Goal: Information Seeking & Learning: Find specific fact

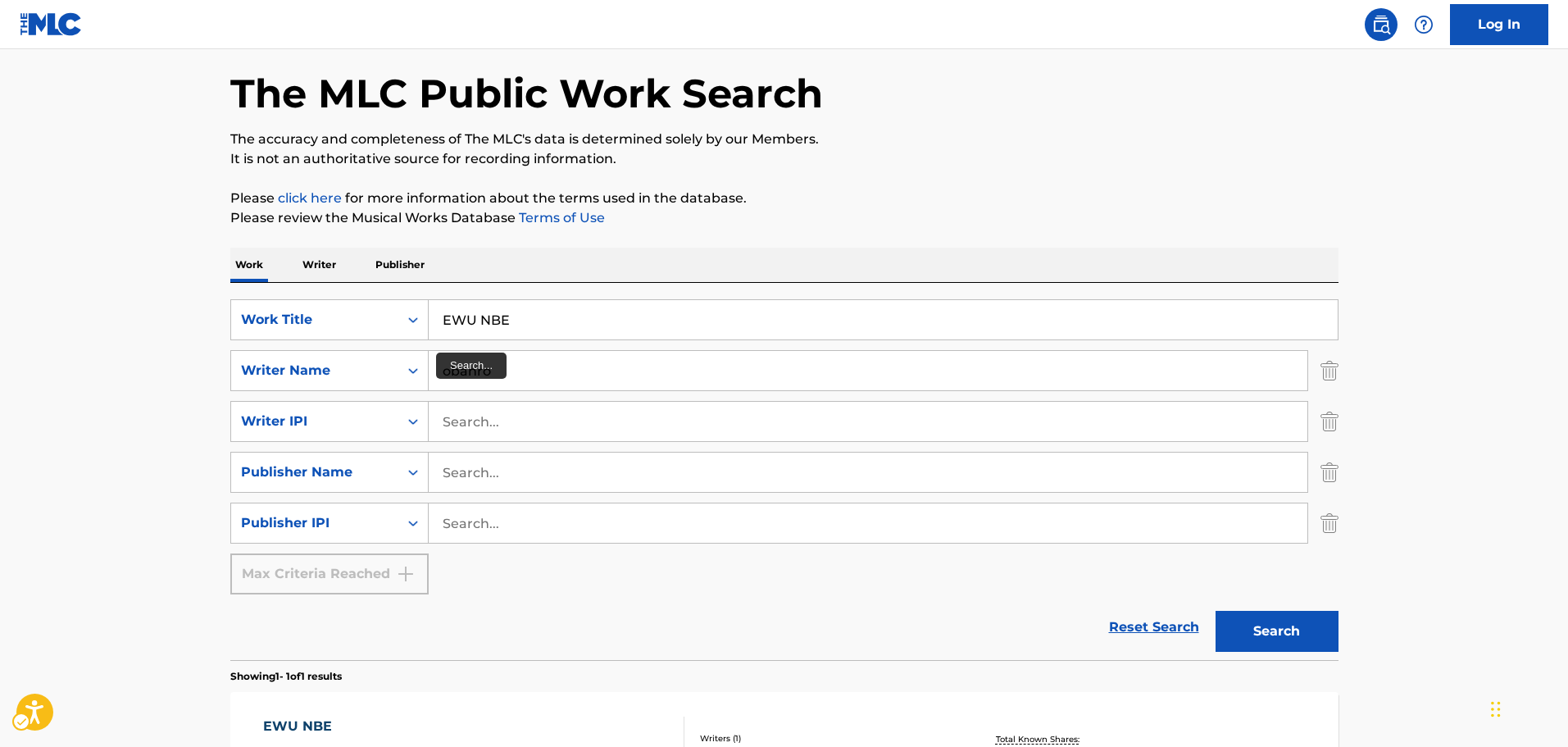
scroll to position [52, 0]
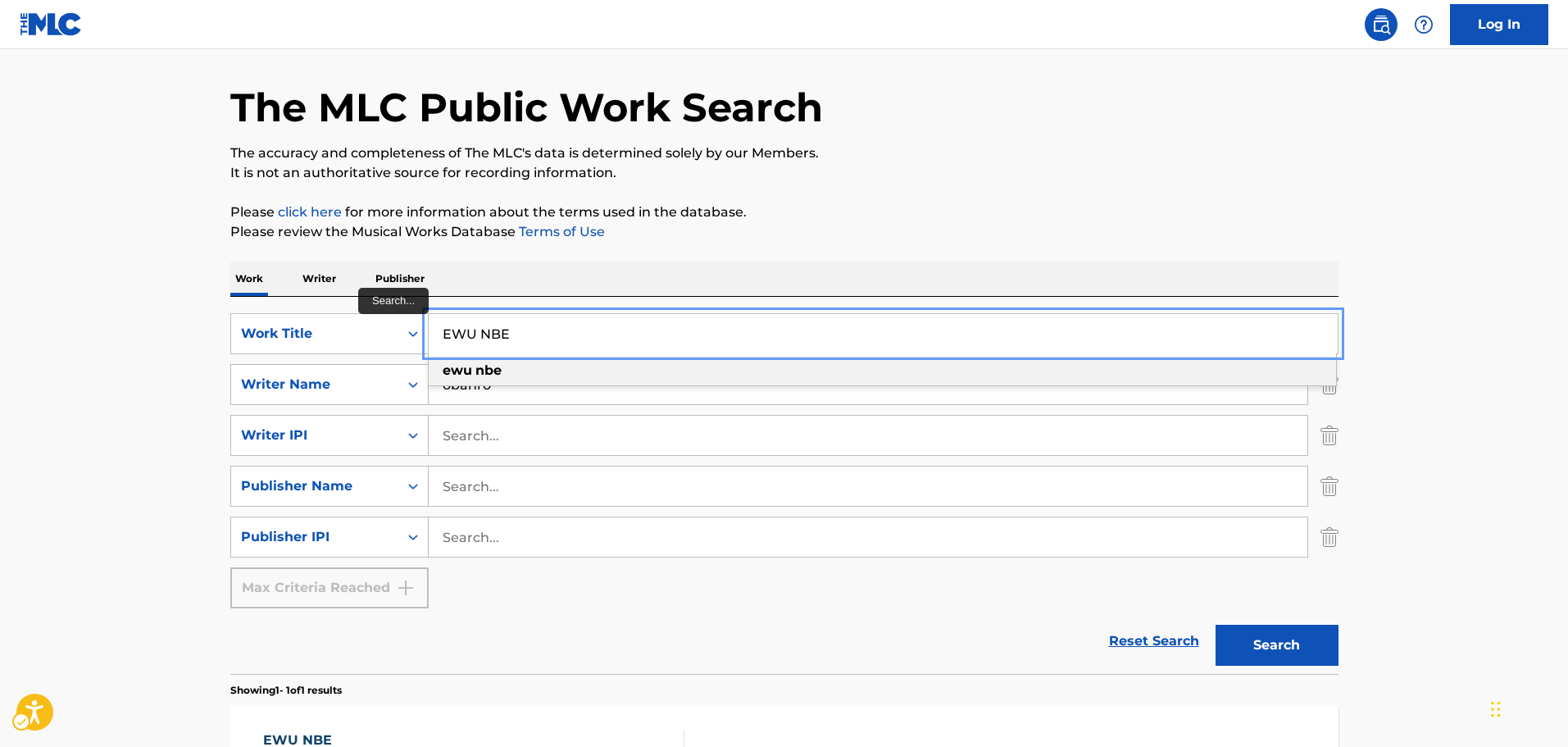
click at [553, 326] on input "EWU NBE" at bounding box center [882, 334] width 909 height 40
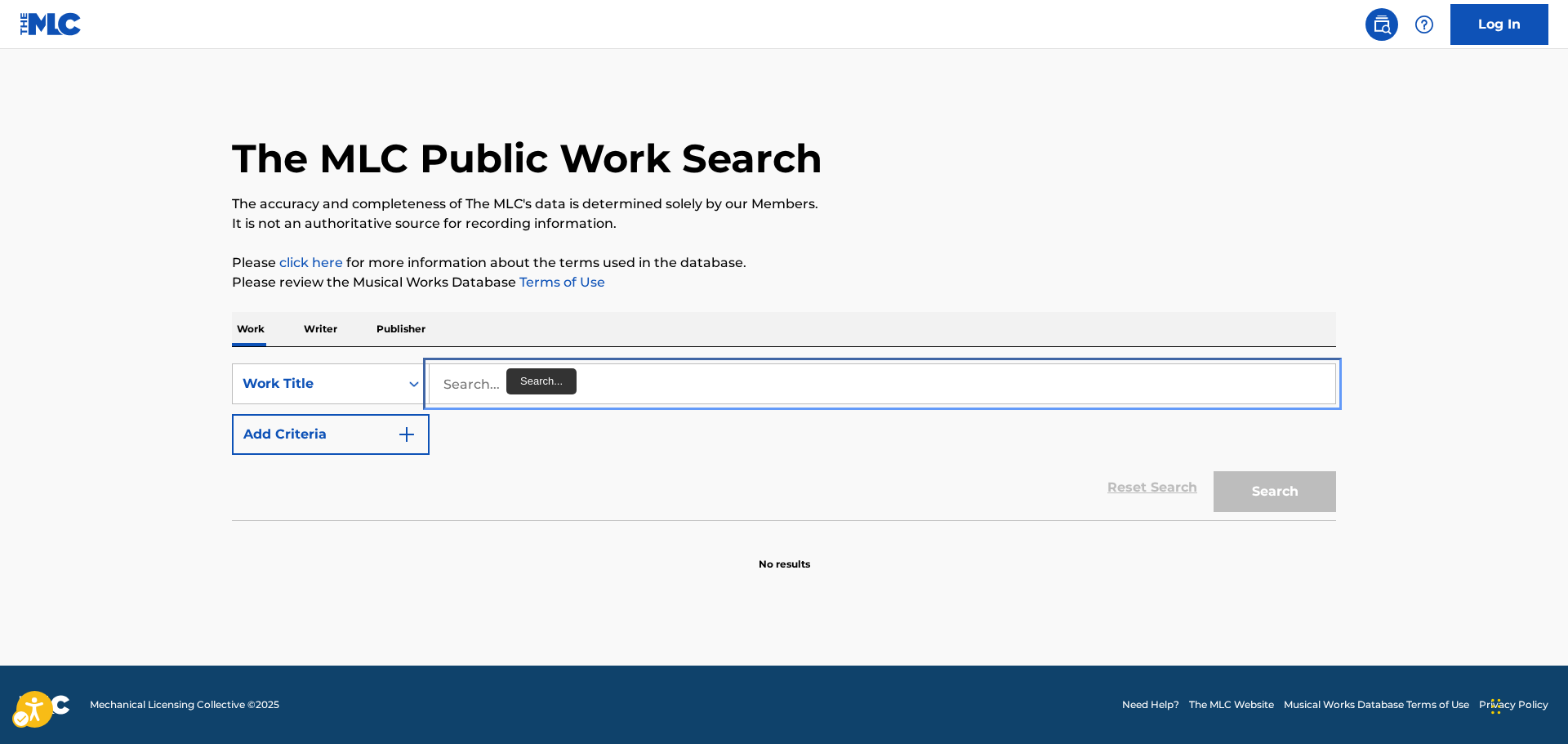
click at [520, 376] on input "Search..." at bounding box center [882, 384] width 906 height 40
paste input "BAMBOO [PERSON_NAME]"
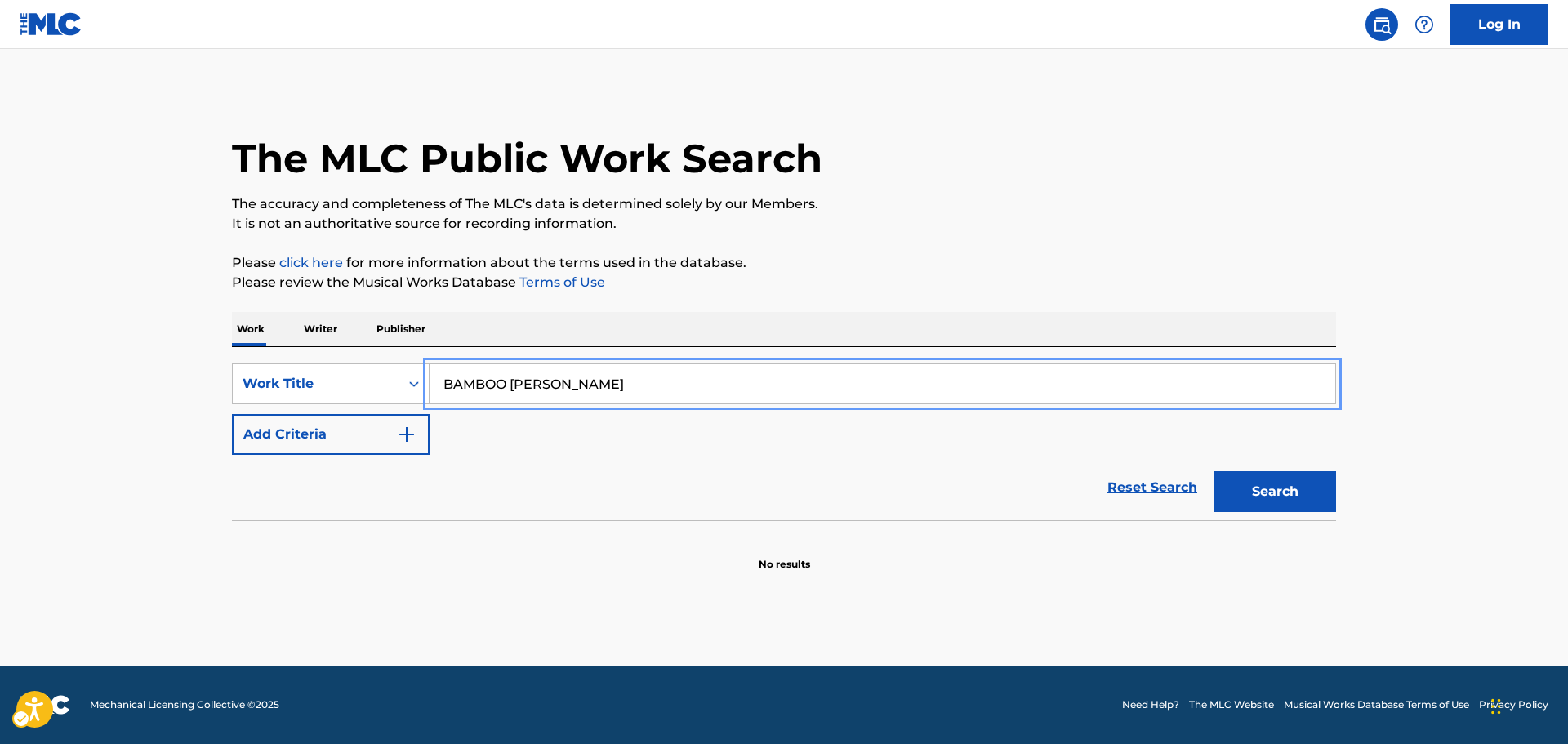
type input "BAMBOO [PERSON_NAME]"
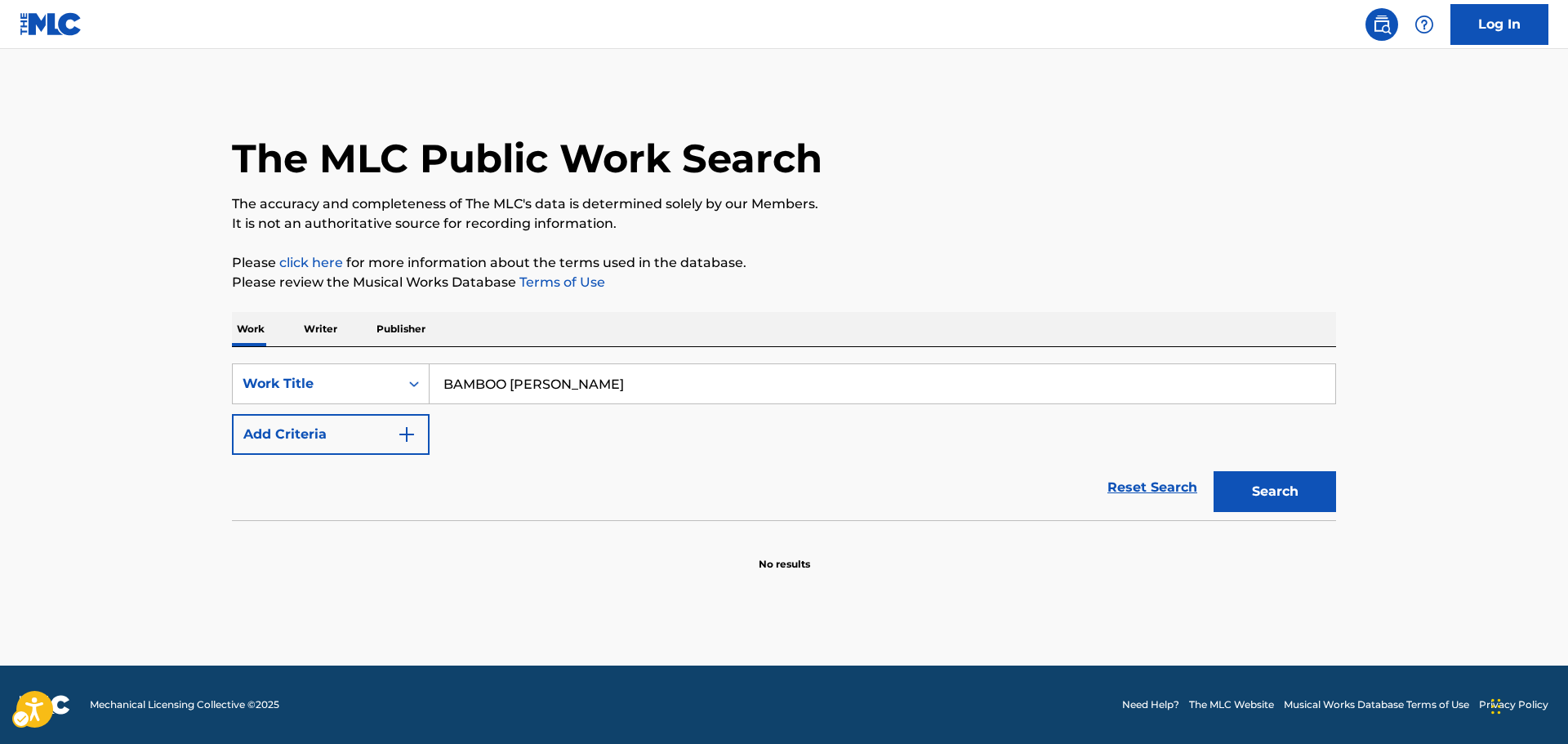
click at [925, 304] on div "The MLC Public Work Search The accuracy and completeness of The MLC's data is d…" at bounding box center [784, 330] width 1143 height 482
click at [1223, 481] on button "Search" at bounding box center [1275, 491] width 122 height 40
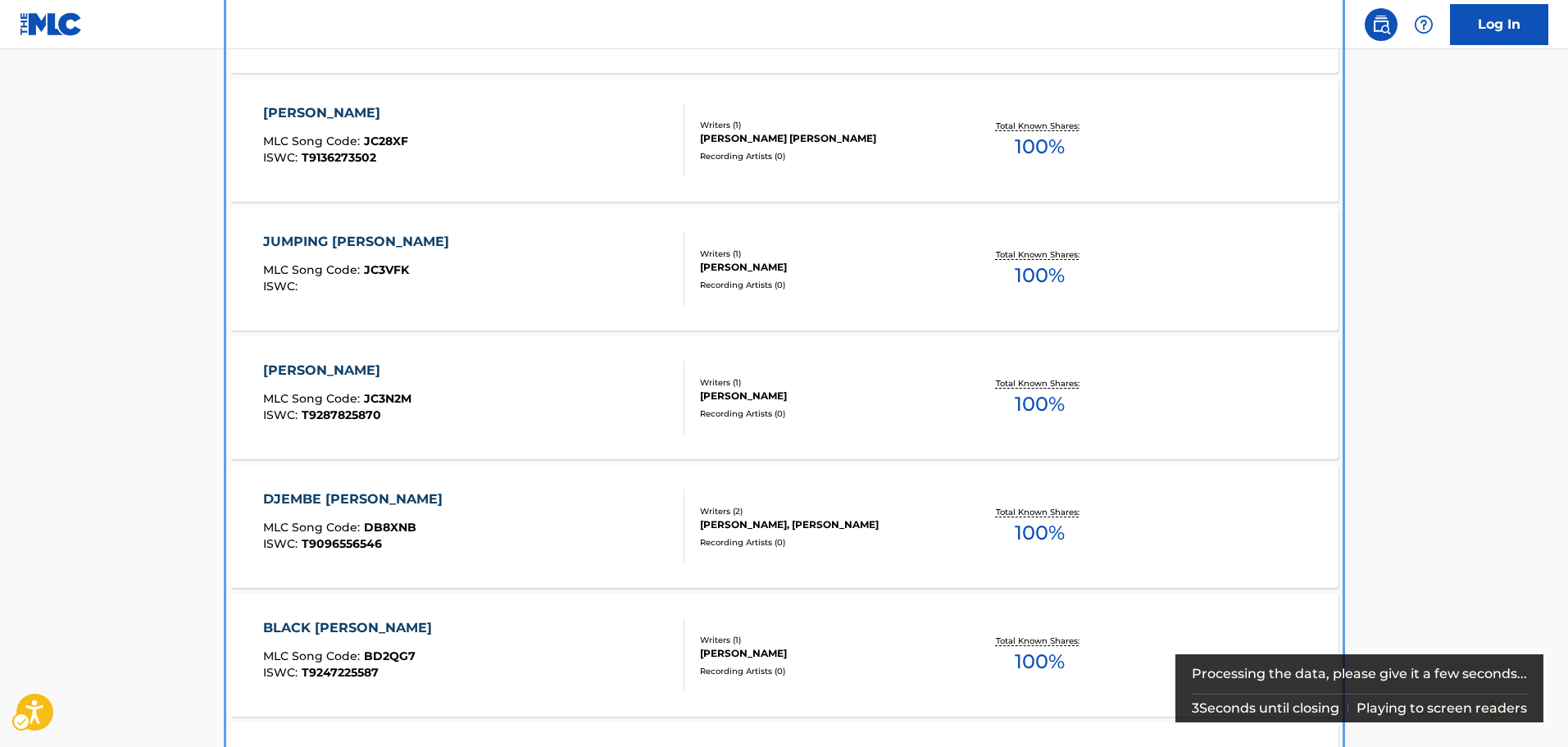
scroll to position [30, 0]
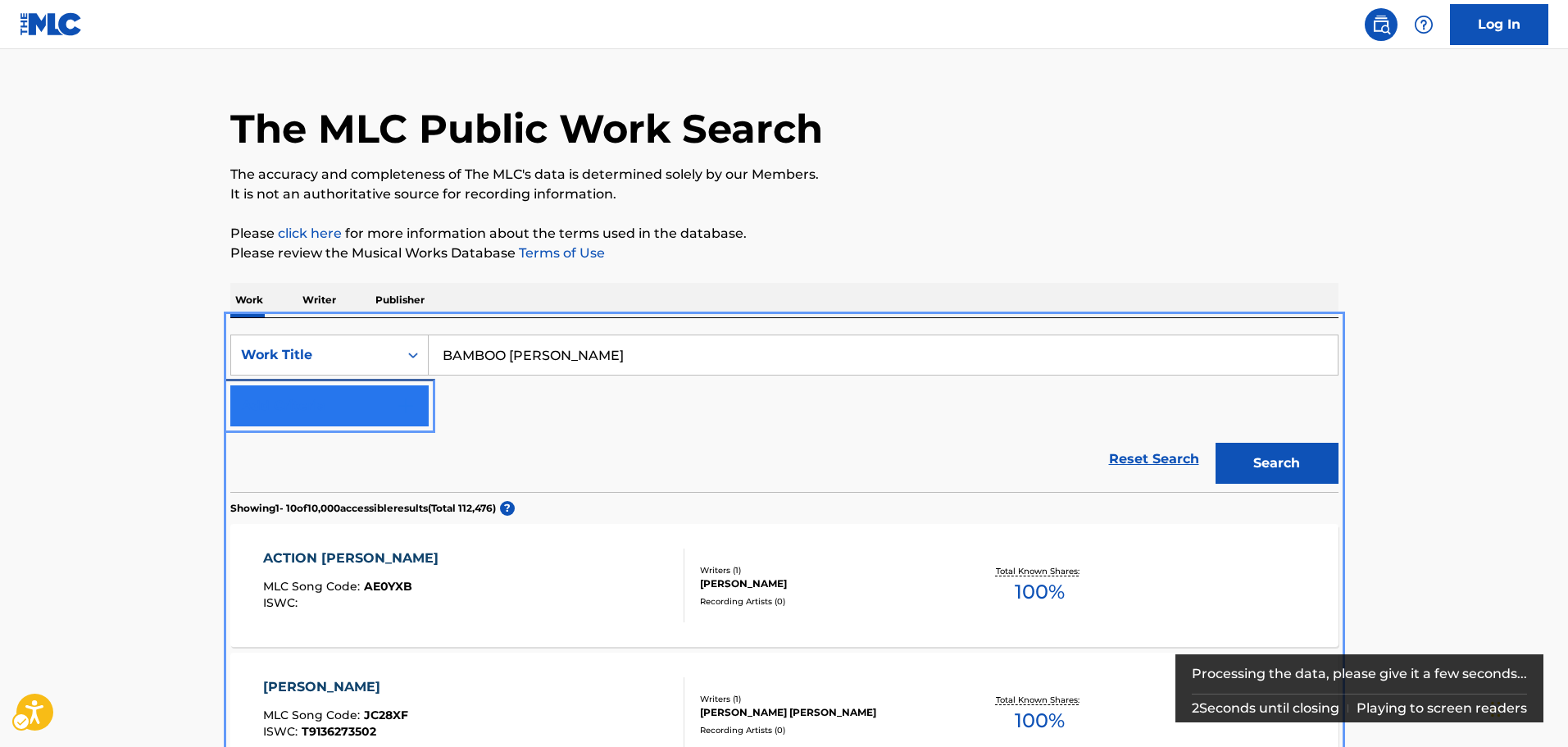
click at [274, 399] on button "Add Criteria" at bounding box center [330, 405] width 199 height 41
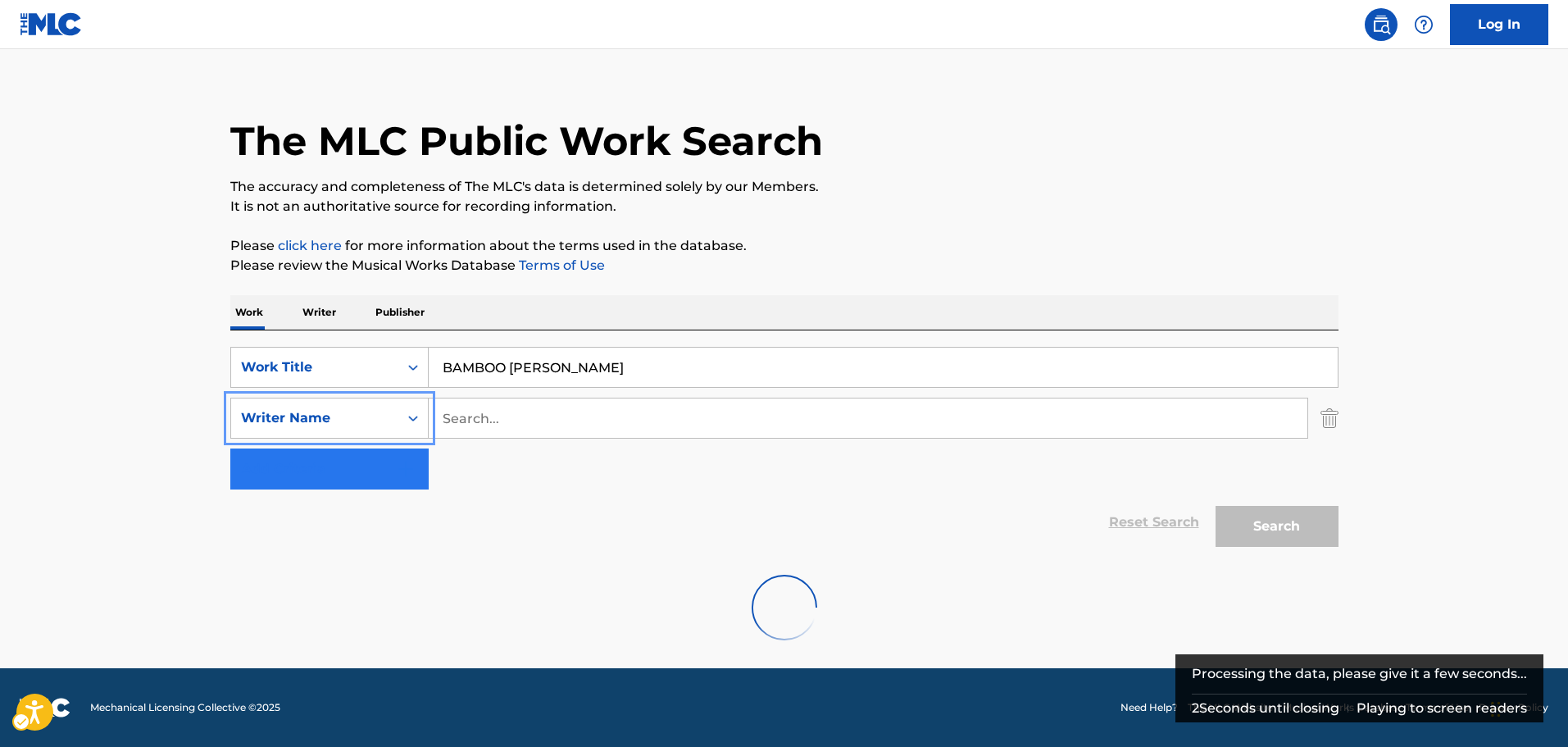
scroll to position [0, 0]
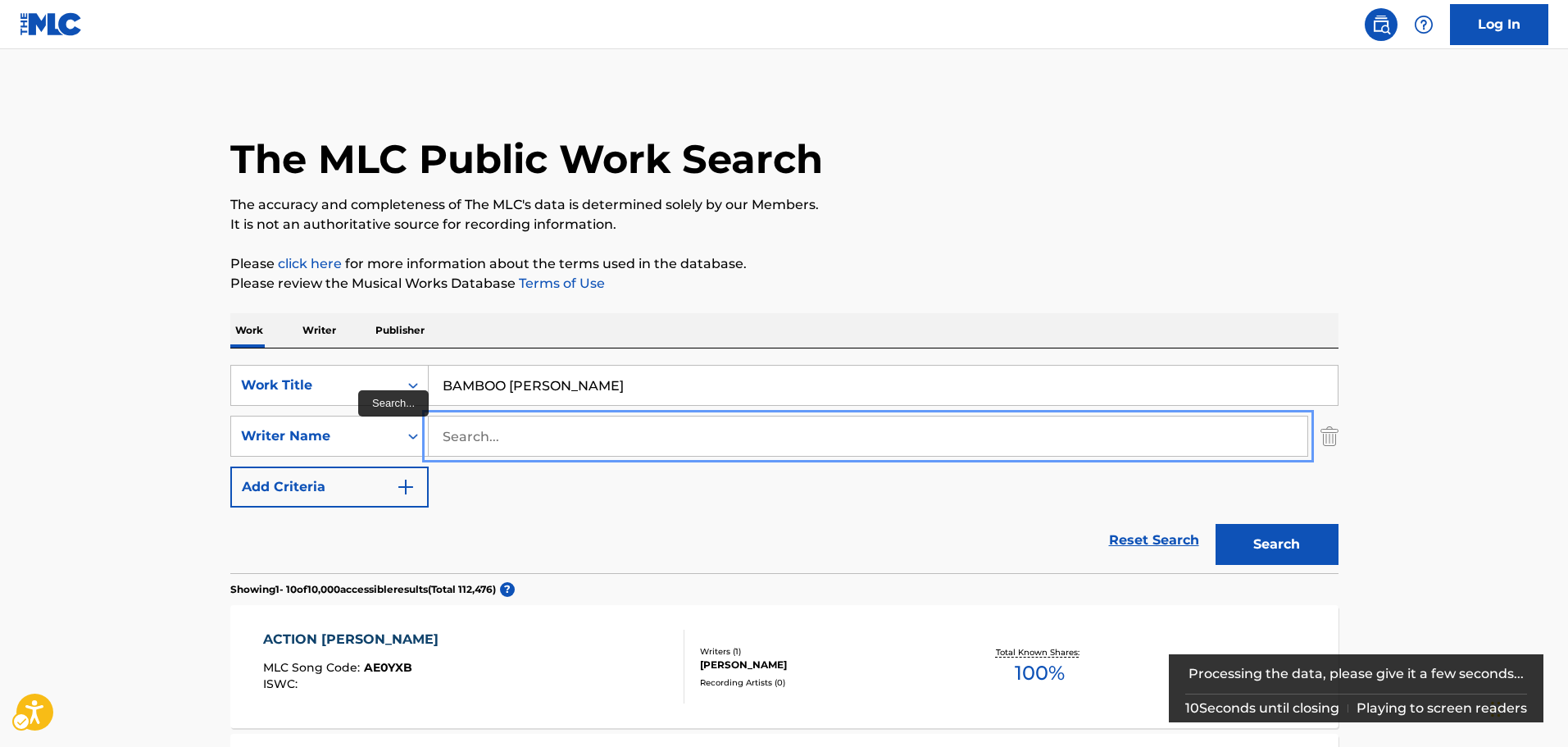
click at [586, 440] on input "Search..." at bounding box center [868, 436] width 879 height 40
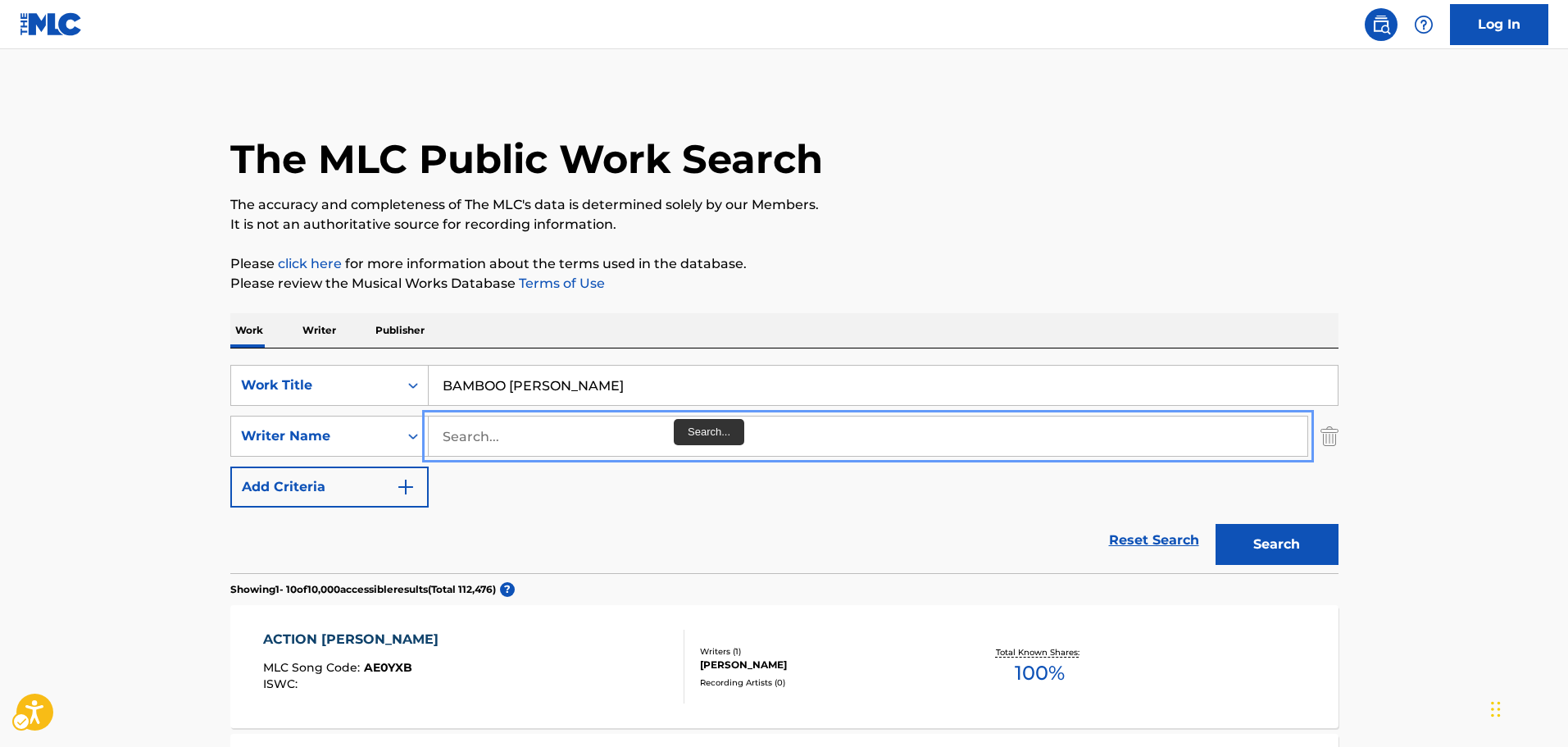
click at [672, 434] on input "Search..." at bounding box center [868, 436] width 879 height 40
click at [231, 466] on button "Add Criteria" at bounding box center [330, 486] width 199 height 41
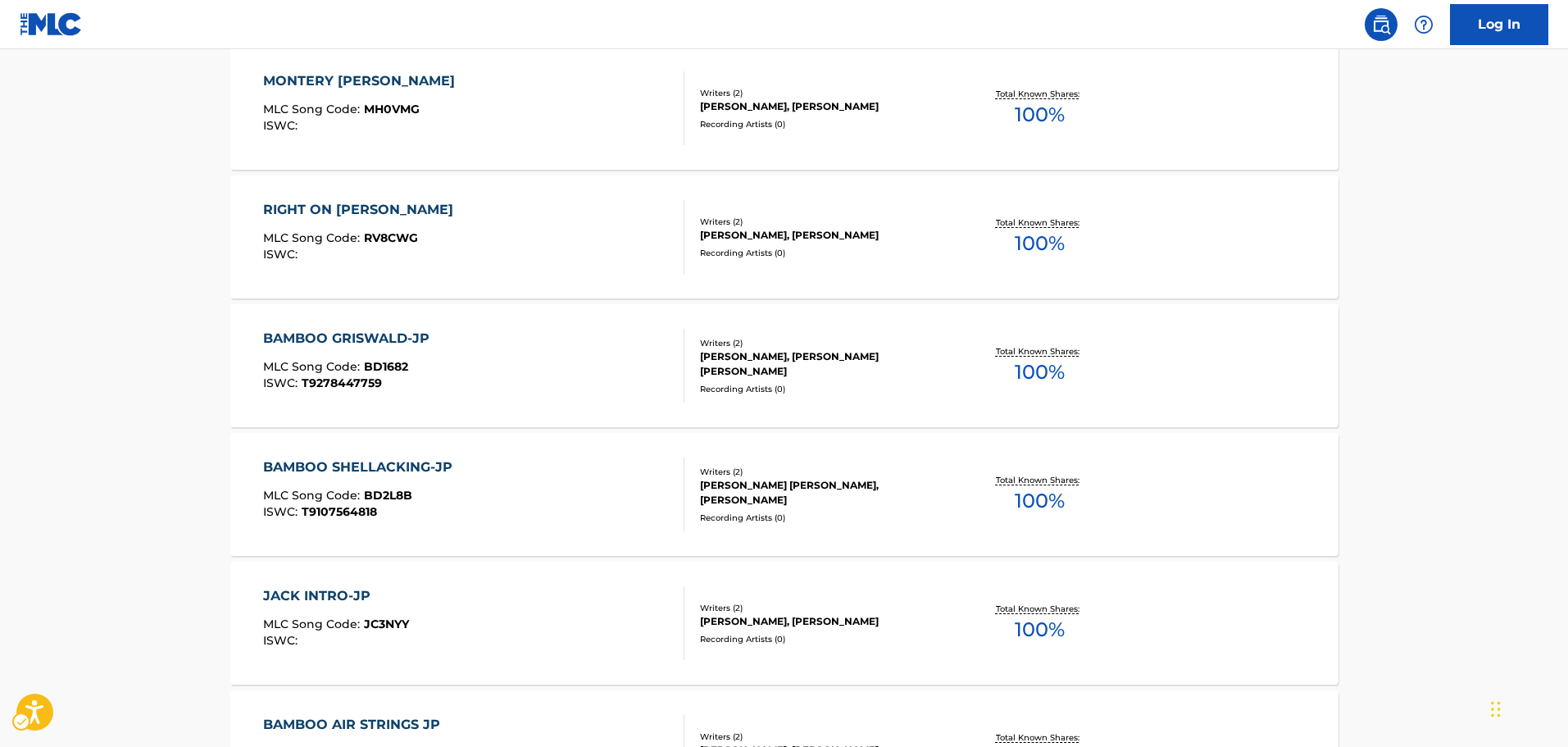
scroll to position [820, 0]
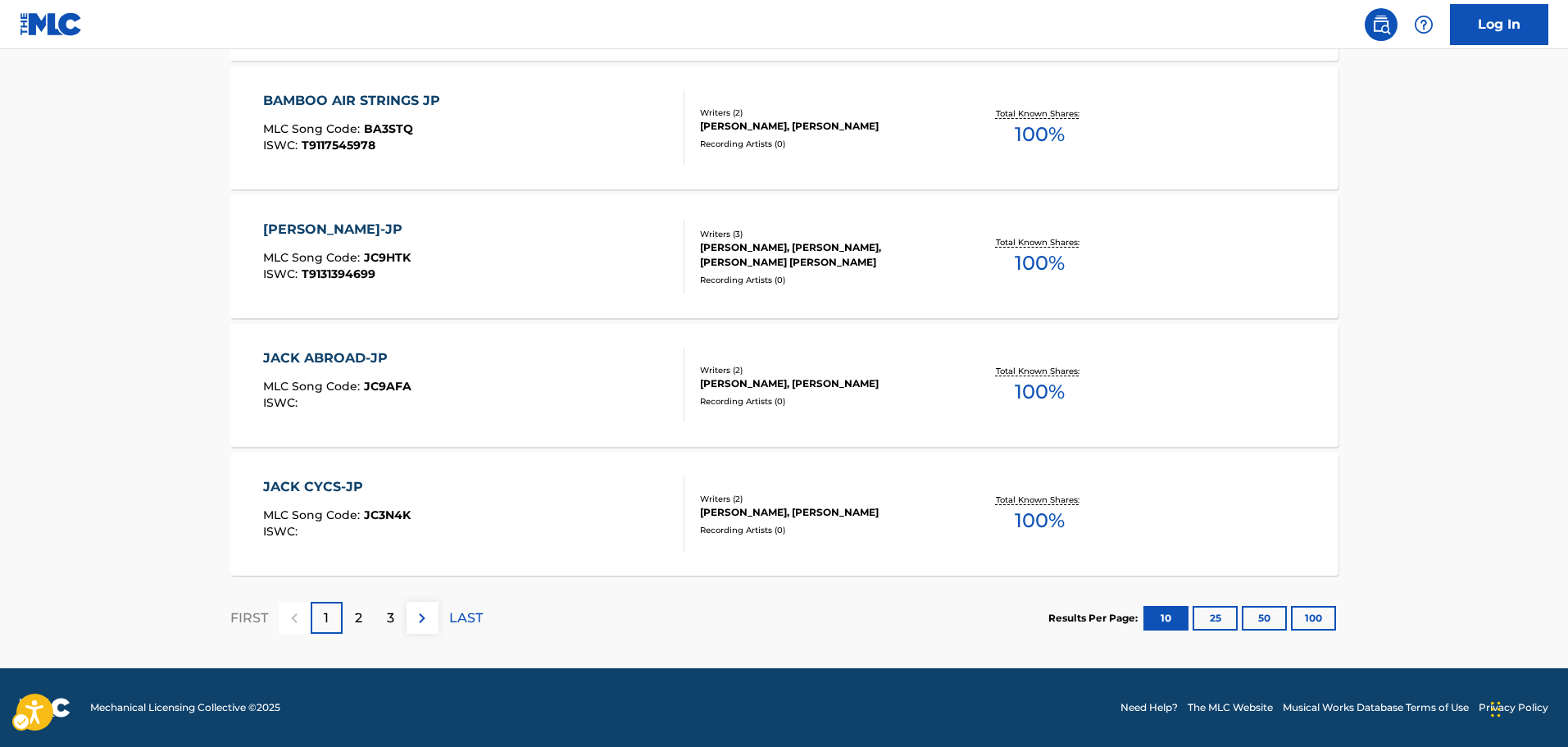
click at [344, 622] on div "2" at bounding box center [358, 617] width 32 height 32
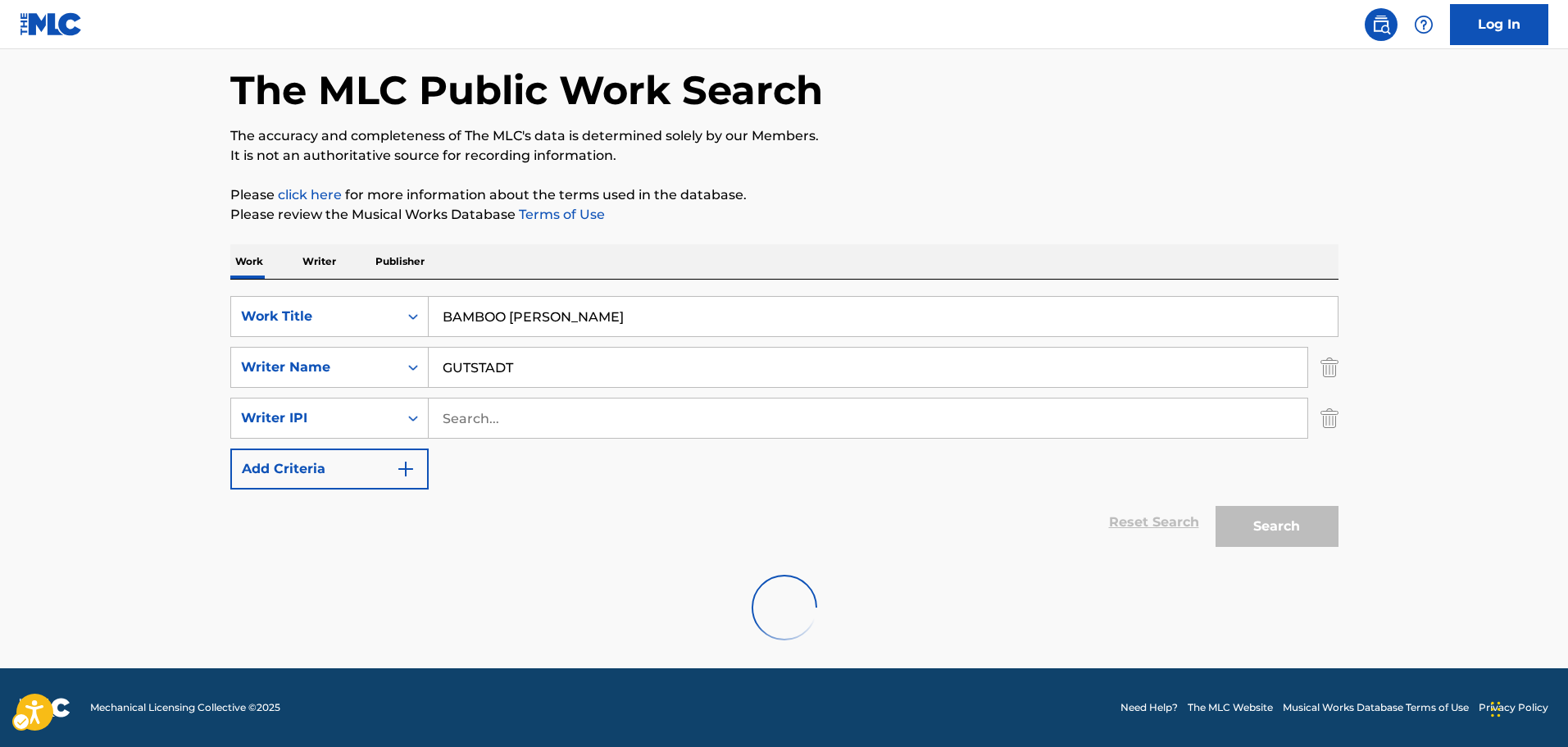
scroll to position [1362, 0]
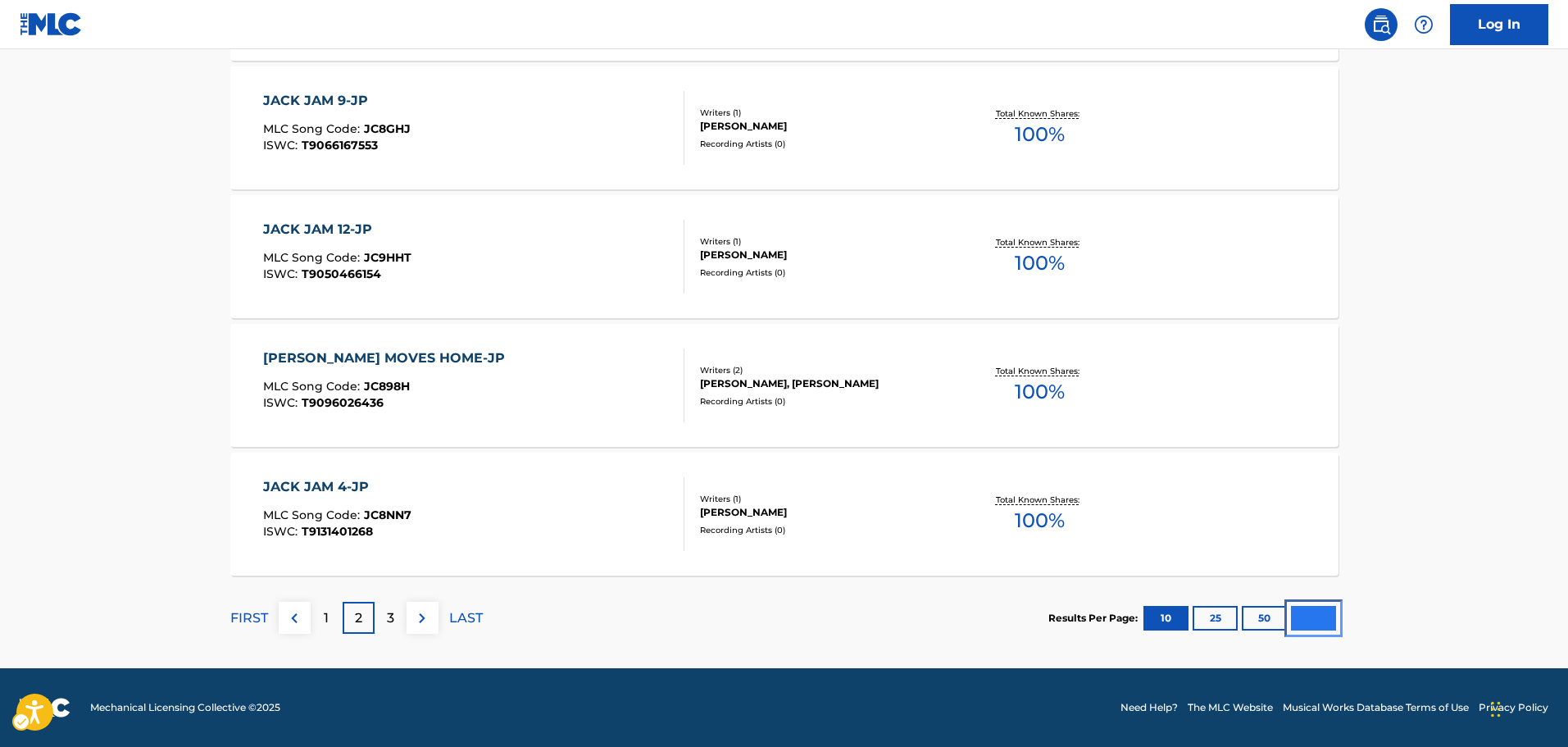
click at [1323, 627] on button "100" at bounding box center [1313, 618] width 45 height 24
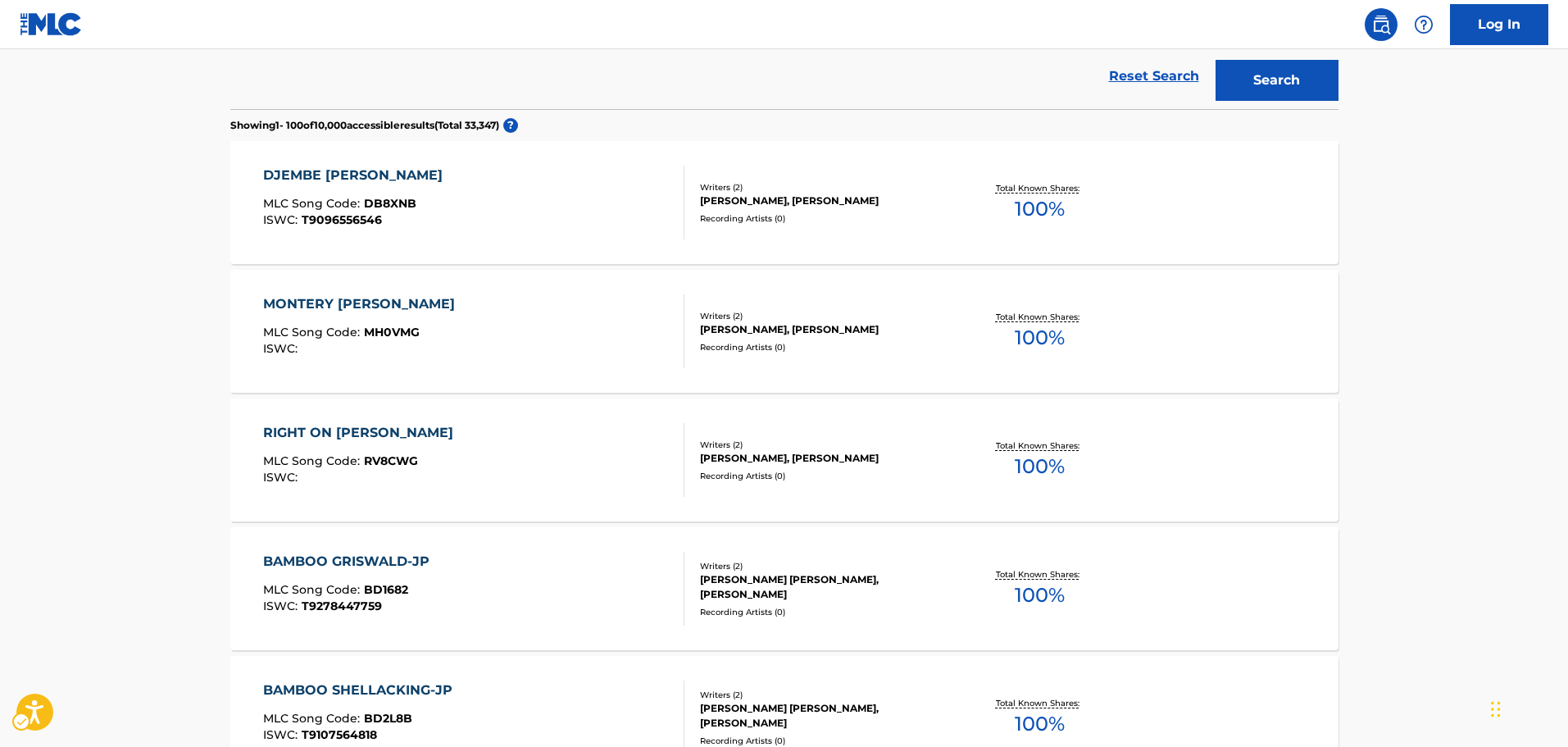
scroll to position [307, 0]
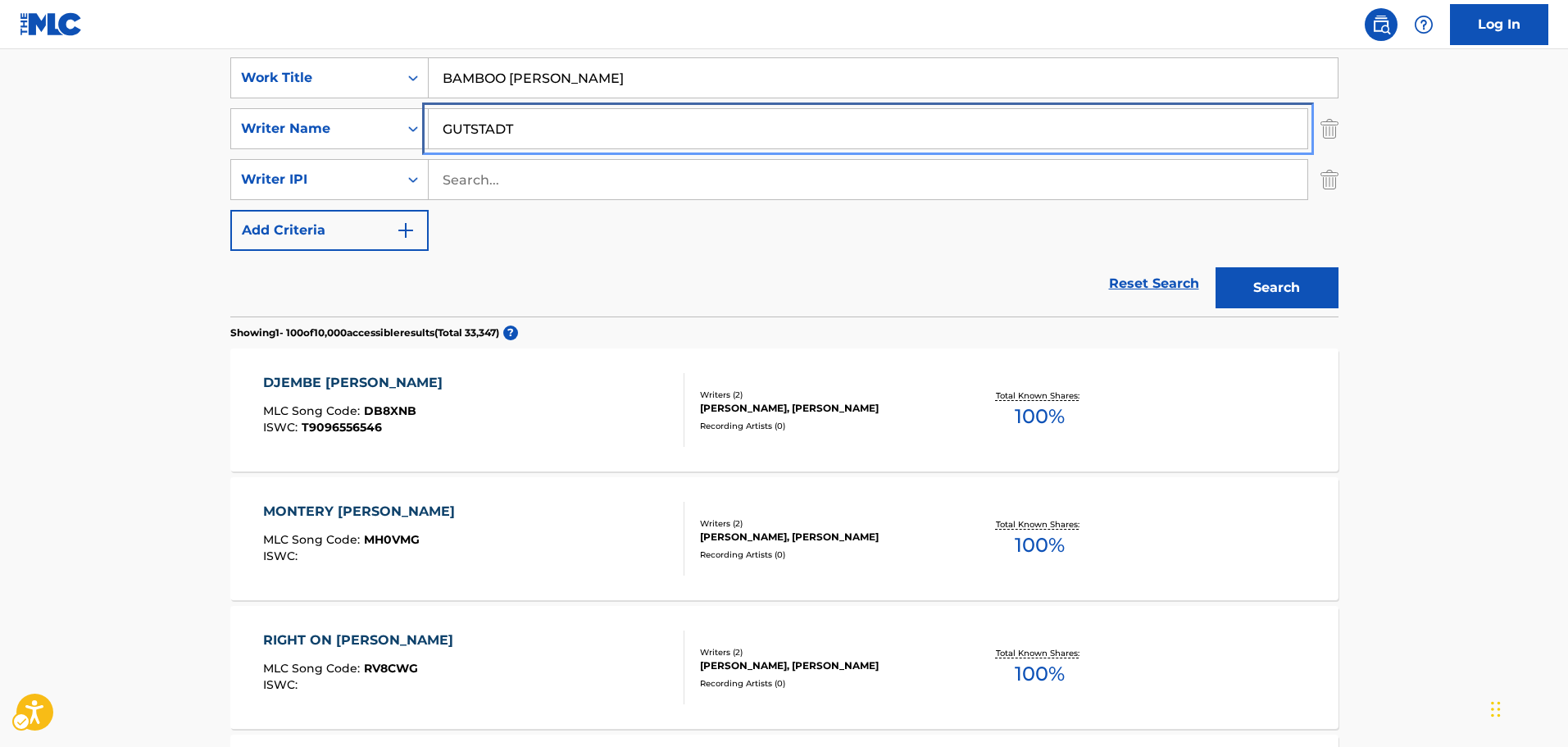
click at [613, 149] on input "GUTSTADT" at bounding box center [868, 129] width 879 height 40
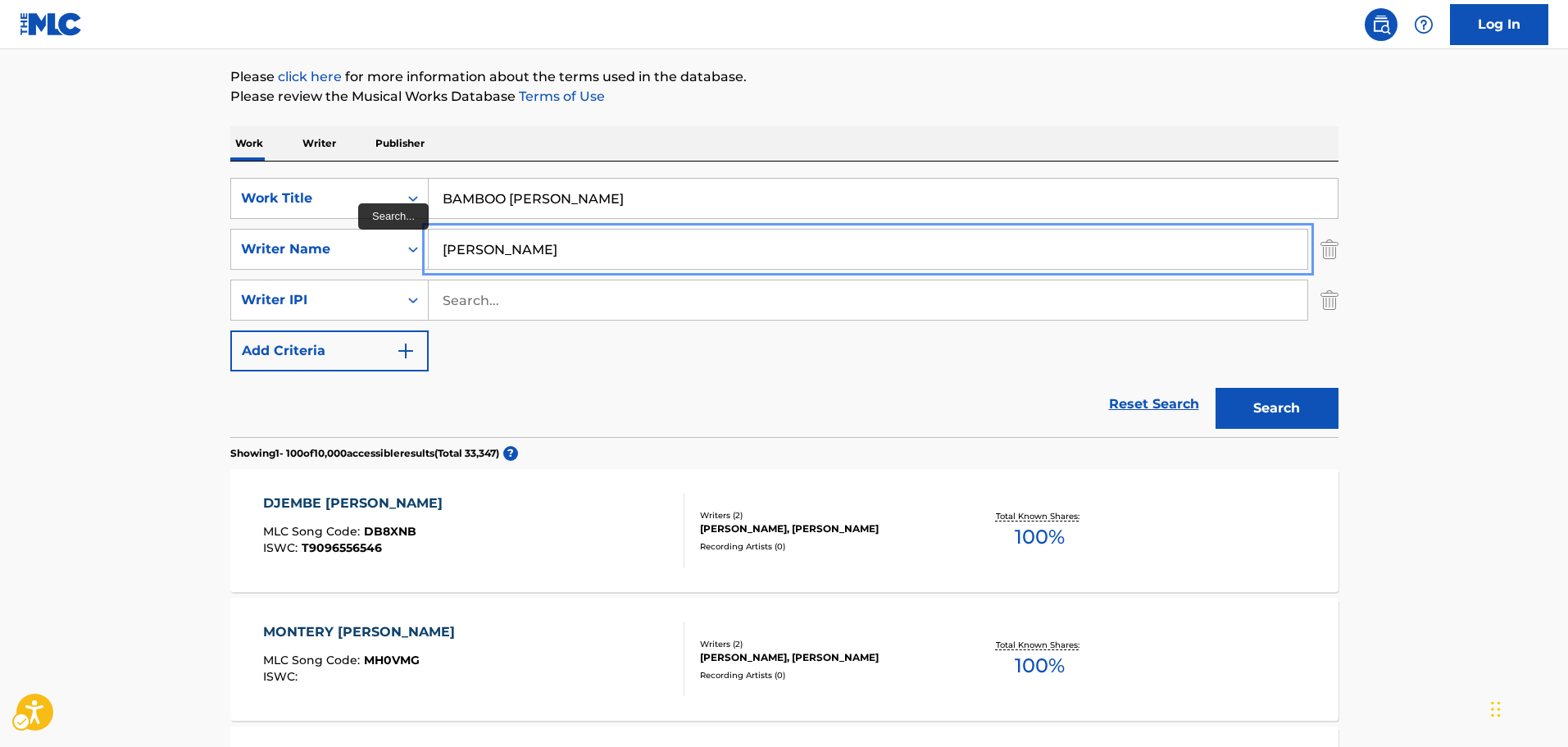
type input "[PERSON_NAME]"
click at [231, 331] on button "Add Criteria" at bounding box center [330, 351] width 199 height 41
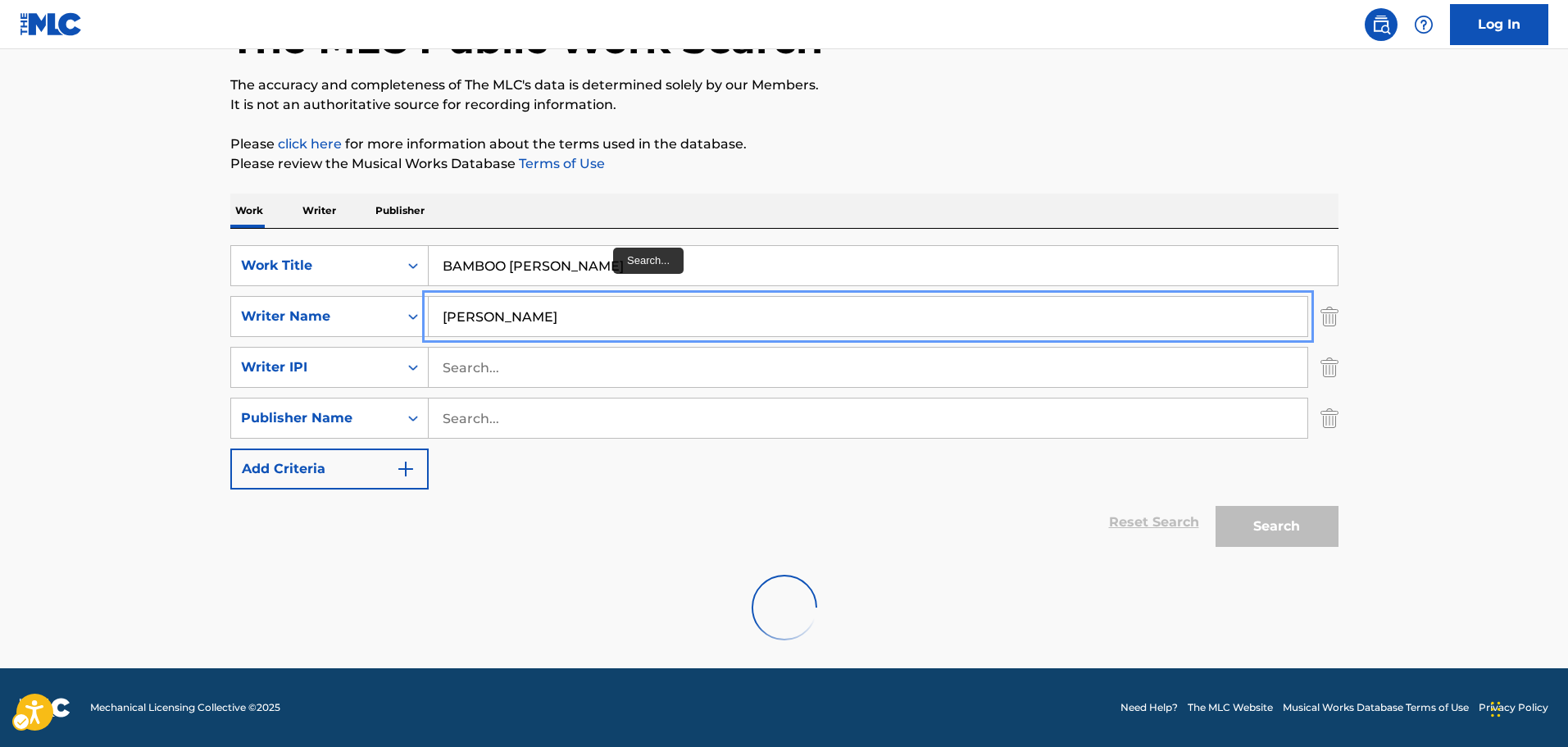
scroll to position [66, 0]
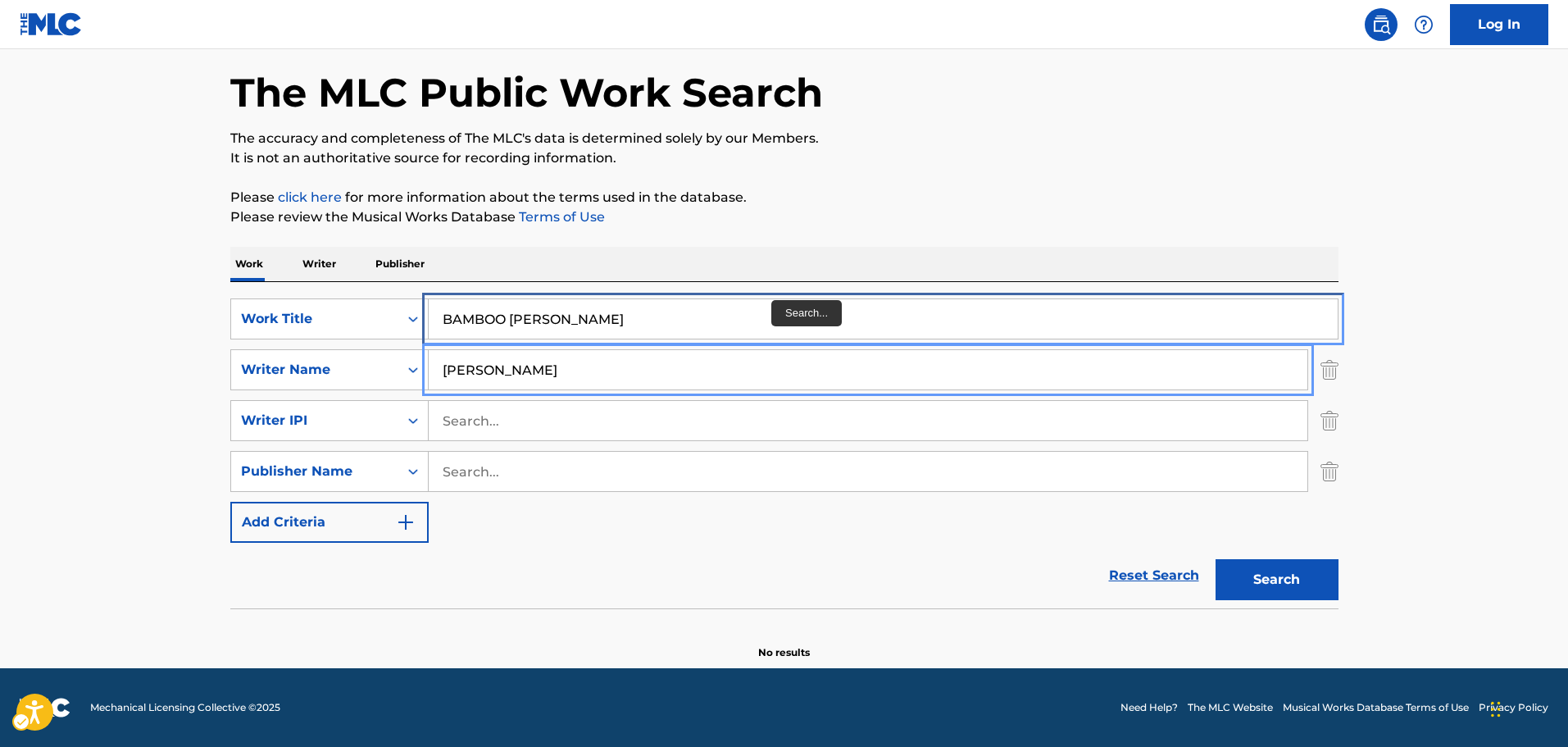
click at [773, 303] on input "BAMBOO [PERSON_NAME]" at bounding box center [882, 319] width 909 height 40
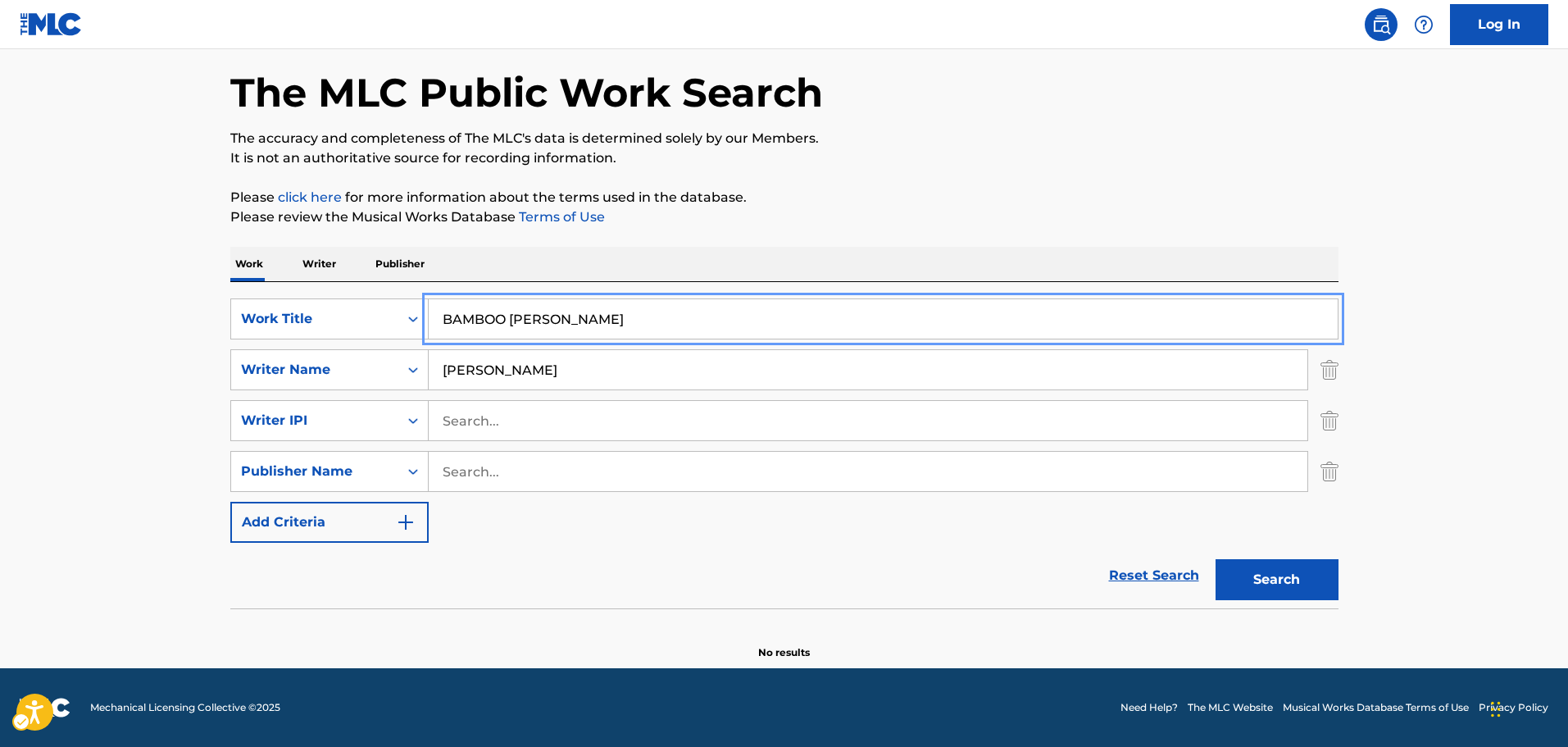
paste input "UILD IT WAY UP NO LEAD"
type input "BUILD IT WAY UP NO LEAD-JP"
click at [924, 231] on div "The MLC Public Work Search The accuracy and completeness of The MLC's data is d…" at bounding box center [784, 342] width 1148 height 636
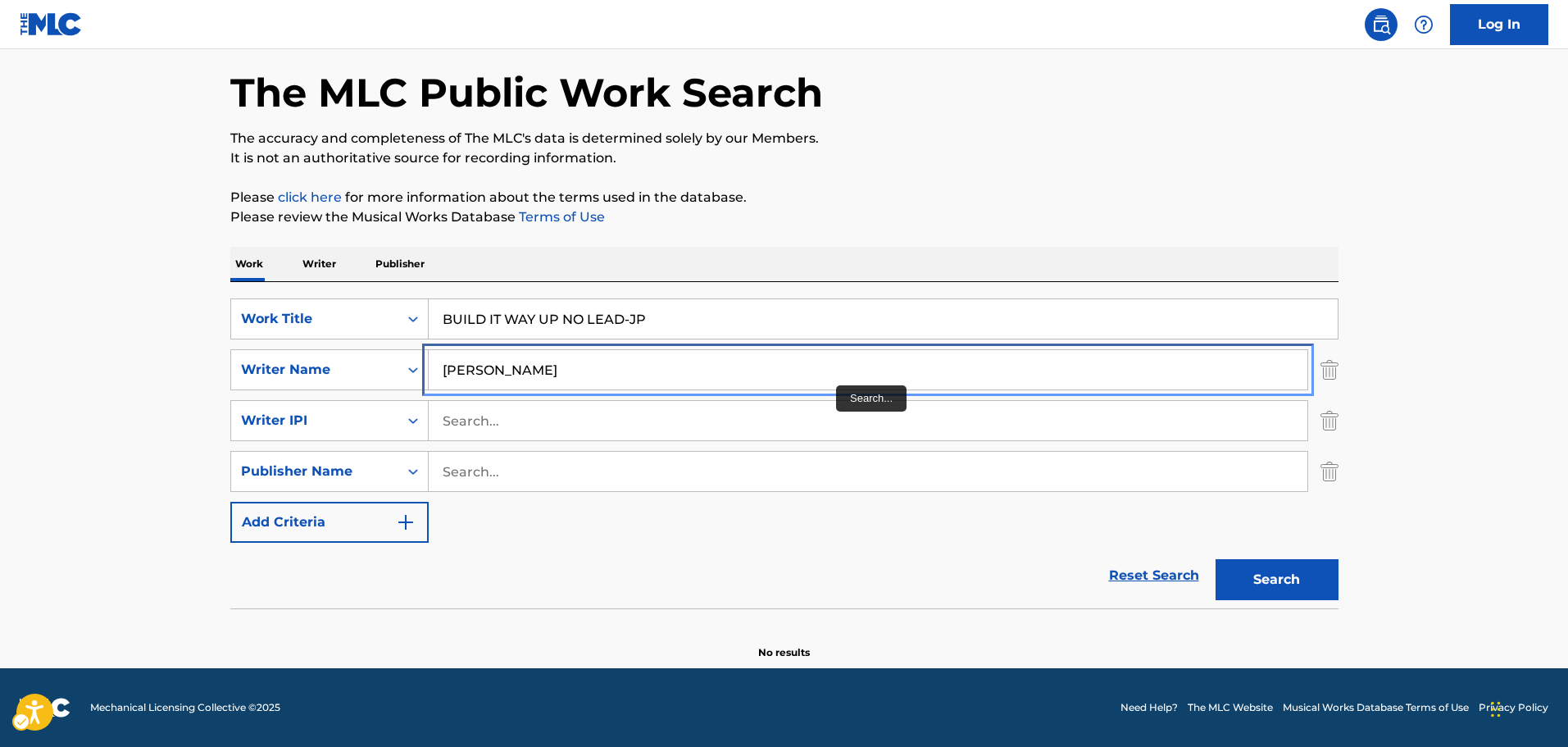
click at [843, 367] on input "[PERSON_NAME]" at bounding box center [868, 370] width 879 height 40
click at [1413, 523] on main "The MLC Public Work Search The accuracy and completeness of The MLC's data is d…" at bounding box center [784, 326] width 1568 height 686
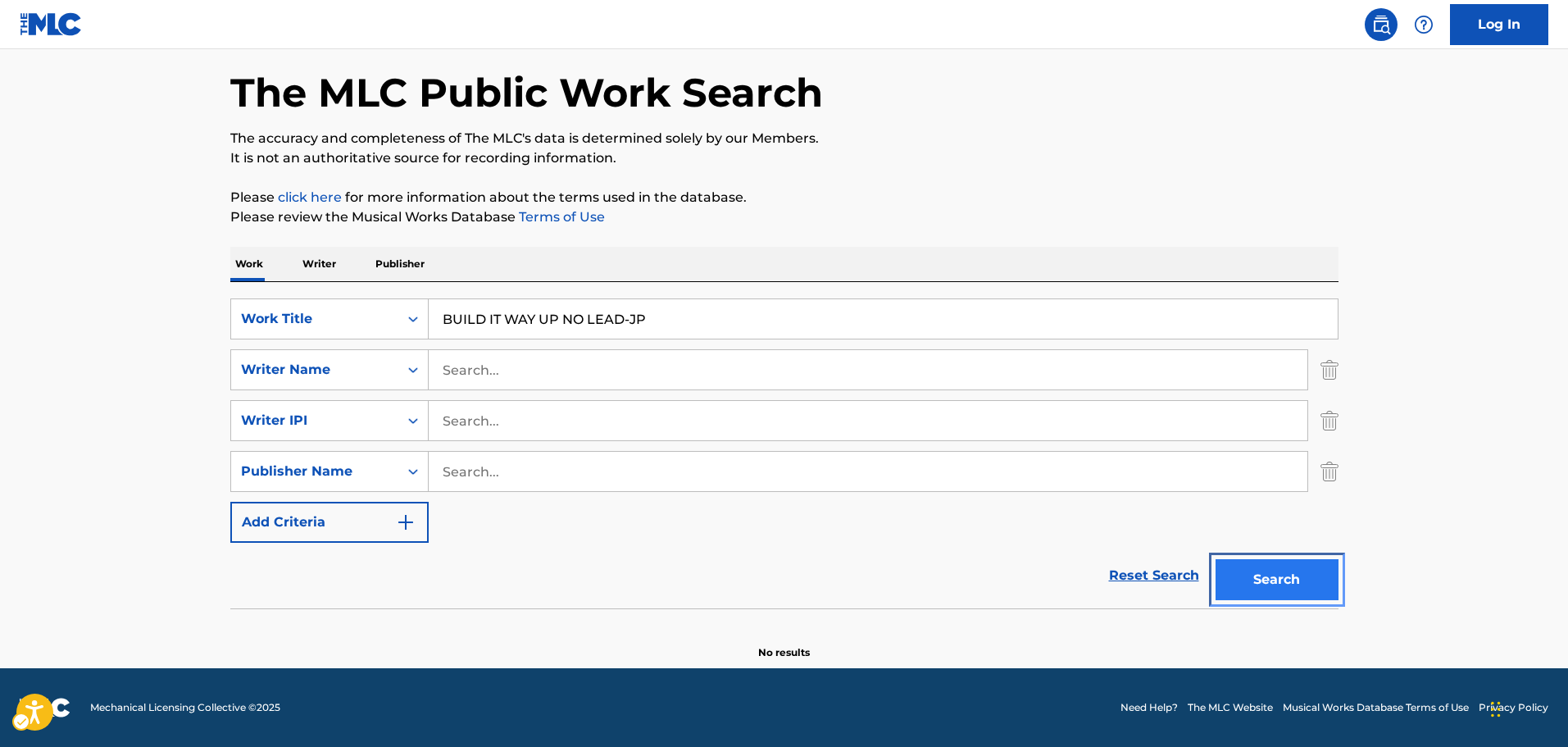
click at [1295, 588] on button "Search" at bounding box center [1277, 579] width 123 height 41
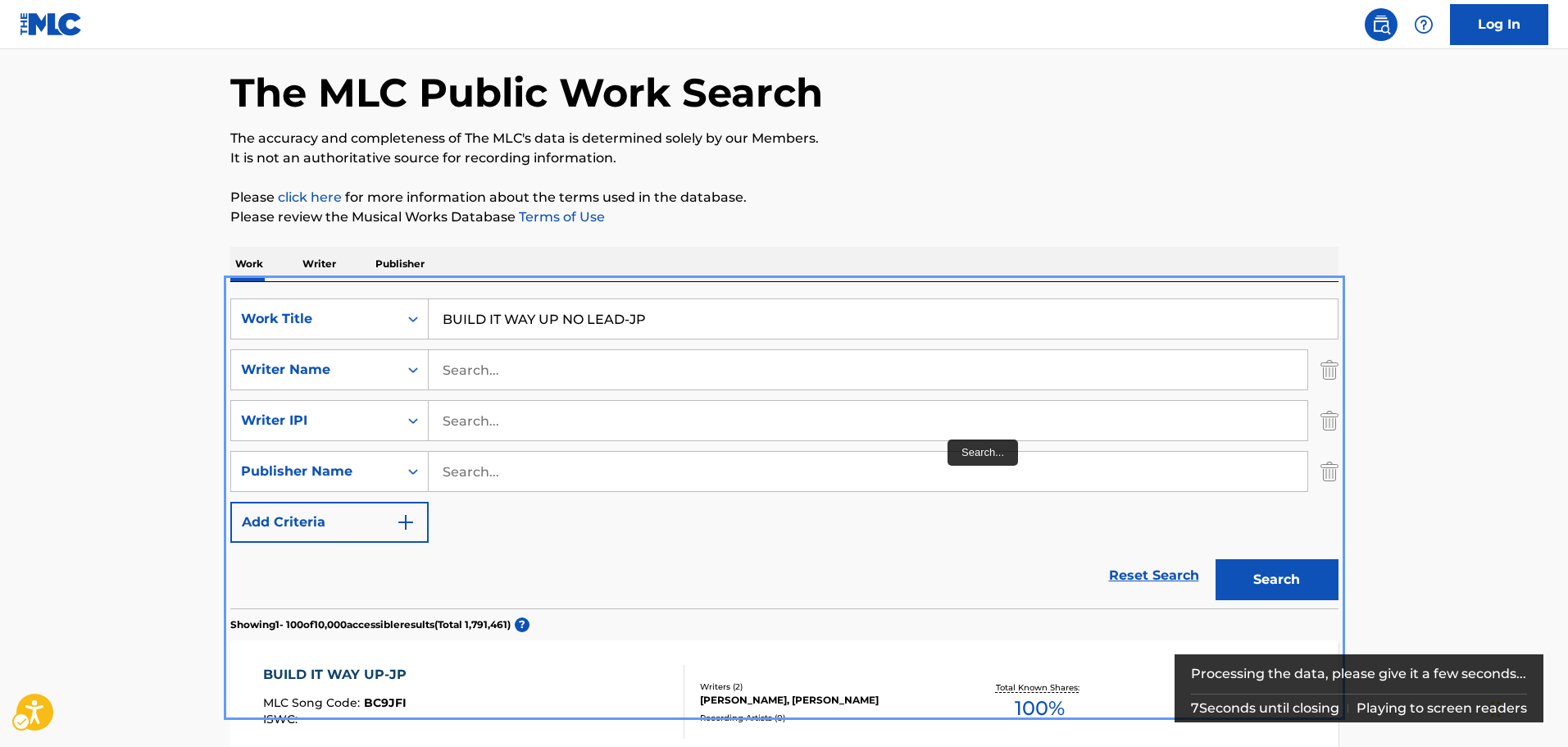
click at [883, 541] on div "SearchWithCriteria4b517272-bfde-479c-b0e1-52bda03b8bf9 Work Title | Submit BUIL…" at bounding box center [784, 421] width 1108 height 244
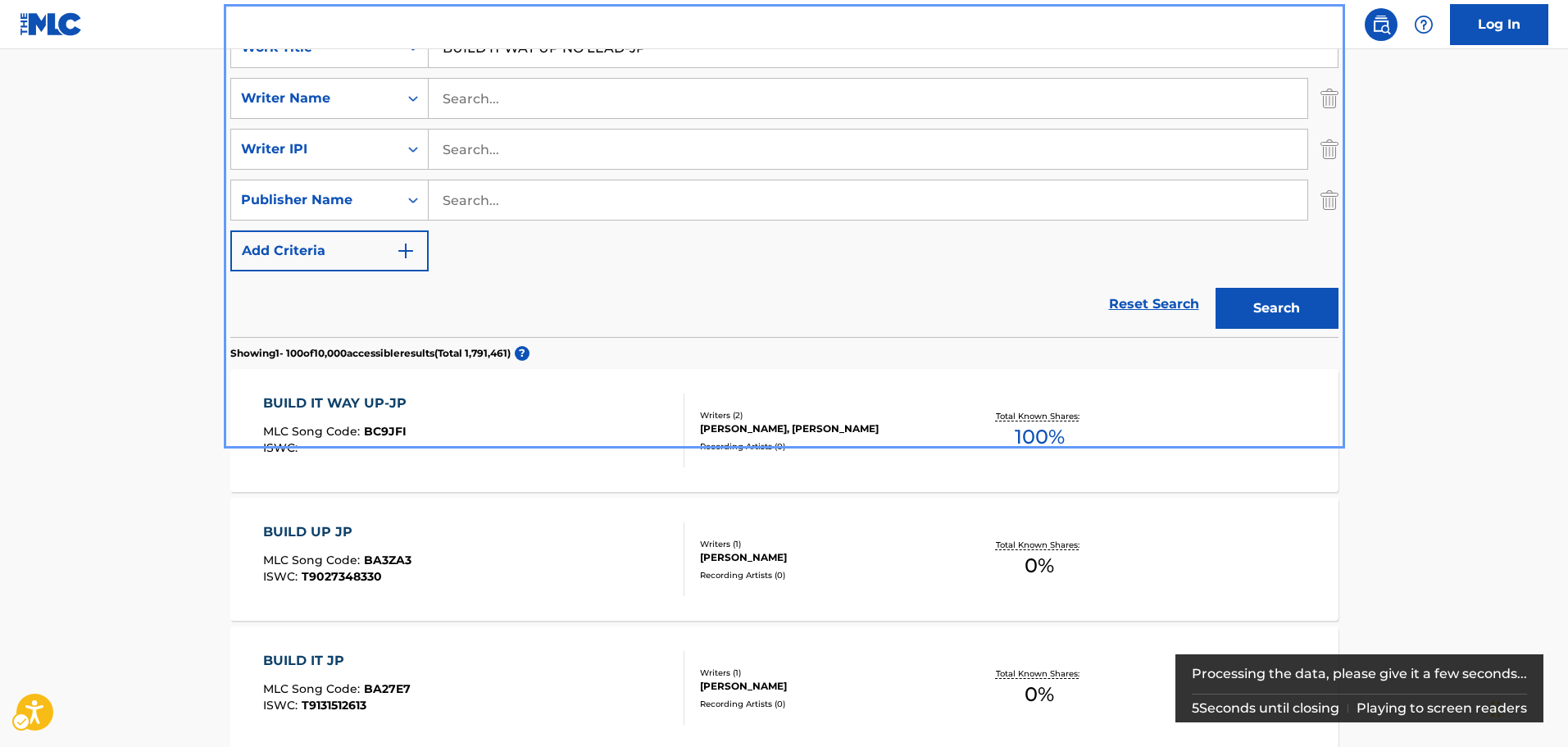
scroll to position [395, 0]
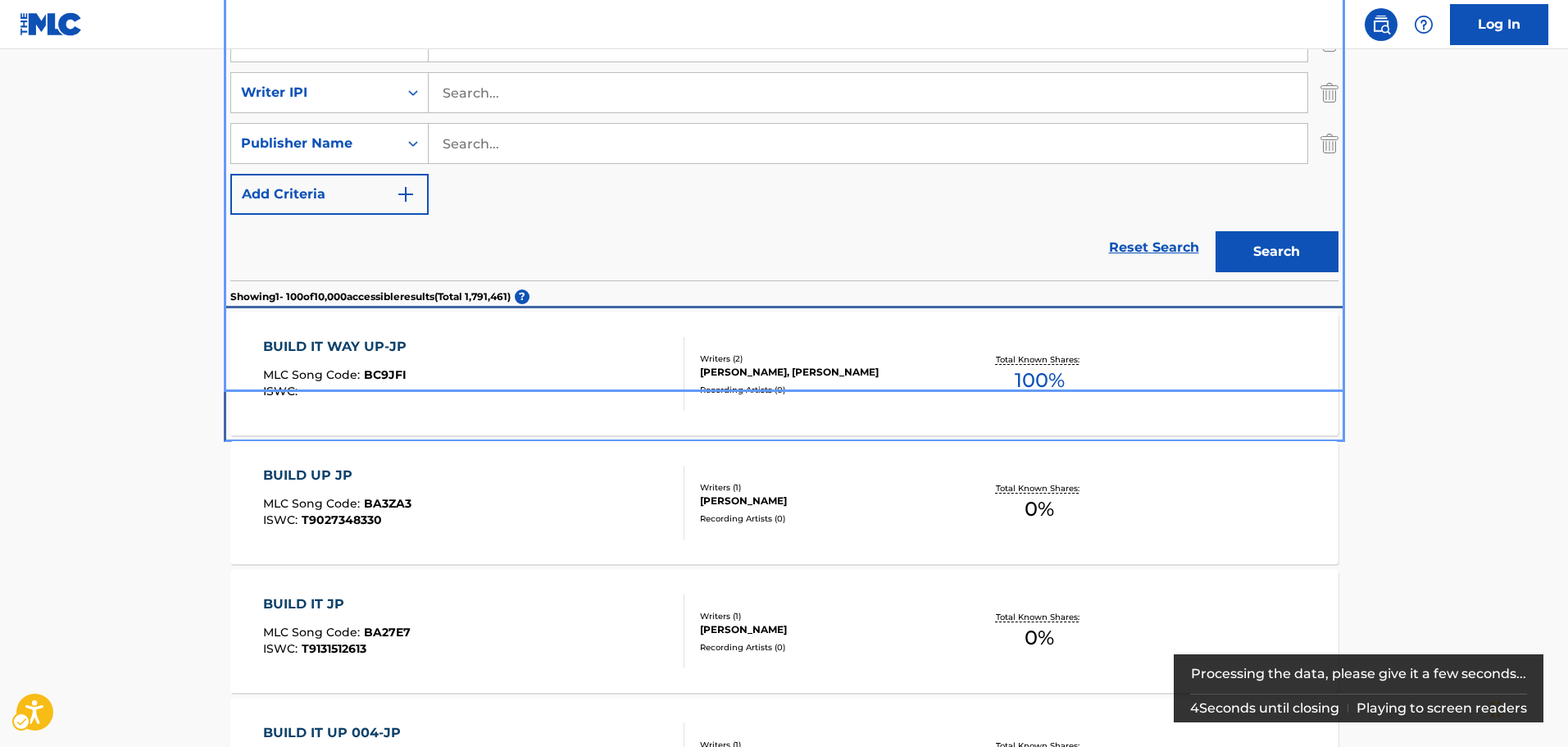
click at [345, 417] on div "BUILD IT WAY UP-JP MLC Song Code : BC9JFI ISWC : Writers ( 2 ) [PERSON_NAME], […" at bounding box center [784, 374] width 1108 height 123
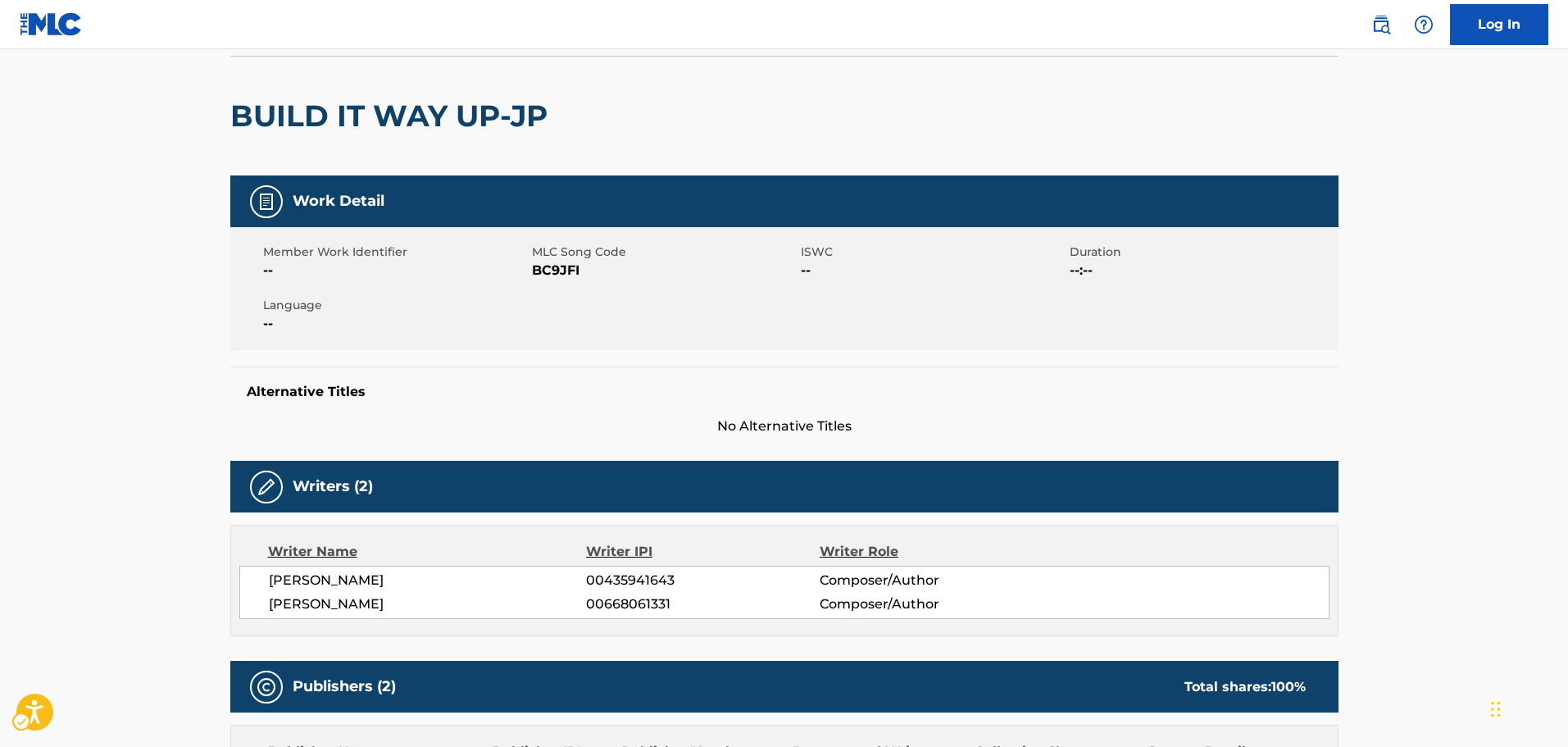
scroll to position [608, 0]
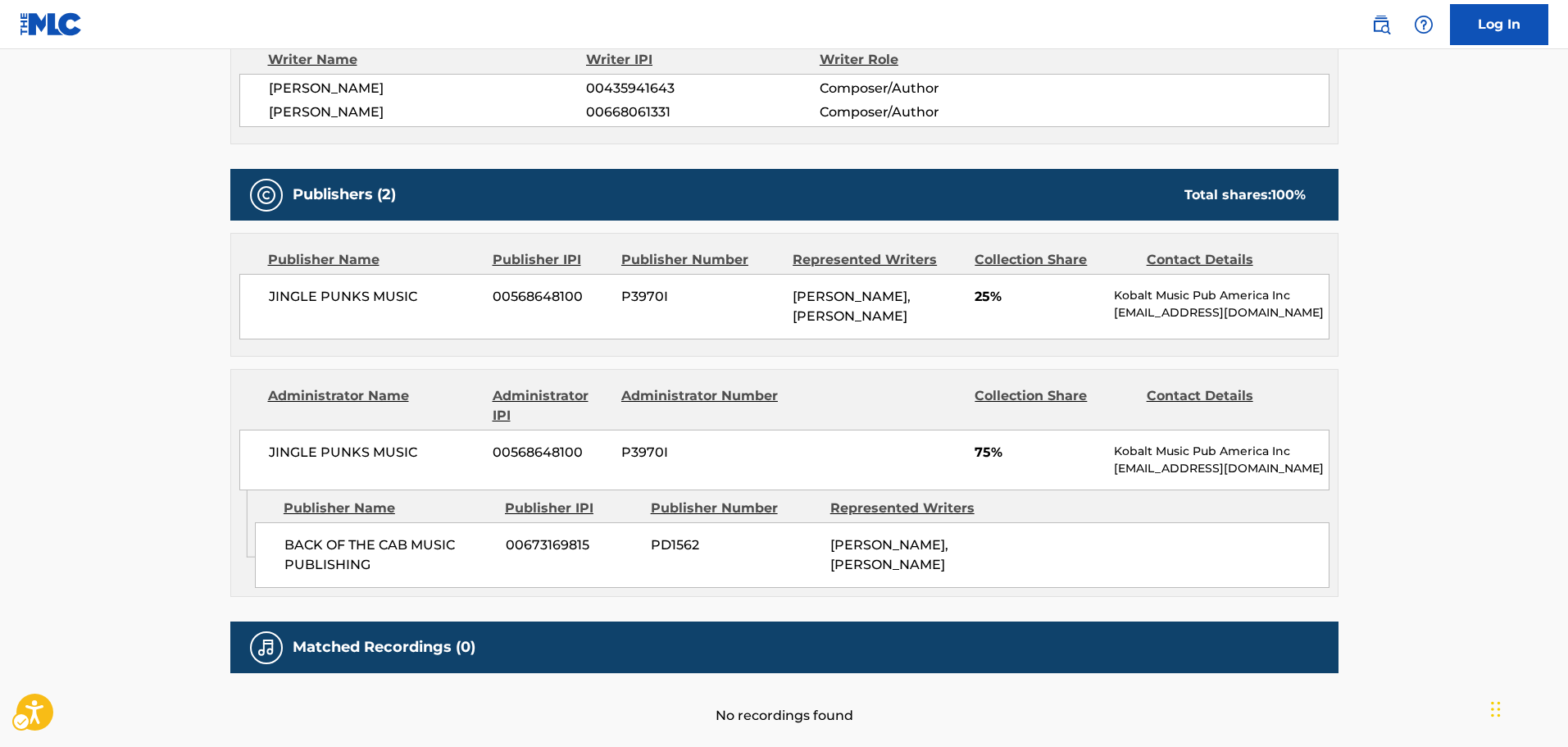
drag, startPoint x: 218, startPoint y: 419, endPoint x: 370, endPoint y: 326, distance: 178.2
click at [218, 419] on div "< Back to public search results Copy work link BUILD IT WAY UP-JP Work Detail M…" at bounding box center [784, 104] width 1148 height 1244
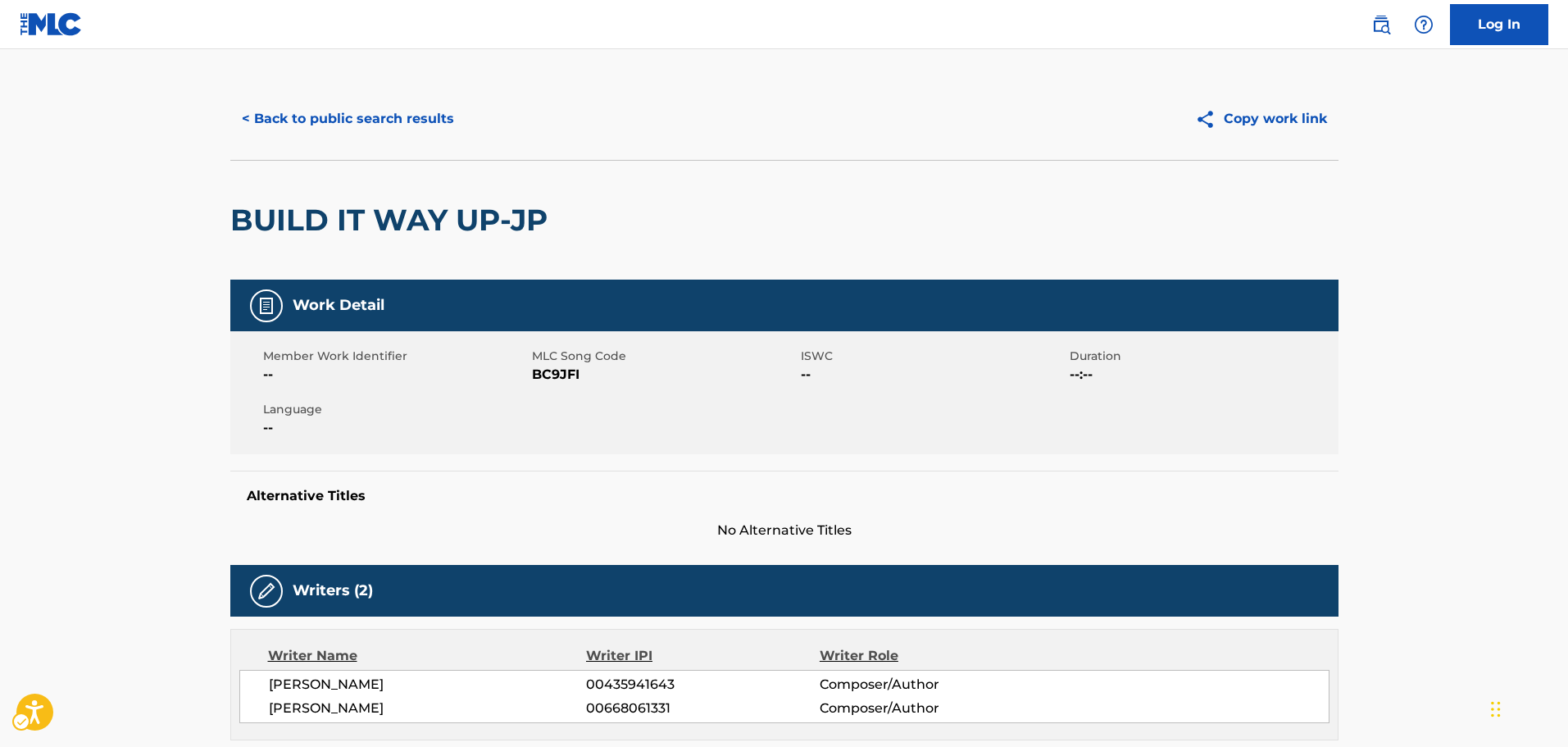
scroll to position [0, 0]
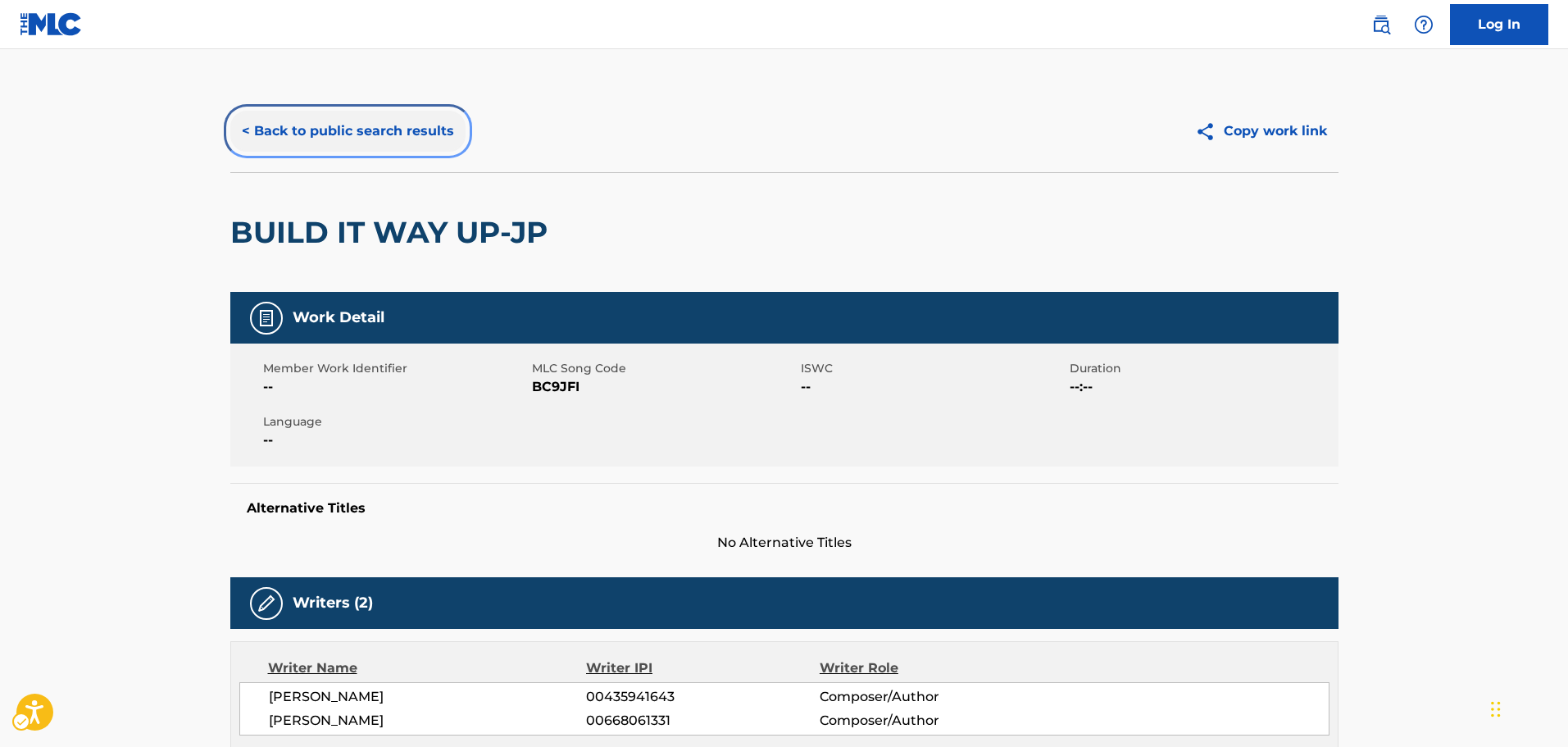
click at [330, 123] on button "< Back to public search results" at bounding box center [348, 130] width 235 height 41
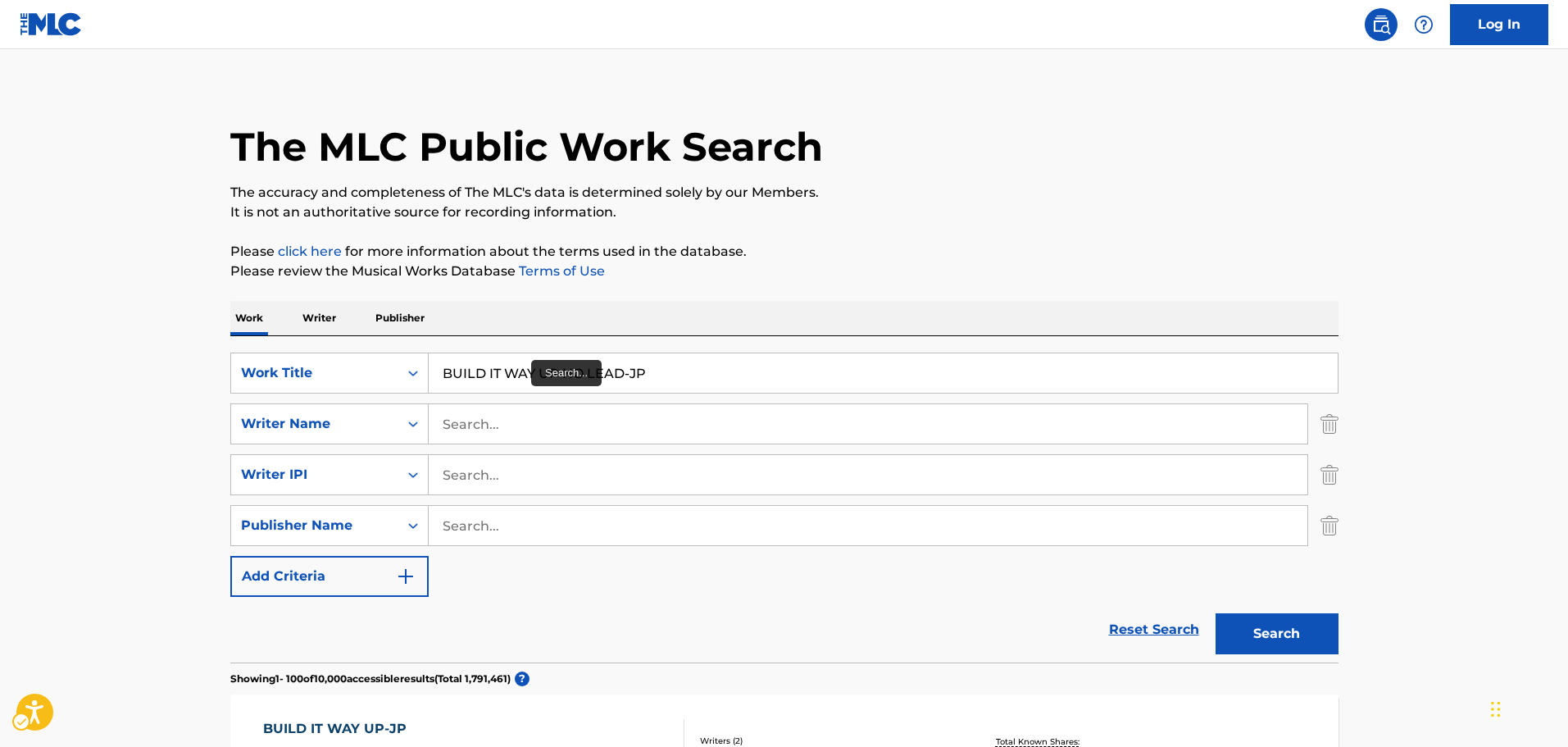
scroll to position [340, 0]
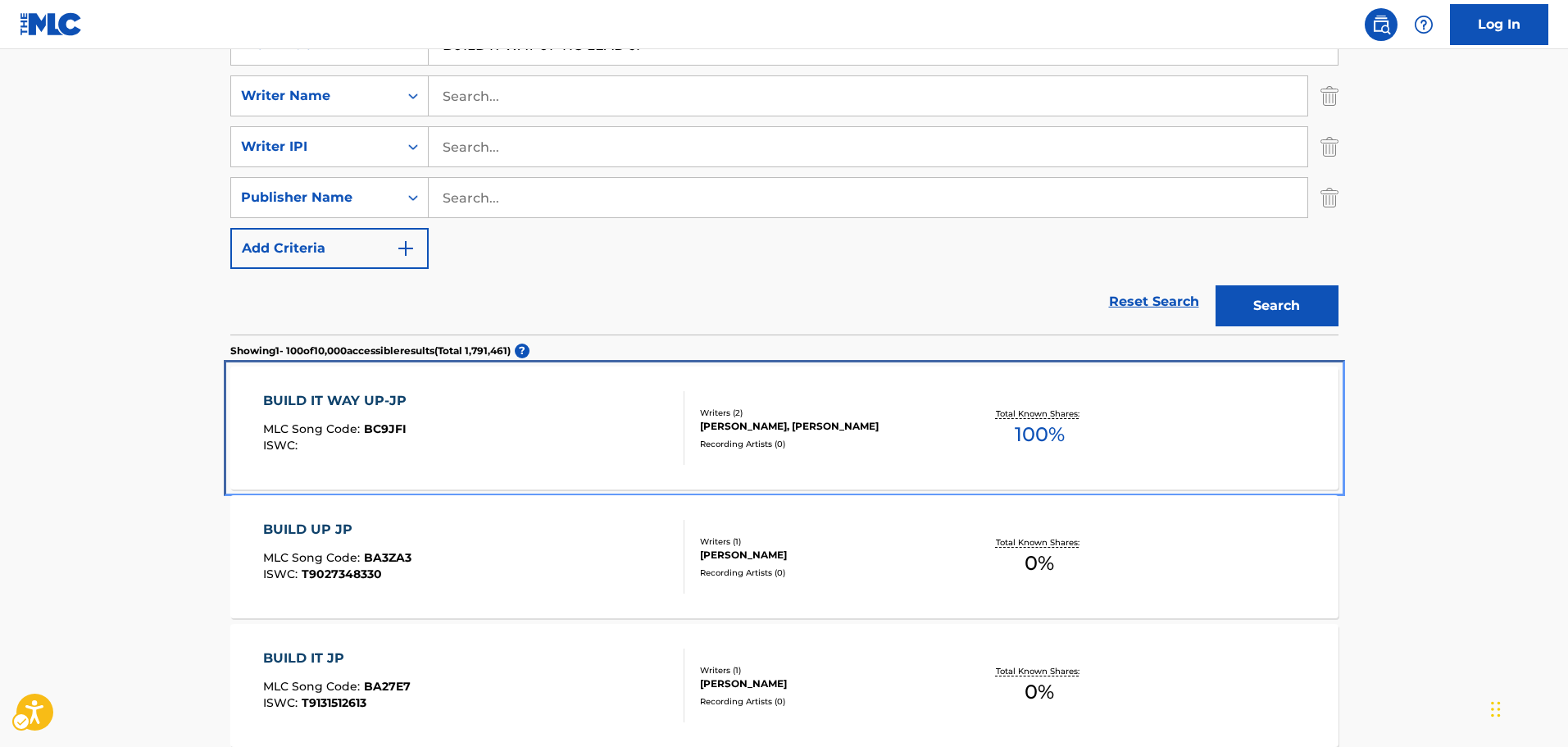
click at [541, 419] on div "BUILD IT WAY UP-JP MLC Song Code : BC9JFI ISWC :" at bounding box center [474, 427] width 421 height 73
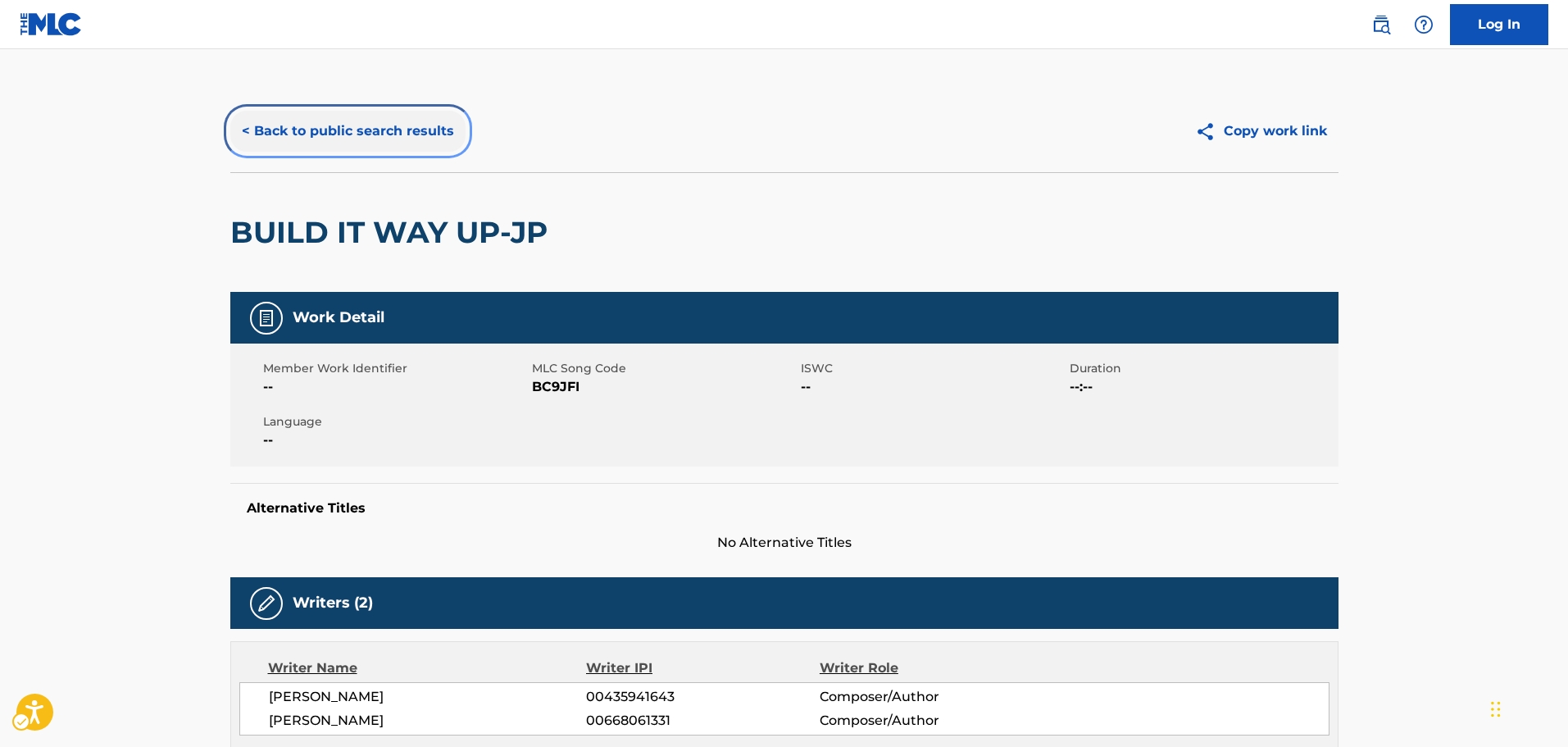
click at [391, 122] on button "< Back to public search results" at bounding box center [348, 130] width 235 height 41
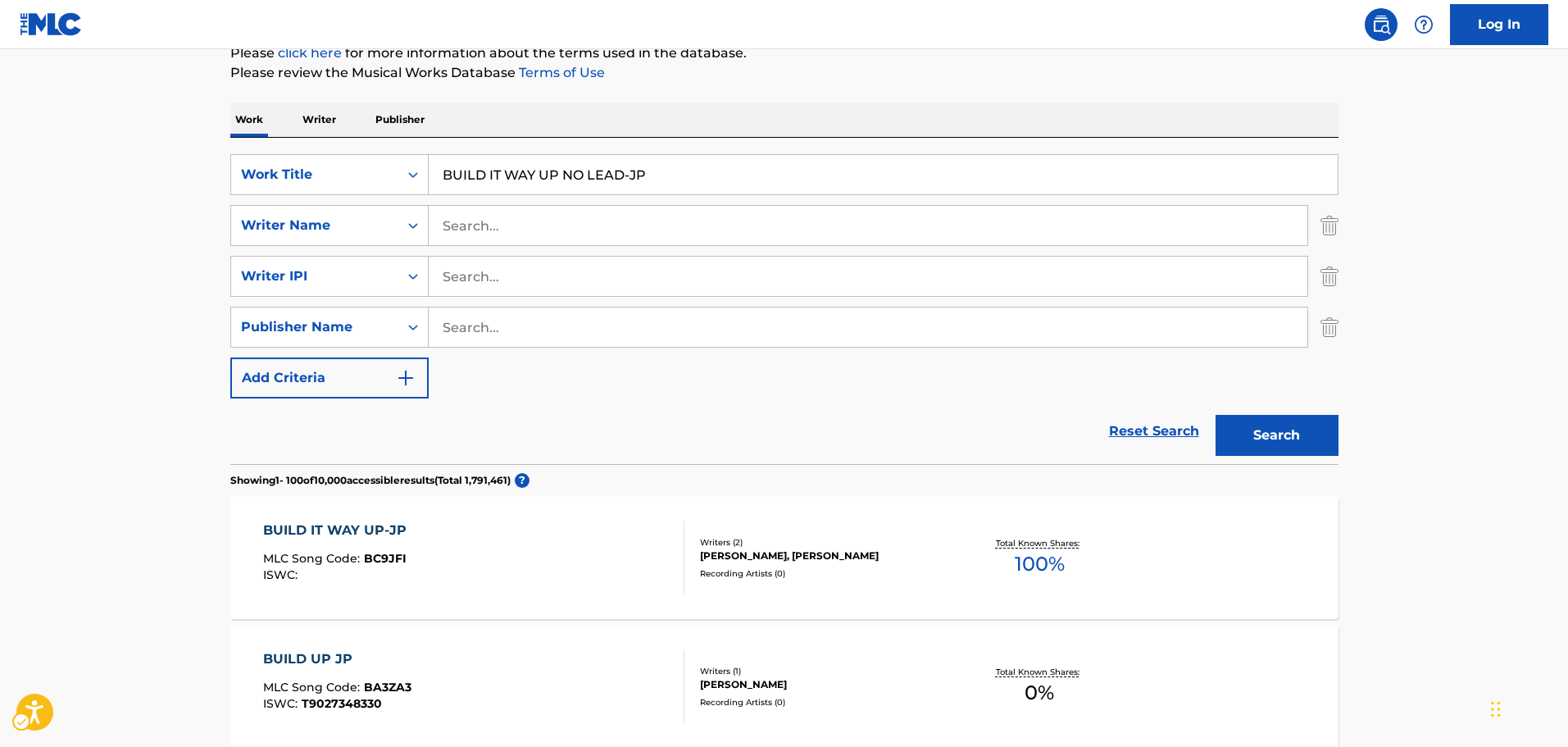
scroll to position [29, 0]
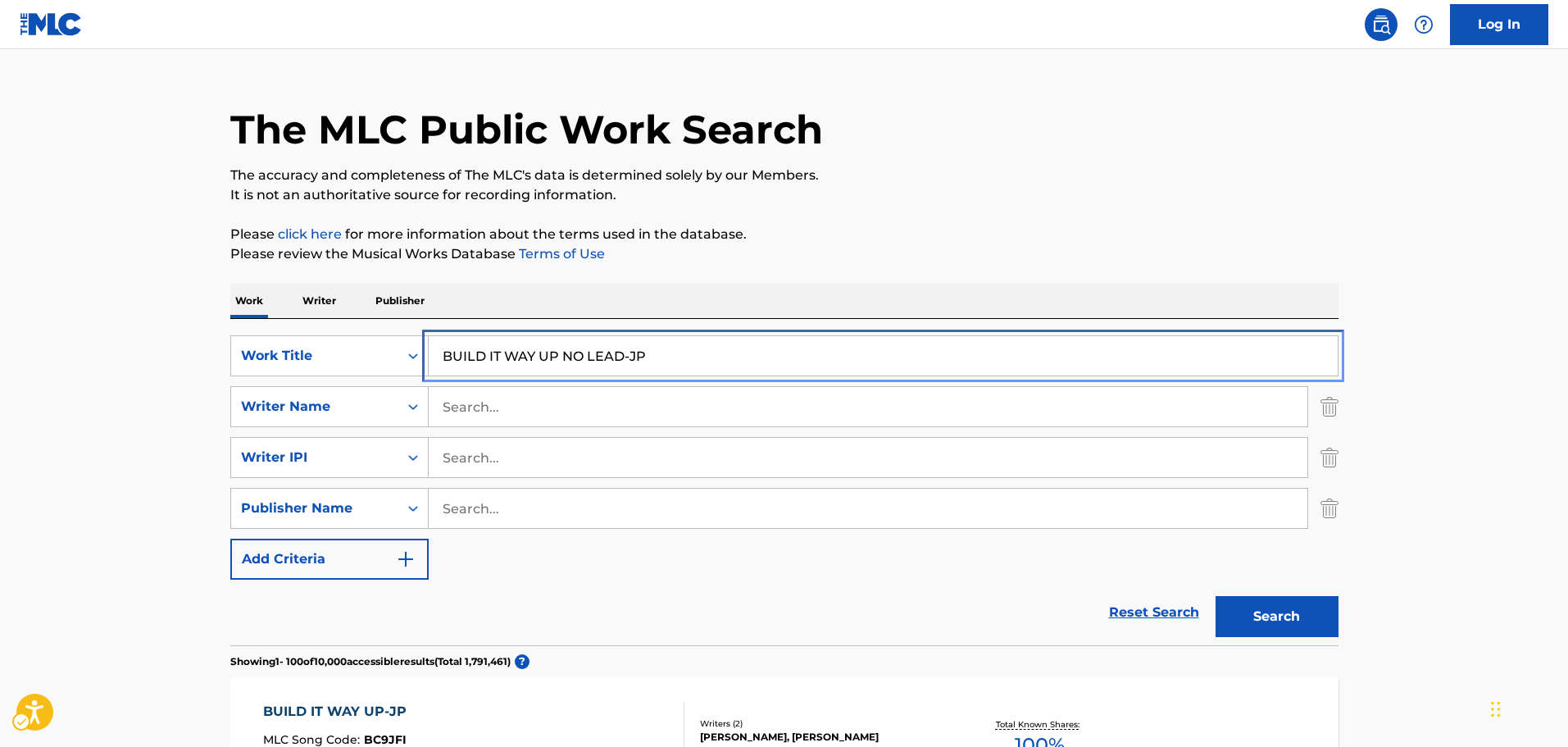
click at [719, 352] on input "BUILD IT WAY UP NO LEAD-JP" at bounding box center [882, 356] width 909 height 40
paste input "CALLING MY NAME"
type input "CALLING MY NAME-JP"
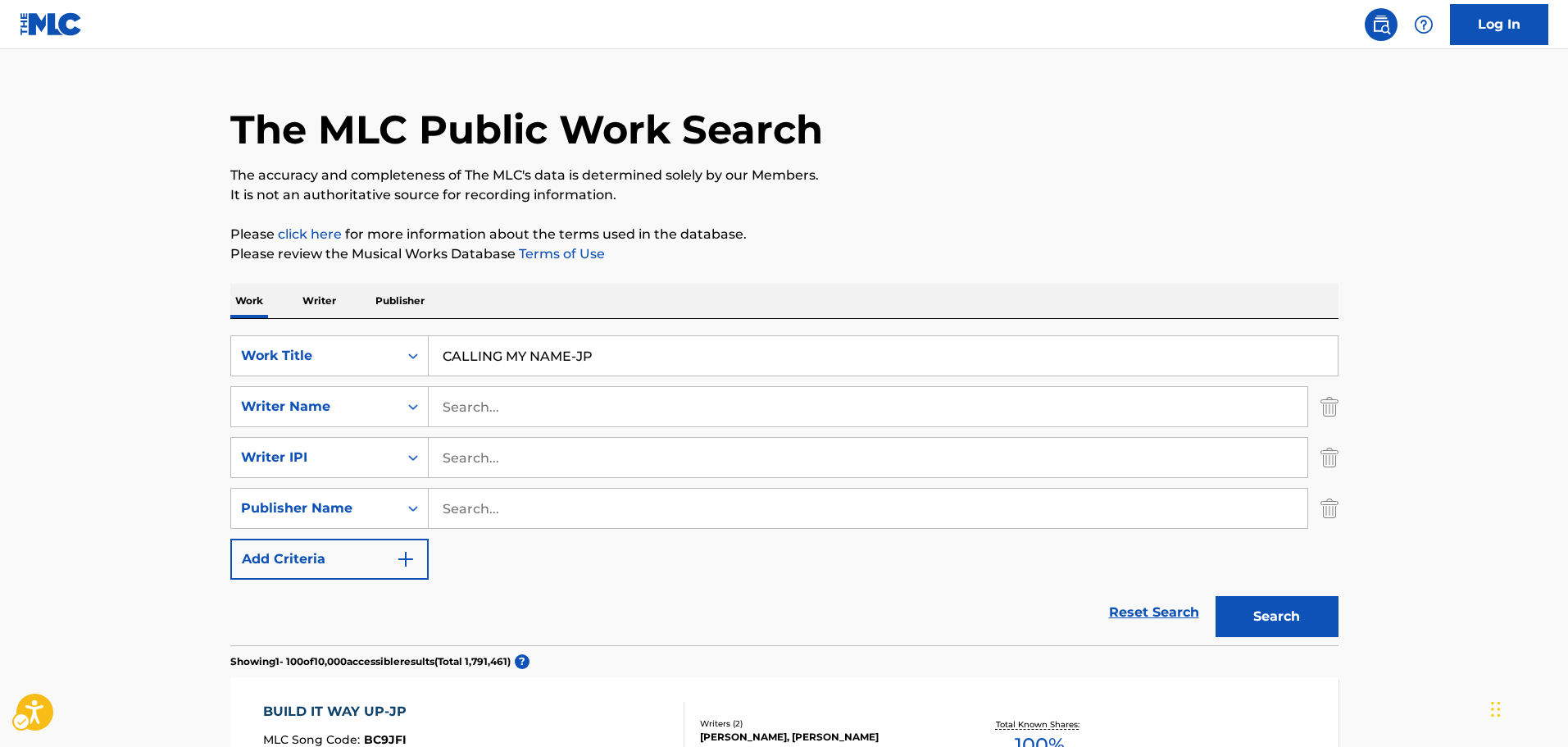
drag, startPoint x: 925, startPoint y: 243, endPoint x: 1251, endPoint y: 513, distance: 423.3
click at [926, 243] on p "Please click here | New Window | New Window for more information about the term…" at bounding box center [784, 234] width 1108 height 20
click at [1270, 611] on button "Search" at bounding box center [1277, 616] width 123 height 41
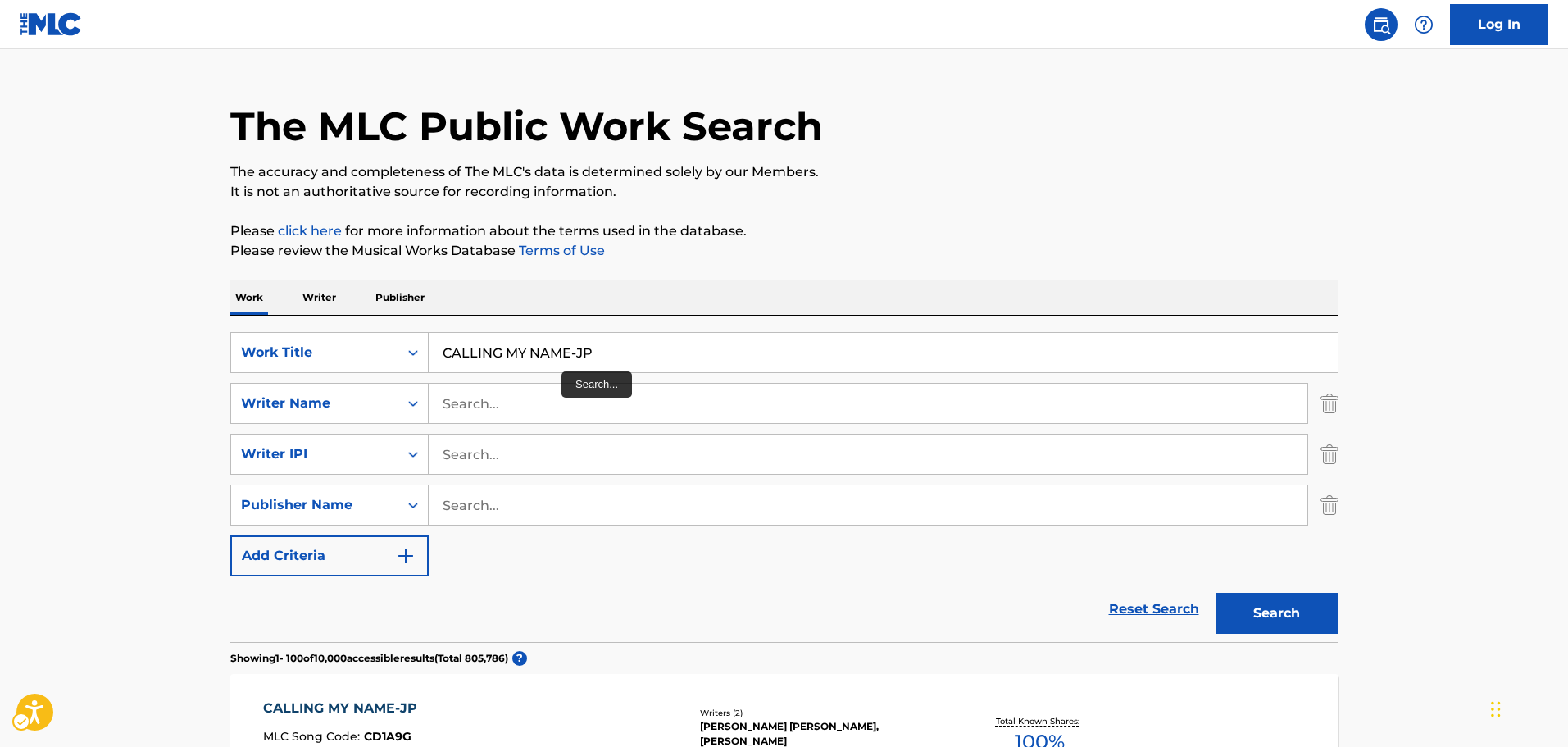
scroll to position [115, 0]
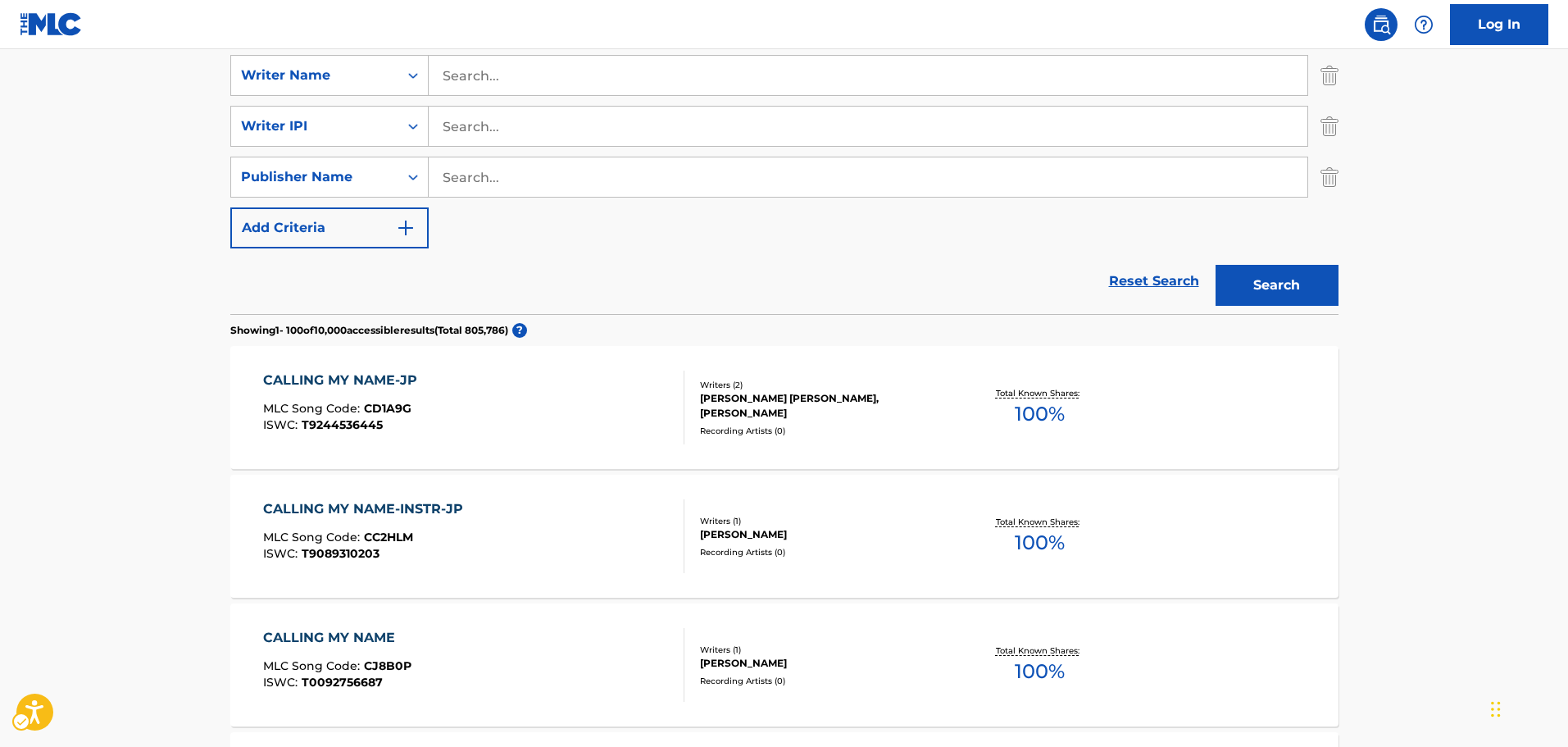
scroll to position [443, 0]
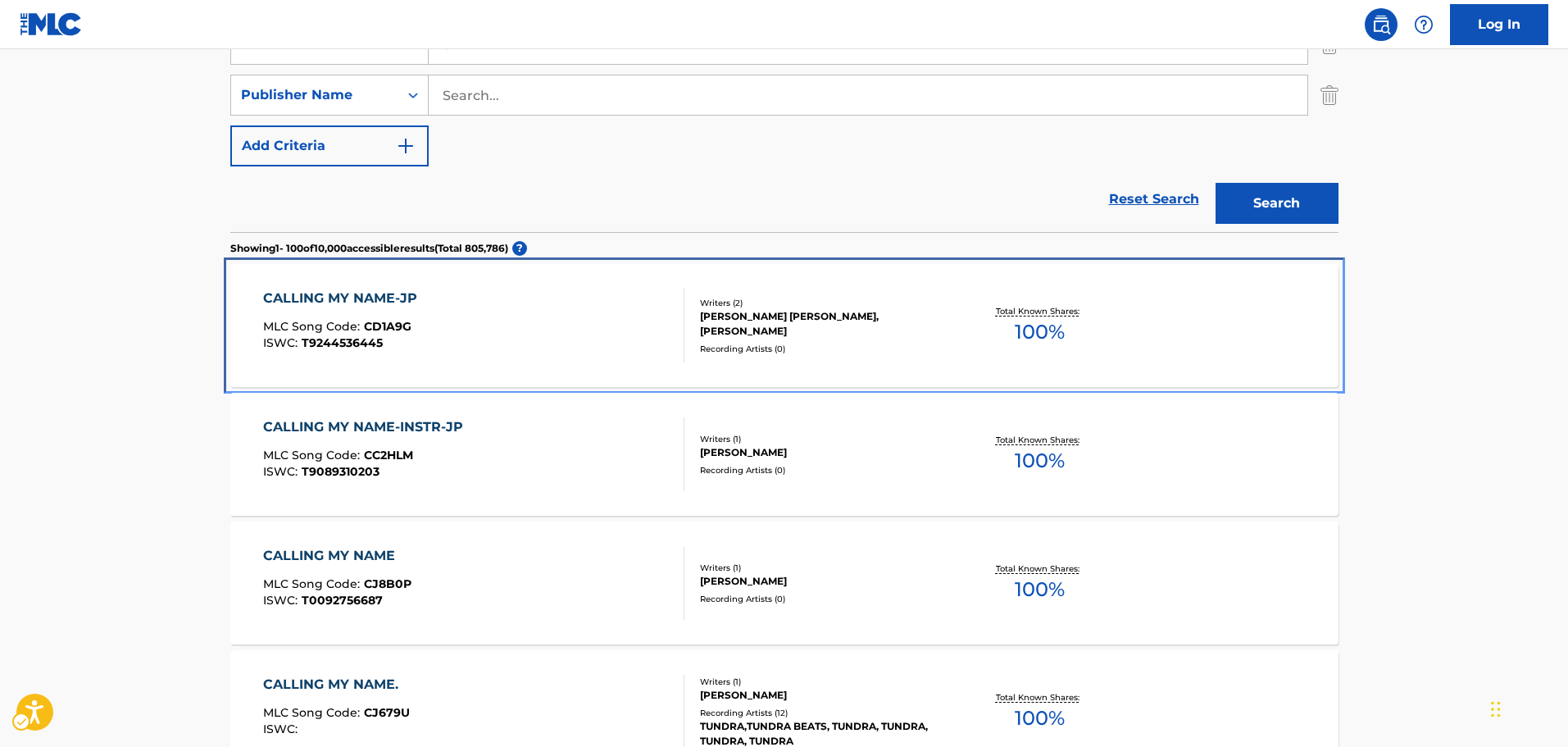
click at [638, 324] on div "CALLING MY NAME-JP MLC Song Code : CD1A9G ISWC : T9244536445" at bounding box center [474, 325] width 421 height 73
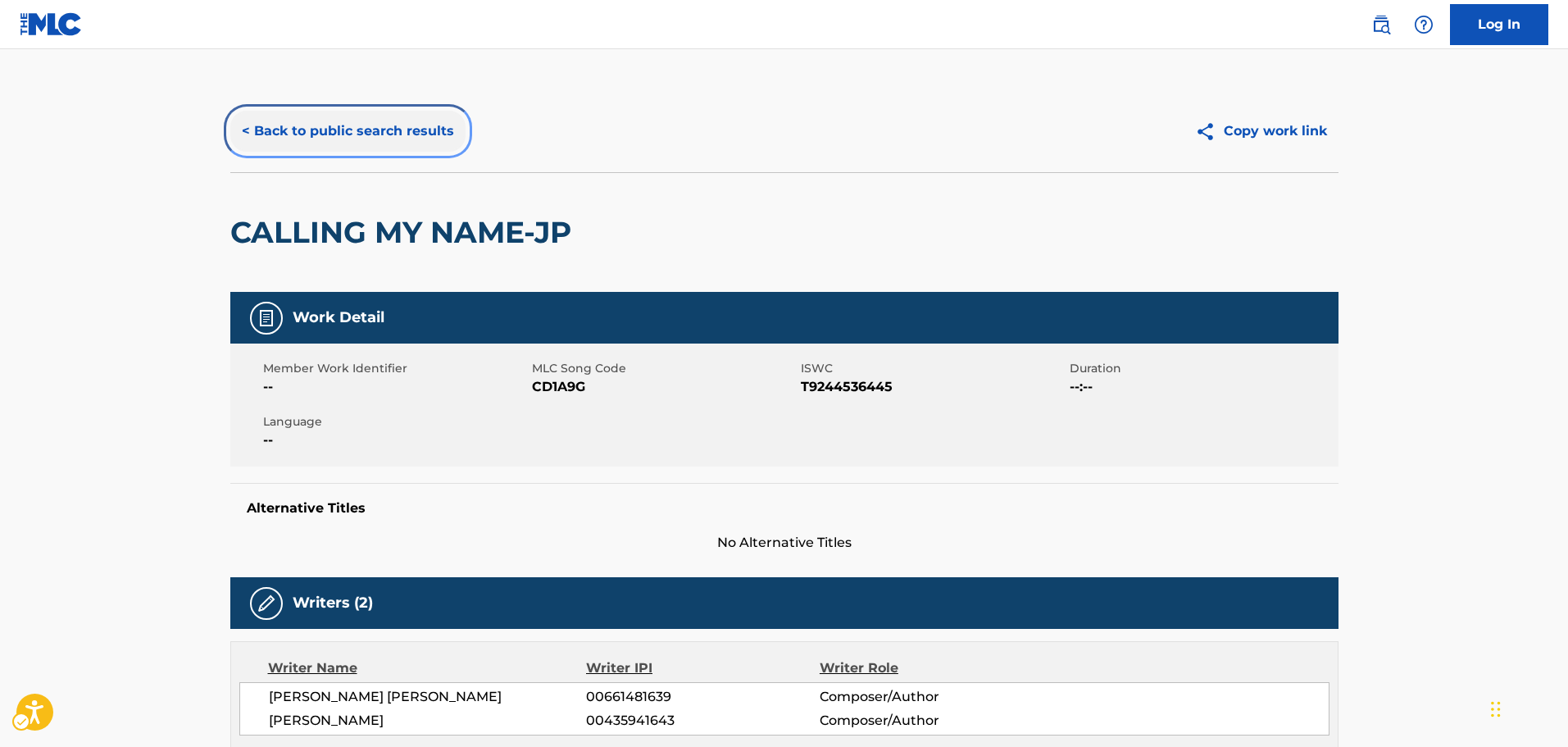
click at [426, 136] on button "< Back to public search results" at bounding box center [348, 130] width 235 height 41
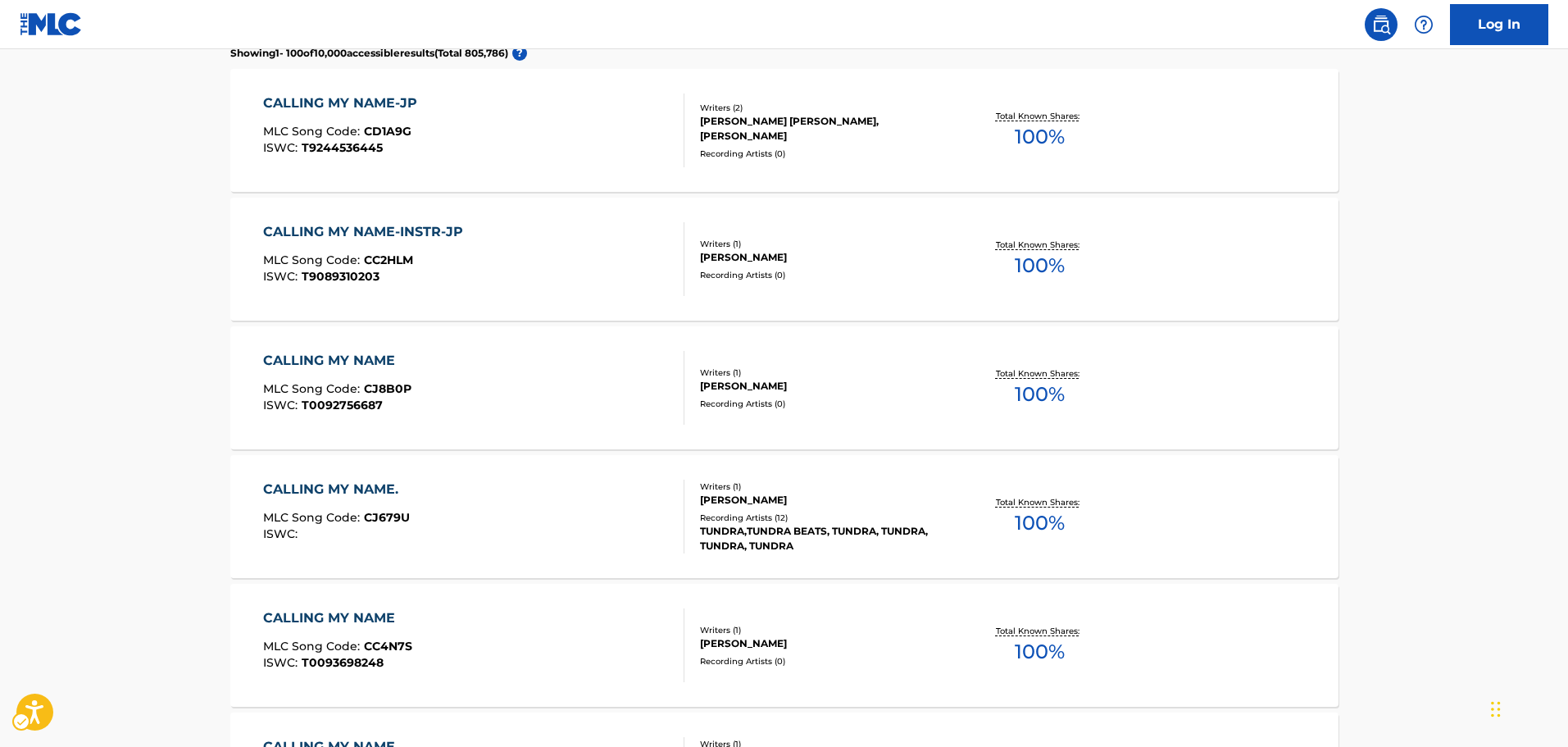
scroll to position [228, 0]
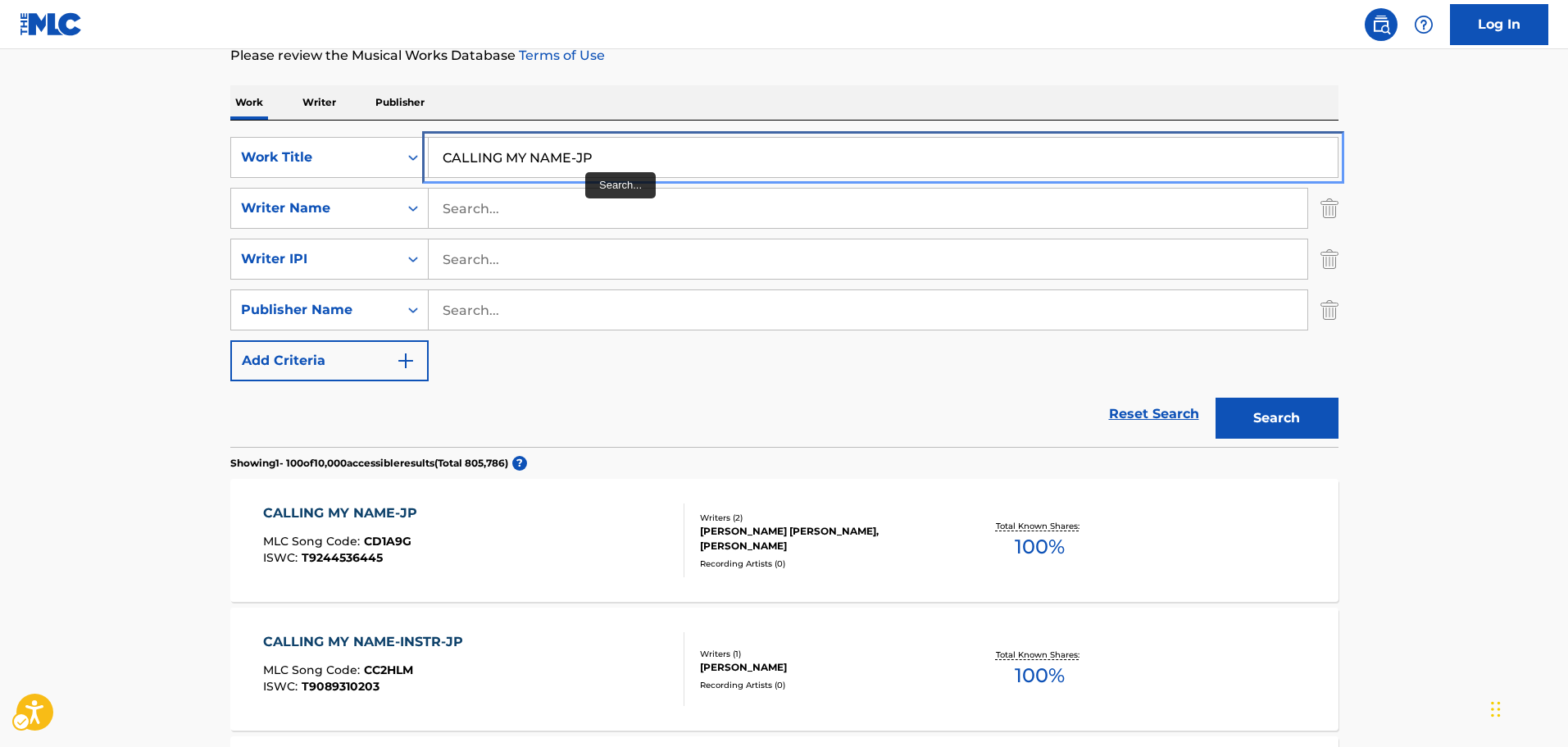
click at [586, 149] on input "CALLING MY NAME-JP" at bounding box center [882, 157] width 909 height 40
paste input "MING SENSATION"
type input "CALMING SENSATION-JP"
drag, startPoint x: 757, startPoint y: 110, endPoint x: 1414, endPoint y: 326, distance: 691.6
click at [758, 109] on div "Work Writer Publisher" at bounding box center [784, 103] width 1108 height 35
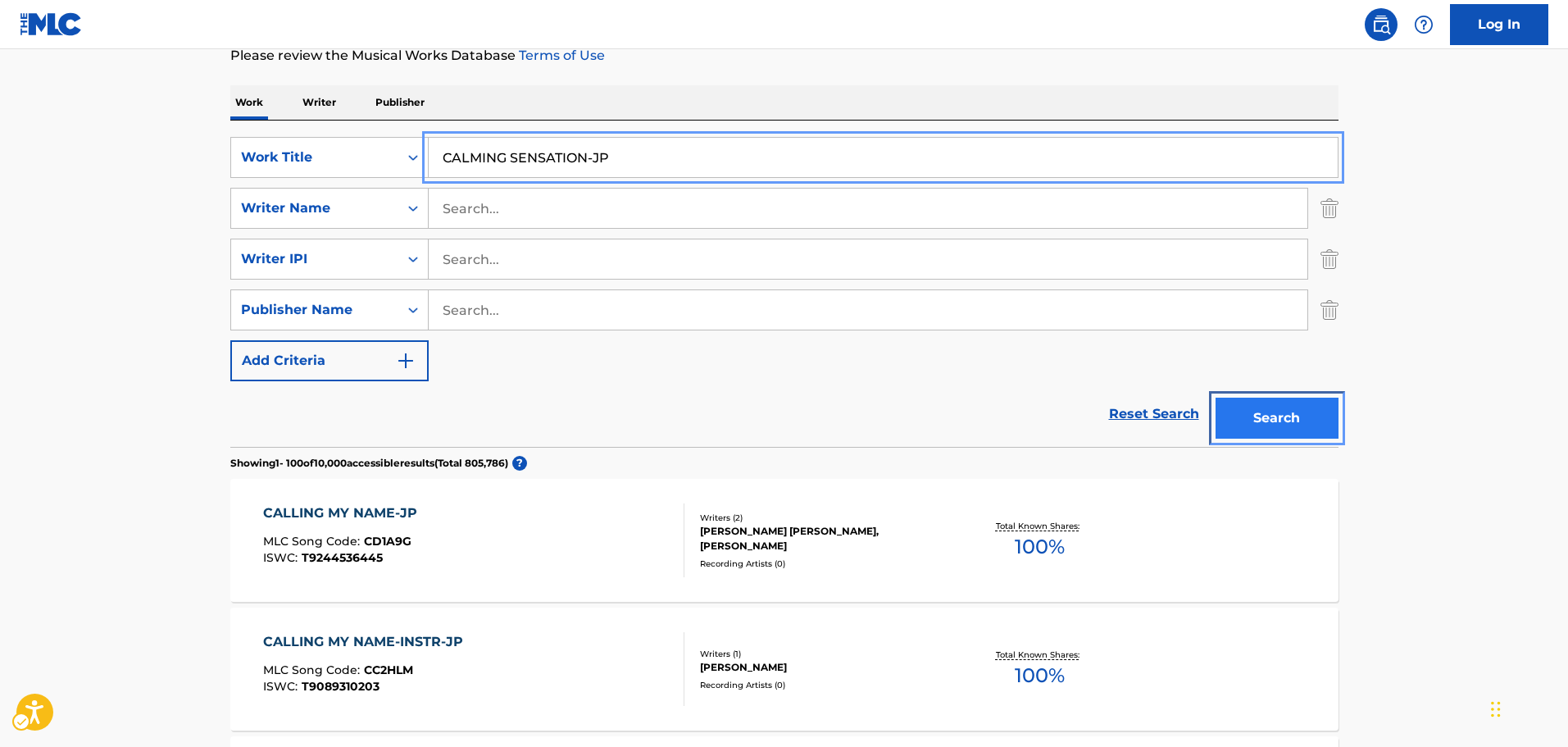
click at [1266, 411] on button "Search" at bounding box center [1277, 417] width 123 height 41
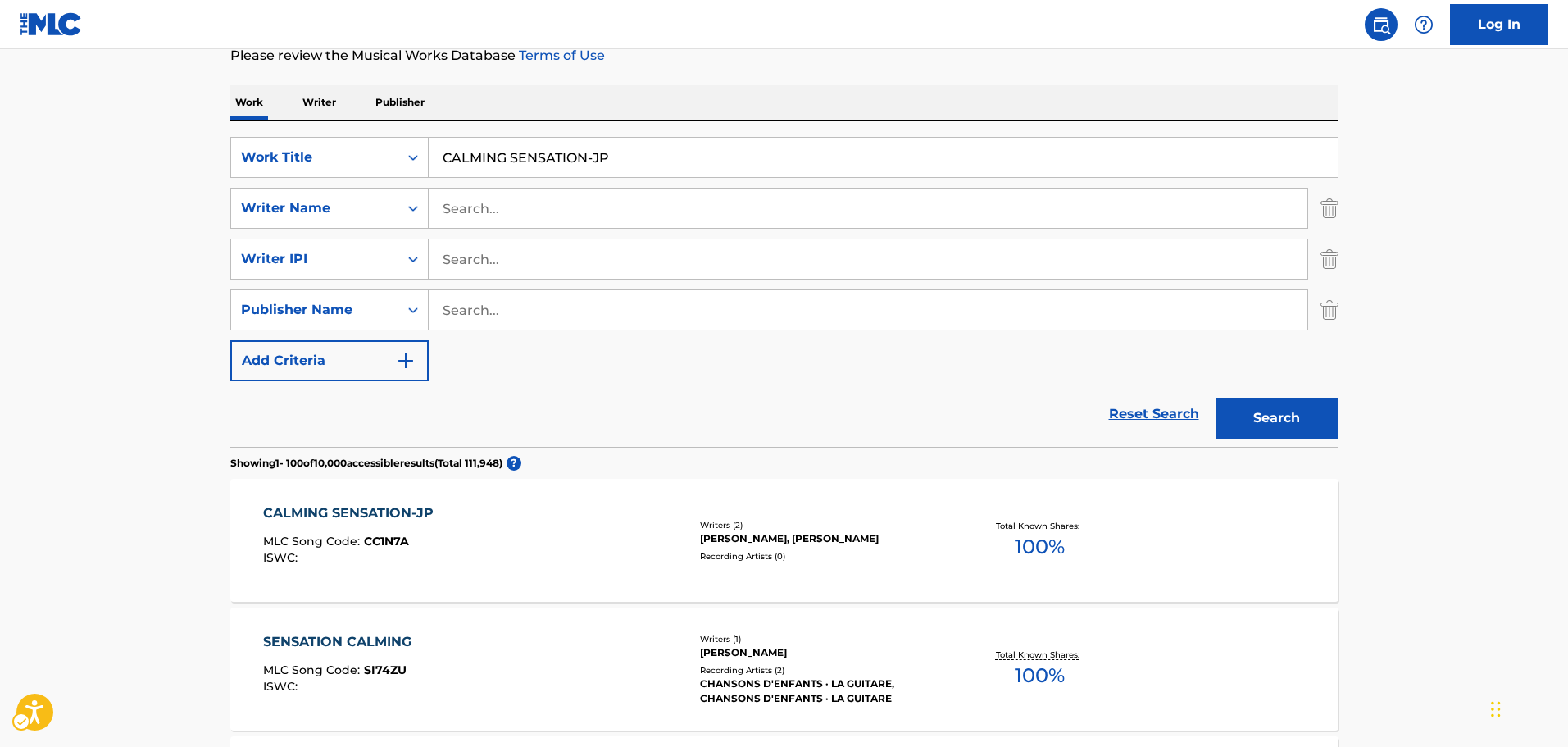
scroll to position [310, 0]
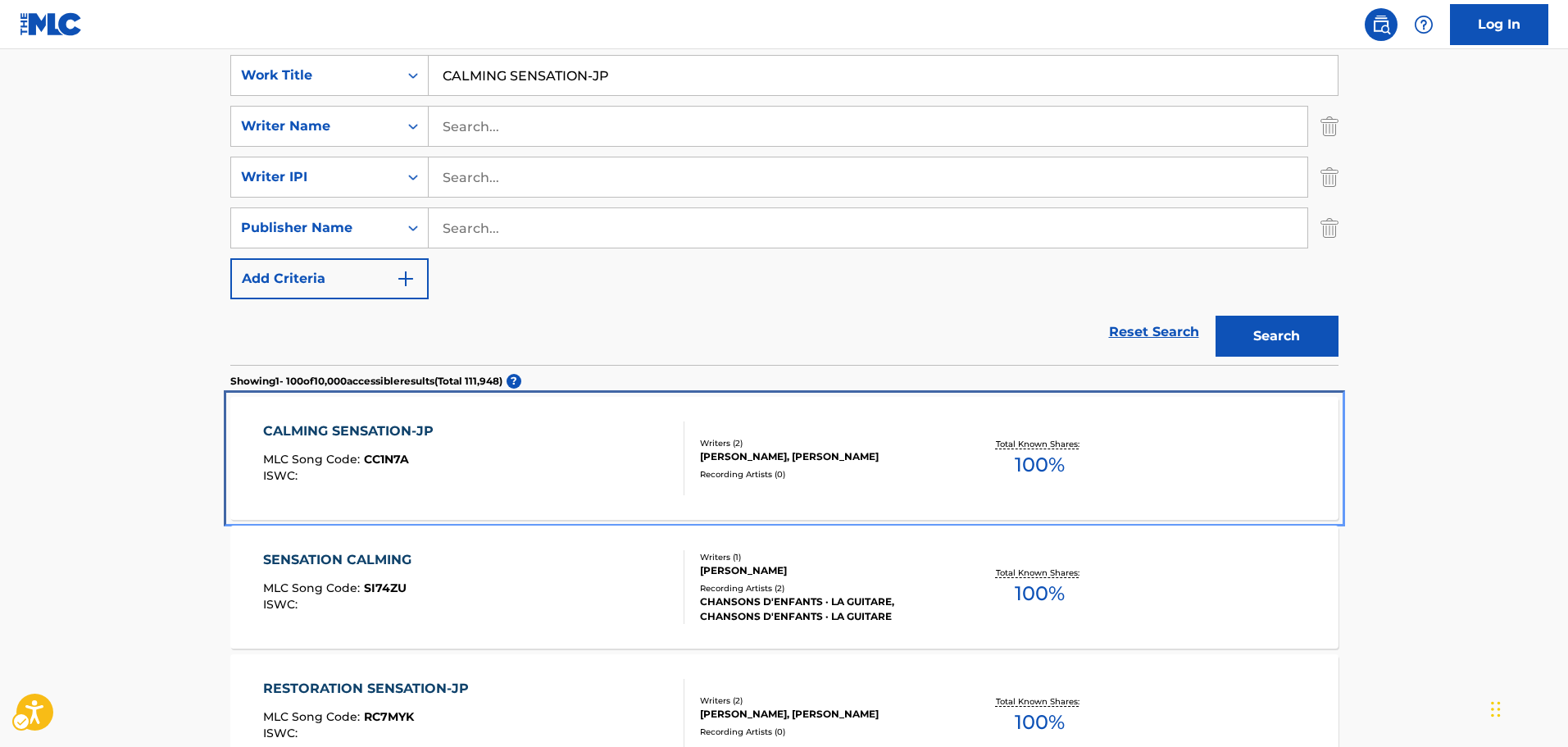
click at [524, 453] on div "CALMING SENSATION-JP MLC Song Code : CC1N7A ISWC :" at bounding box center [474, 458] width 421 height 73
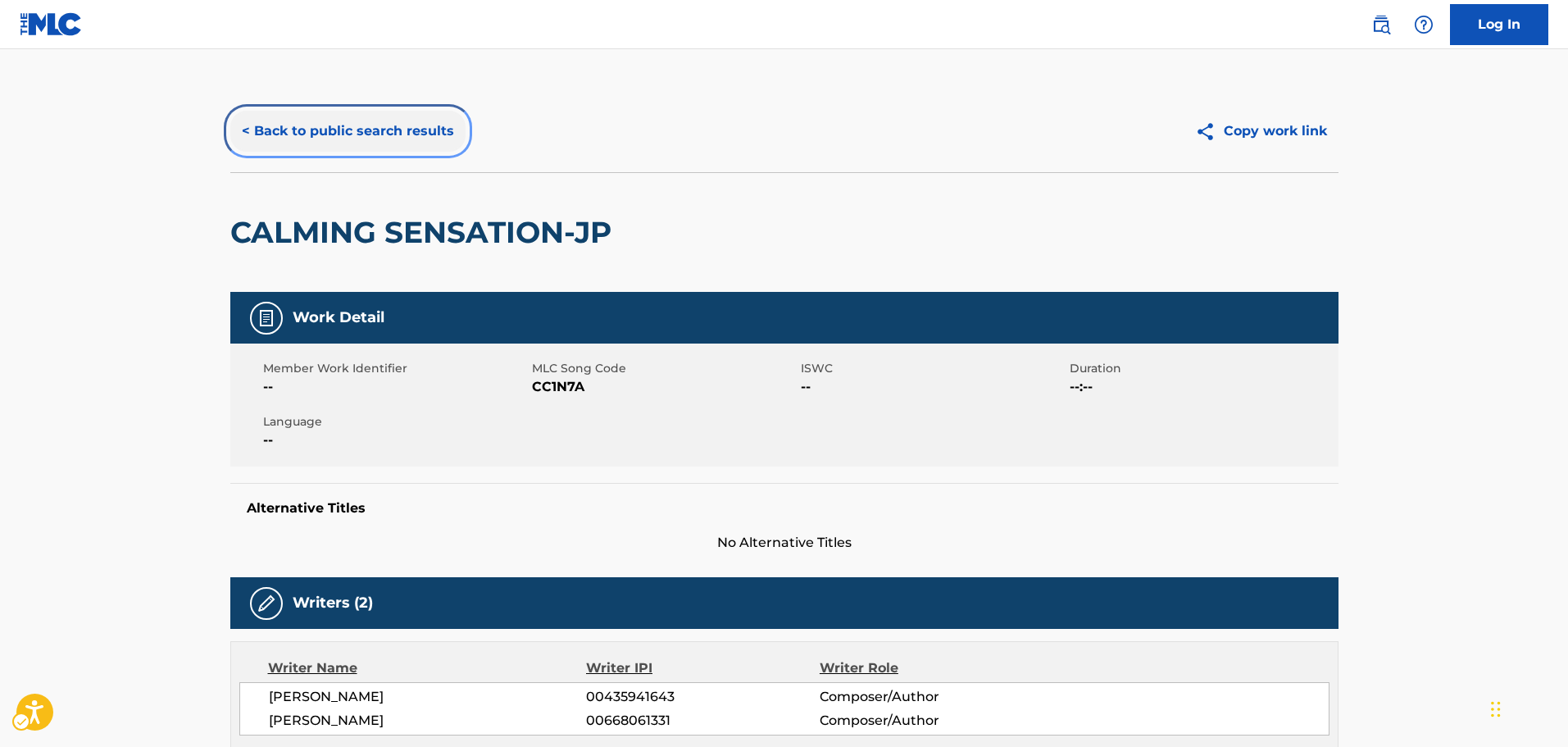
click at [413, 125] on button "< Back to public search results" at bounding box center [348, 130] width 235 height 41
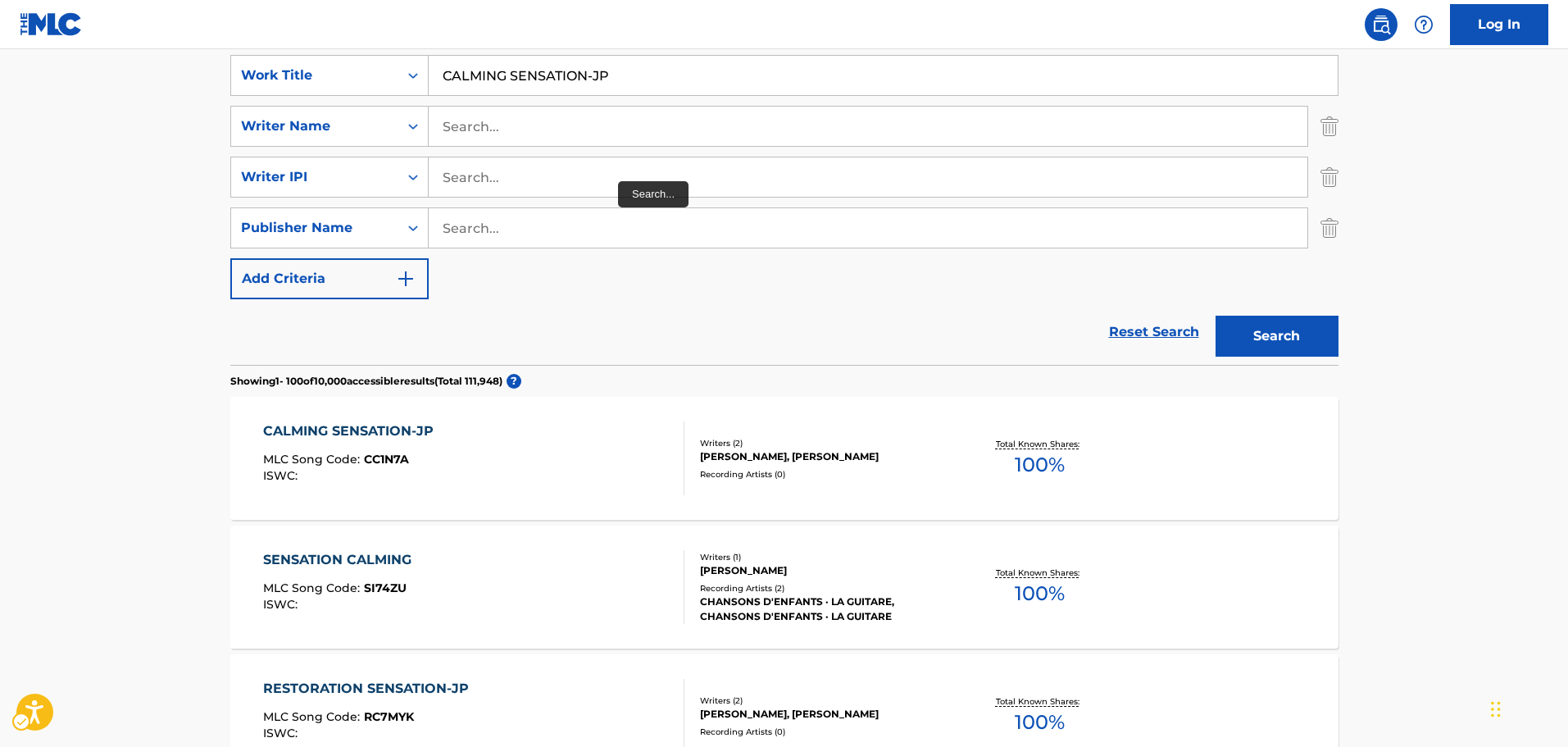
scroll to position [146, 0]
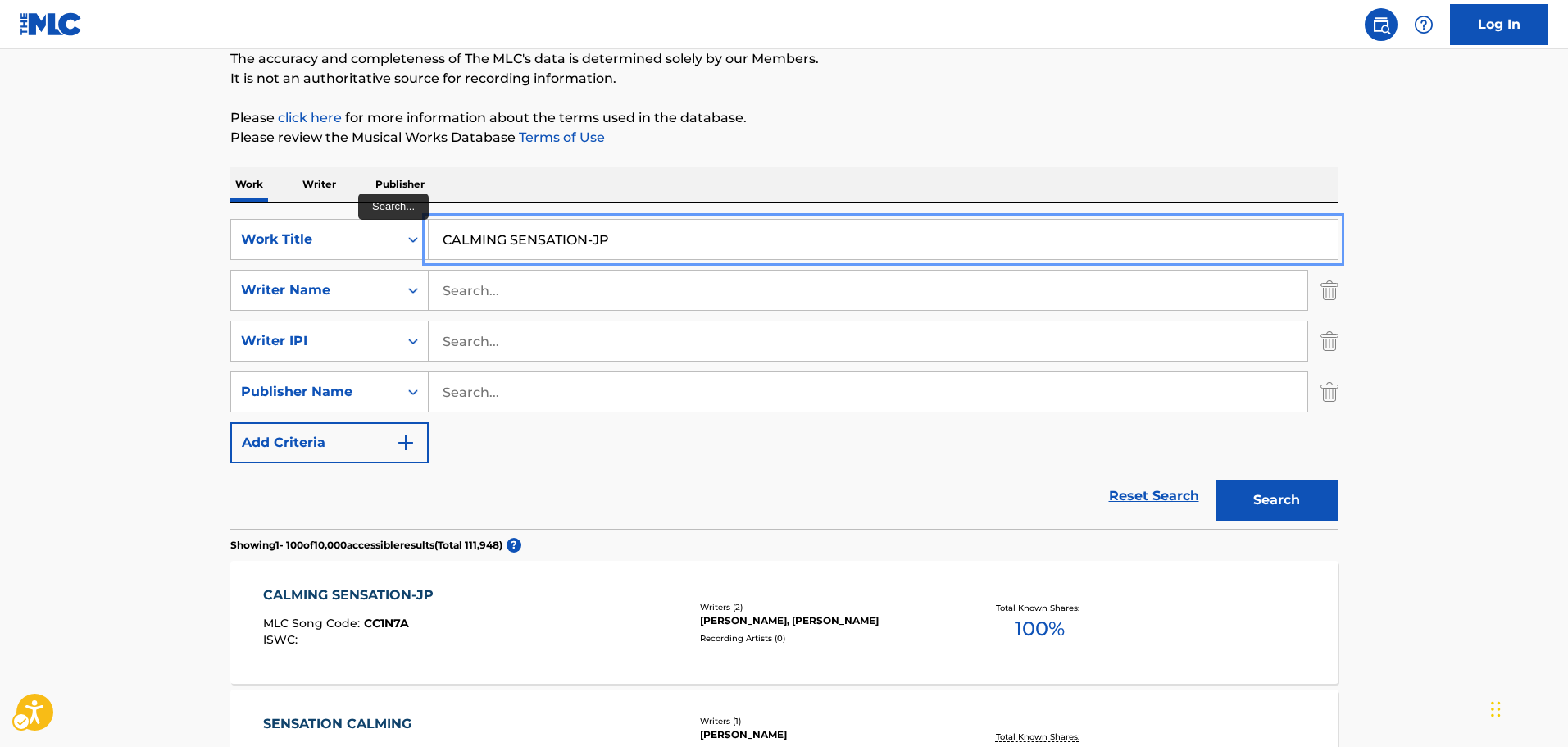
click at [637, 233] on input "CALMING SENSATION-JP" at bounding box center [882, 239] width 909 height 40
paste input "ITY LIGHTS"
type input "CITY LIGHTS-JP"
click at [866, 175] on div "Work Writer Publisher" at bounding box center [784, 185] width 1108 height 35
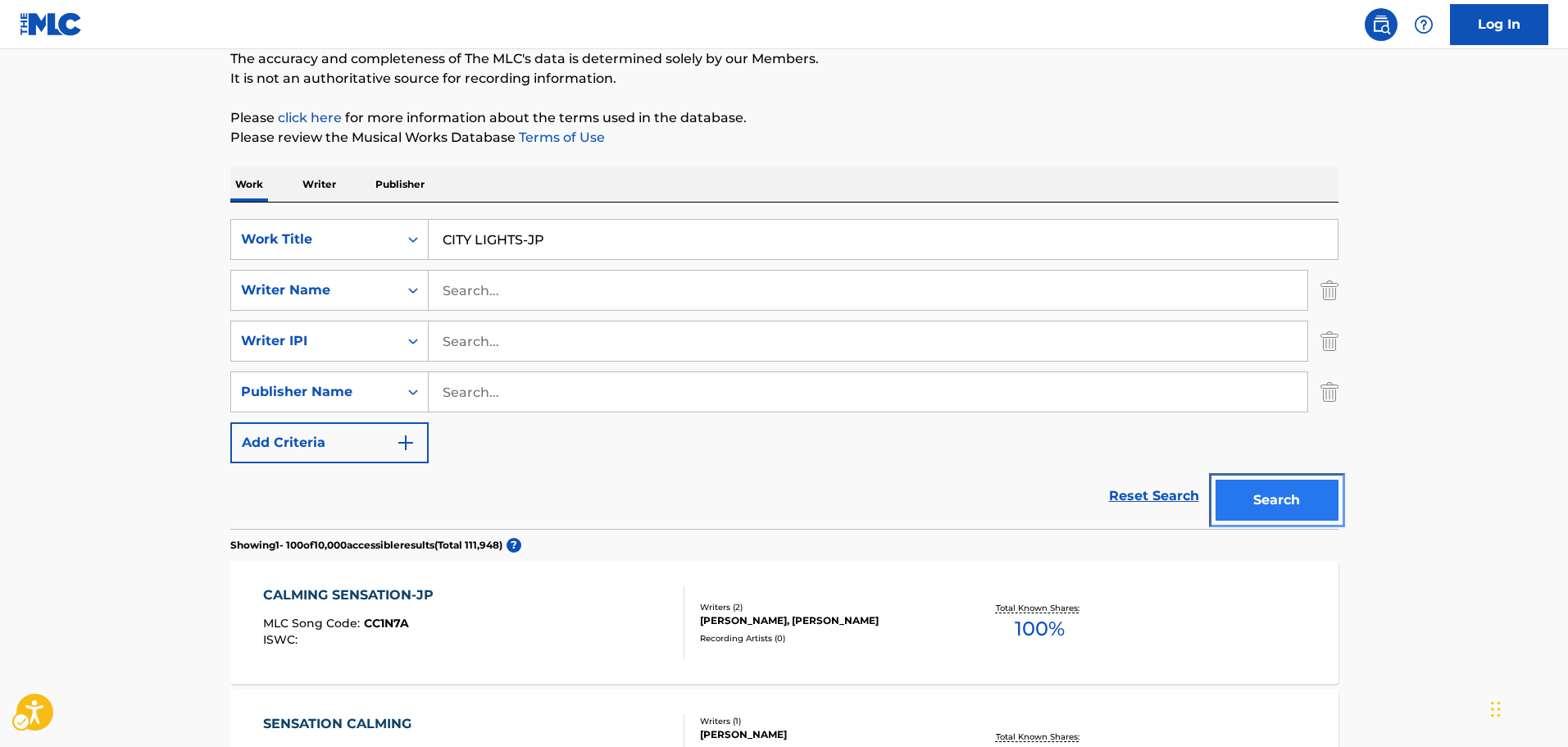
click at [1271, 503] on button "Search" at bounding box center [1277, 499] width 123 height 41
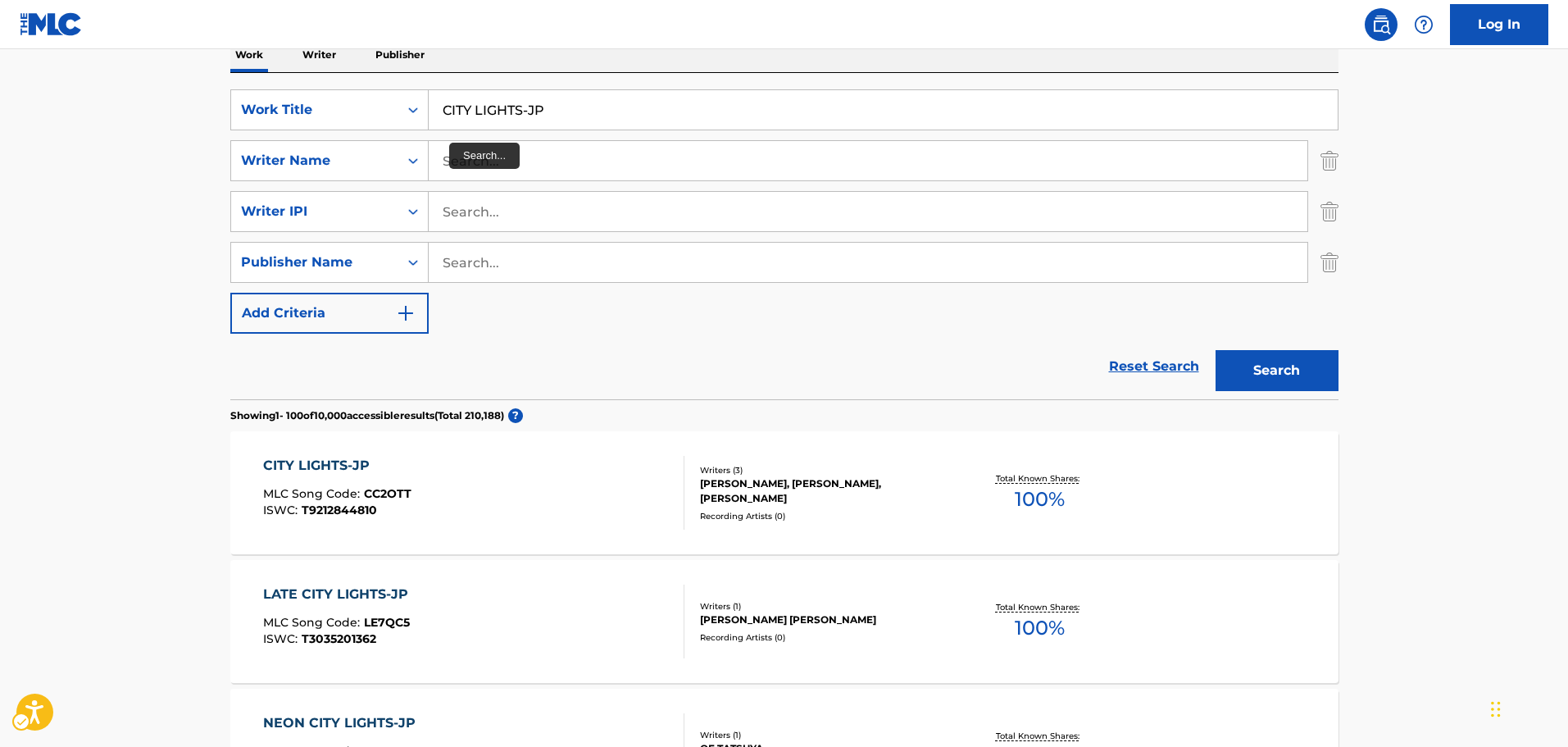
scroll to position [310, 0]
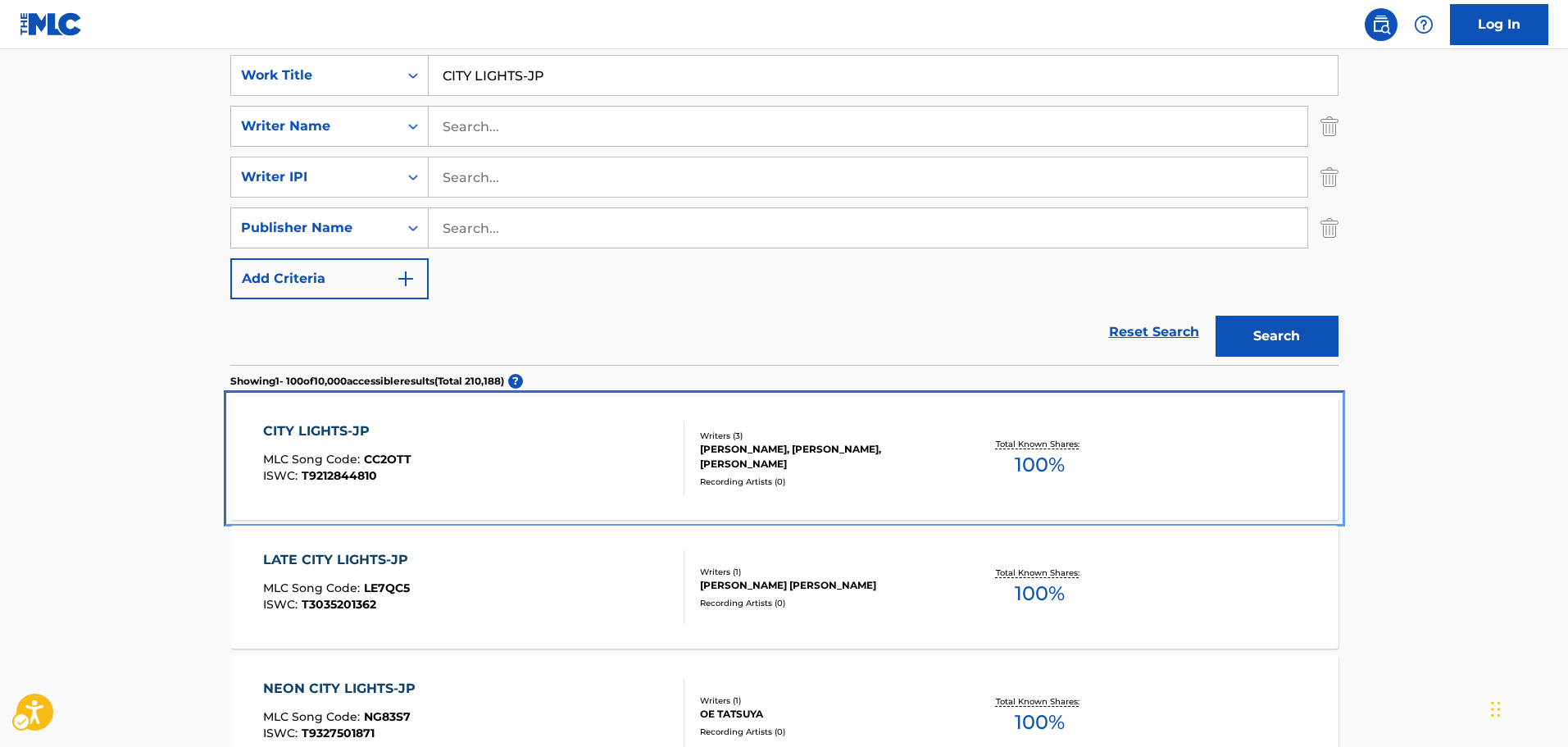
click at [540, 438] on div "CITY LIGHTS-JP MLC Song Code : CC2OTT ISWC : T9212844810" at bounding box center [474, 458] width 421 height 73
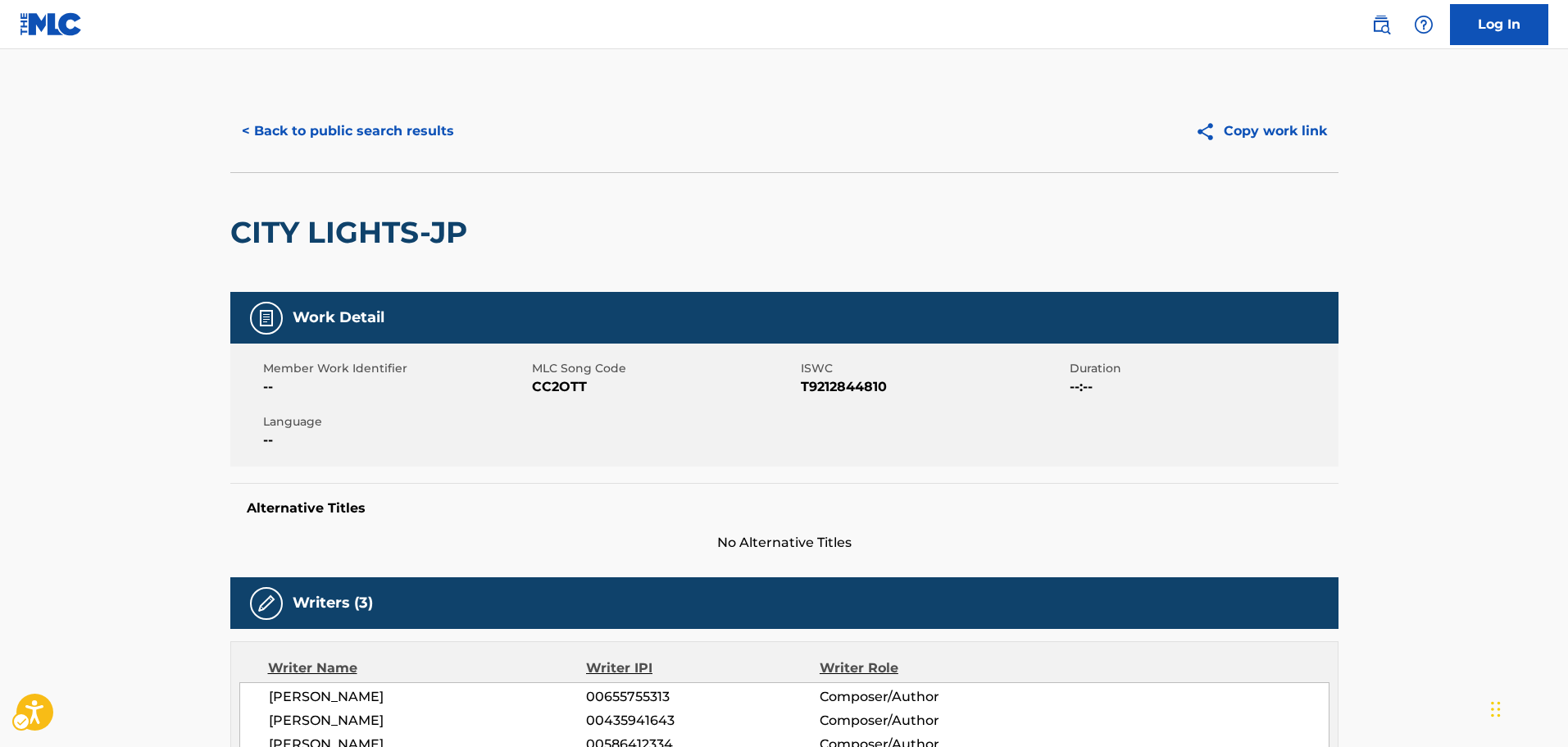
click at [832, 383] on span "ISWC - T9212844810" at bounding box center [933, 387] width 265 height 20
click at [828, 382] on span "ISWC - T9212844810" at bounding box center [933, 387] width 265 height 20
click at [821, 382] on span "ISWC - T9212844810" at bounding box center [933, 387] width 265 height 20
copy span "T9212844810"
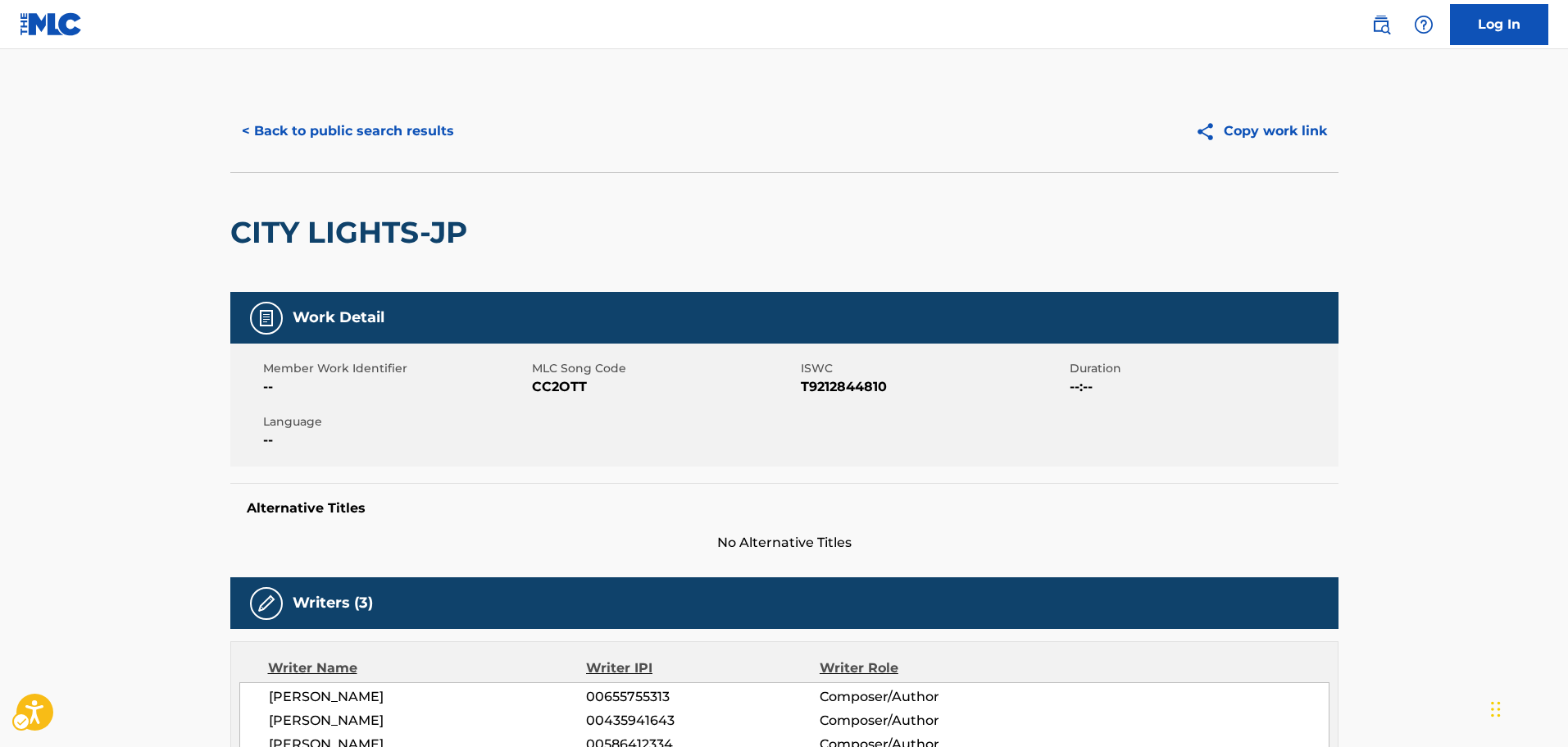
drag, startPoint x: 365, startPoint y: 155, endPoint x: 354, endPoint y: 123, distance: 33.8
click at [365, 155] on div "< Back to public search results Copy work link" at bounding box center [784, 130] width 1108 height 82
click at [353, 121] on button "< Back to public search results" at bounding box center [348, 130] width 235 height 41
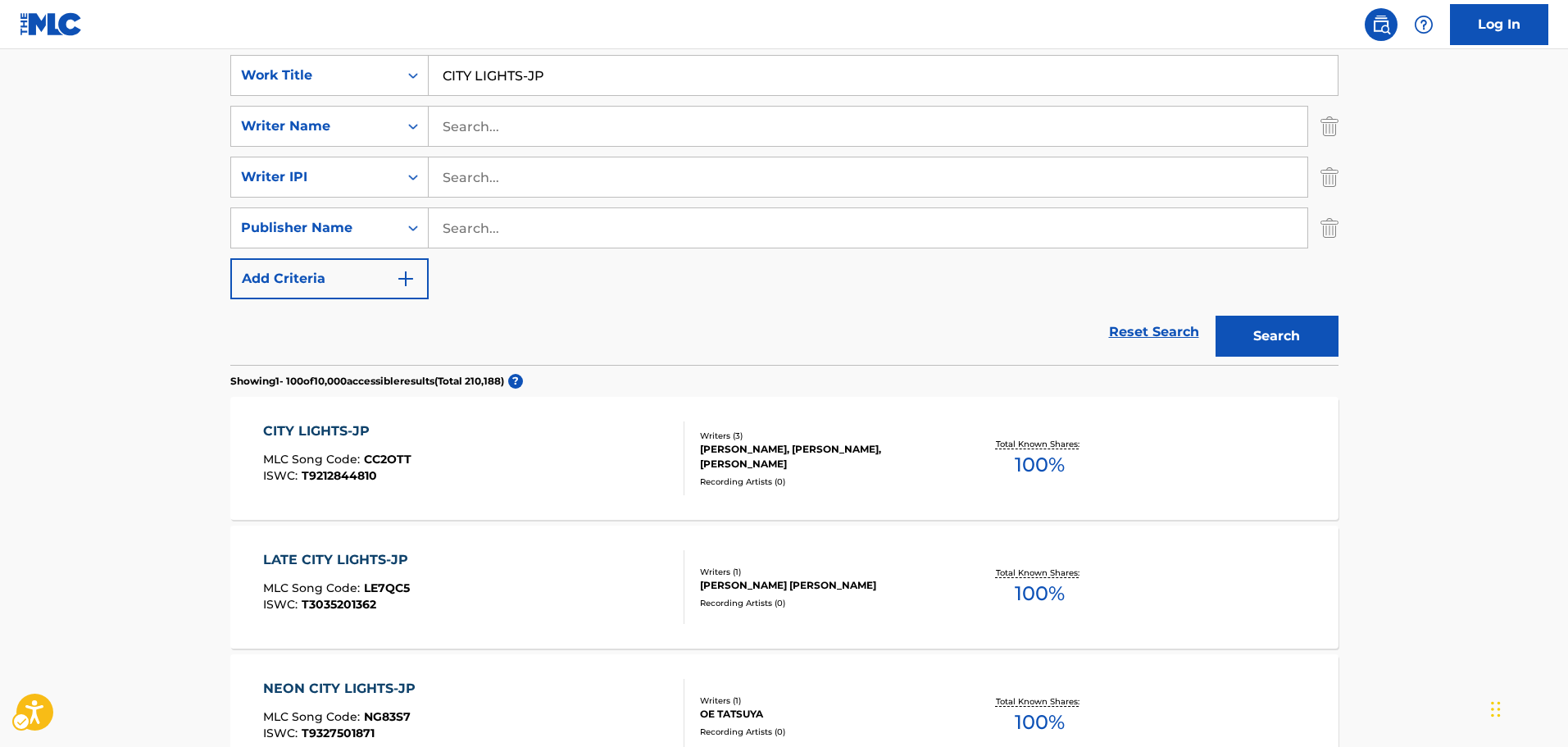
scroll to position [64, 0]
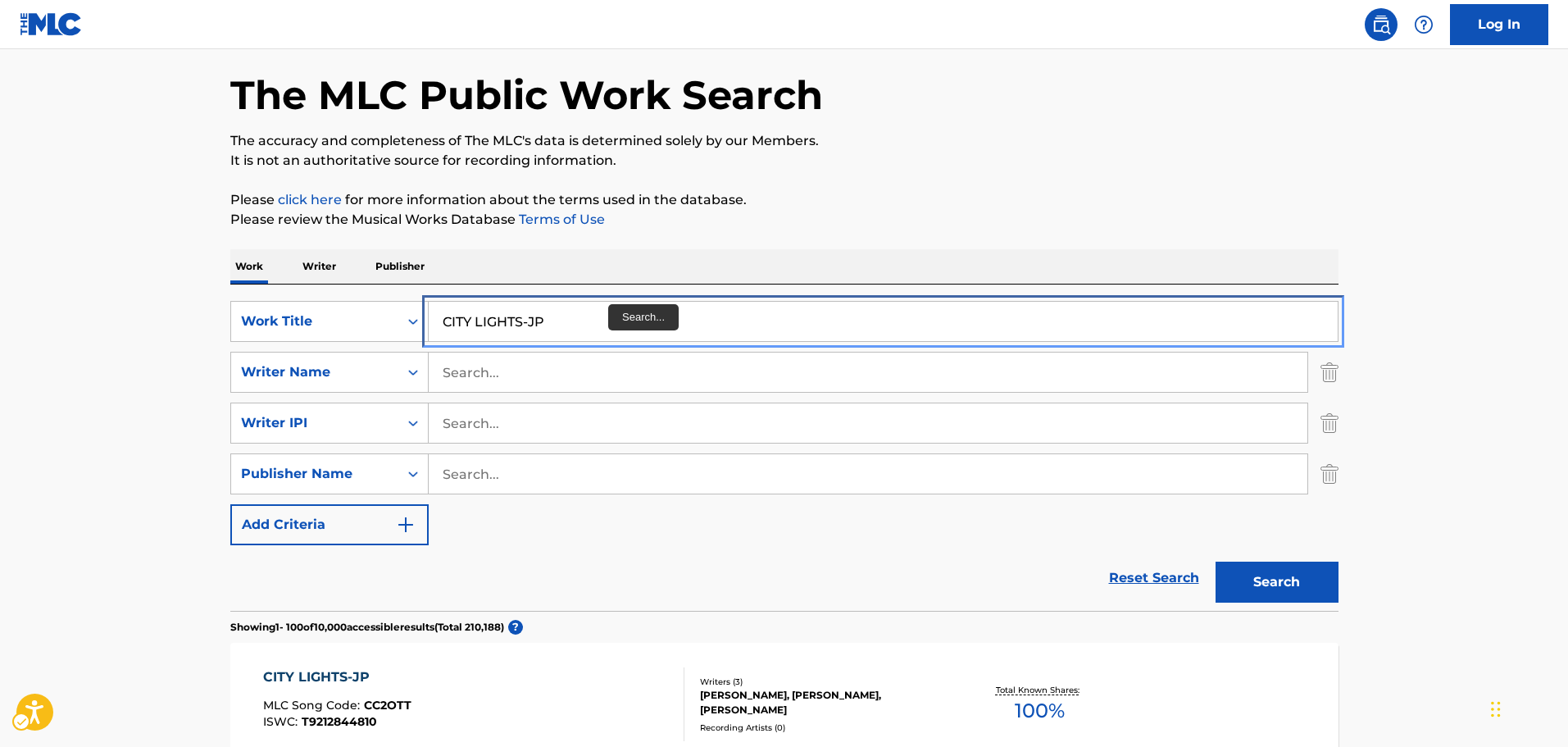
click at [613, 319] on input "CITY LIGHTS-JP" at bounding box center [882, 321] width 909 height 40
paste input "JPC-EVERYTIEM I CRI V2 NO PERC"
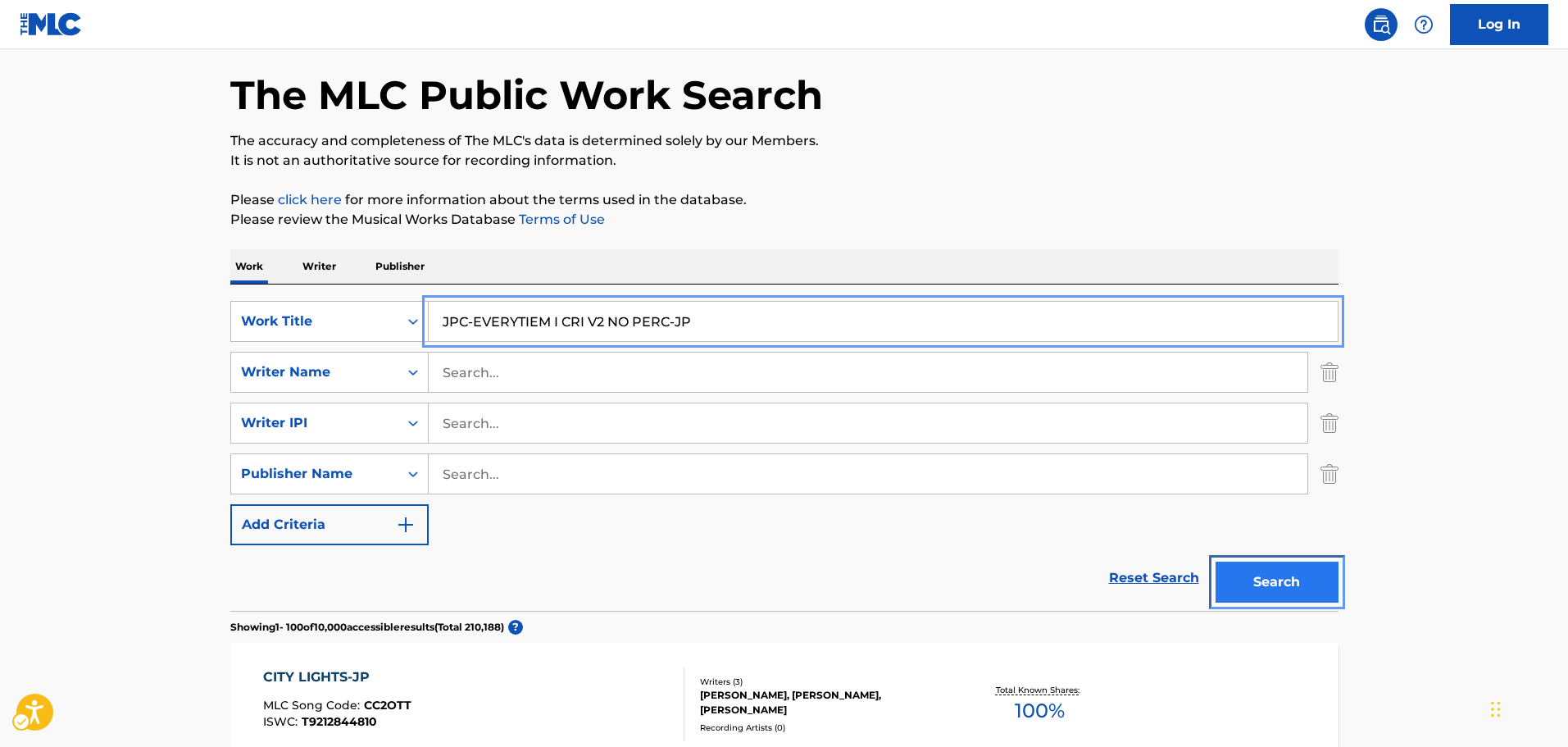
click at [1301, 571] on button "Search" at bounding box center [1277, 581] width 123 height 41
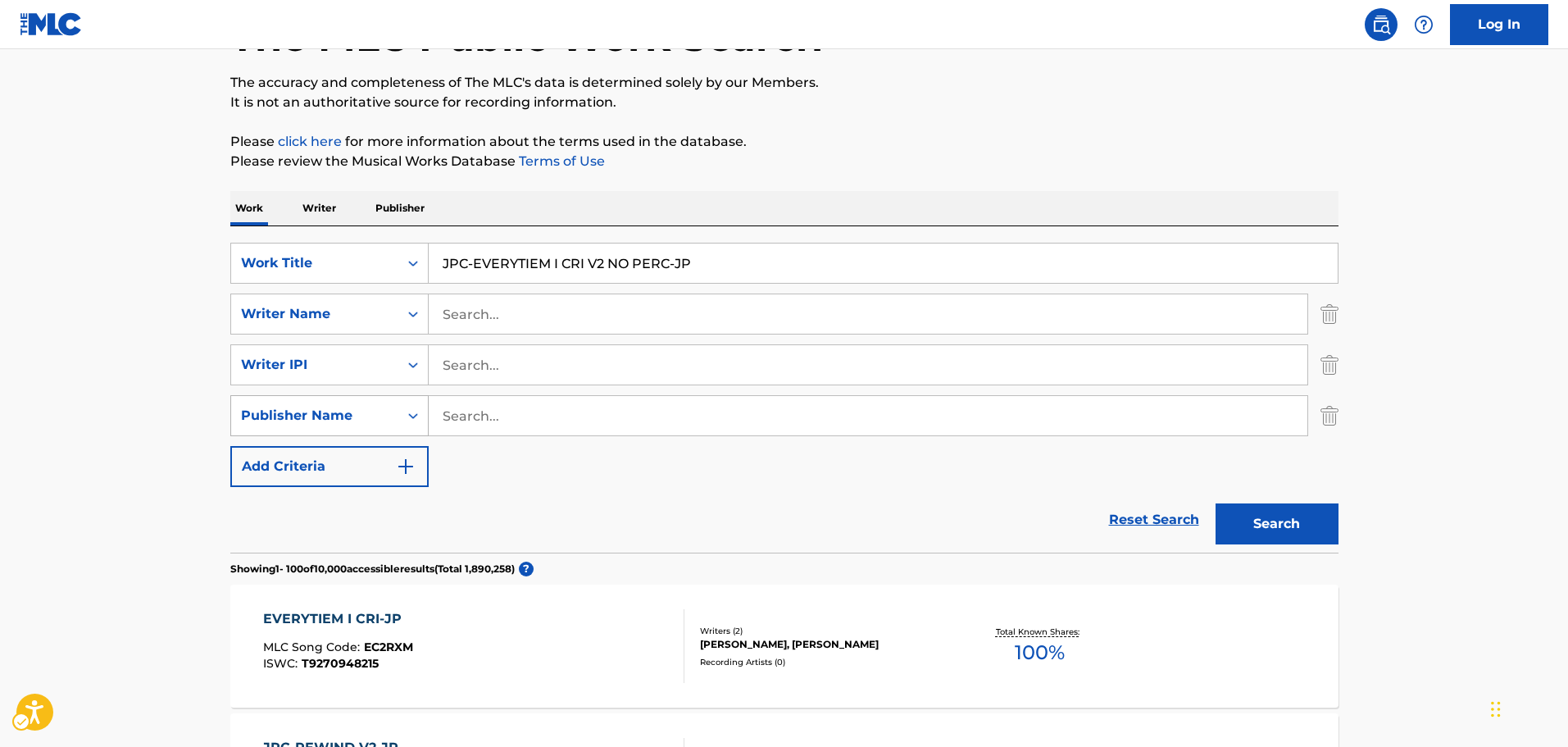
scroll to position [0, 0]
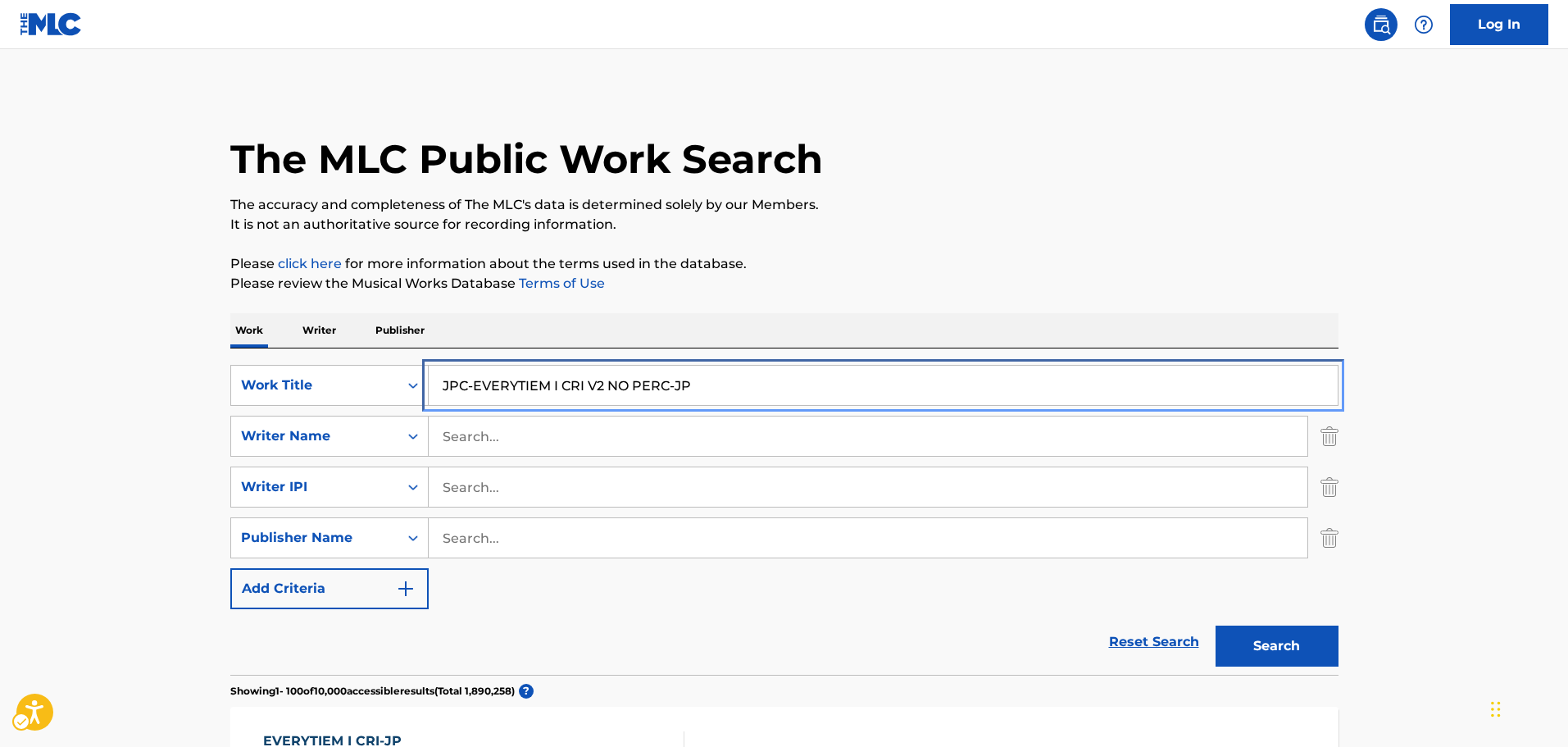
click at [564, 375] on input "JPC-EVERYTIEM I CRI V2 NO PERC-JP" at bounding box center [882, 385] width 909 height 40
paste input "HIDING SOMEWHERE"
type input "JPC-HIDING SOMEWHERE-JP"
click at [952, 262] on p "Please click here | New Window | New Window for more information about the term…" at bounding box center [784, 263] width 1108 height 20
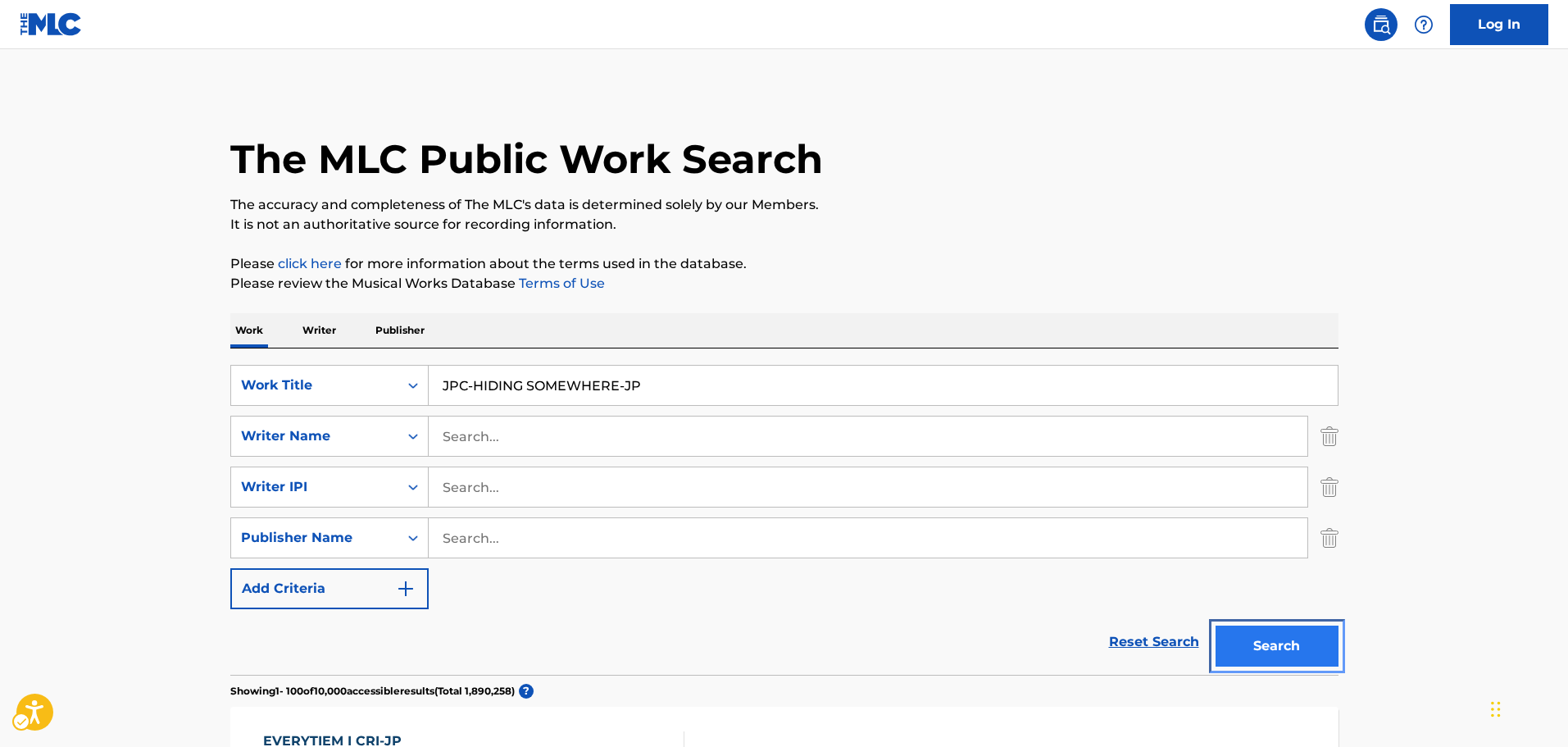
click at [1247, 650] on button "Search" at bounding box center [1277, 645] width 123 height 41
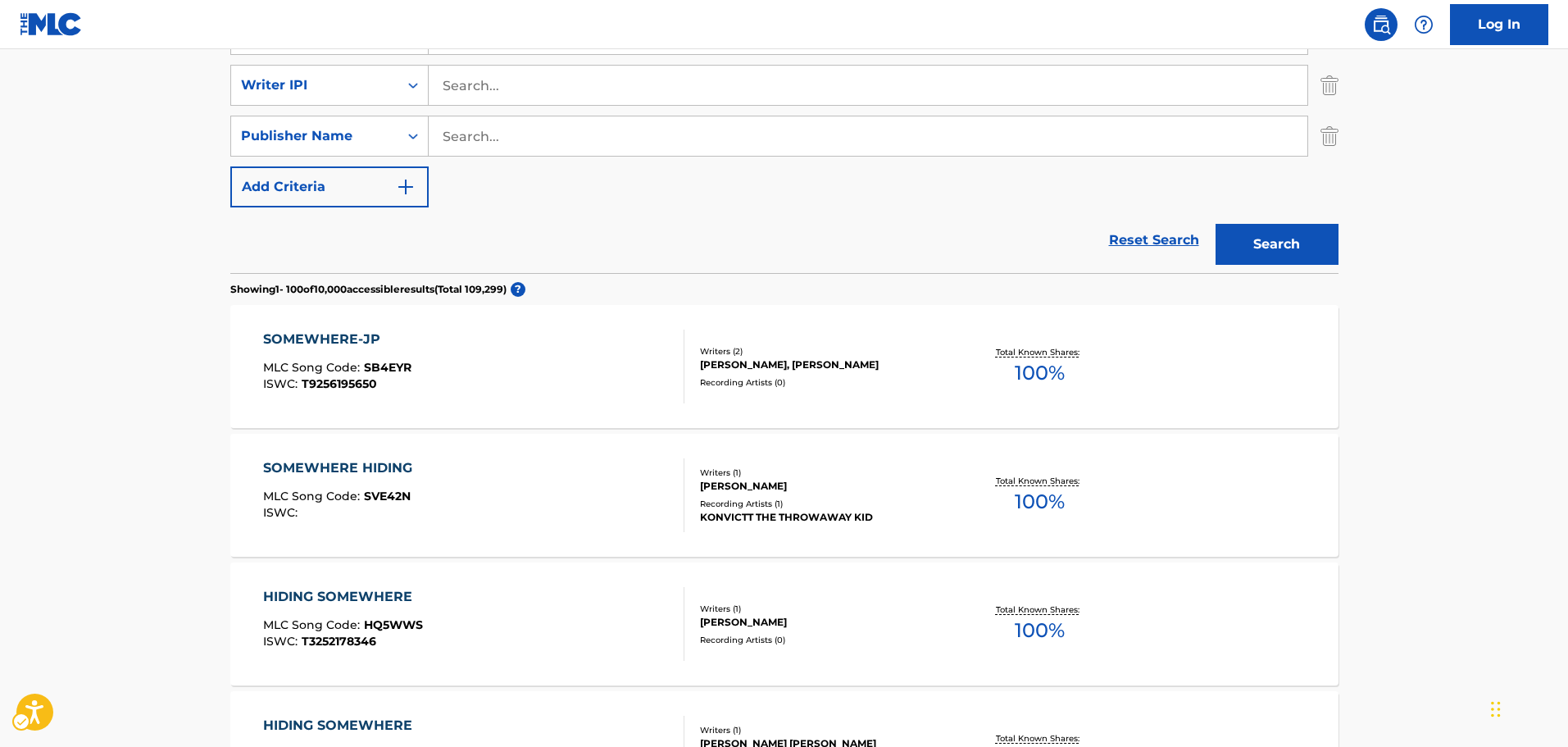
scroll to position [430, 0]
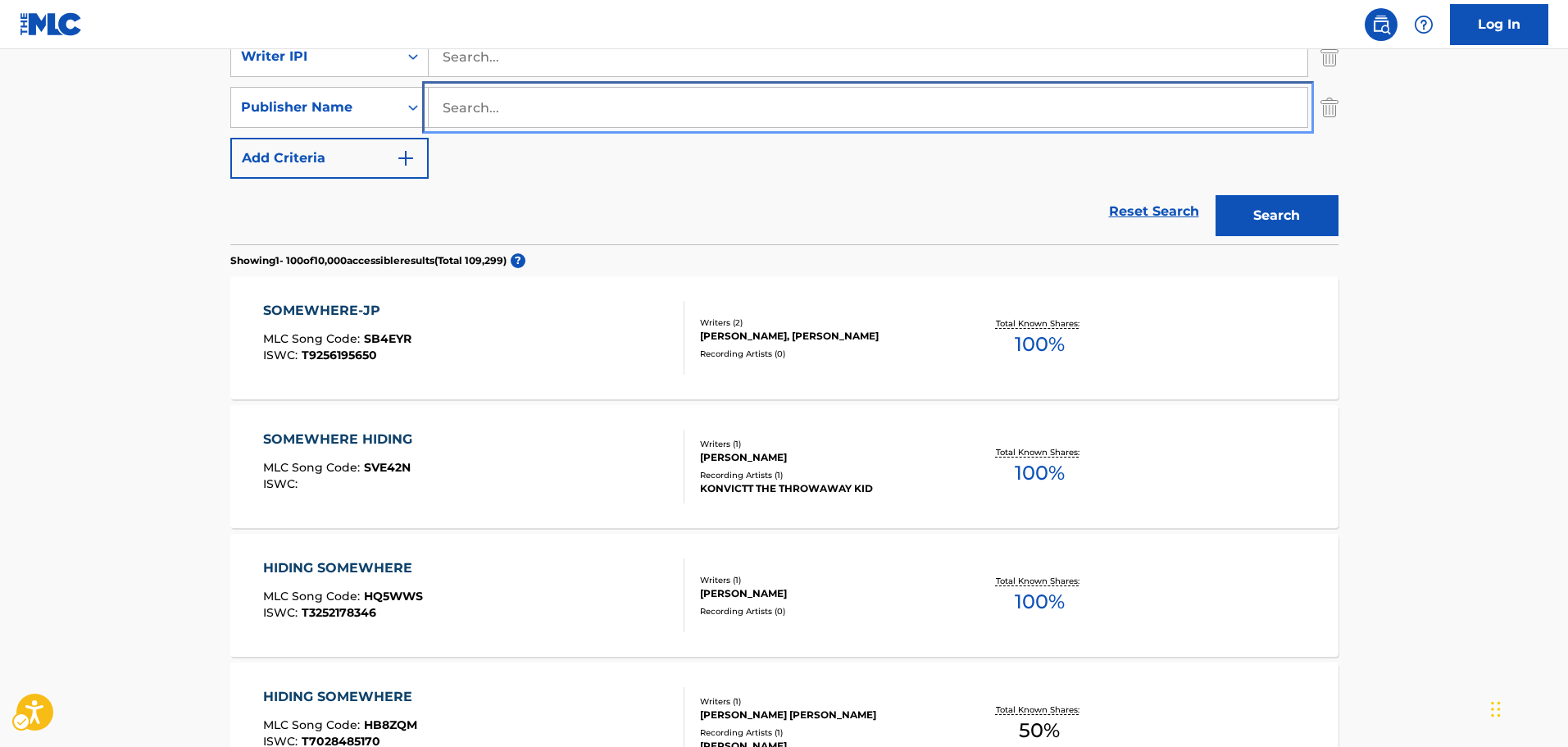
click at [520, 124] on input "Search..." at bounding box center [868, 108] width 879 height 40
paste input "MICHIGEESE MICHIGANDER-JP"
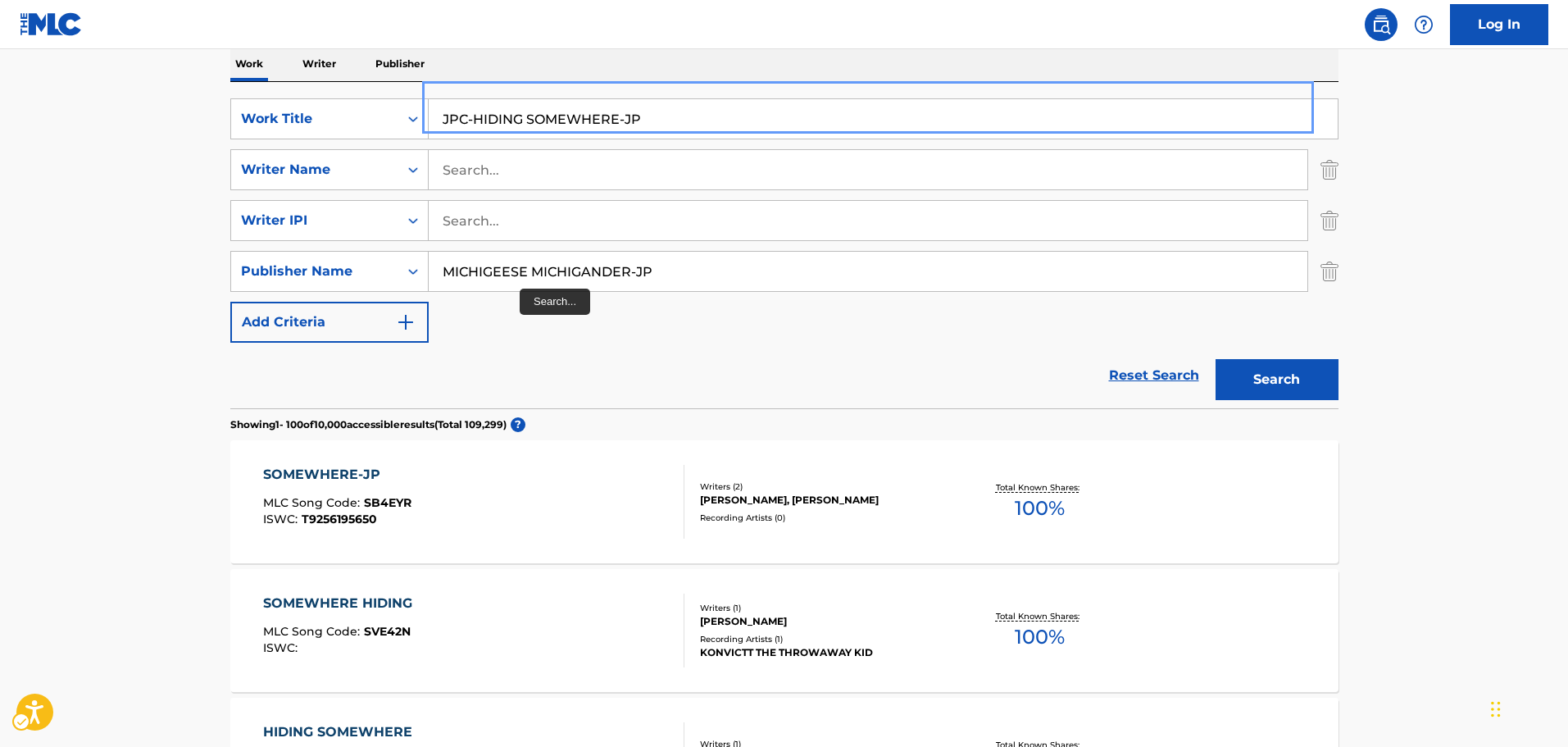
type input "MICHIGEESE MICHIGANDER-JP"
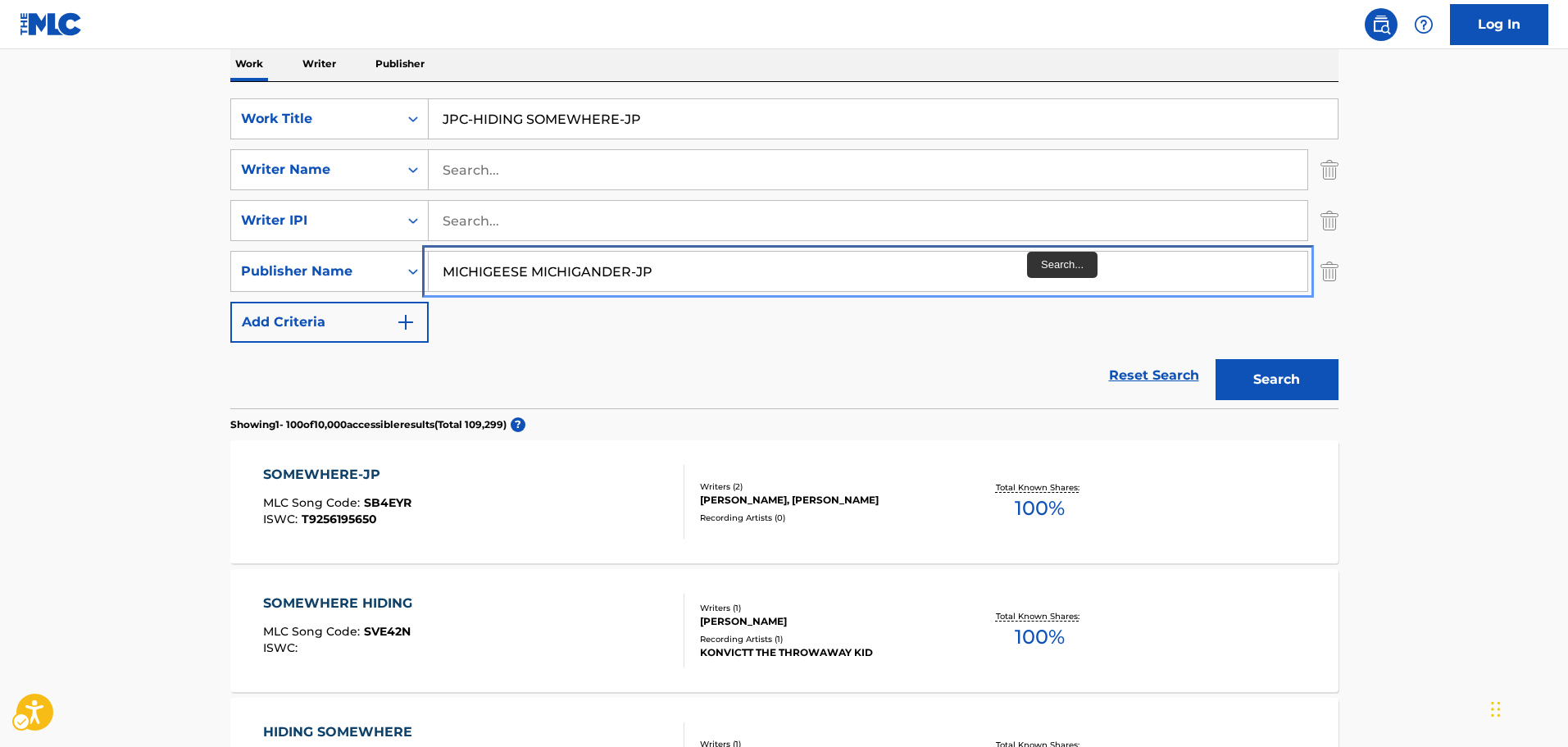
click at [1005, 265] on input "MICHIGEESE MICHIGANDER-JP" at bounding box center [868, 271] width 879 height 40
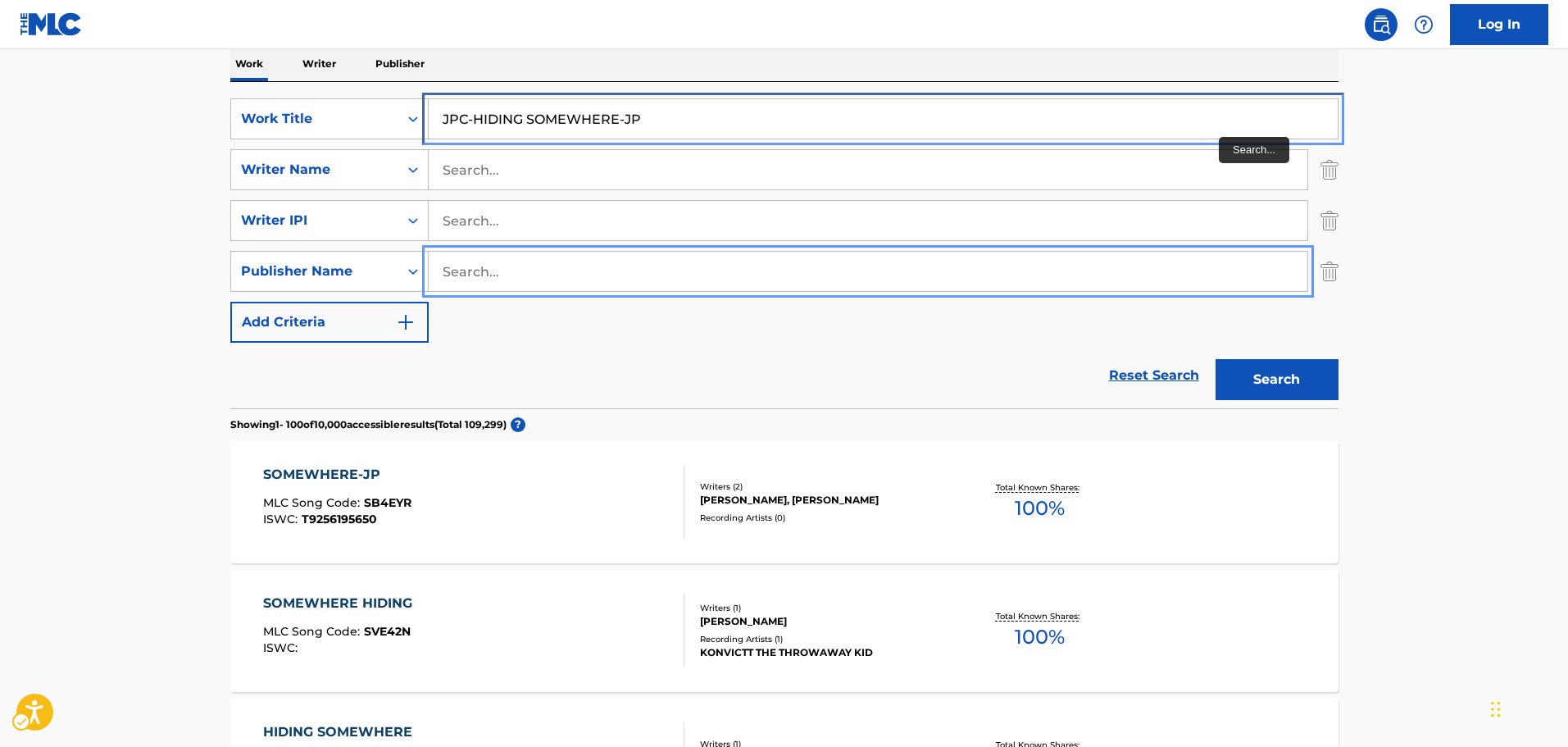
click at [1215, 134] on input "JPC-HIDING SOMEWHERE-JP" at bounding box center [882, 119] width 909 height 40
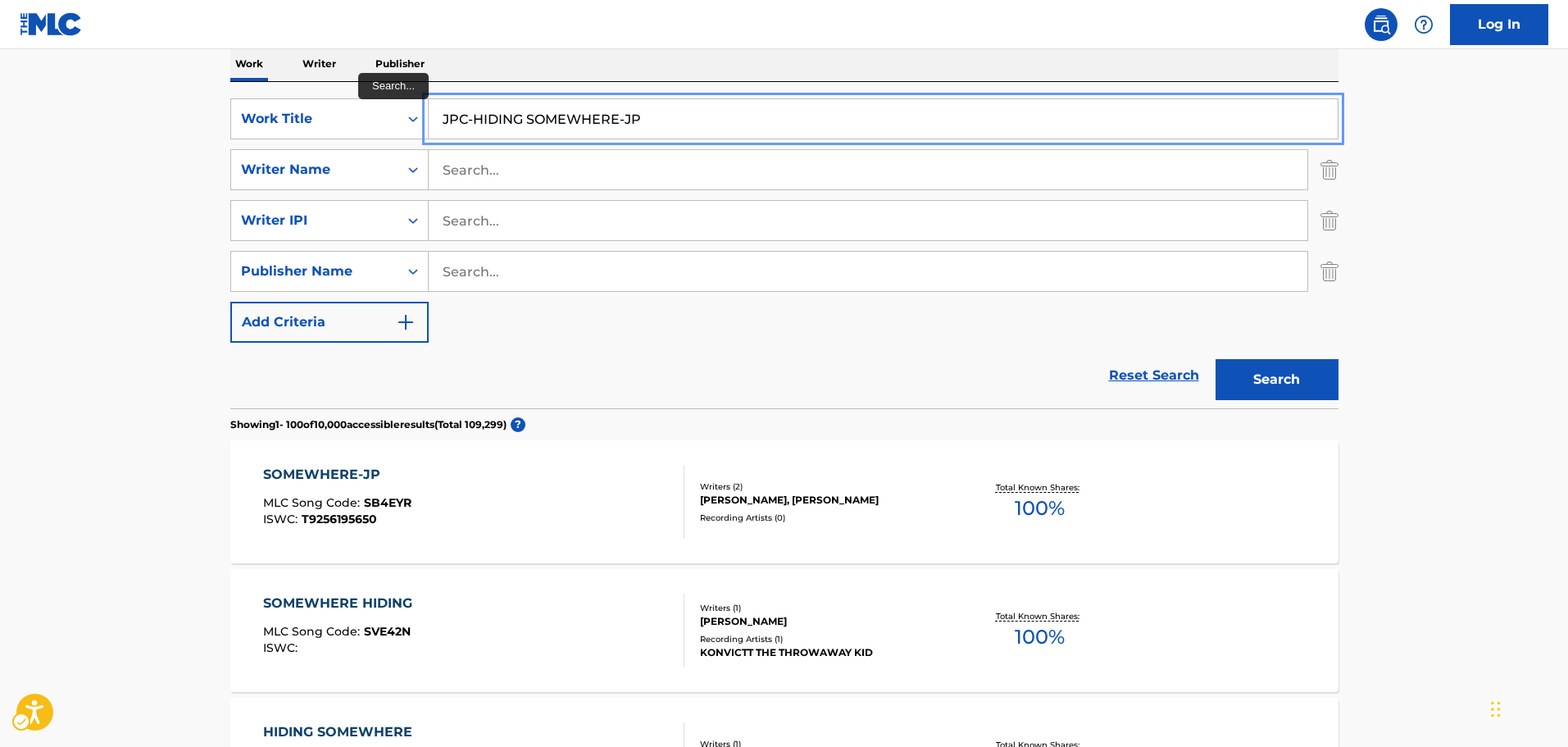
paste input "MICHIGEESE MICHIGANDER"
type input "MICHIGEESE MICHIGANDER-JP"
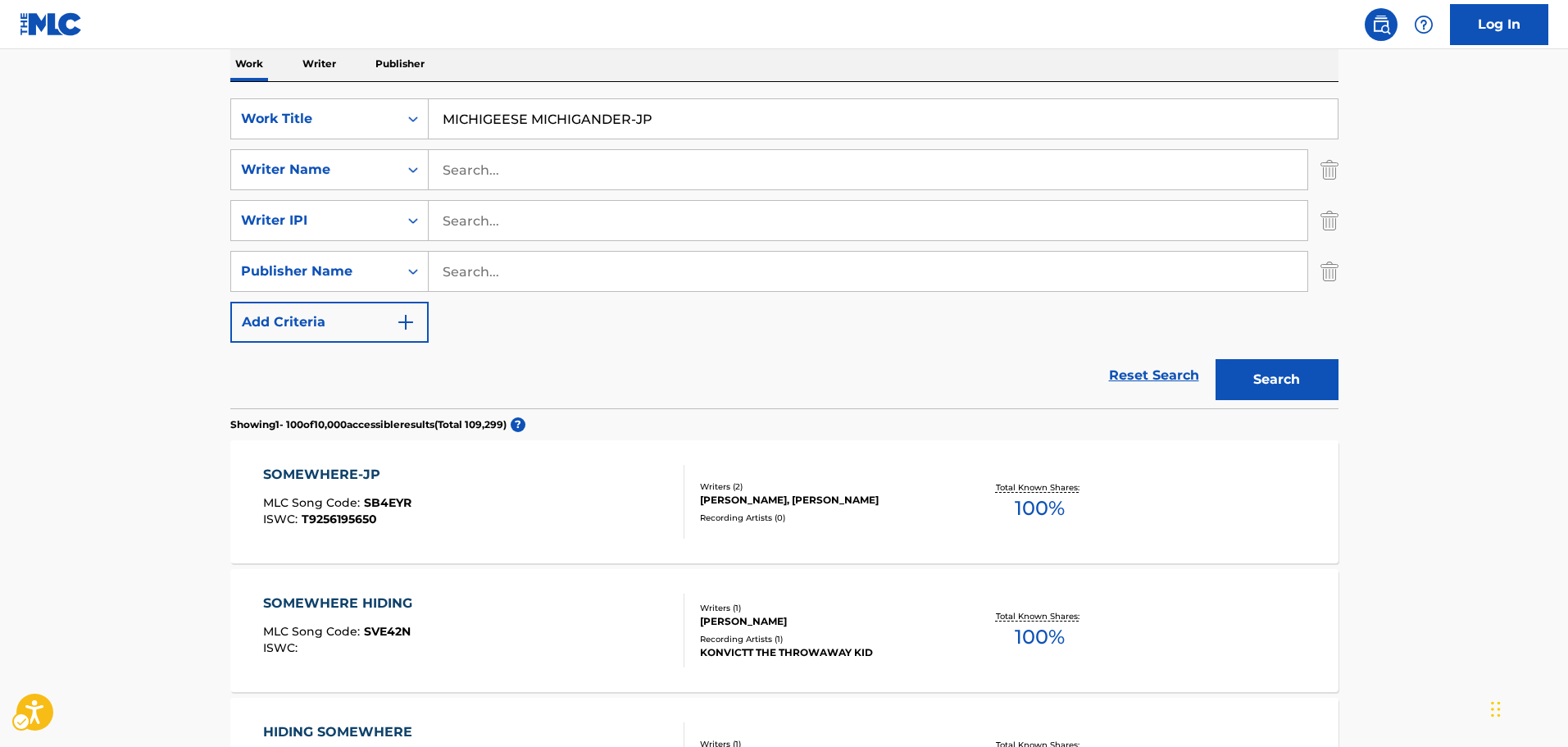
click at [1295, 354] on div "Search" at bounding box center [1273, 376] width 131 height 66
click at [1295, 365] on button "Search" at bounding box center [1277, 379] width 123 height 41
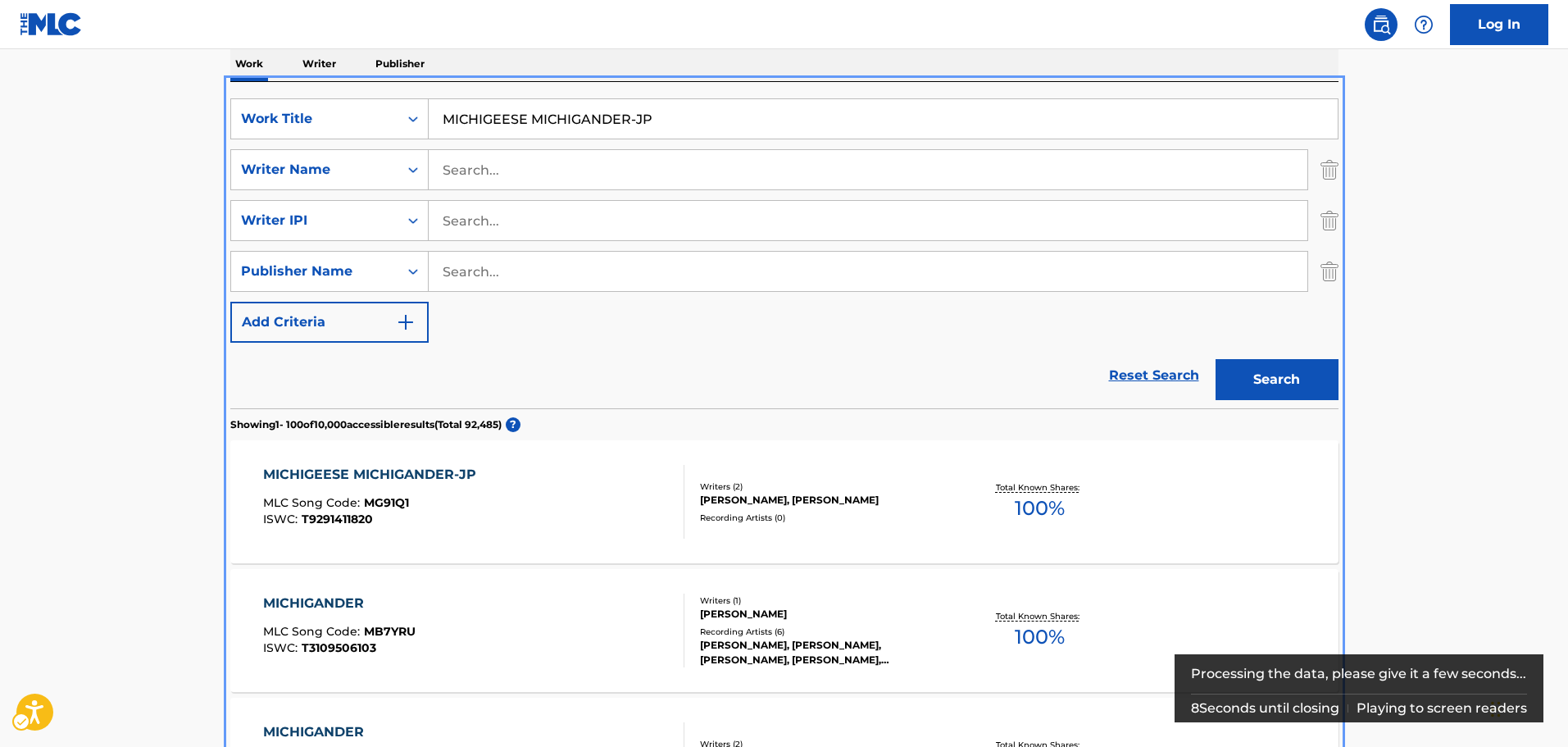
scroll to position [348, 0]
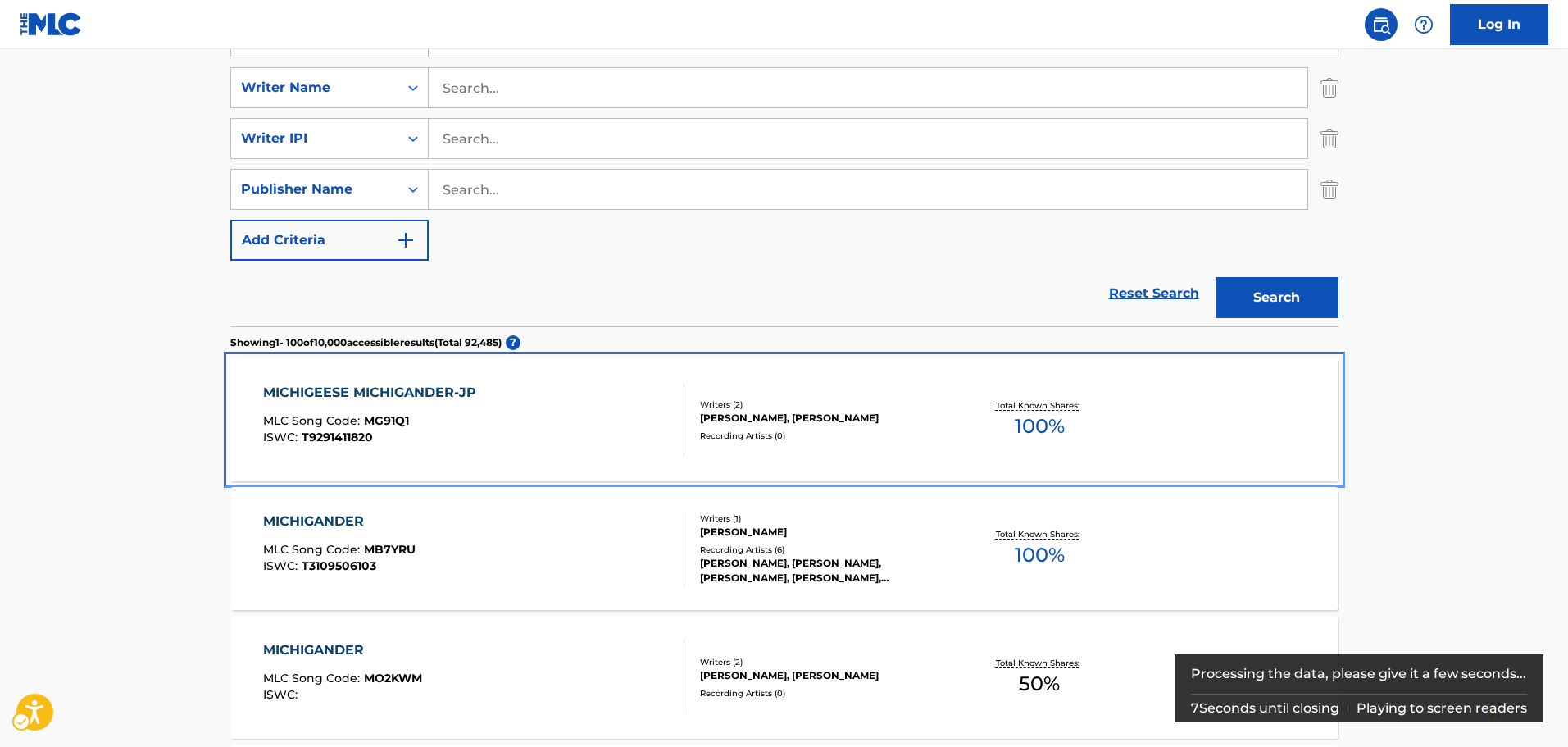
click at [659, 421] on div "MICHIGEESE MICHIGANDER-JP MLC Song Code : MG91Q1 ISWC : T9291411820" at bounding box center [474, 419] width 421 height 73
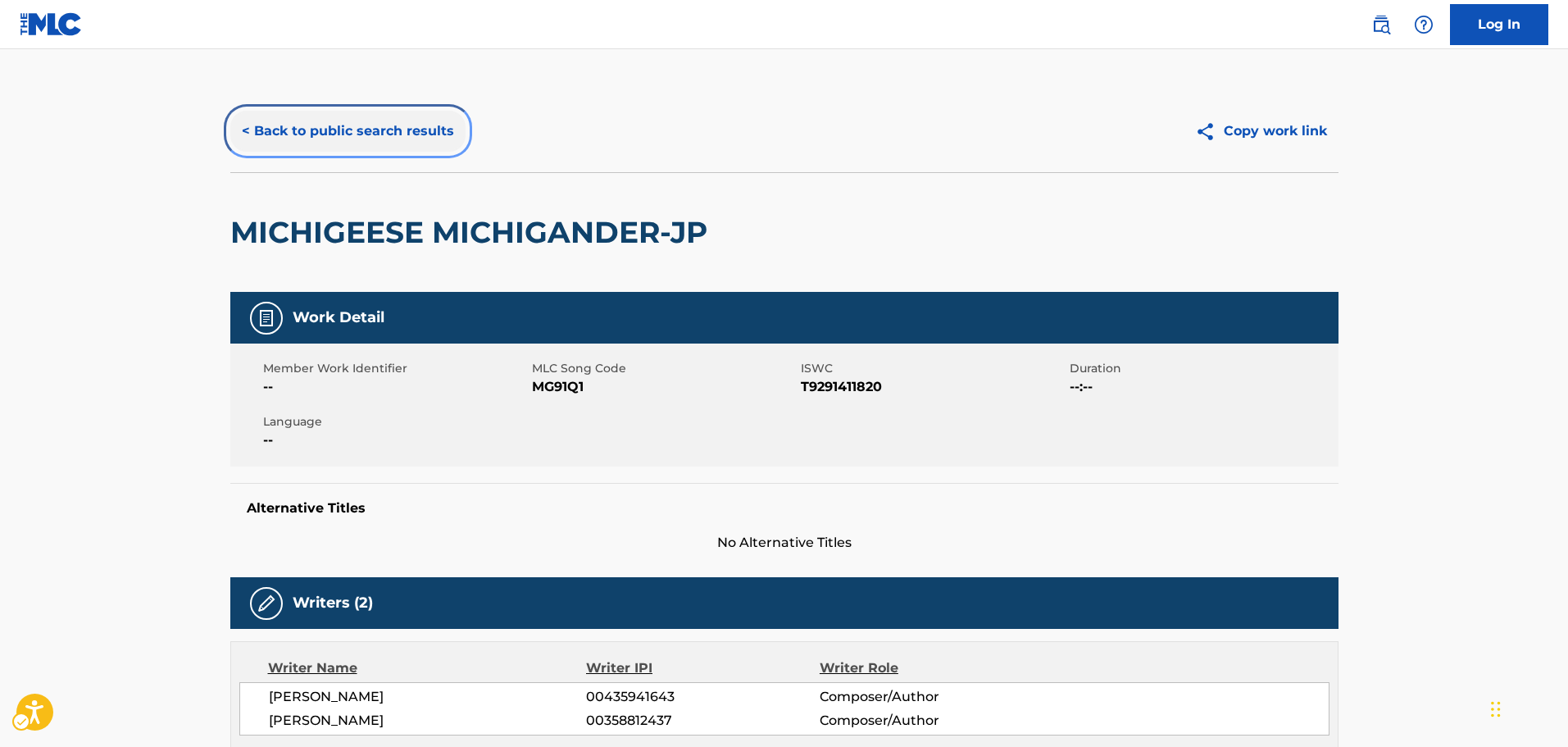
click at [342, 129] on button "< Back to public search results" at bounding box center [348, 130] width 235 height 41
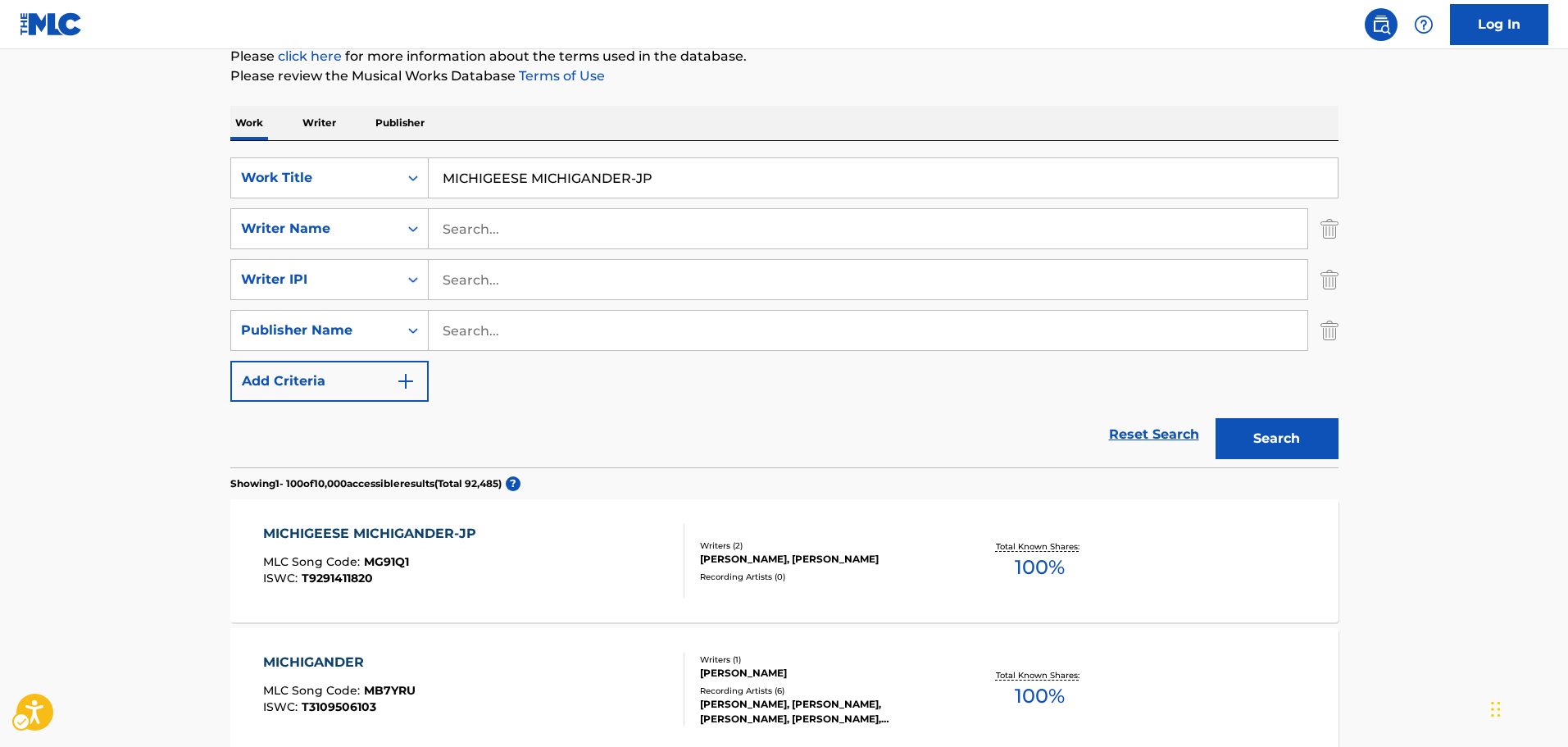
scroll to position [185, 0]
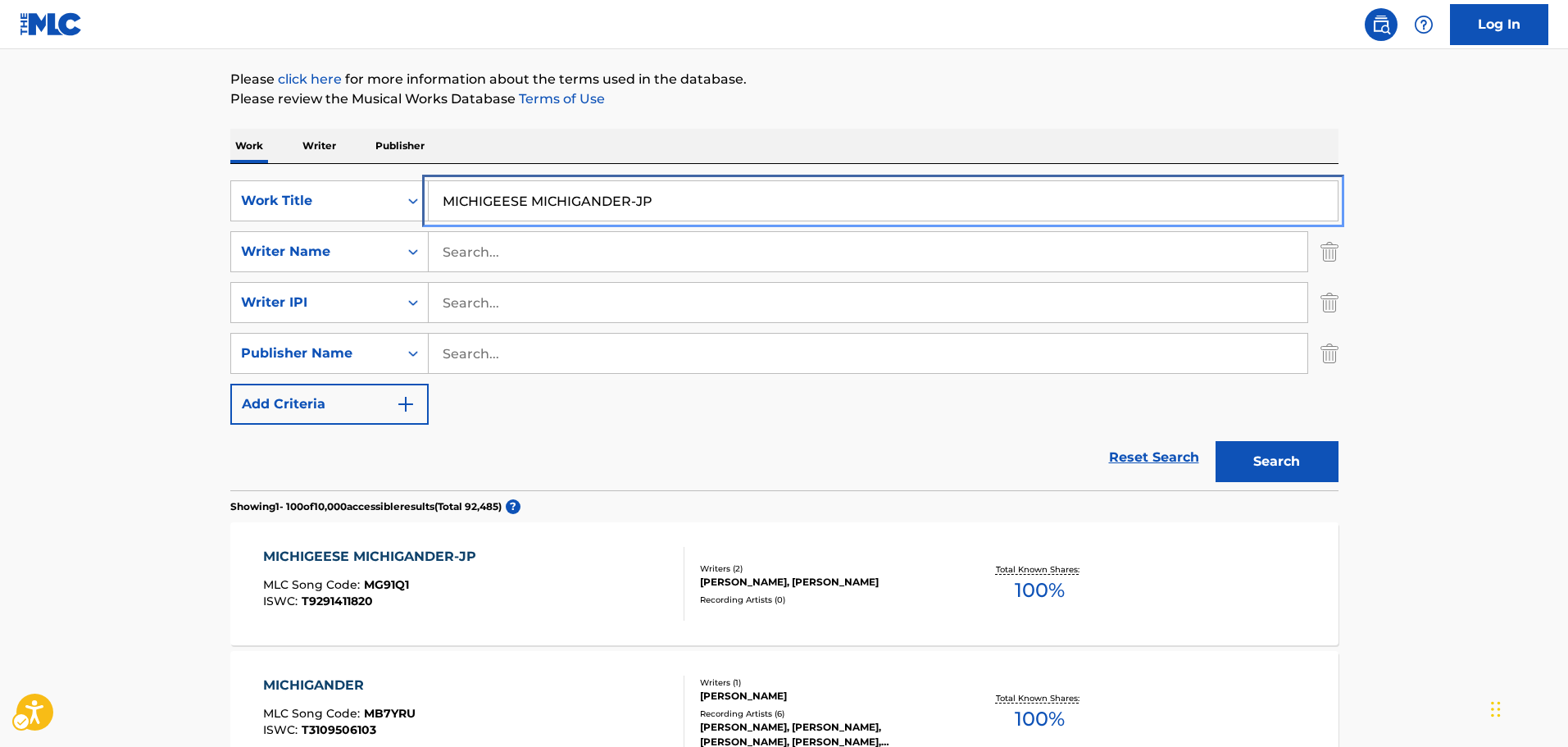
click at [550, 204] on input "MICHIGEESE MICHIGANDER-JP" at bounding box center [882, 201] width 909 height 40
paste input "RAZZAMATAZZ-MG-JP"
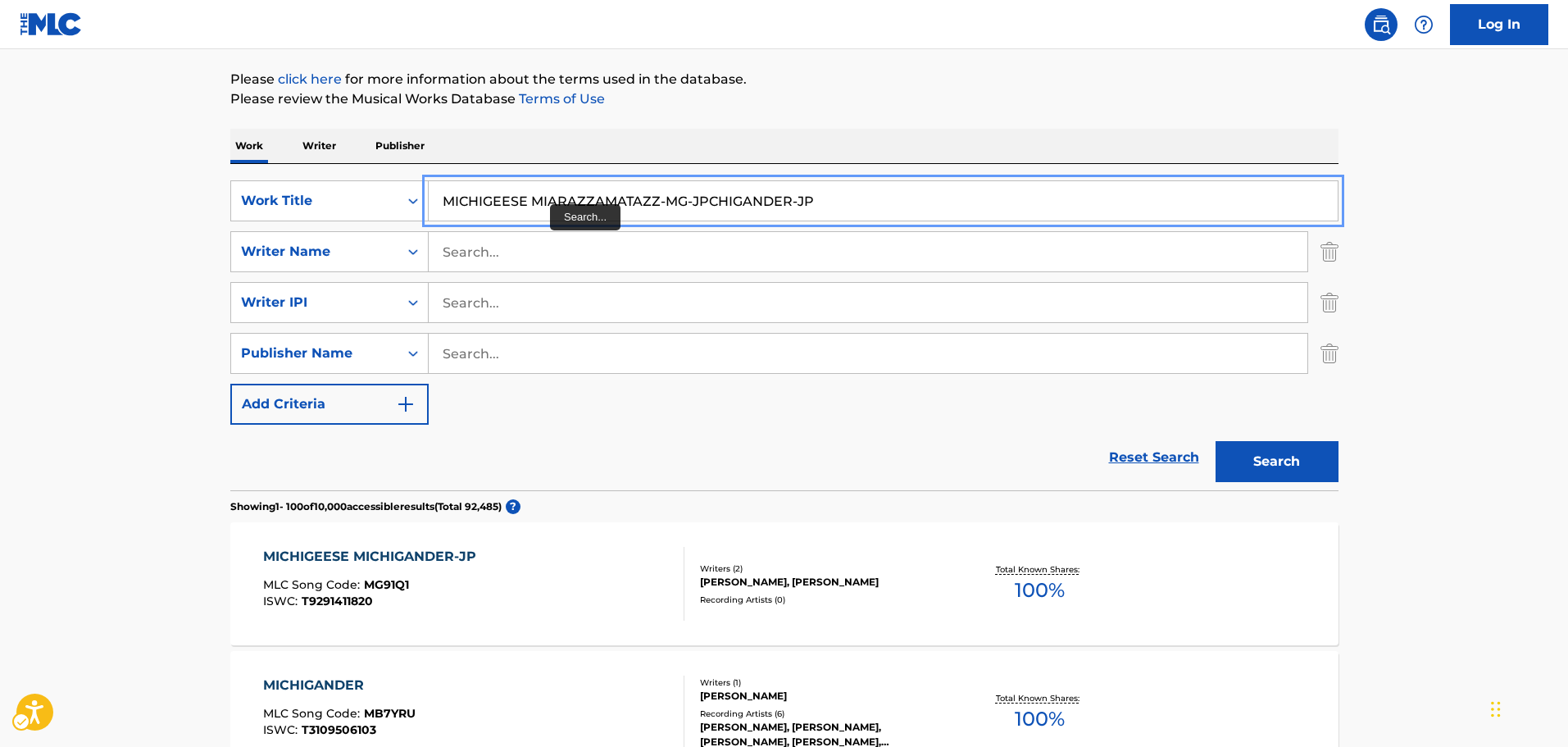
click at [790, 199] on input "MICHIGEESE MIARAZZAMATAZZ-MG-JPCHIGANDER-JP" at bounding box center [882, 201] width 909 height 40
paste input "RAZZAMATAZZ-MG"
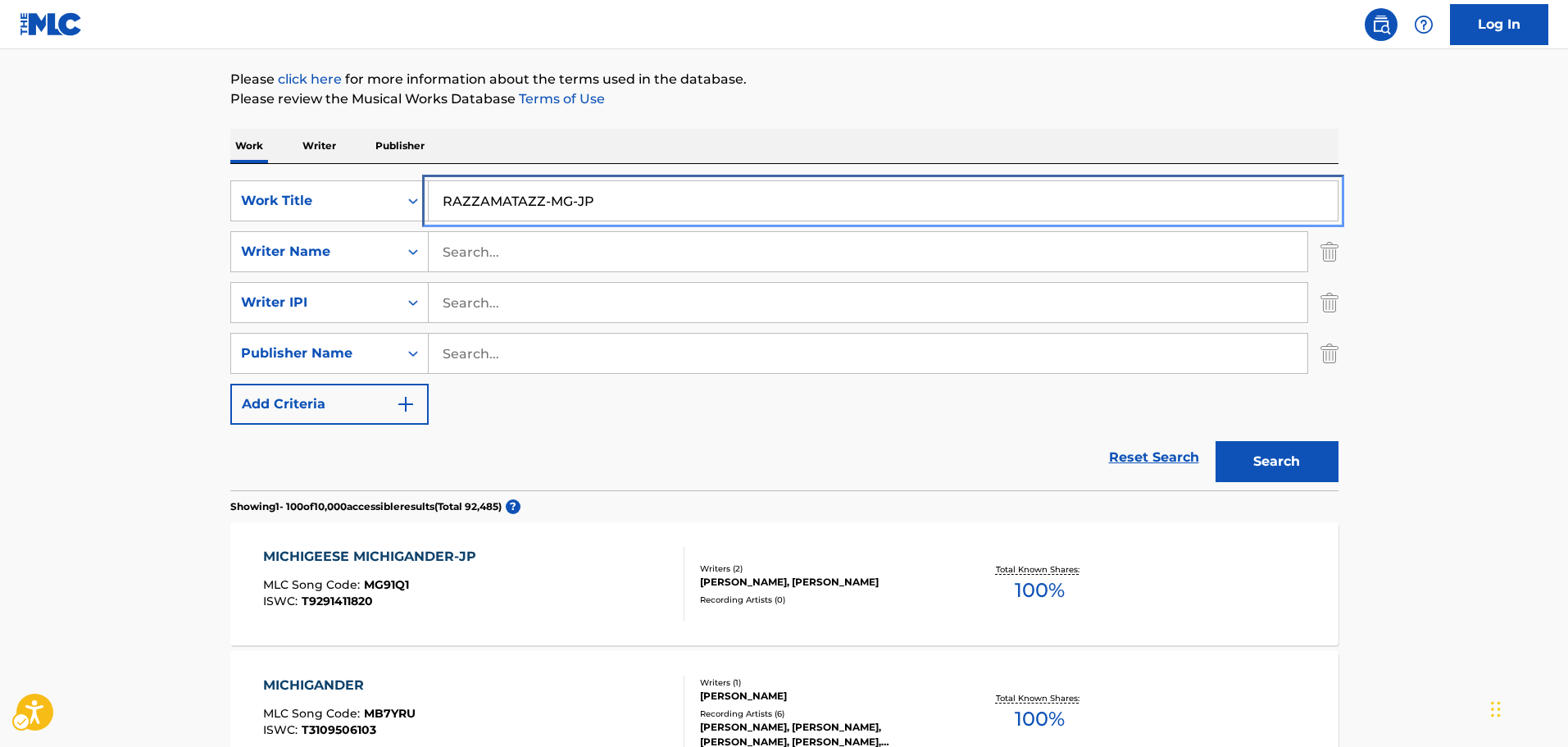
type input "RAZZAMATAZZ-MG-JP"
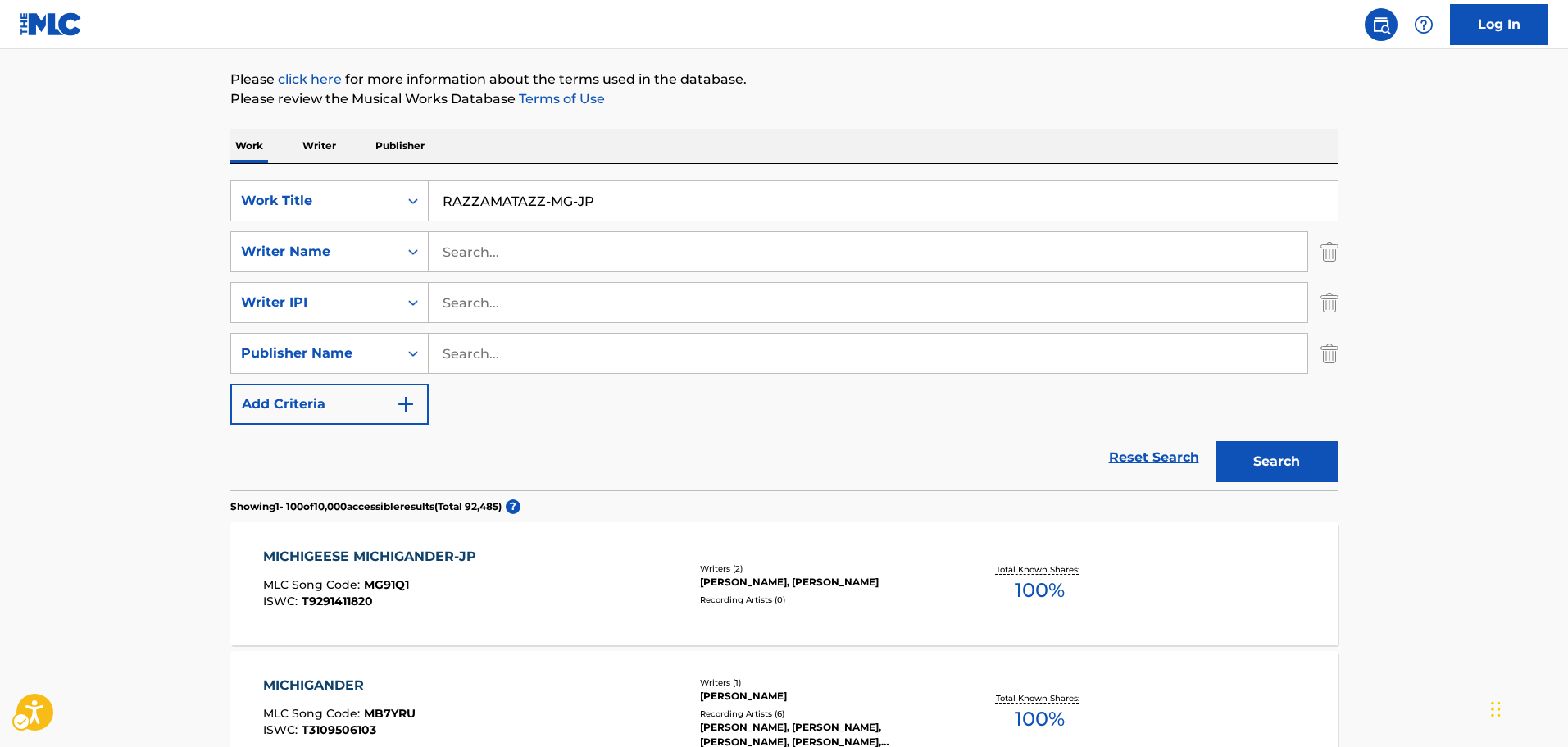
click at [1287, 452] on button "Search" at bounding box center [1277, 461] width 123 height 41
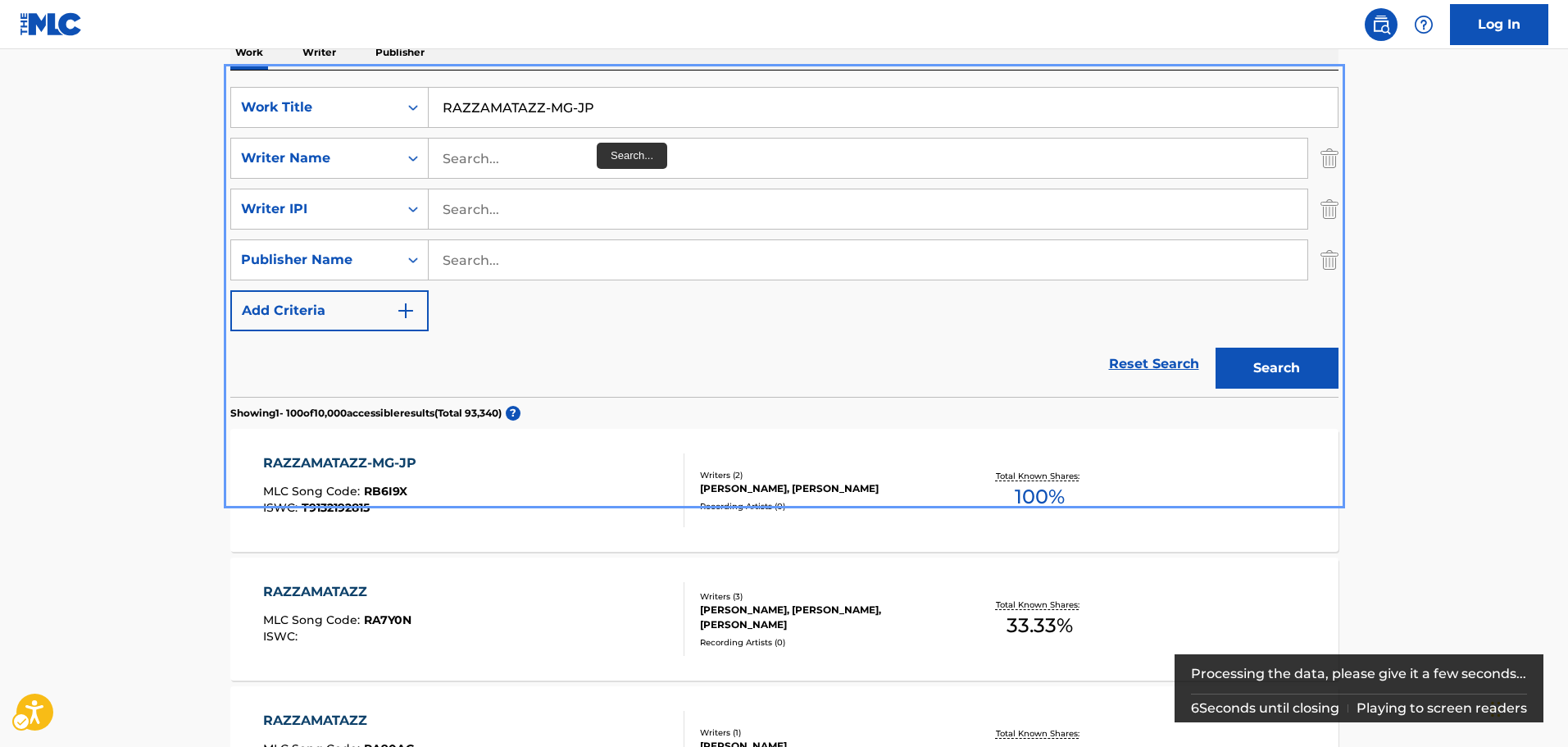
scroll to position [283, 0]
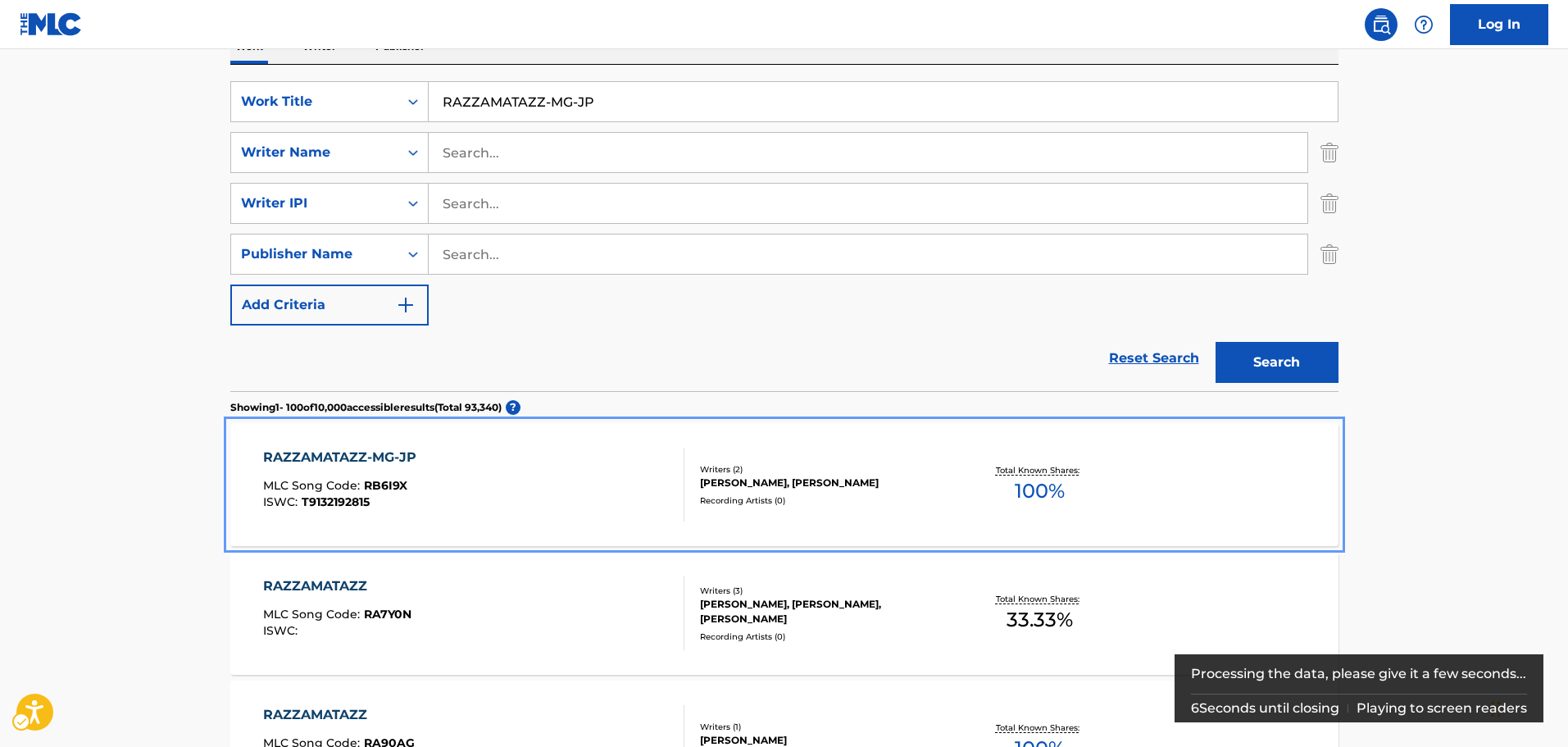
click at [585, 516] on div "RAZZAMATAZZ-MG-JP MLC Song Code : RB6I9X ISWC : T9132192815" at bounding box center [474, 484] width 421 height 73
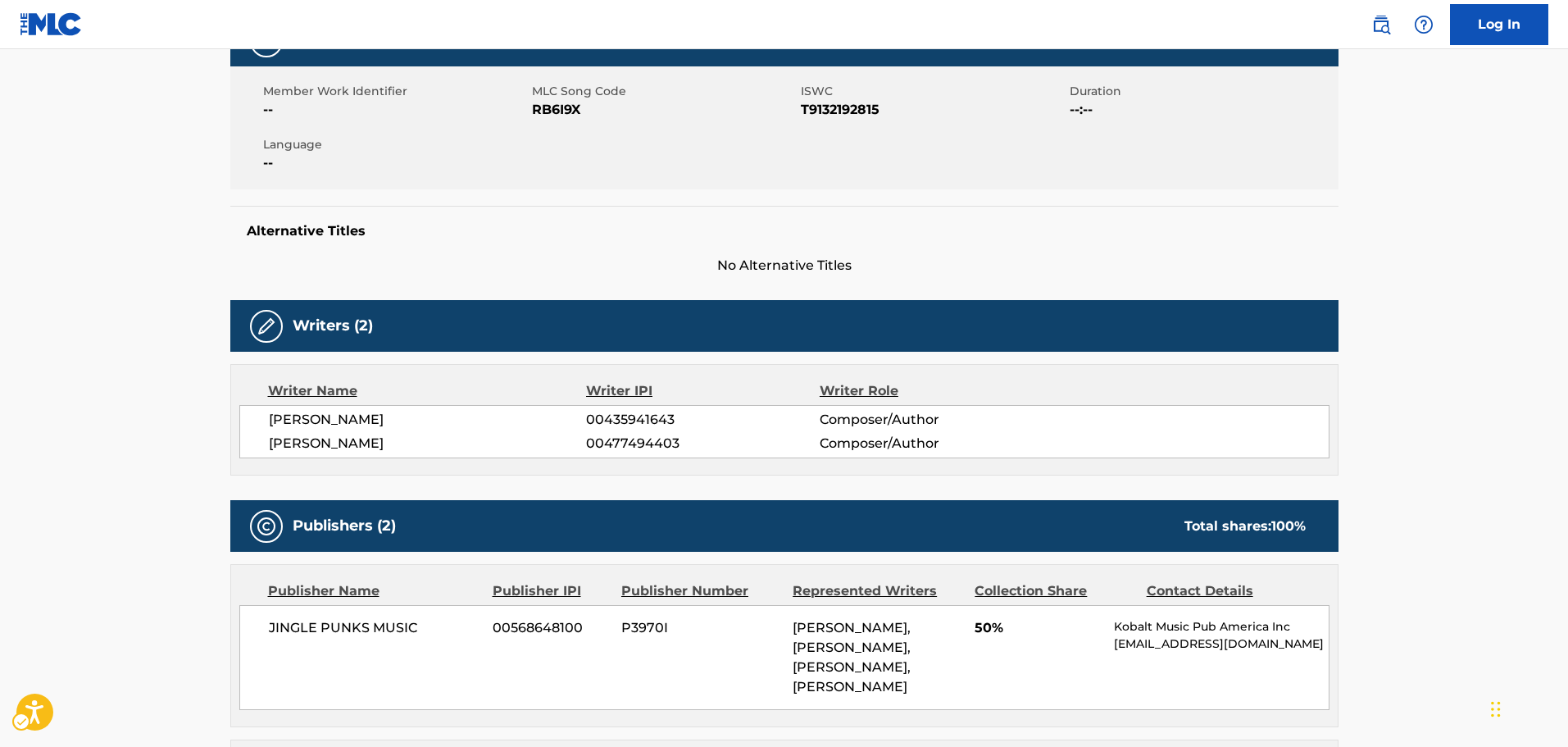
scroll to position [492, 0]
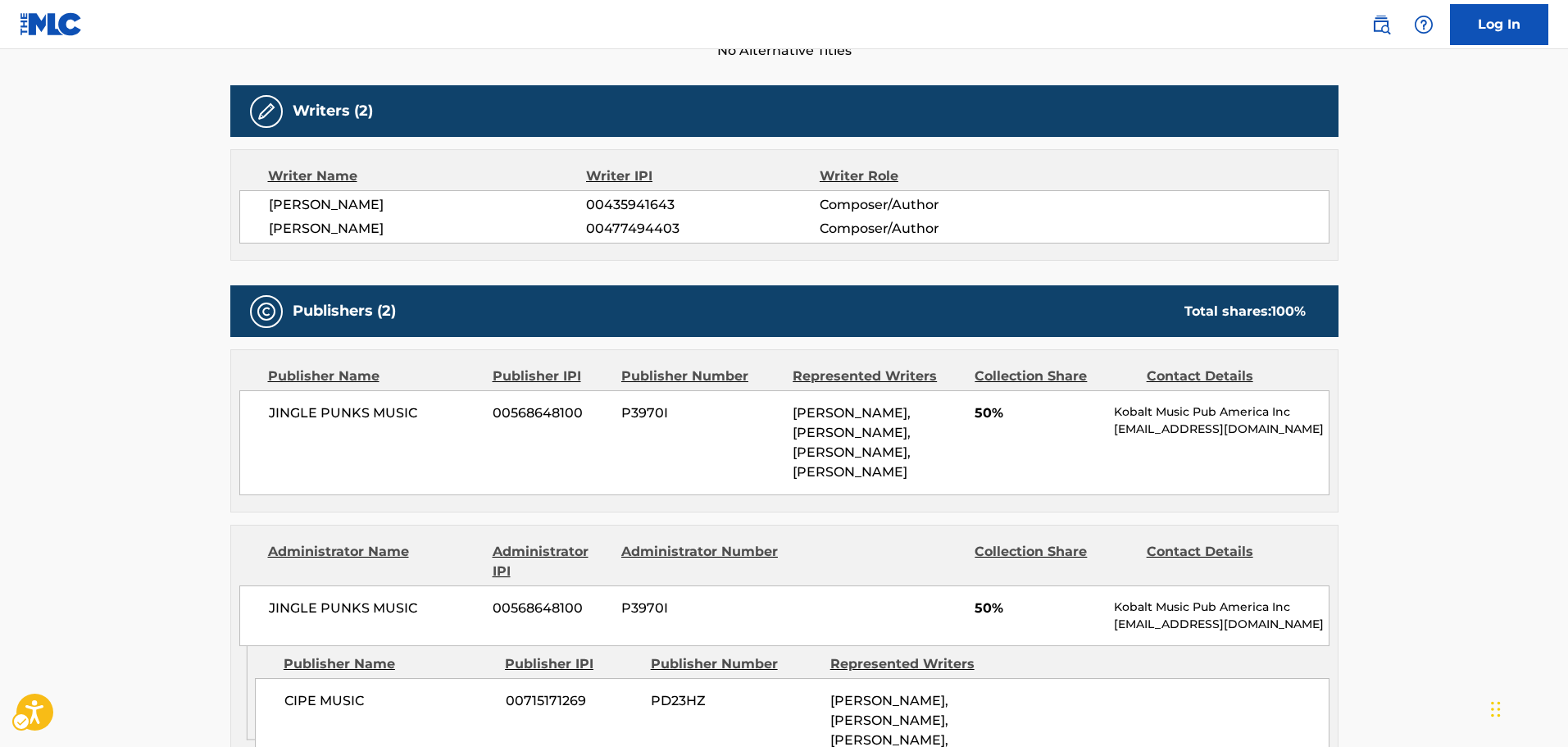
click at [137, 218] on main "< Back to public search results Copy work link RAZZAMATAZZ-MG-JP Work Detail Me…" at bounding box center [784, 250] width 1568 height 1388
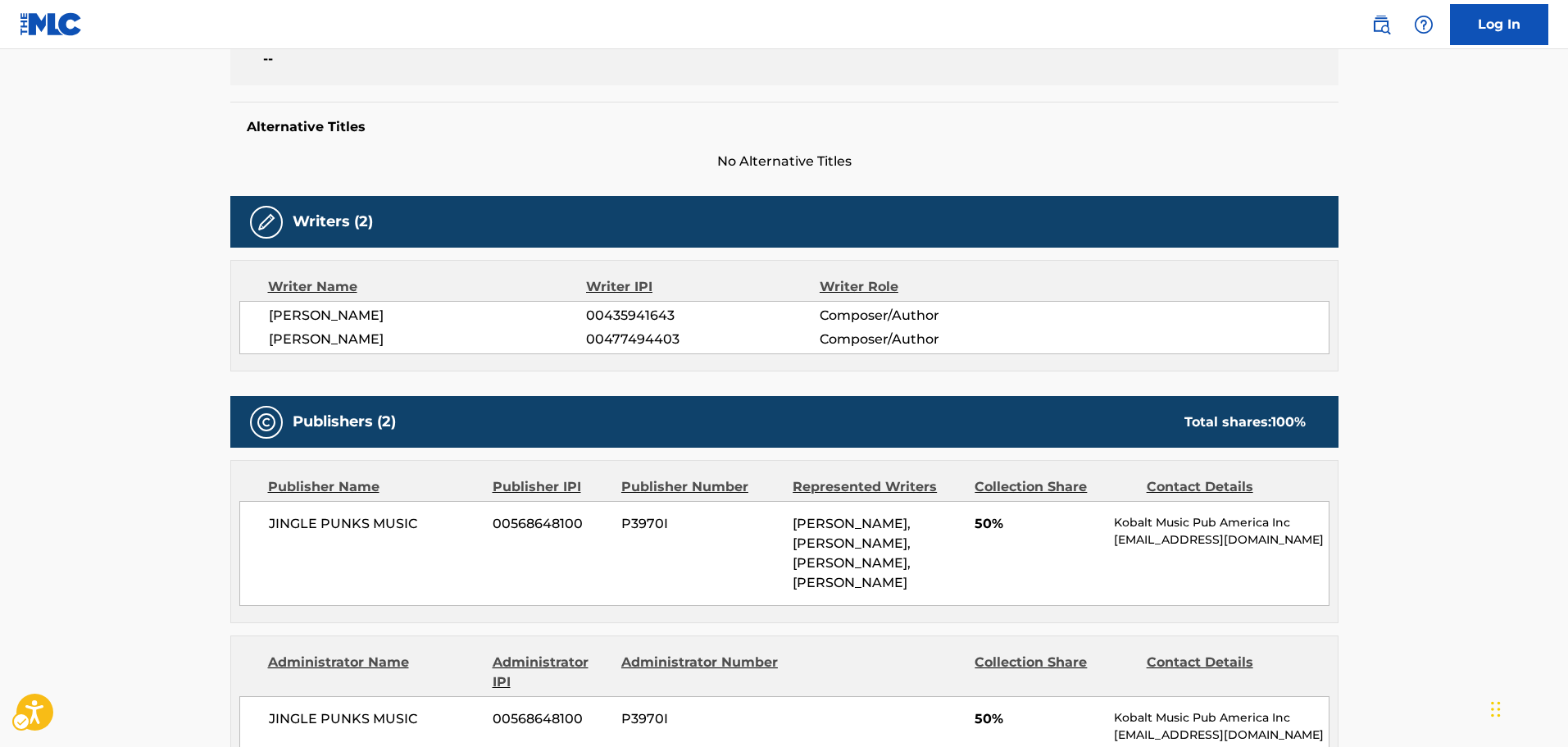
scroll to position [410, 0]
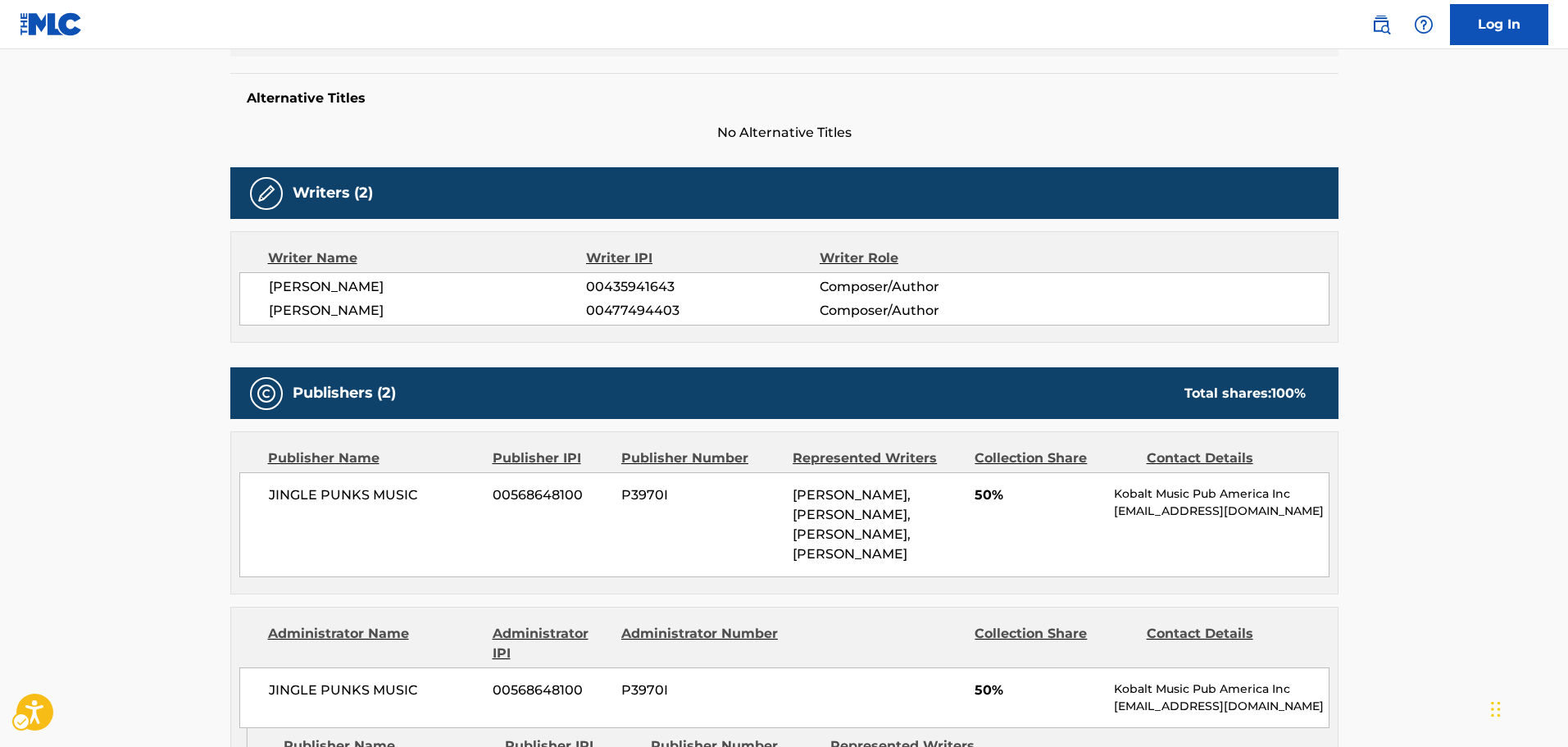
click at [158, 223] on main "< Back to public search results Copy work link RAZZAMATAZZ-MG-JP Work Detail Me…" at bounding box center [784, 332] width 1568 height 1388
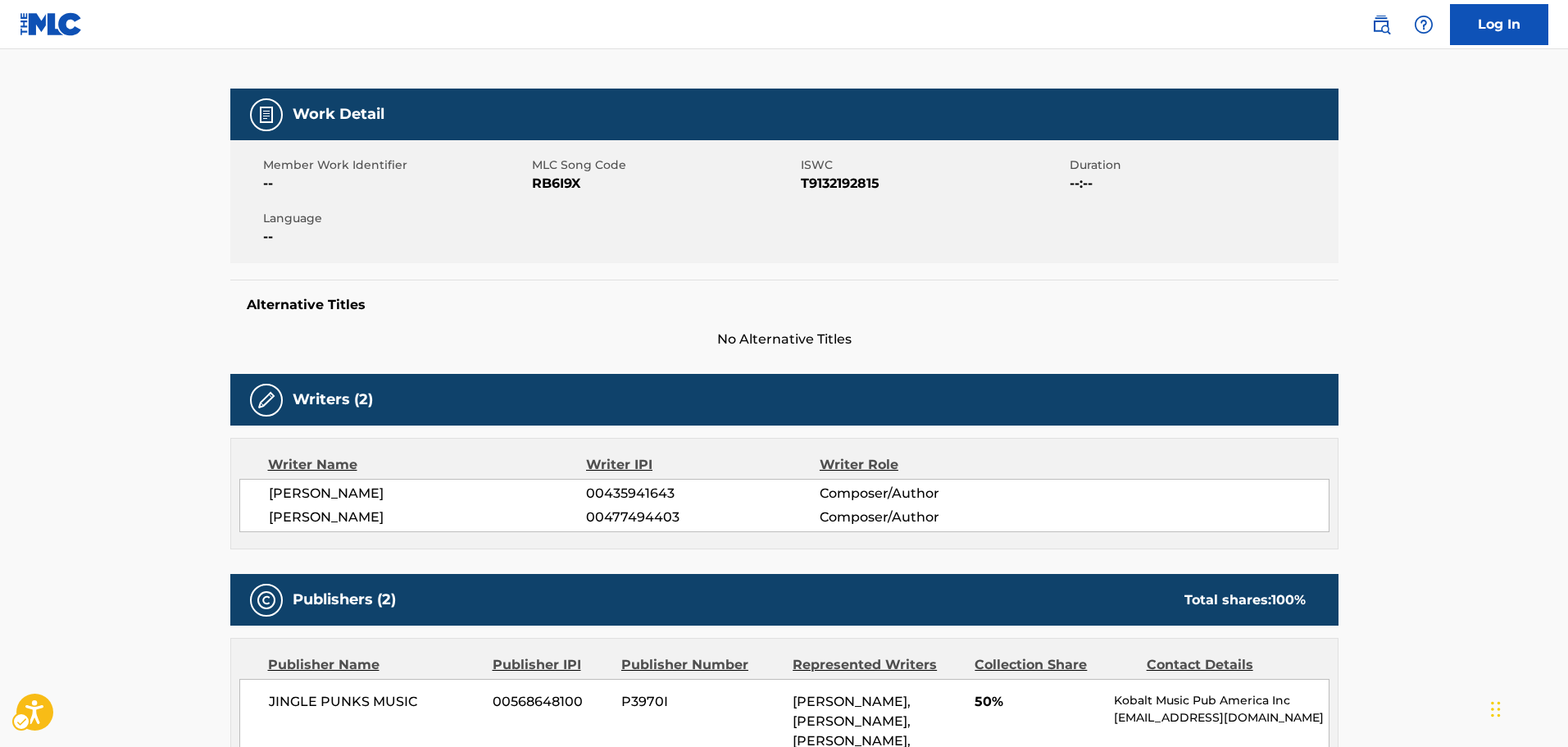
scroll to position [0, 0]
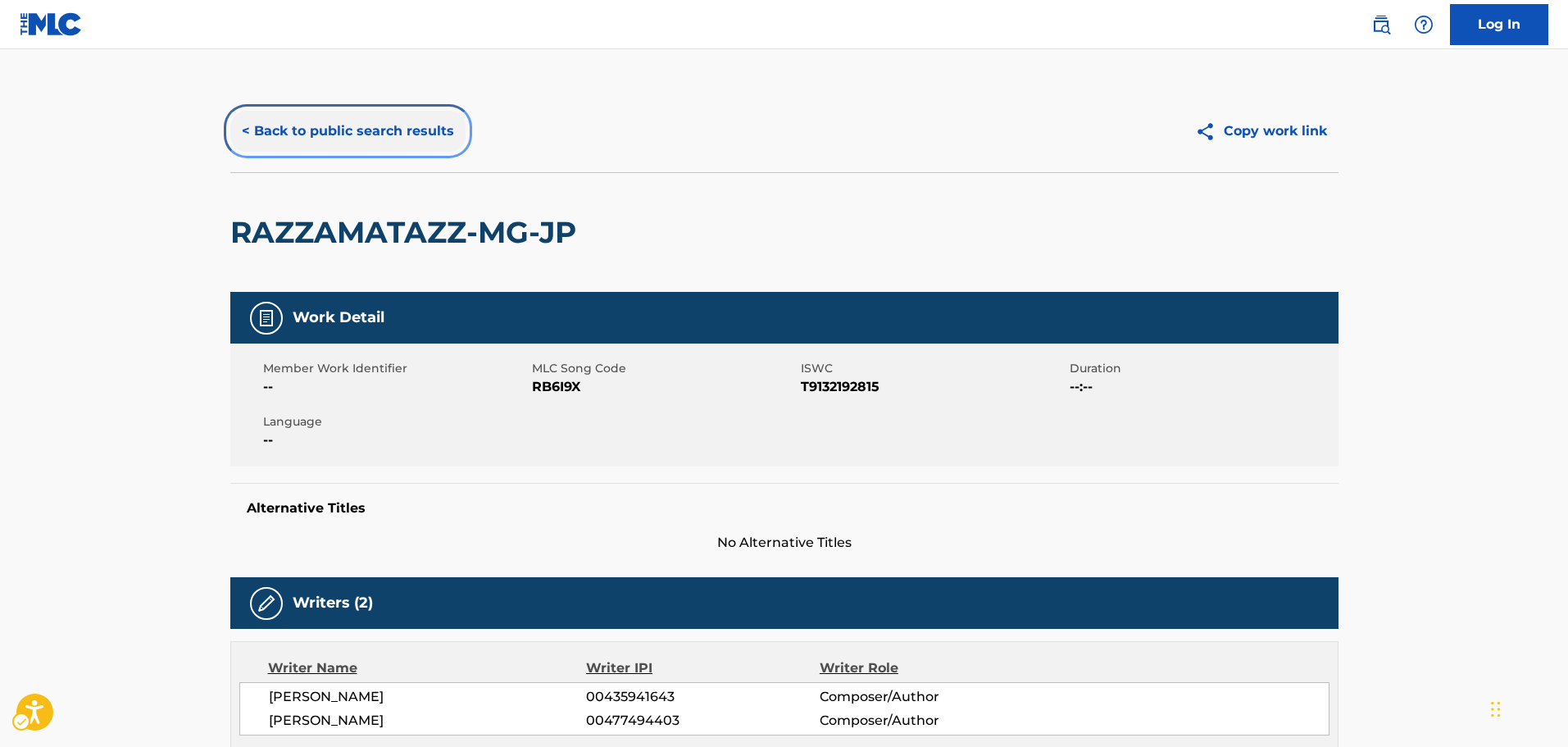
click at [311, 138] on button "< Back to public search results" at bounding box center [348, 130] width 235 height 41
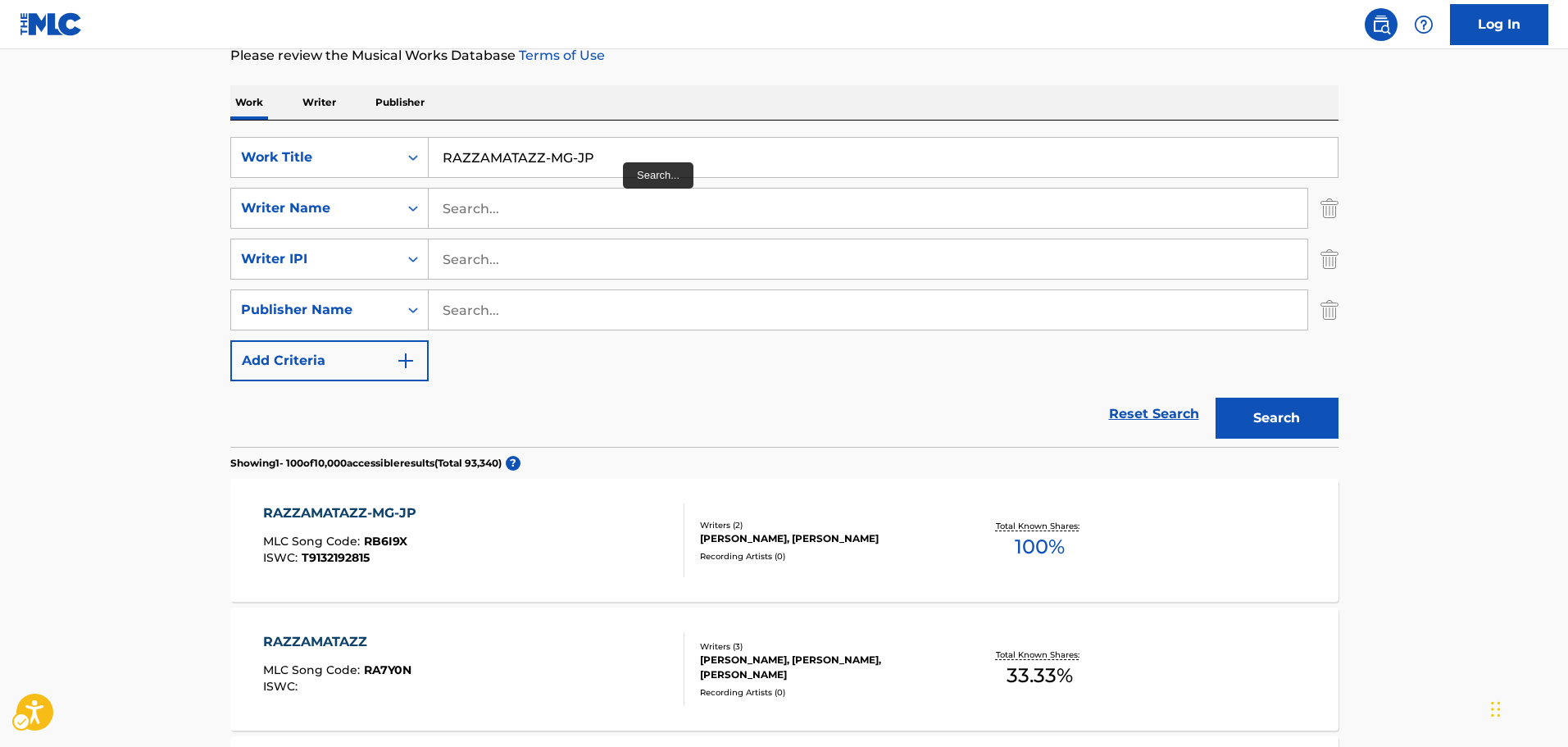
scroll to position [202, 0]
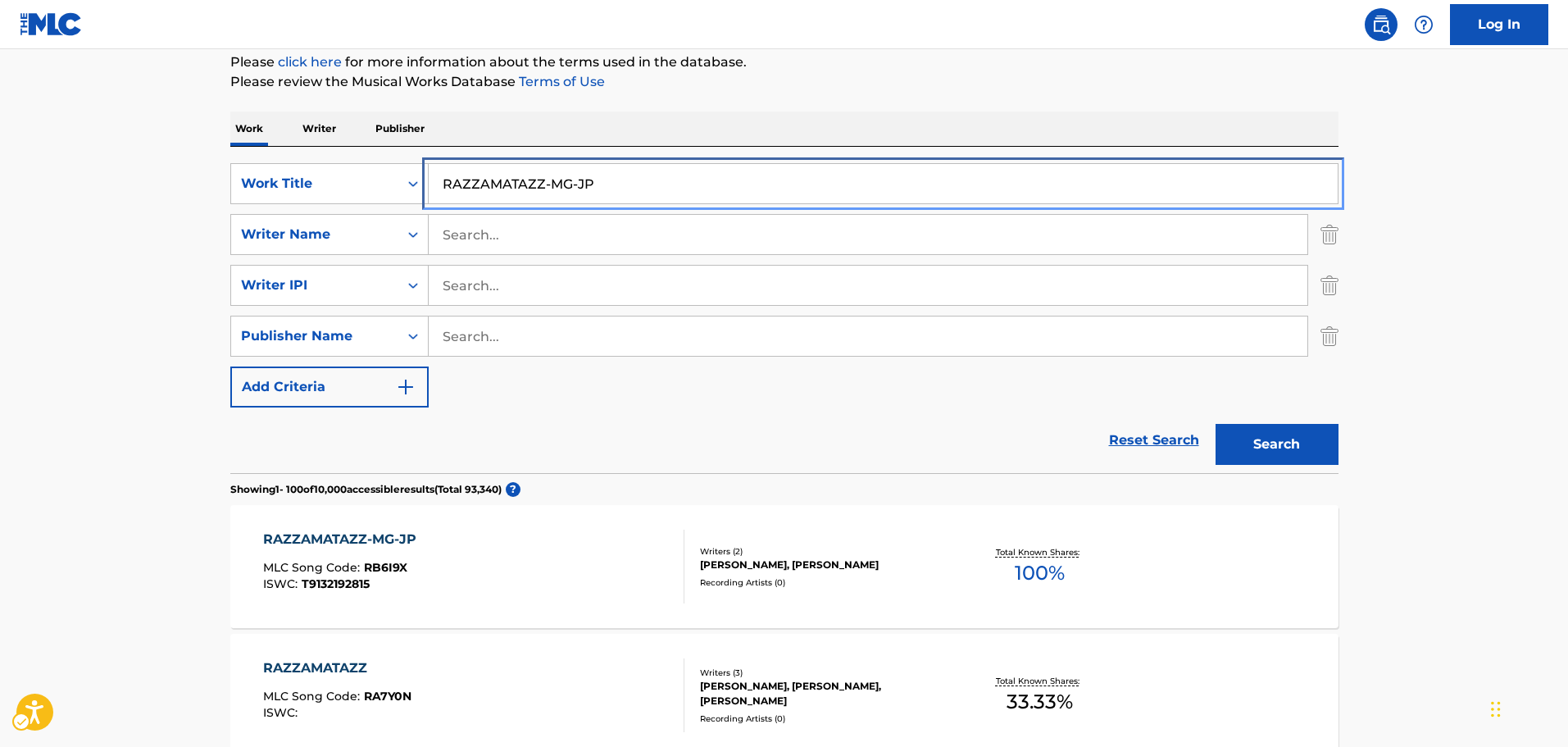
click at [629, 176] on input "RAZZAMATAZZ-MG-JP" at bounding box center [882, 184] width 909 height 40
paste input "TWIST IT GOOD 30"
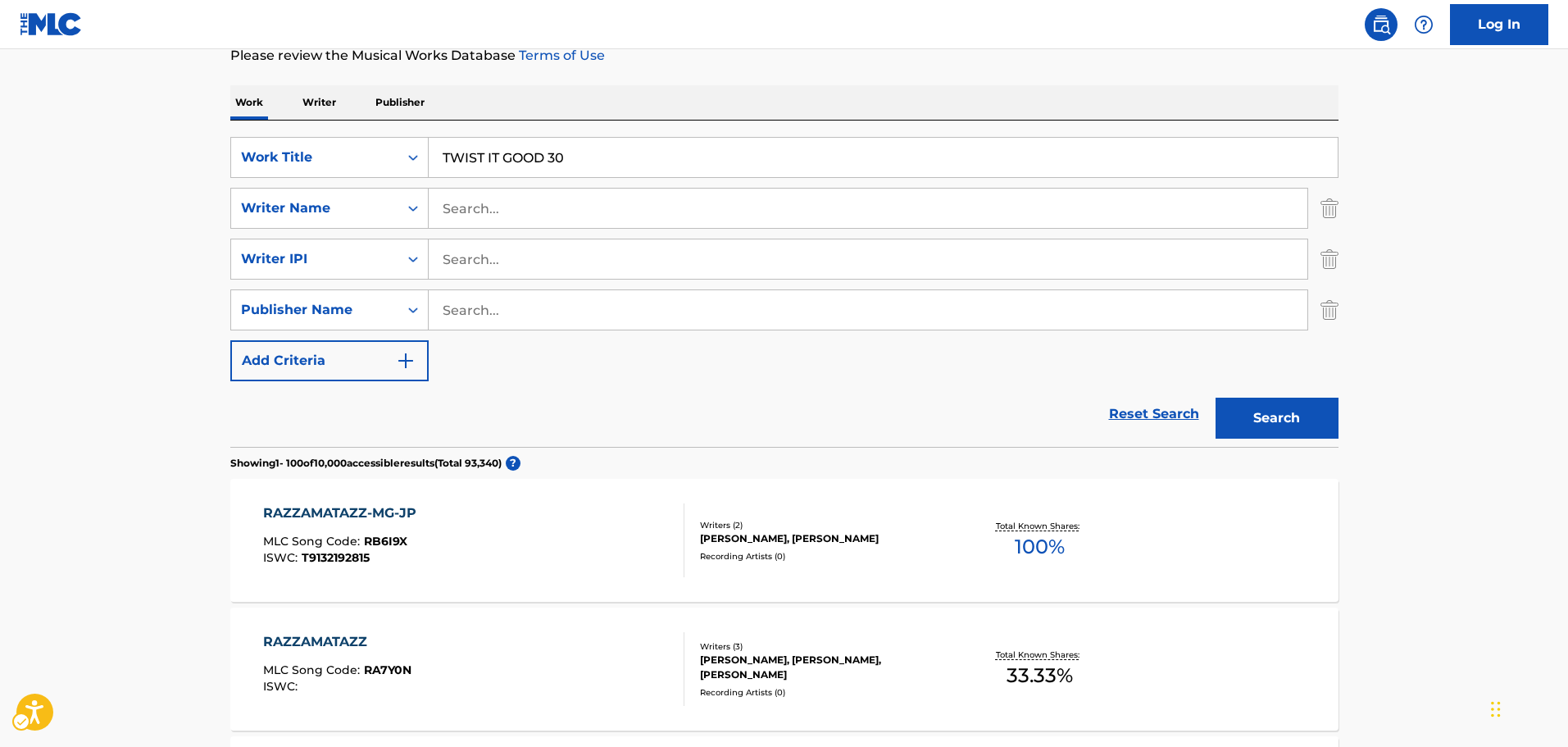
scroll to position [0, 0]
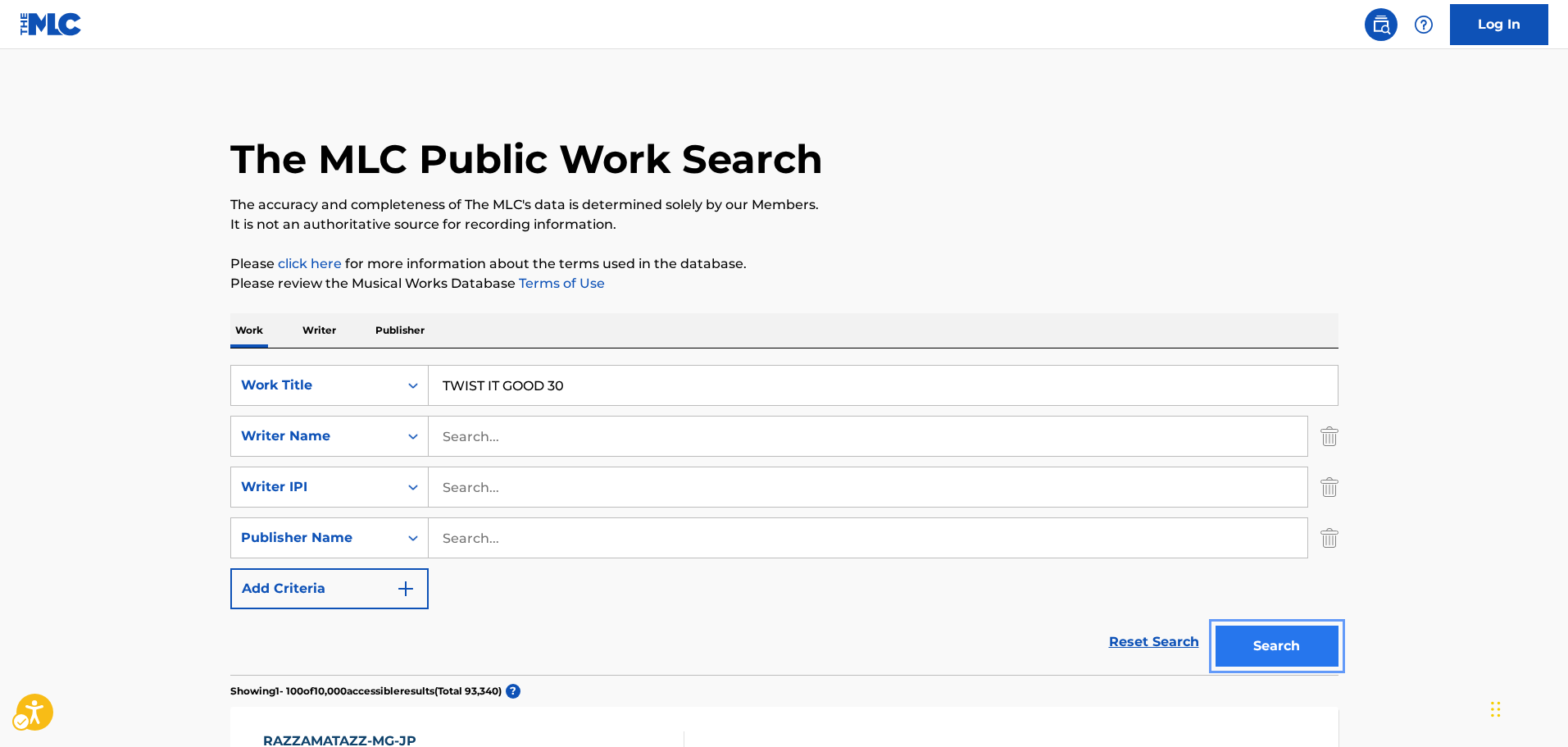
click at [1270, 643] on button "Search" at bounding box center [1277, 645] width 123 height 41
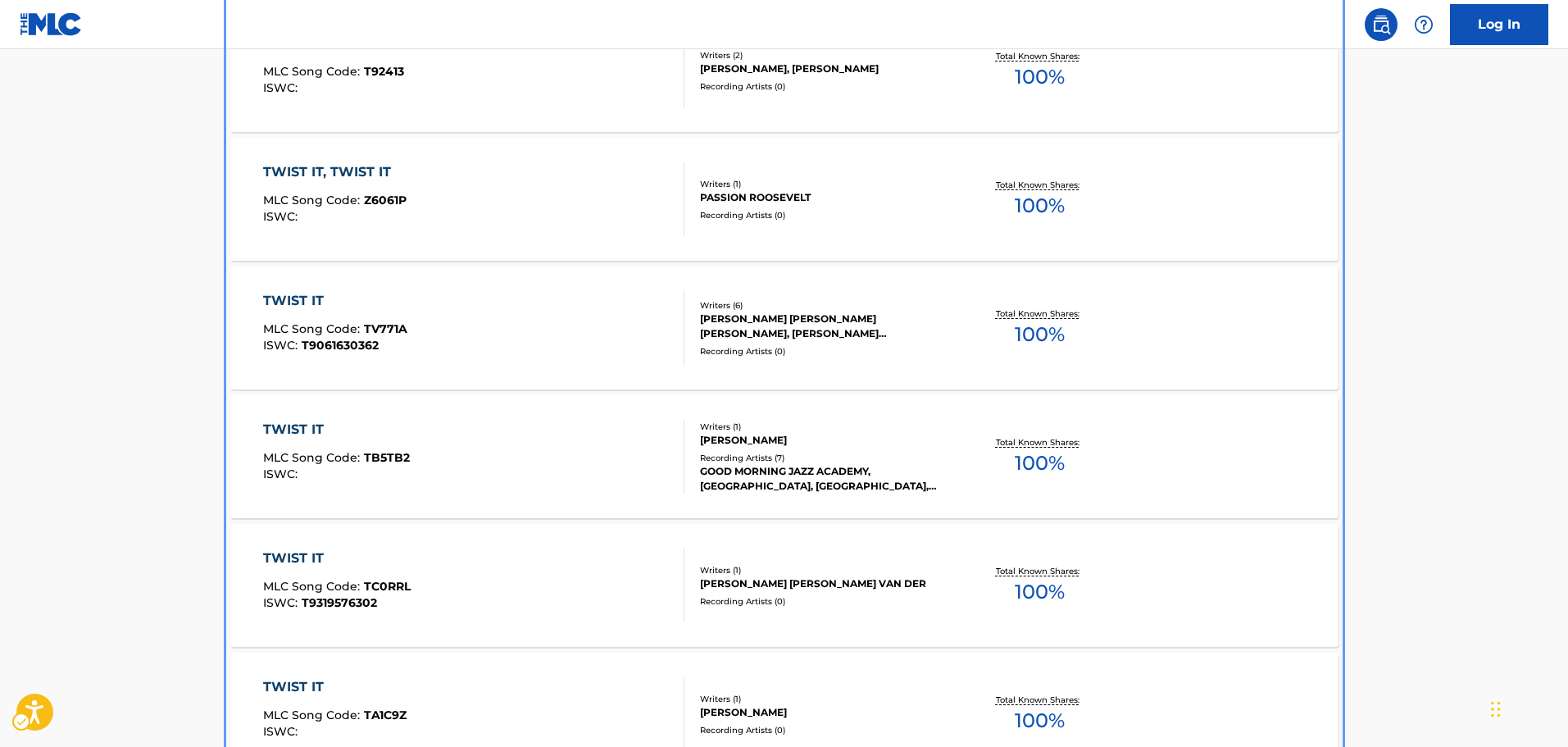
scroll to position [726, 0]
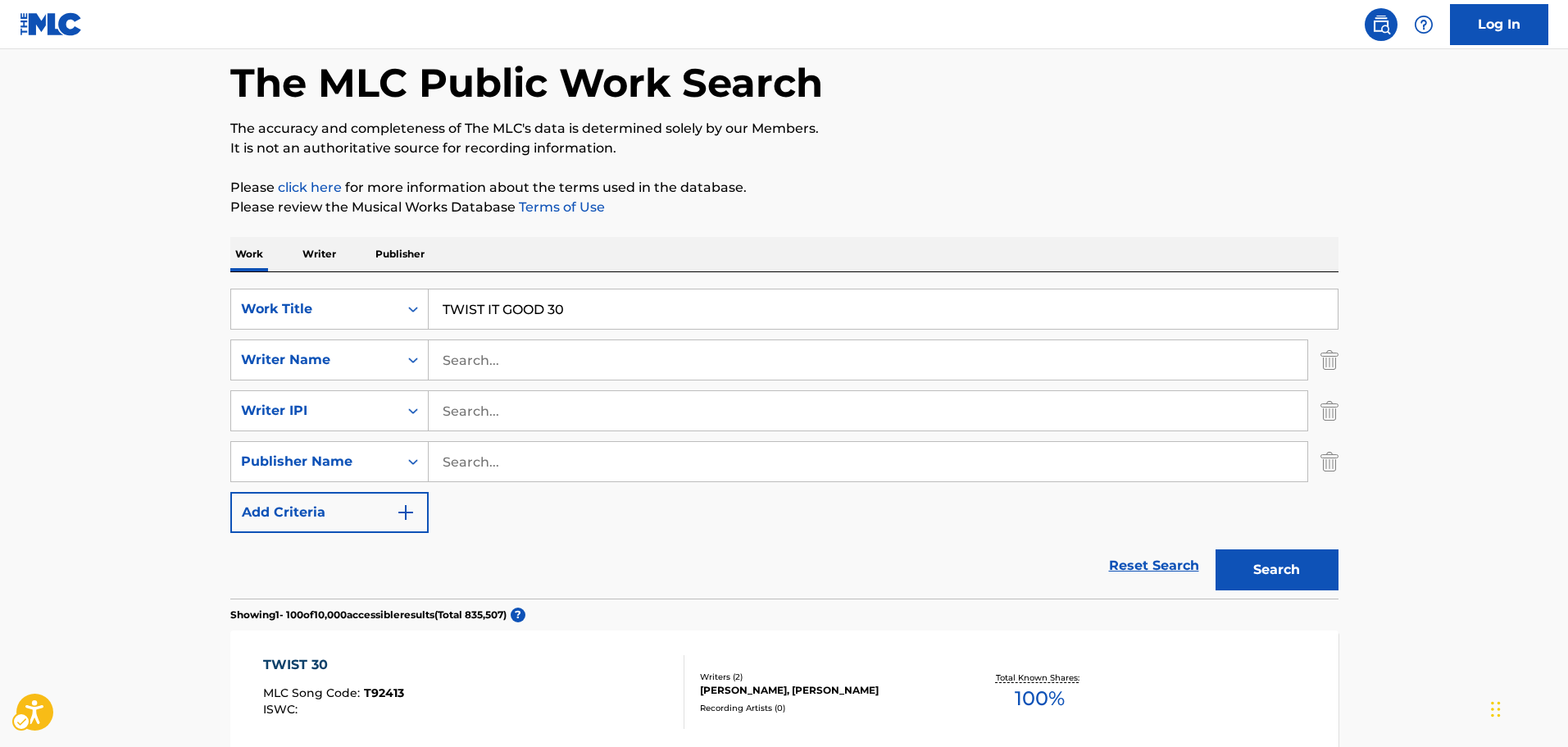
scroll to position [0, 0]
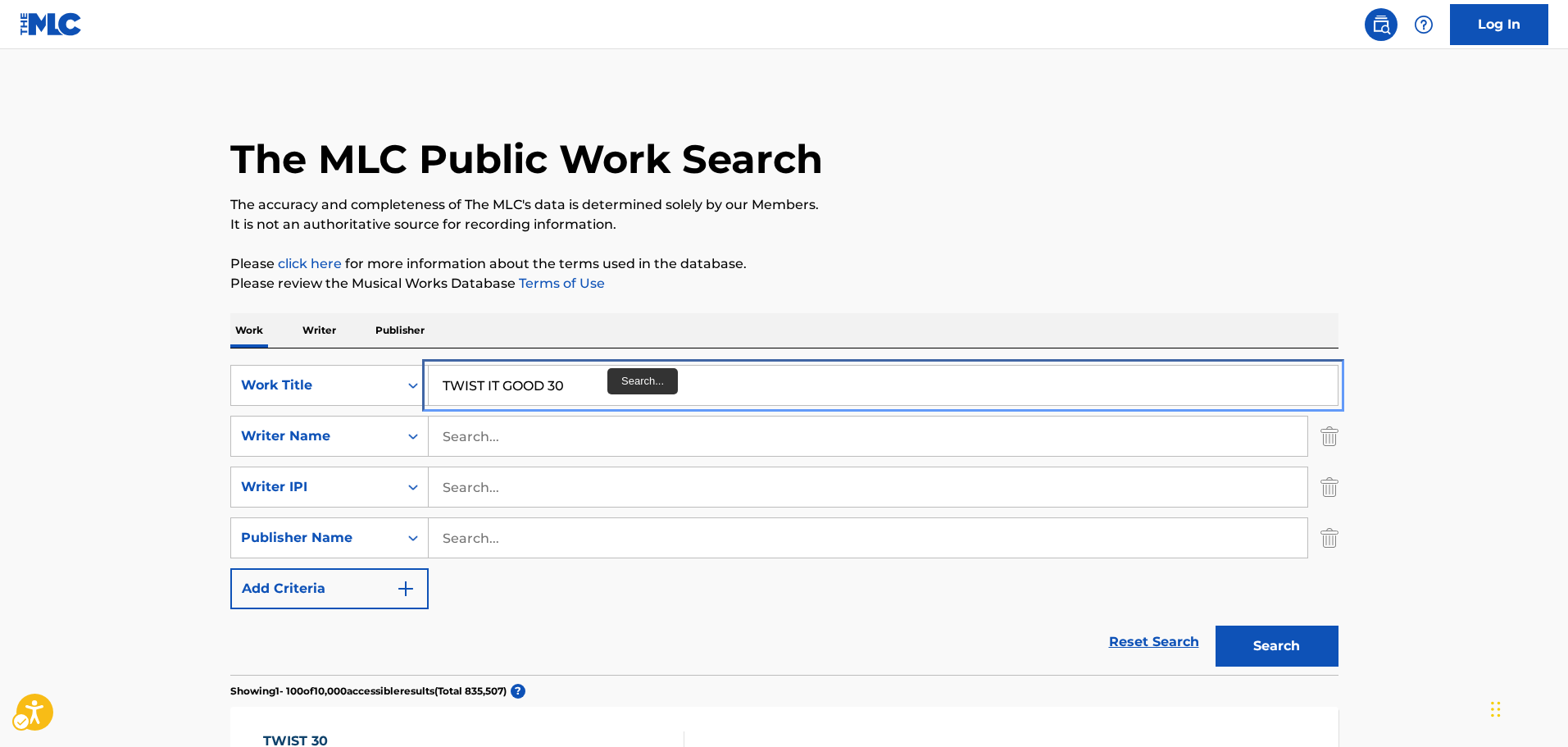
click at [614, 389] on input "TWIST IT GOOD 30" at bounding box center [882, 385] width 909 height 40
paste input "SAFE PASSAGE BE"
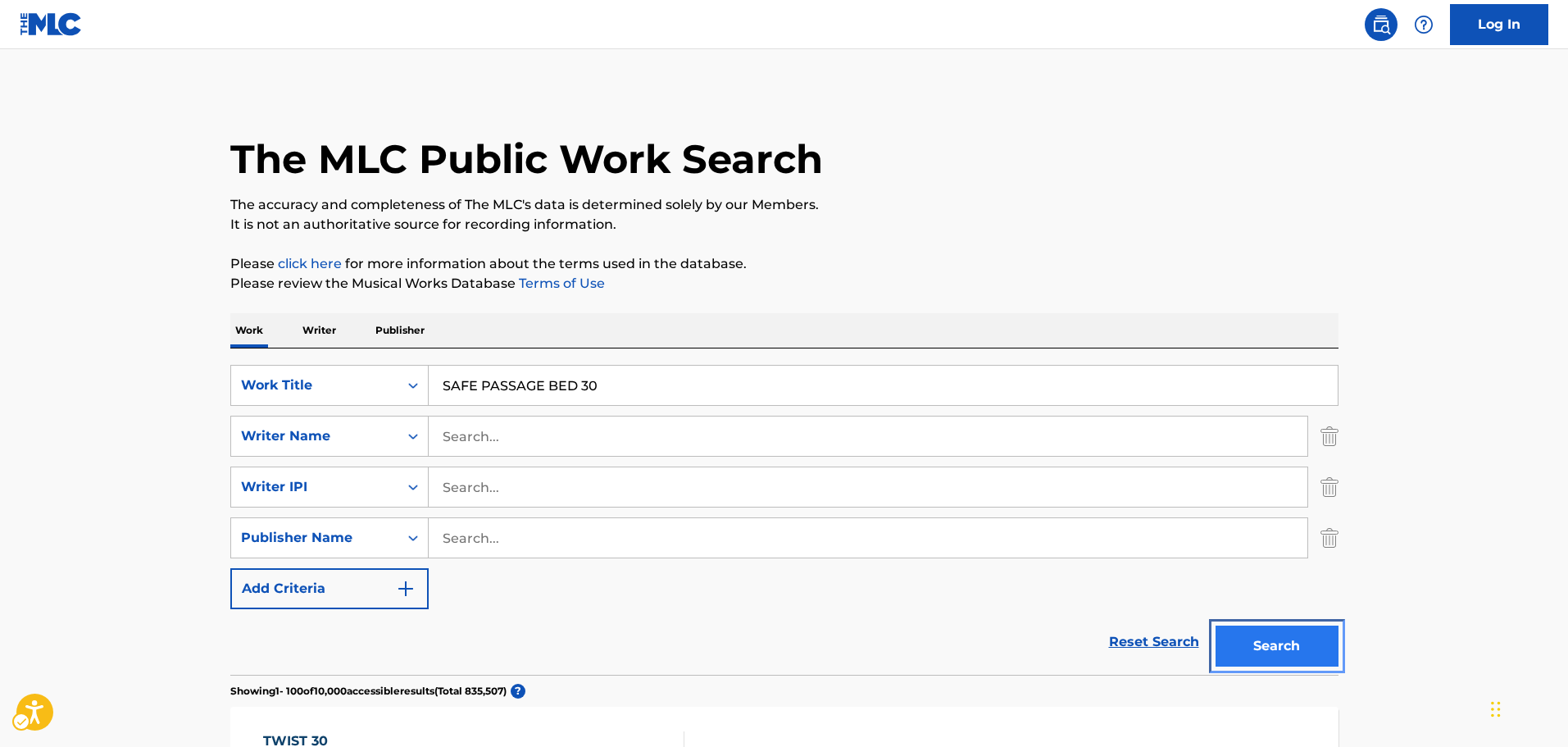
click at [1266, 662] on button "Search" at bounding box center [1277, 645] width 123 height 41
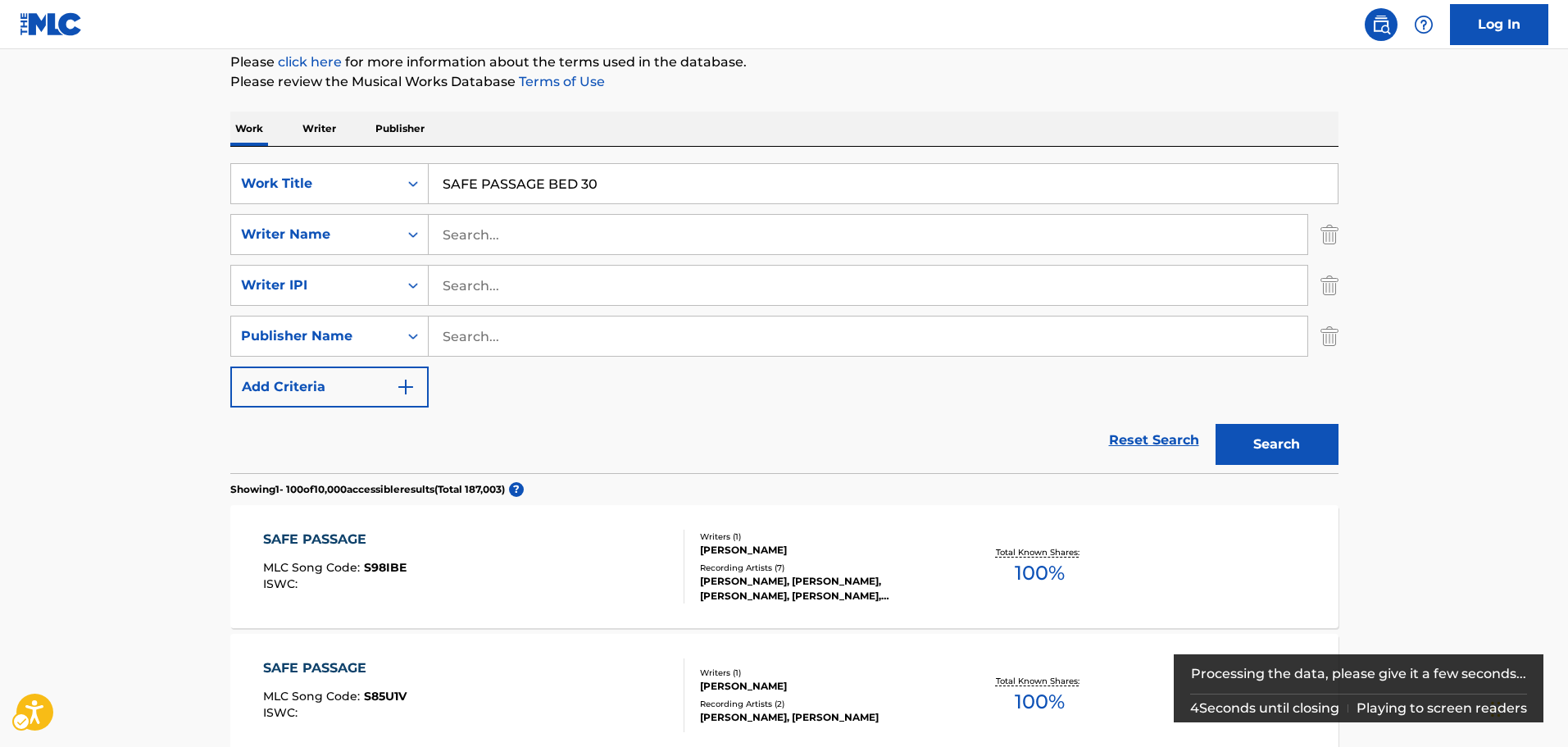
scroll to position [1186, 0]
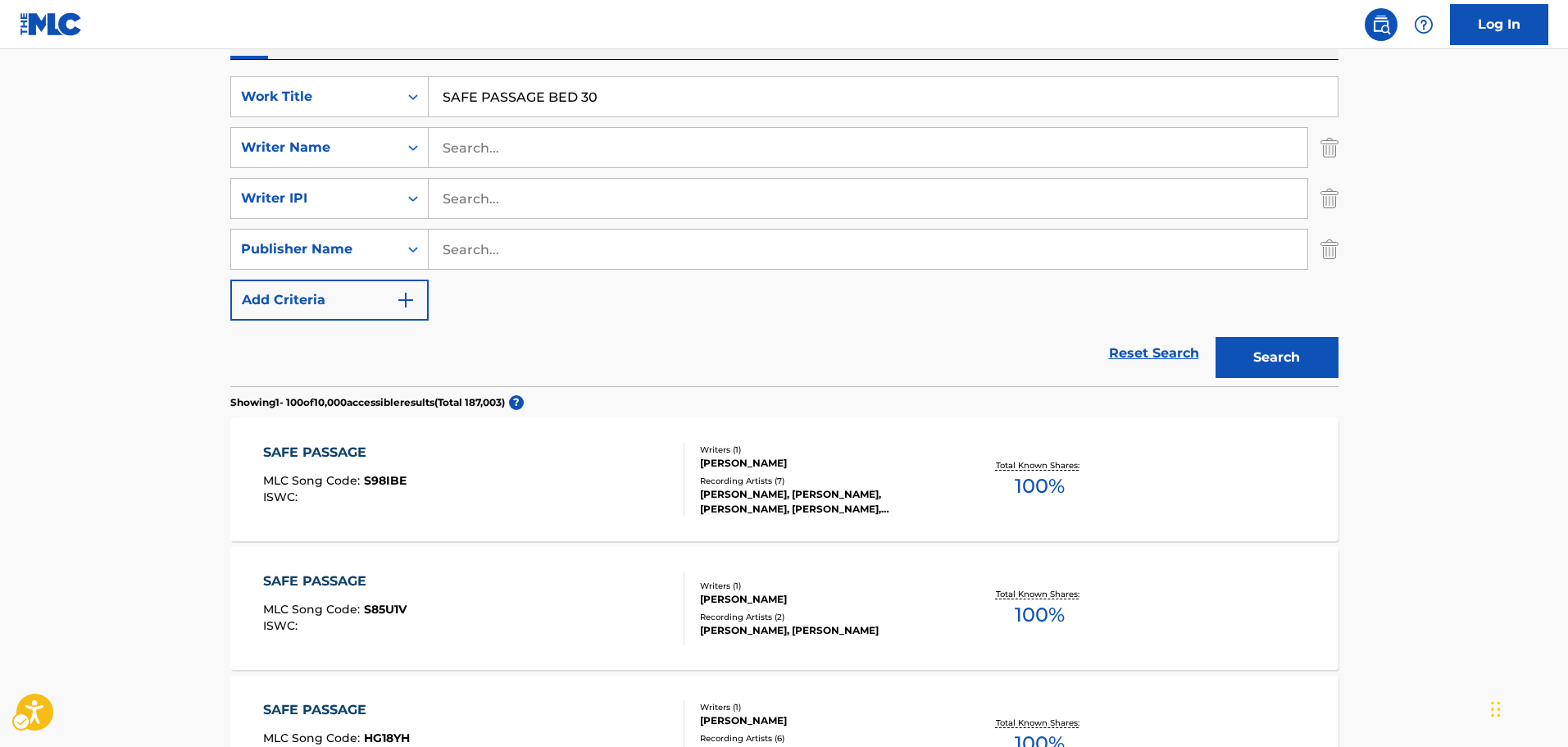
scroll to position [38, 0]
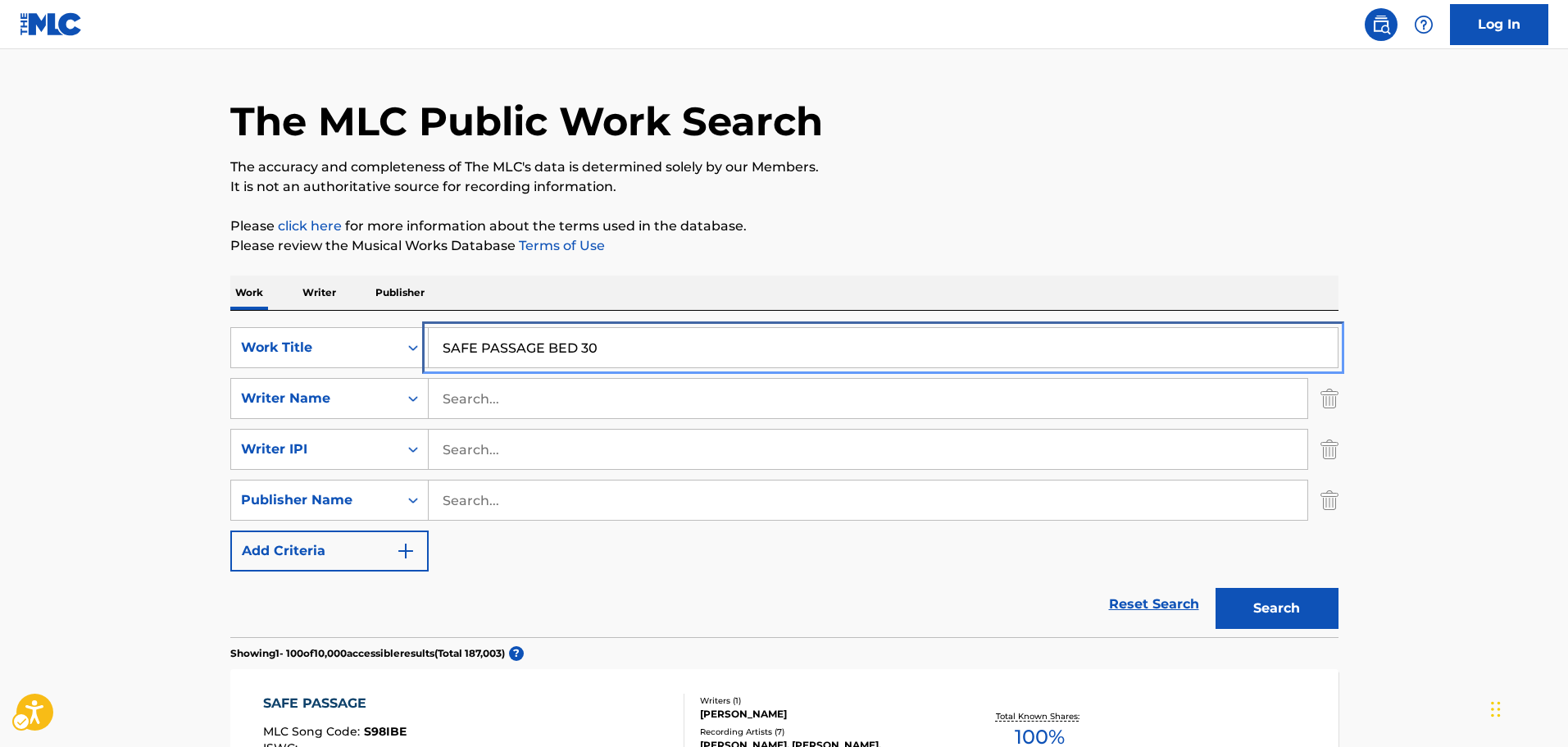
click at [607, 329] on input "SAFE PASSAGE BED 30" at bounding box center [882, 348] width 909 height 40
paste input "MAUI SHOPPING"
type input "MAUI SHOPPING"
click at [1091, 237] on p "Please review the Musical Works Database Terms of Use | New Window" at bounding box center [784, 245] width 1108 height 20
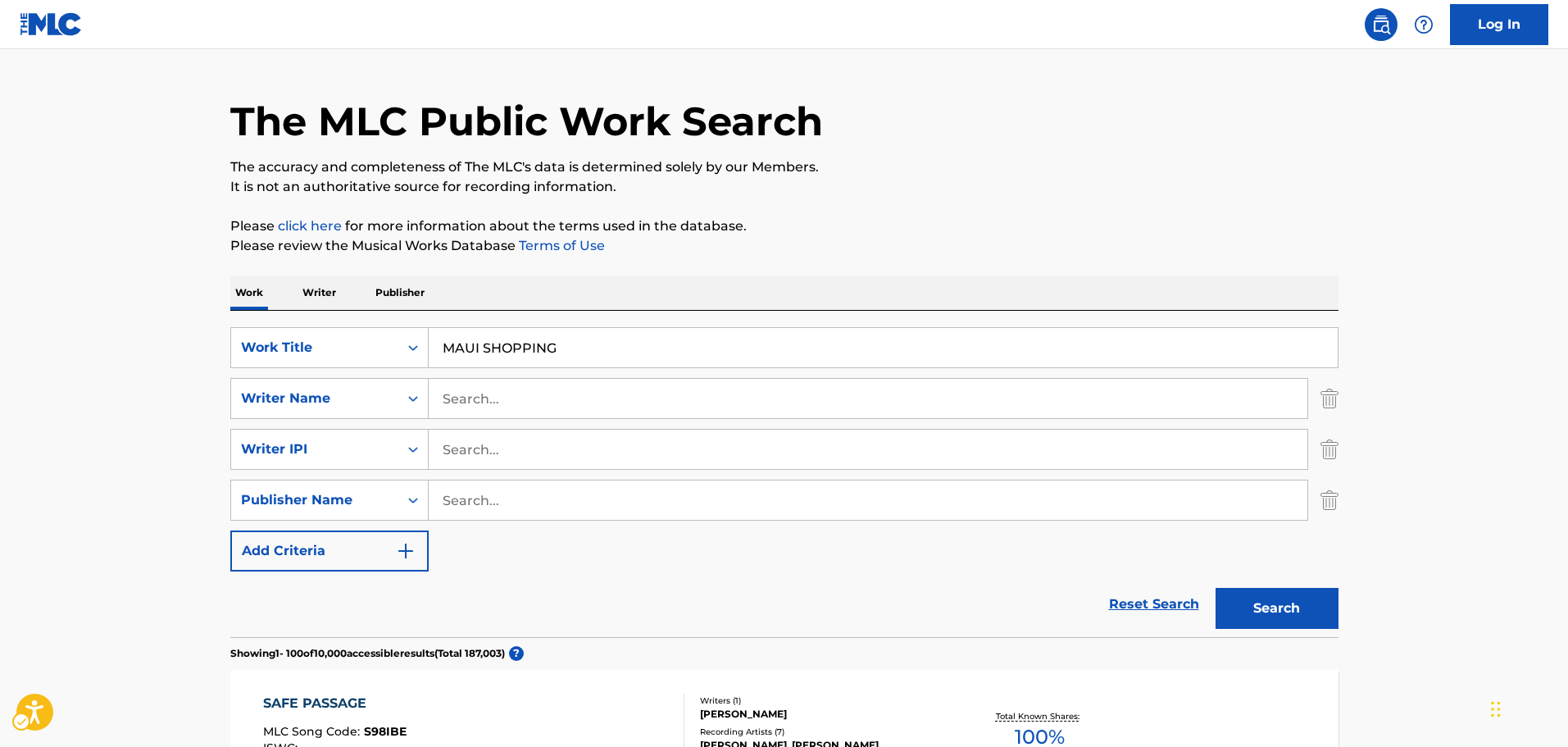
scroll to position [120, 0]
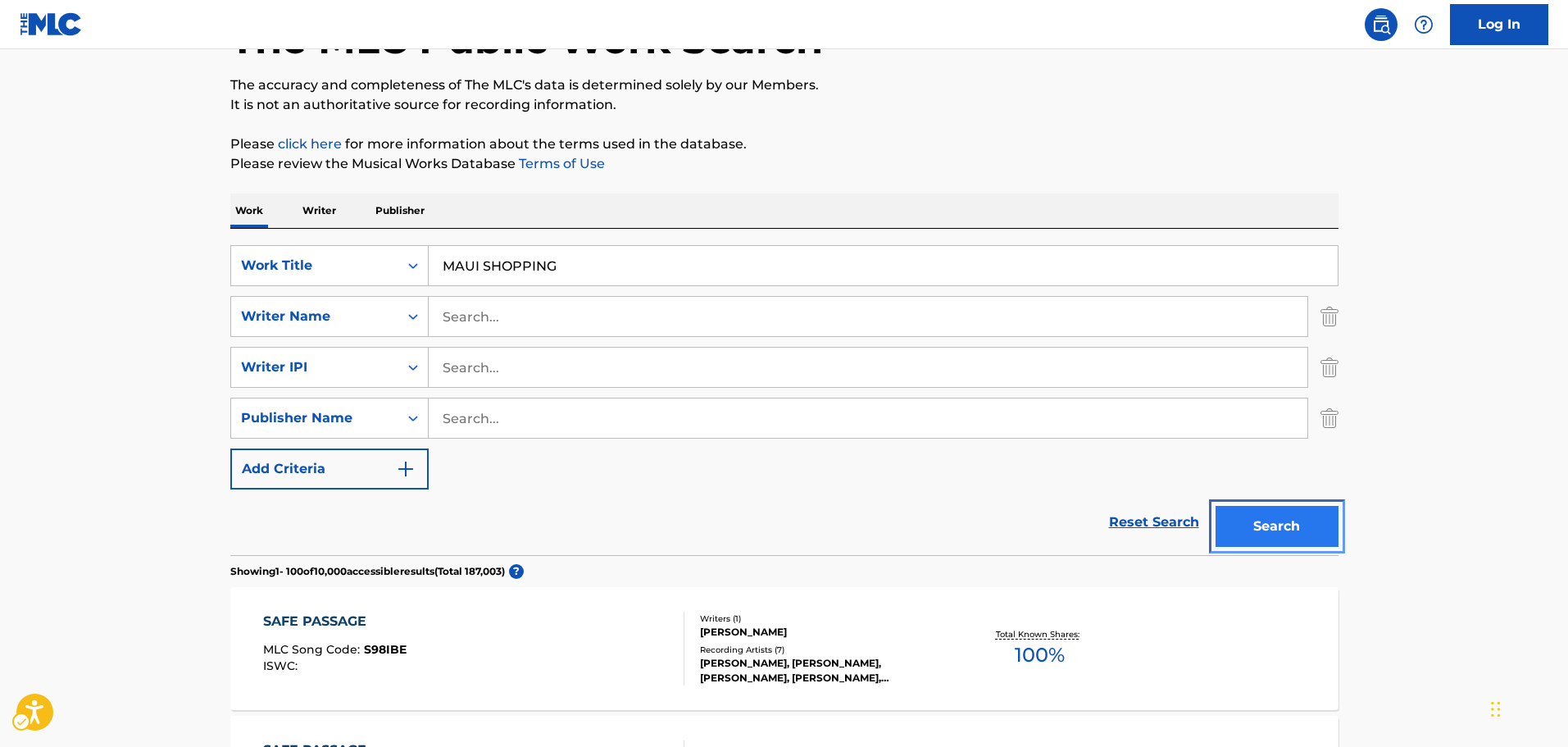
click at [1253, 530] on button "Search" at bounding box center [1277, 526] width 123 height 41
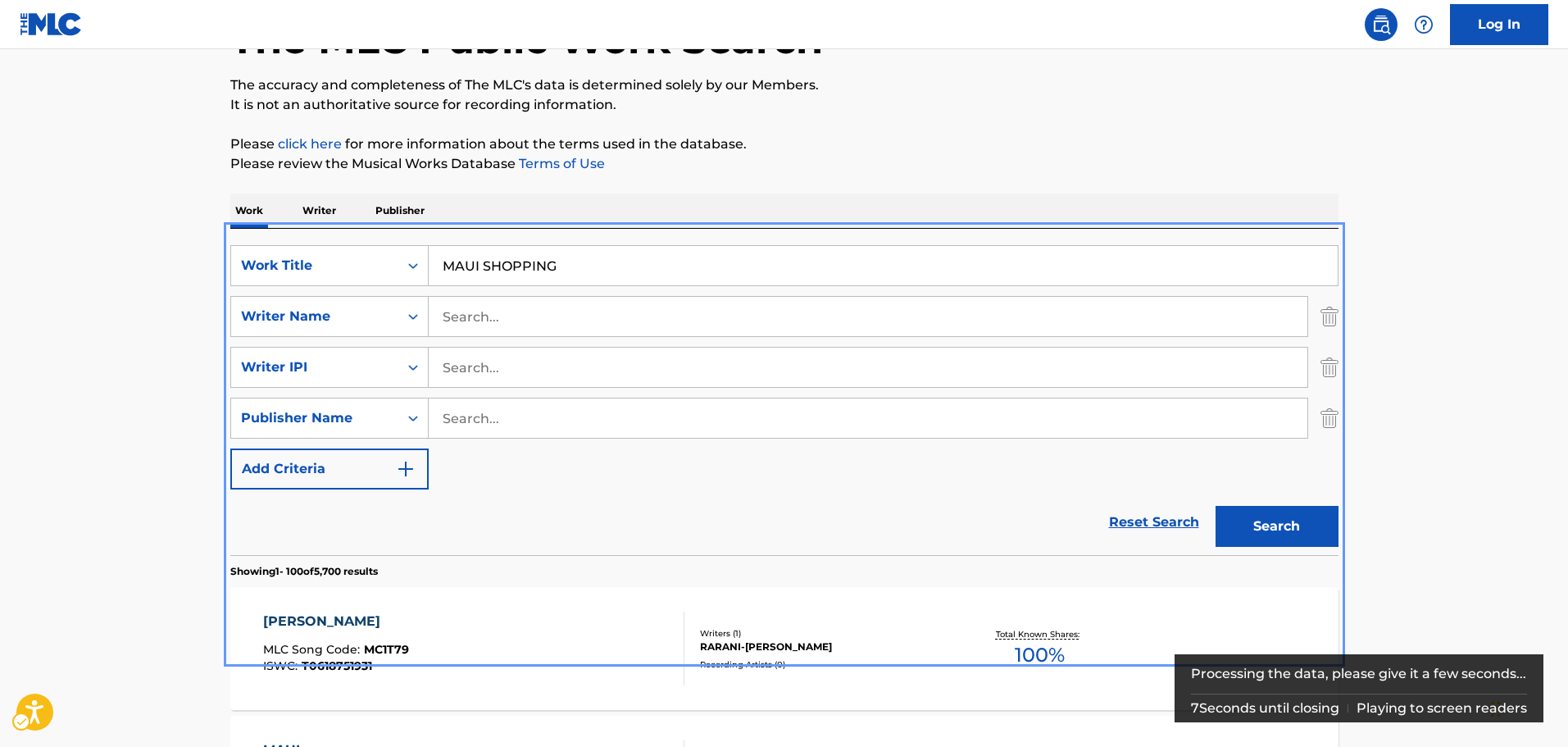
scroll to position [178, 0]
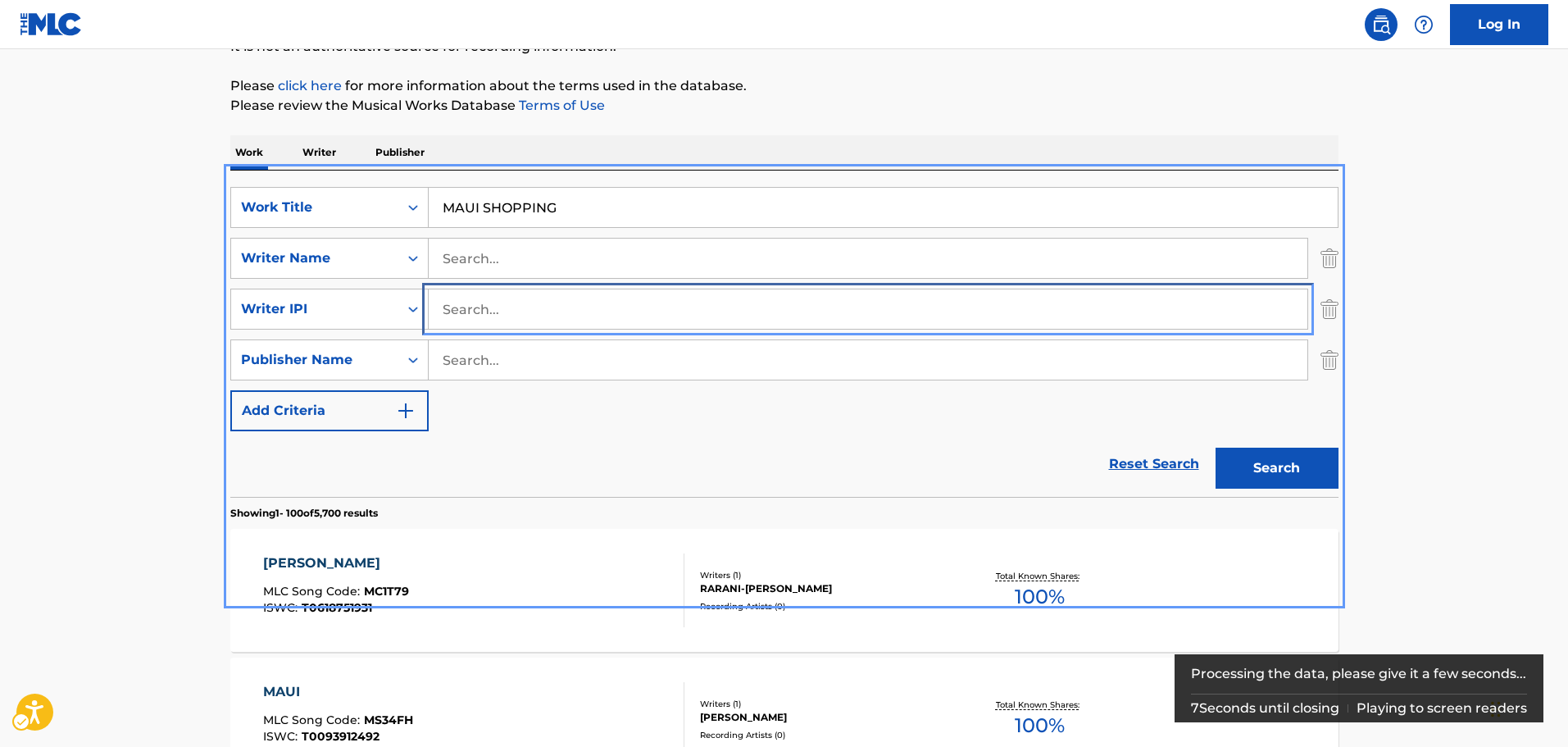
click at [546, 300] on input "Search..." at bounding box center [868, 309] width 879 height 40
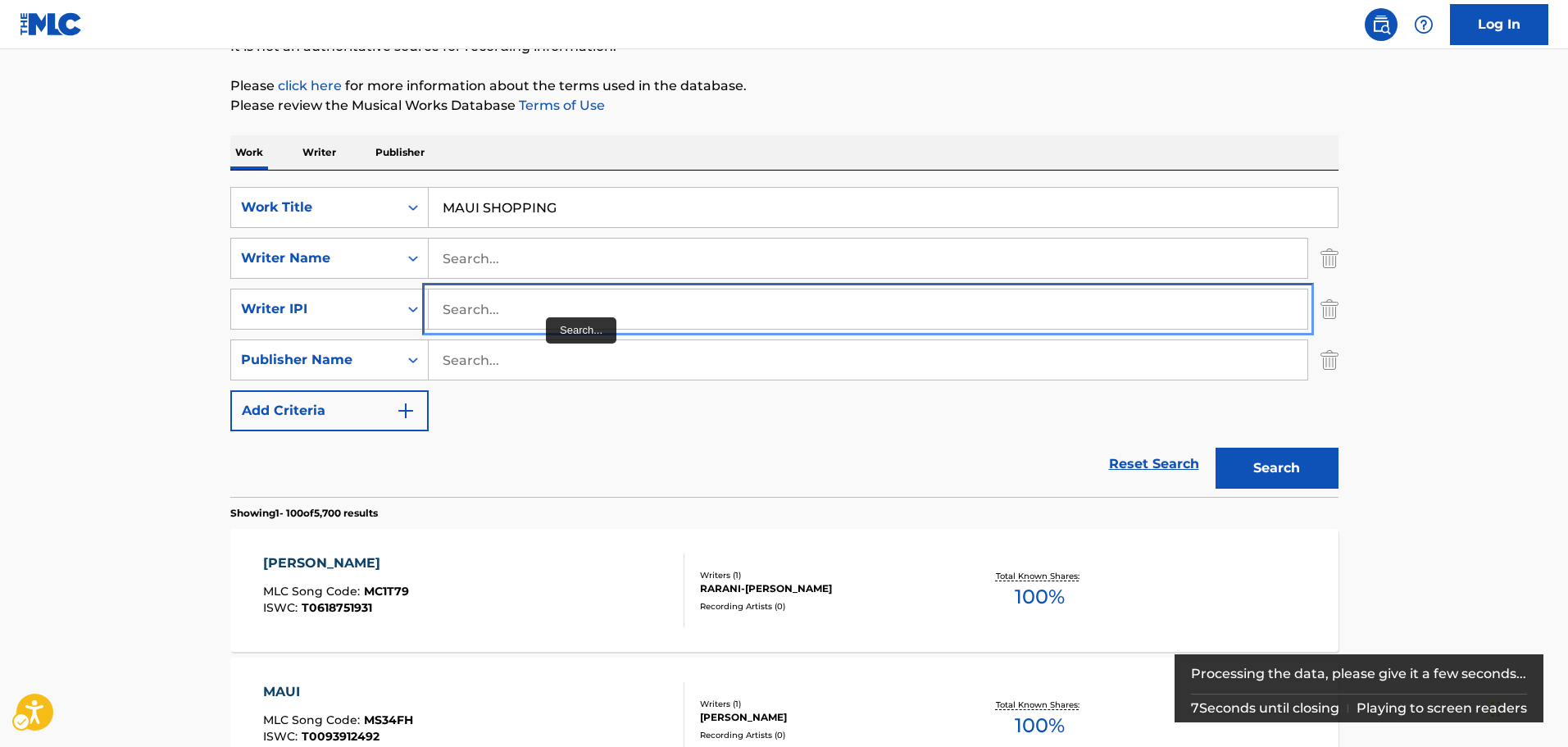
scroll to position [120, 0]
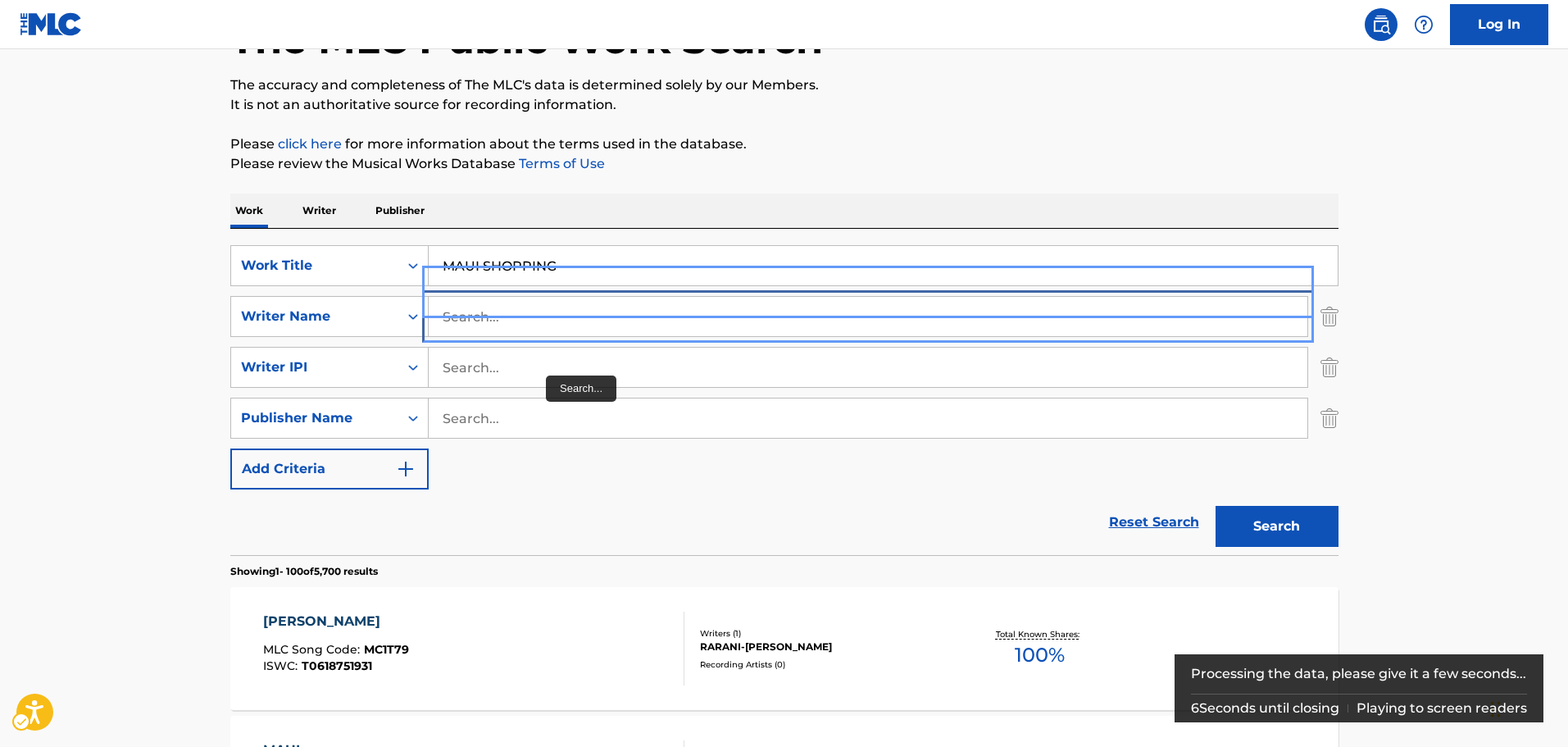
click at [541, 315] on input "Search..." at bounding box center [868, 317] width 879 height 40
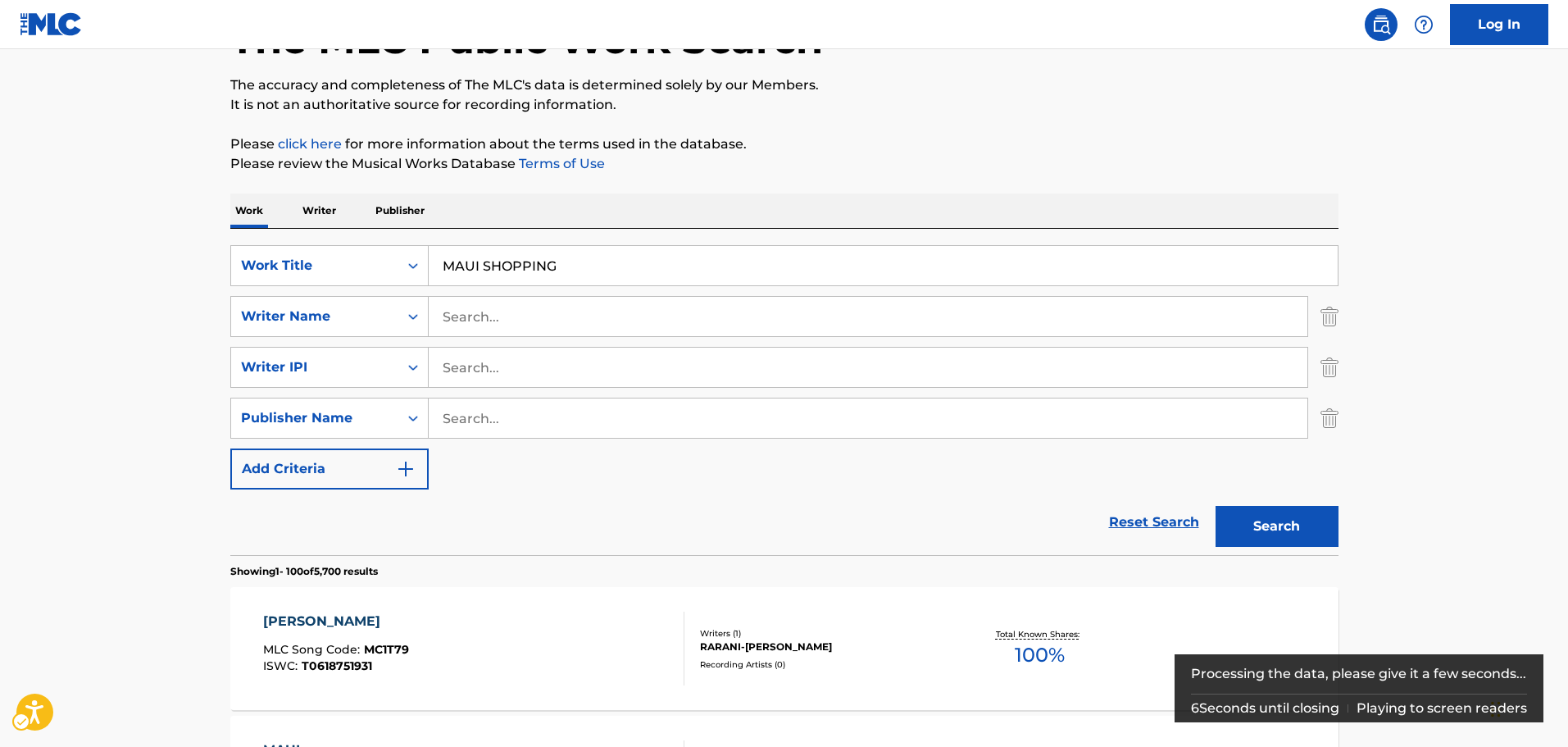
scroll to position [0, 0]
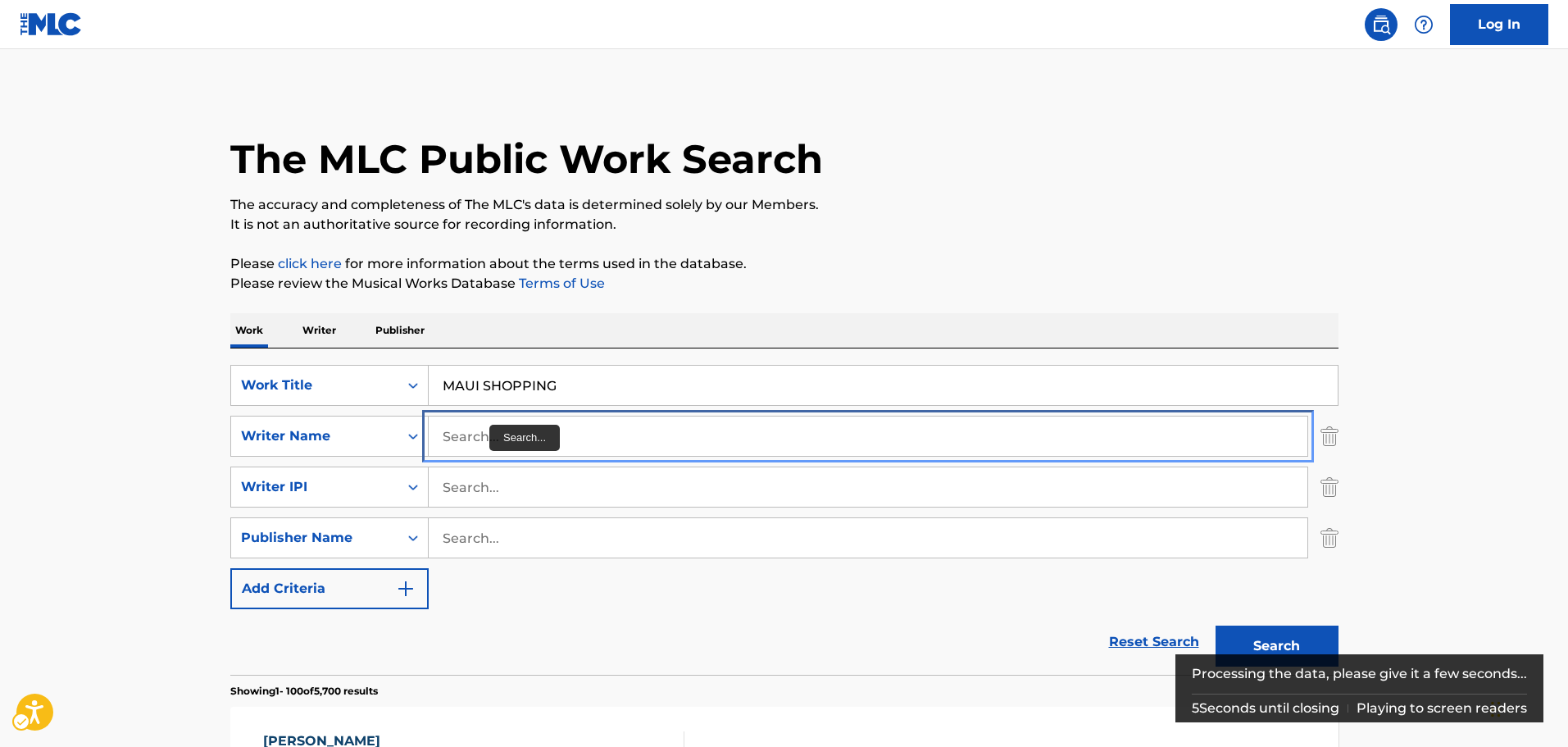
click at [484, 435] on input "Search..." at bounding box center [868, 436] width 879 height 40
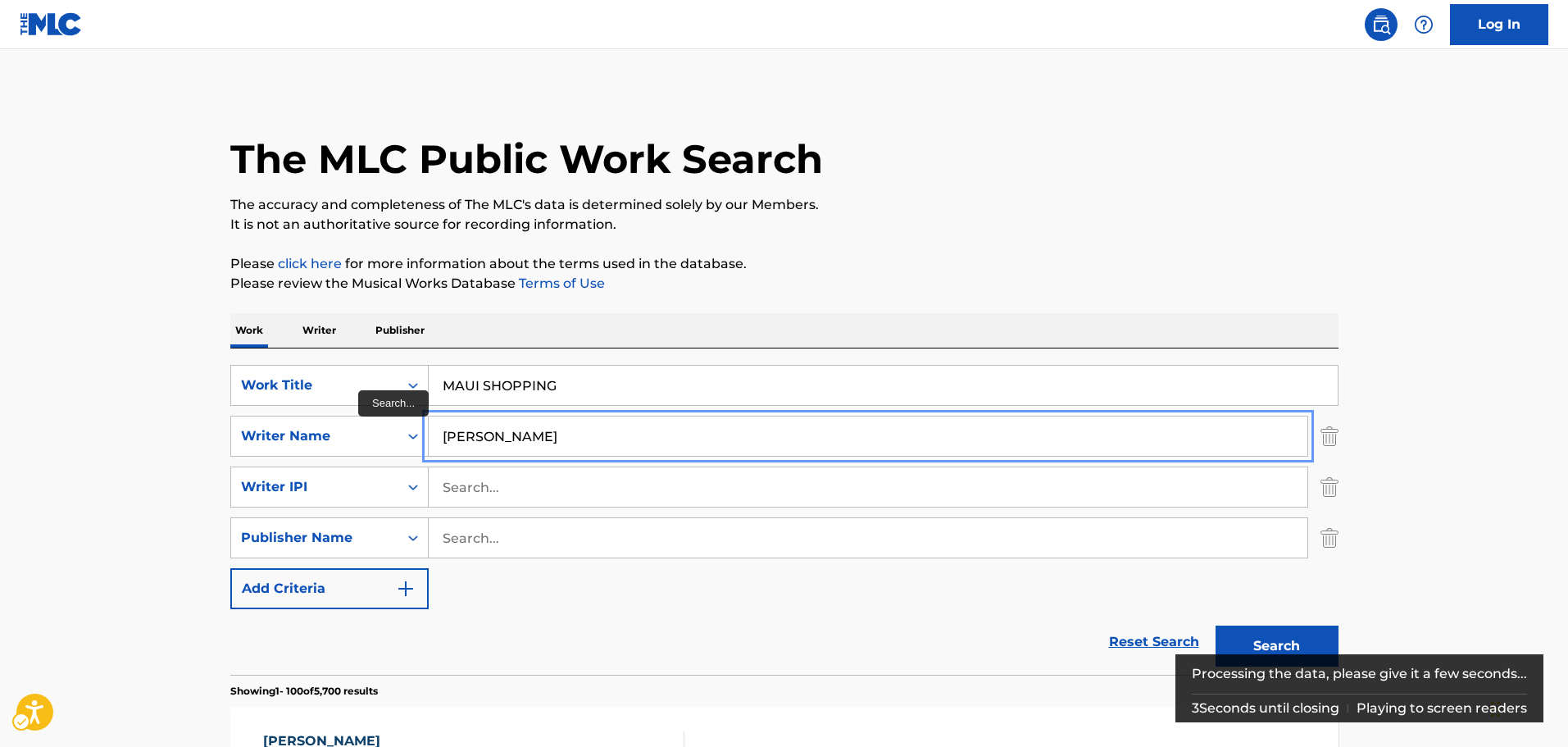
type input "[PERSON_NAME]"
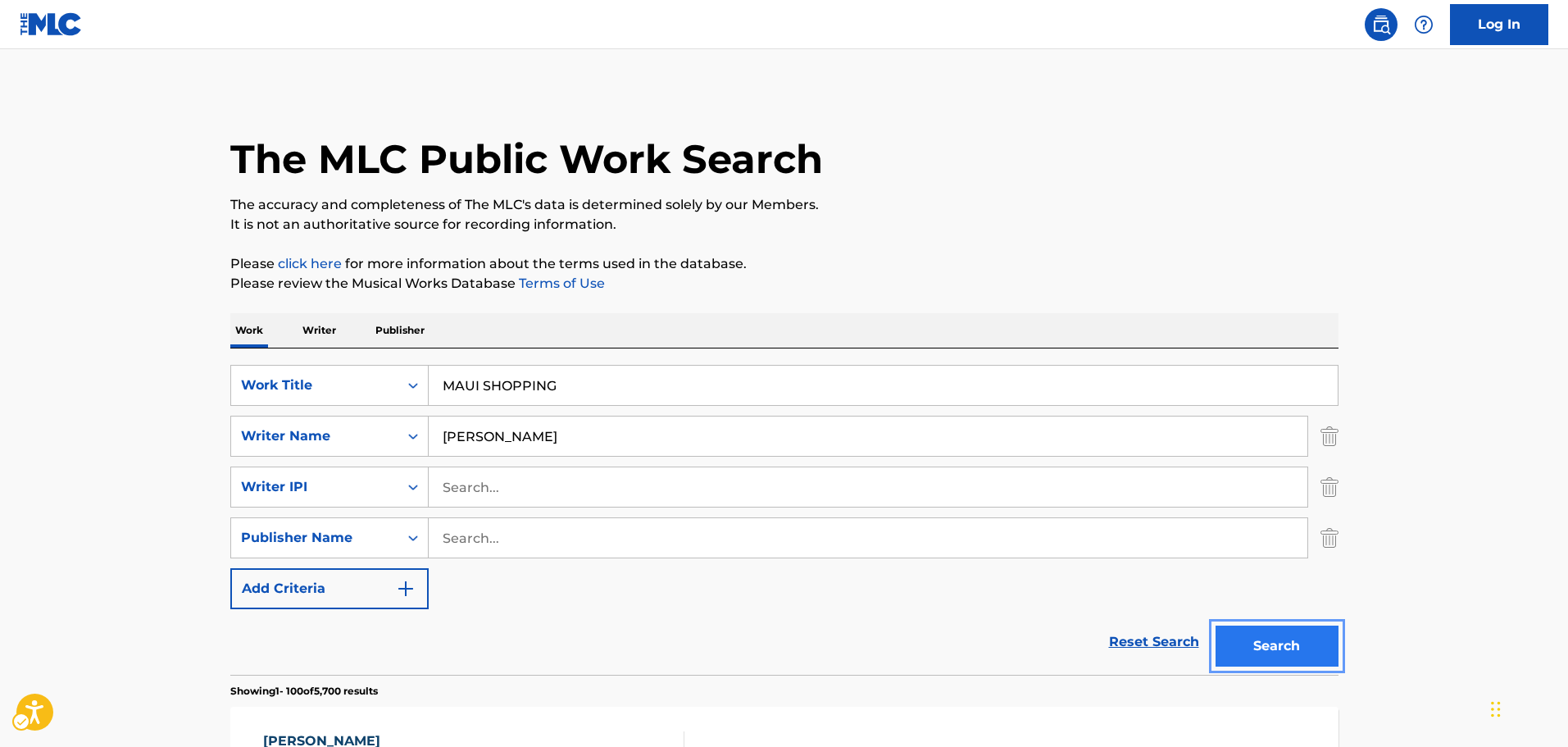
click at [1216, 625] on button "Search" at bounding box center [1277, 645] width 123 height 41
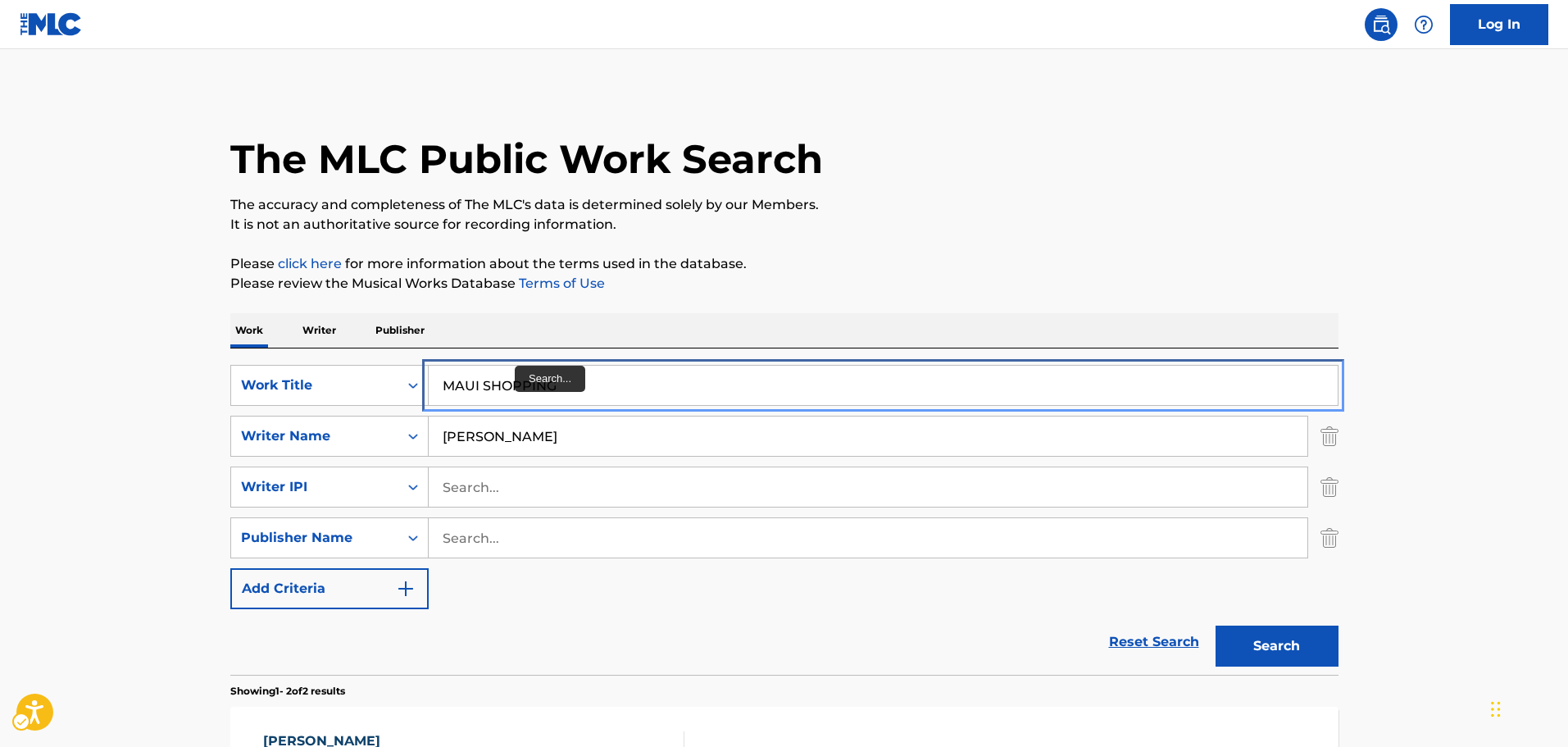
click at [522, 383] on input "MAUI SHOPPING" at bounding box center [882, 385] width 909 height 40
paste input "HAPPY NEW YEAR MB"
type input "HAPPY NEW YEAR MB"
click at [1127, 185] on div "The MLC Public Work Search" at bounding box center [784, 149] width 1108 height 120
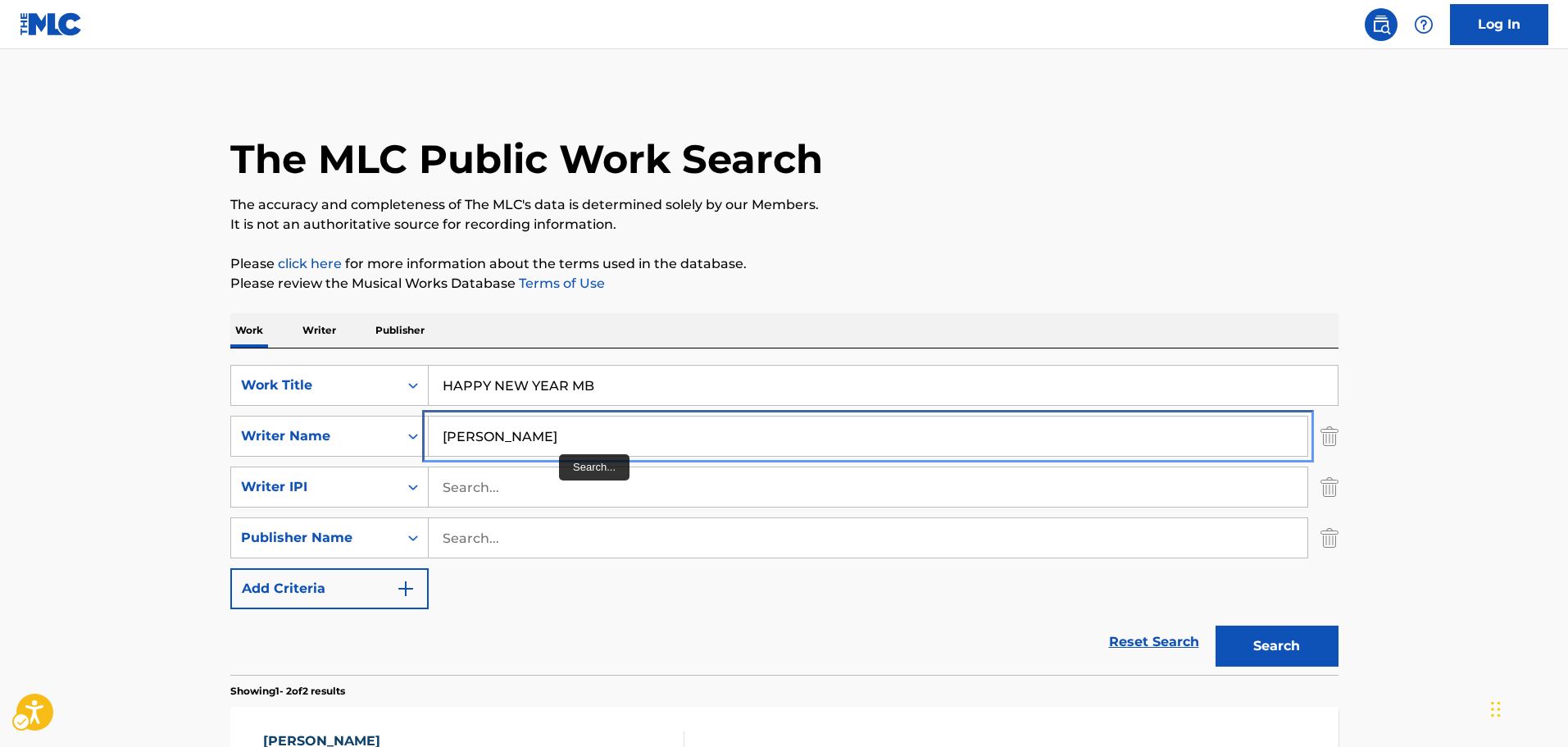
drag, startPoint x: 559, startPoint y: 454, endPoint x: 620, endPoint y: 406, distance: 77.6
click at [558, 453] on input "[PERSON_NAME]" at bounding box center [868, 436] width 879 height 40
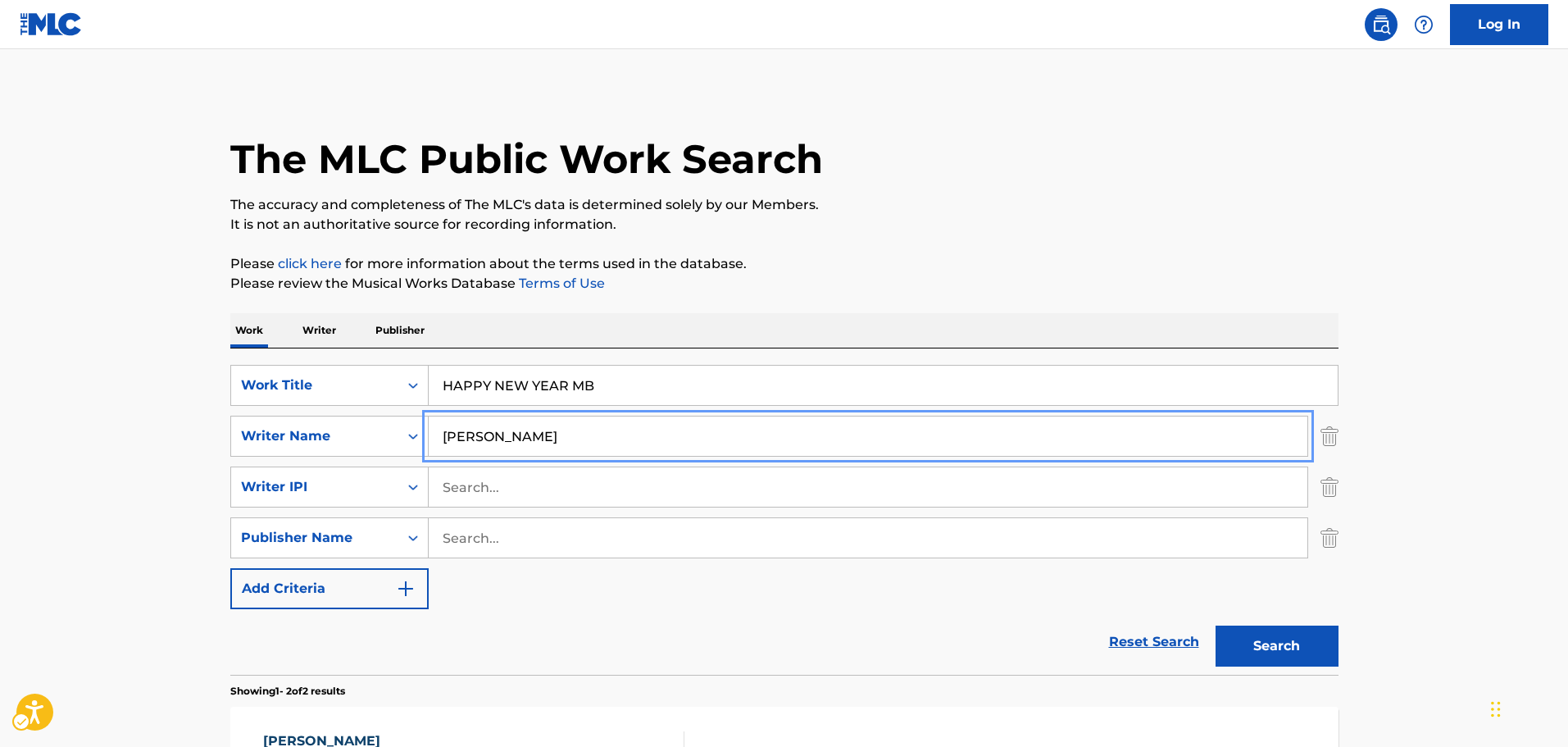
paste input "HAPPY NEW YEAR MB"
type input "HAPPY NEW YEAR MB"
click at [1255, 237] on div "The MLC Public Work Search The accuracy and completeness of The MLC's data is d…" at bounding box center [784, 562] width 1148 height 946
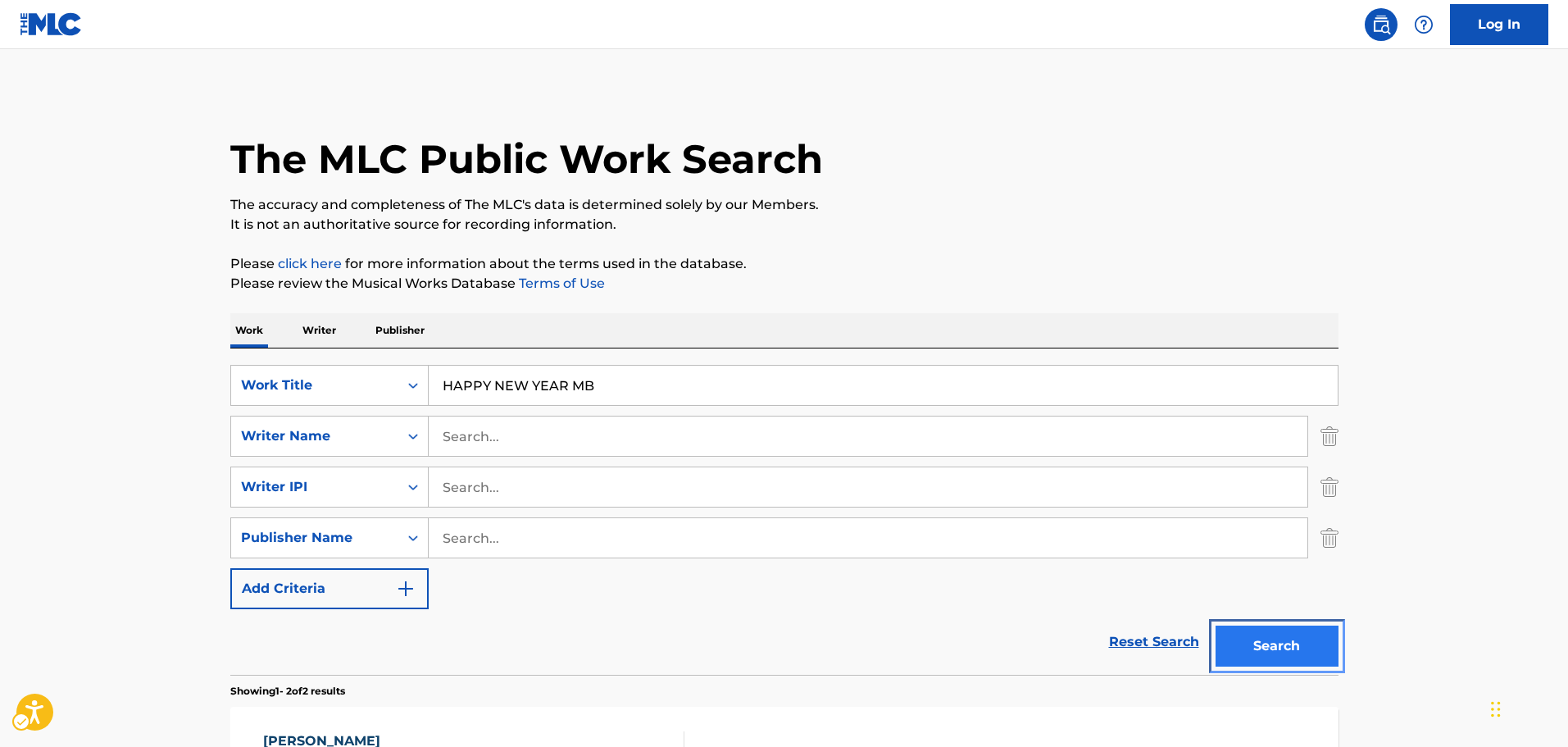
click at [1246, 630] on button "Search" at bounding box center [1277, 645] width 123 height 41
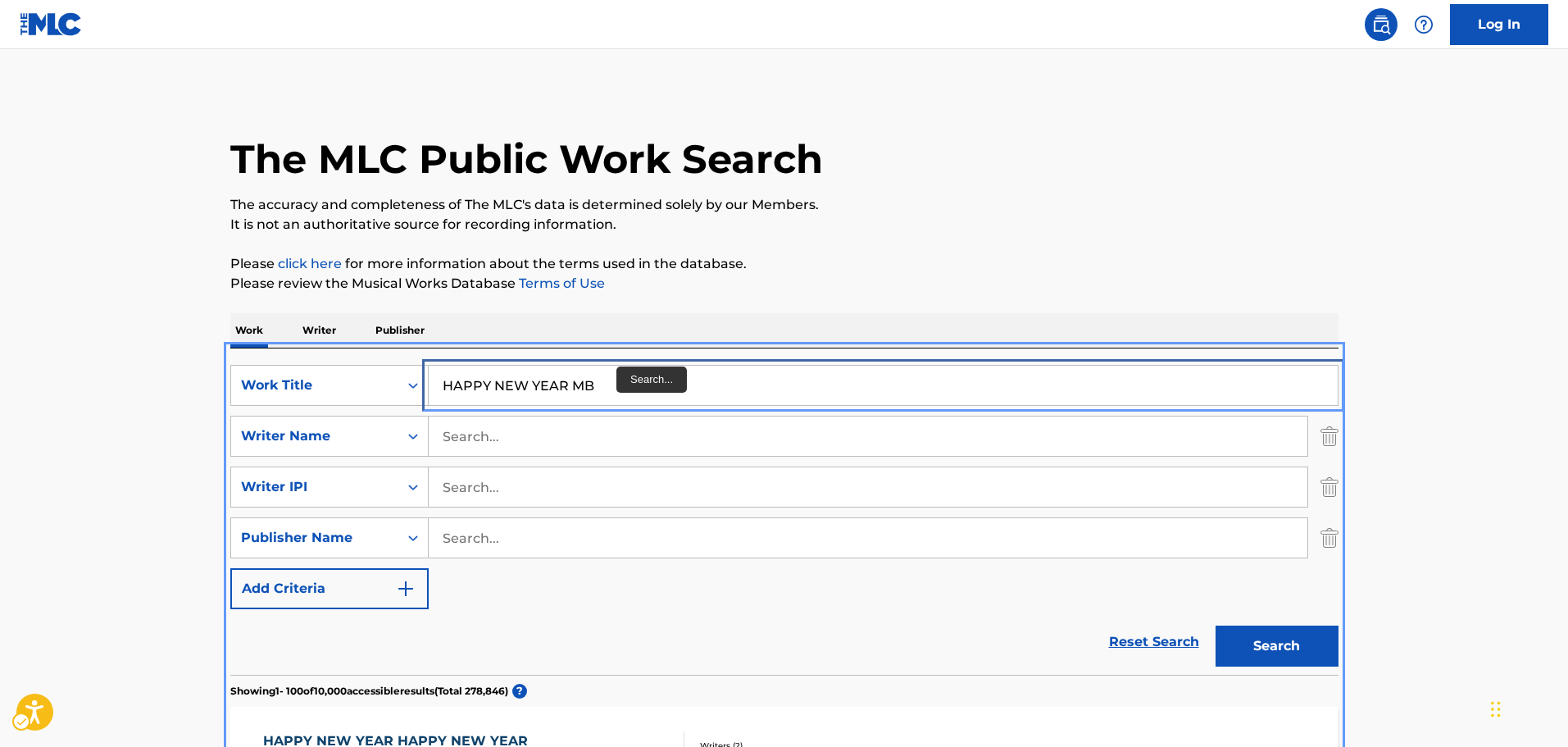
click at [611, 384] on input "HAPPY NEW YEAR MB" at bounding box center [882, 385] width 909 height 40
paste input "A GENTLE NIGHT"
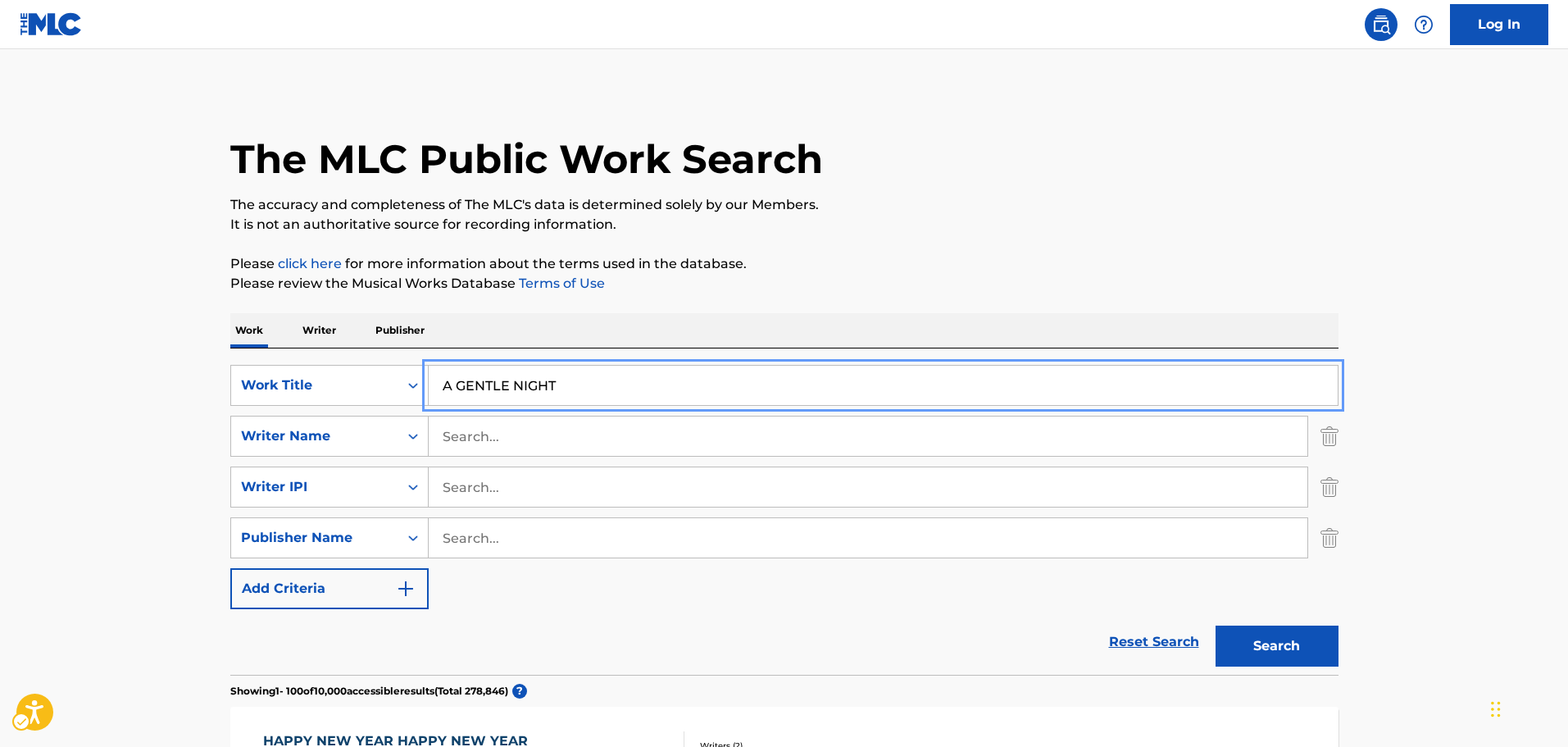
type input "A GENTLE NIGHT"
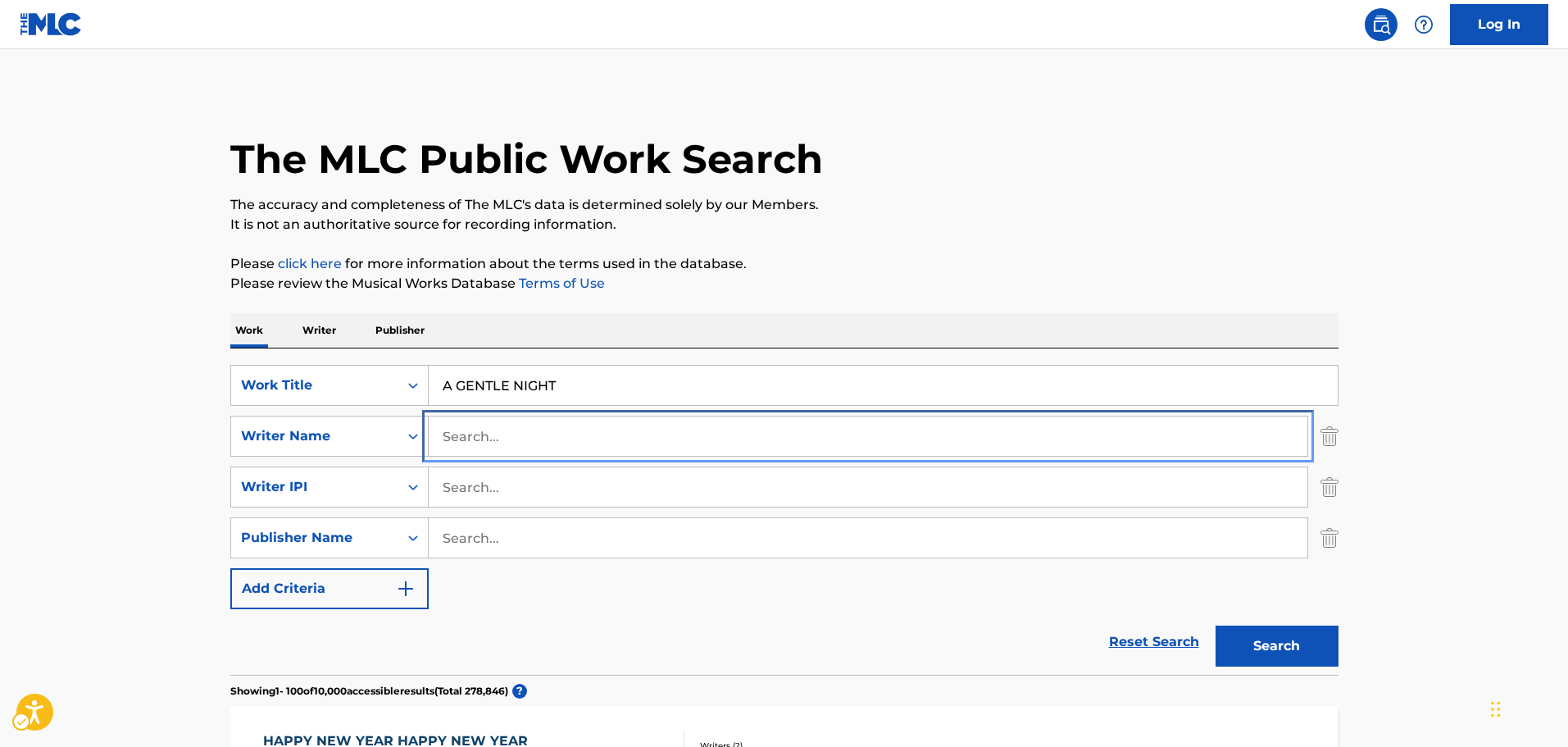
click at [637, 440] on input "Search..." at bounding box center [868, 436] width 879 height 40
click at [476, 426] on input "Search..." at bounding box center [868, 436] width 879 height 40
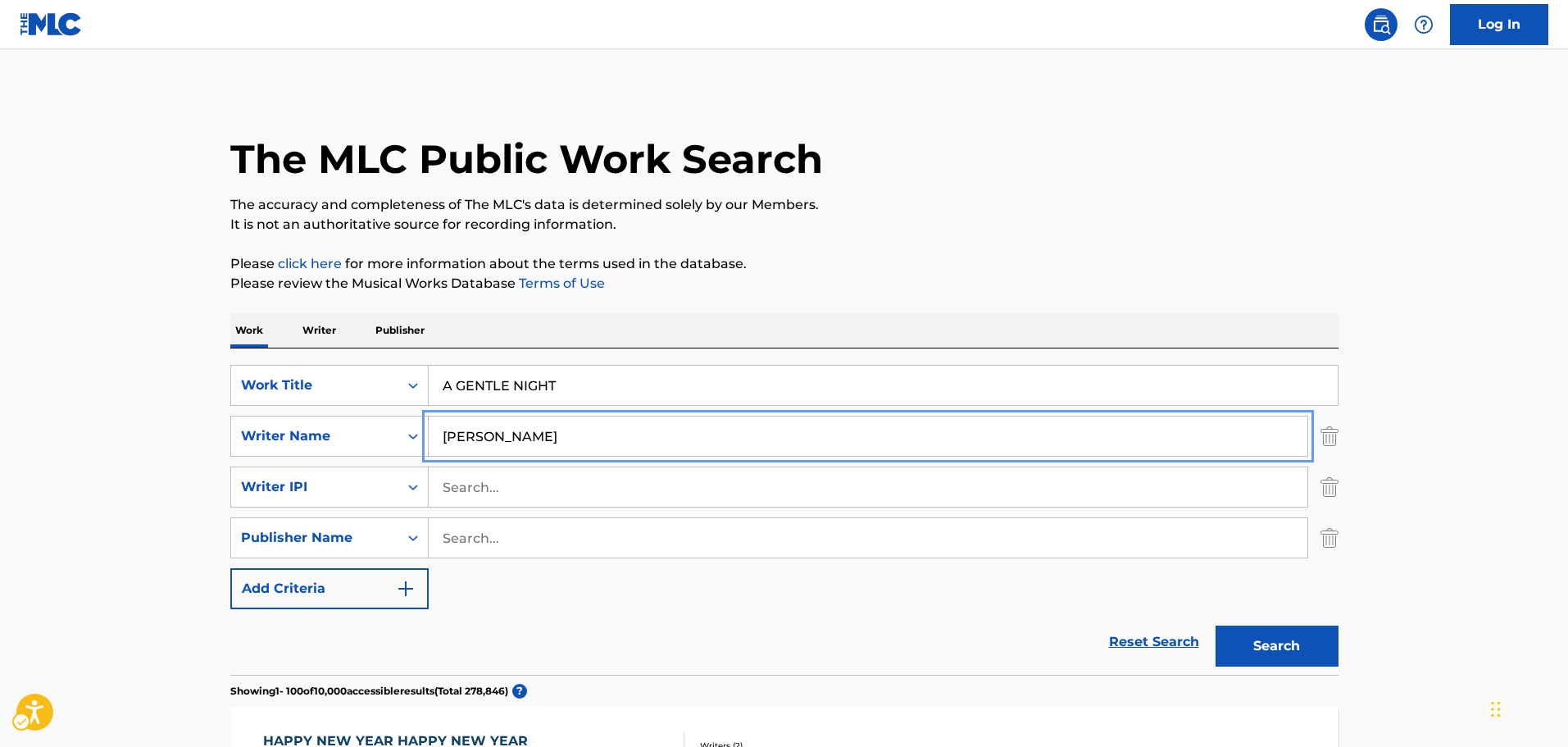
type input "[PERSON_NAME]"
drag, startPoint x: 977, startPoint y: 256, endPoint x: 1207, endPoint y: 513, distance: 344.9
click at [977, 256] on p "Please click here | New Window for more information about the terms used in the…" at bounding box center [784, 263] width 1108 height 20
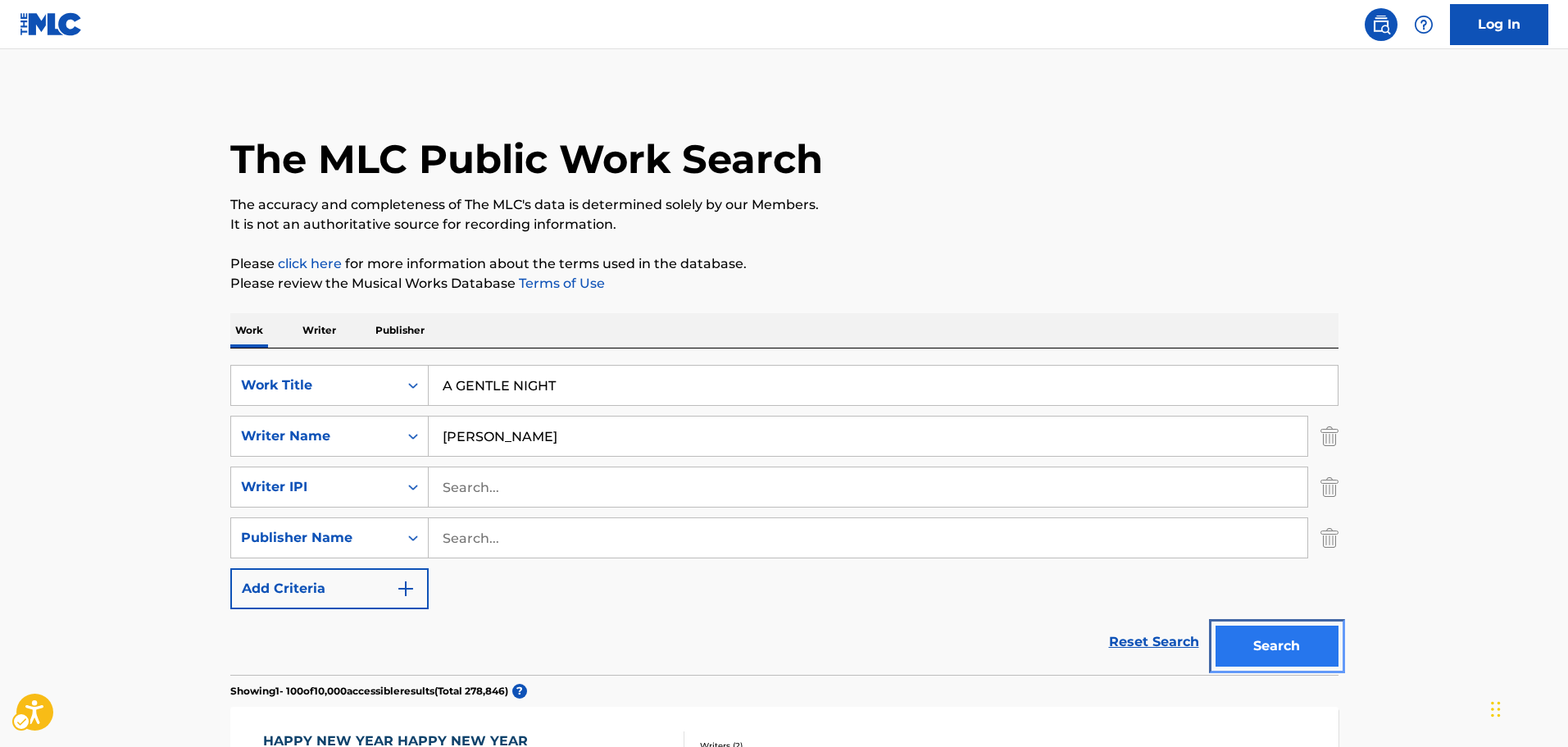
click at [1234, 646] on button "Search" at bounding box center [1277, 645] width 123 height 41
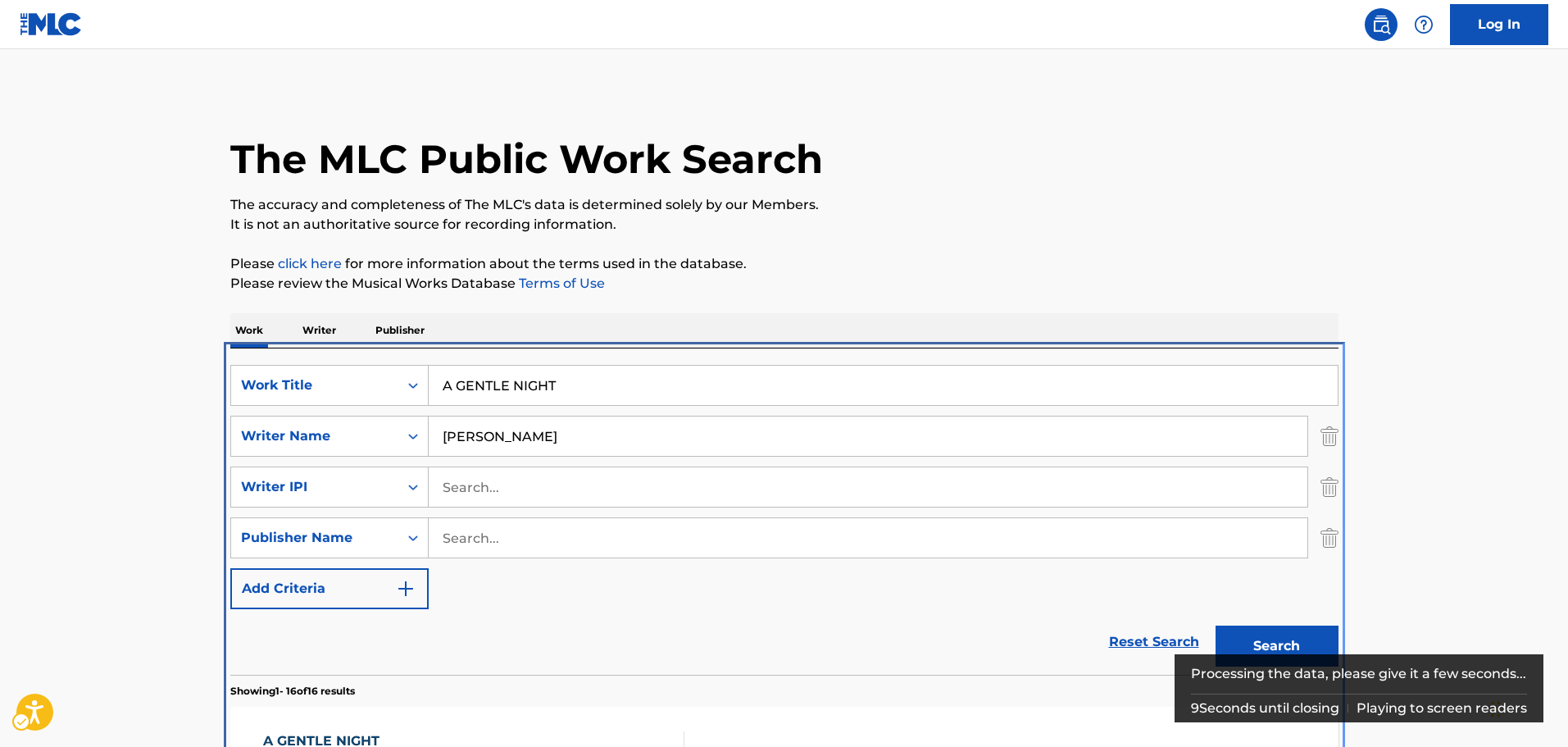
scroll to position [348, 0]
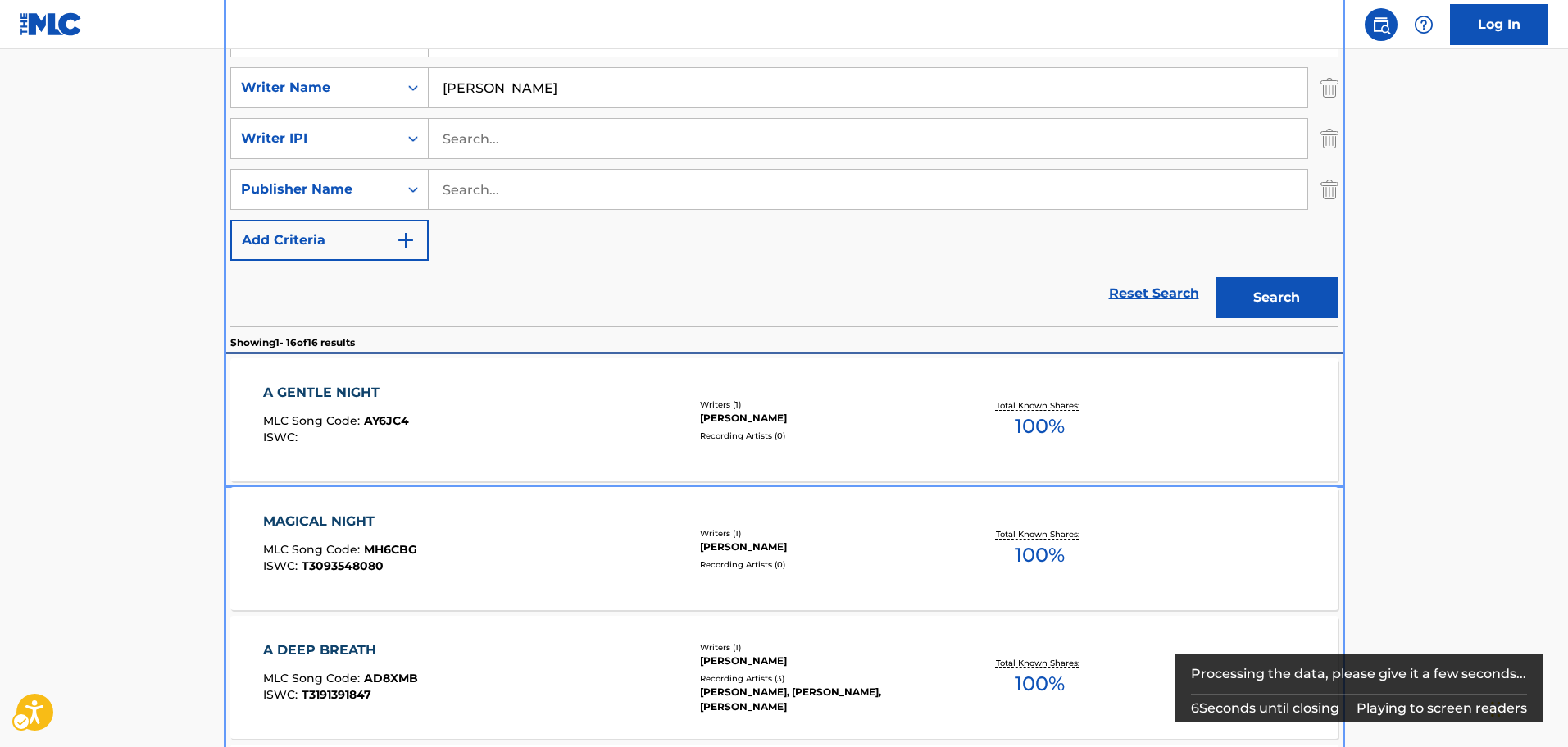
click at [585, 415] on div "A GENTLE NIGHT MLC Song Code : AY6JC4 ISWC :" at bounding box center [474, 419] width 421 height 73
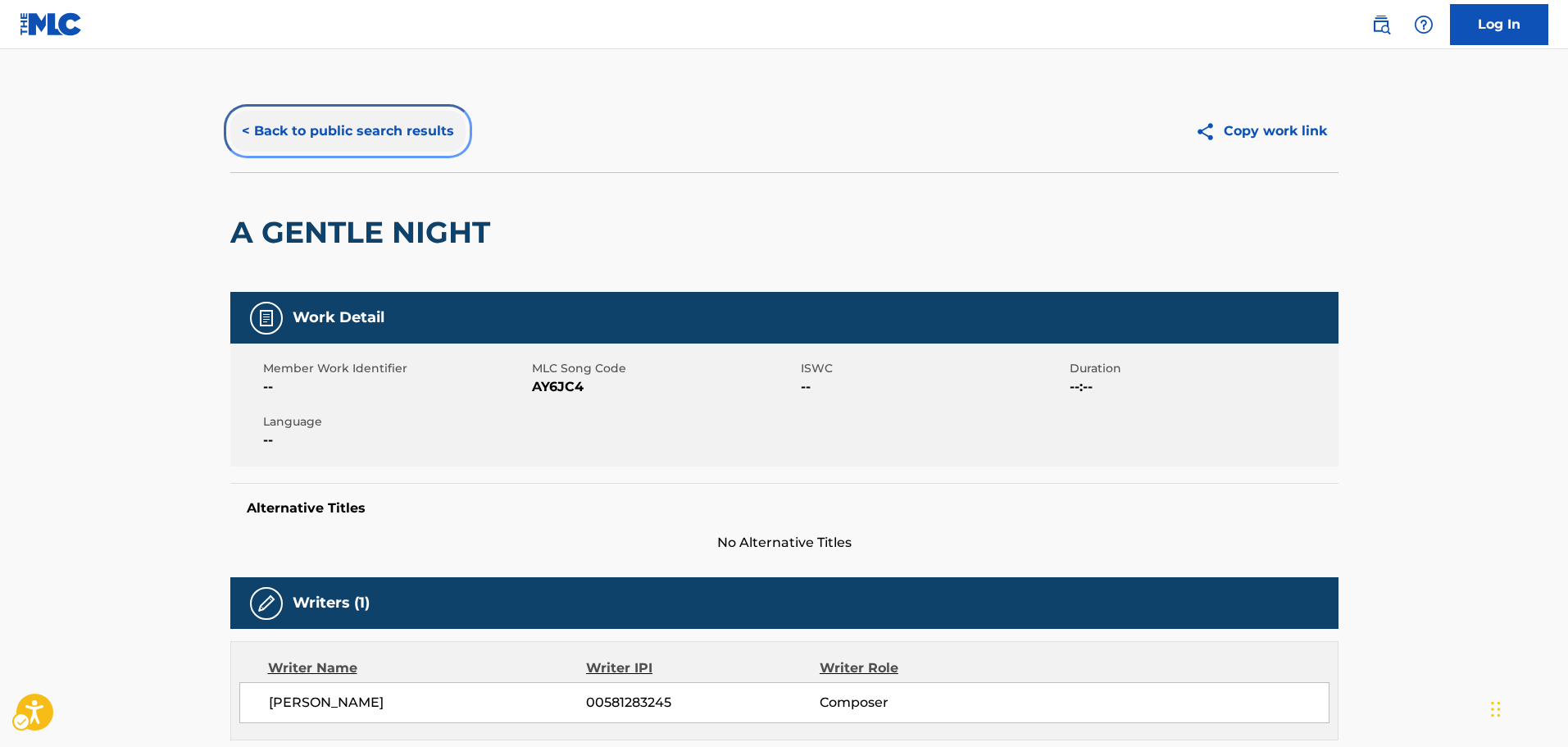
click at [257, 135] on button "< Back to public search results" at bounding box center [348, 130] width 235 height 41
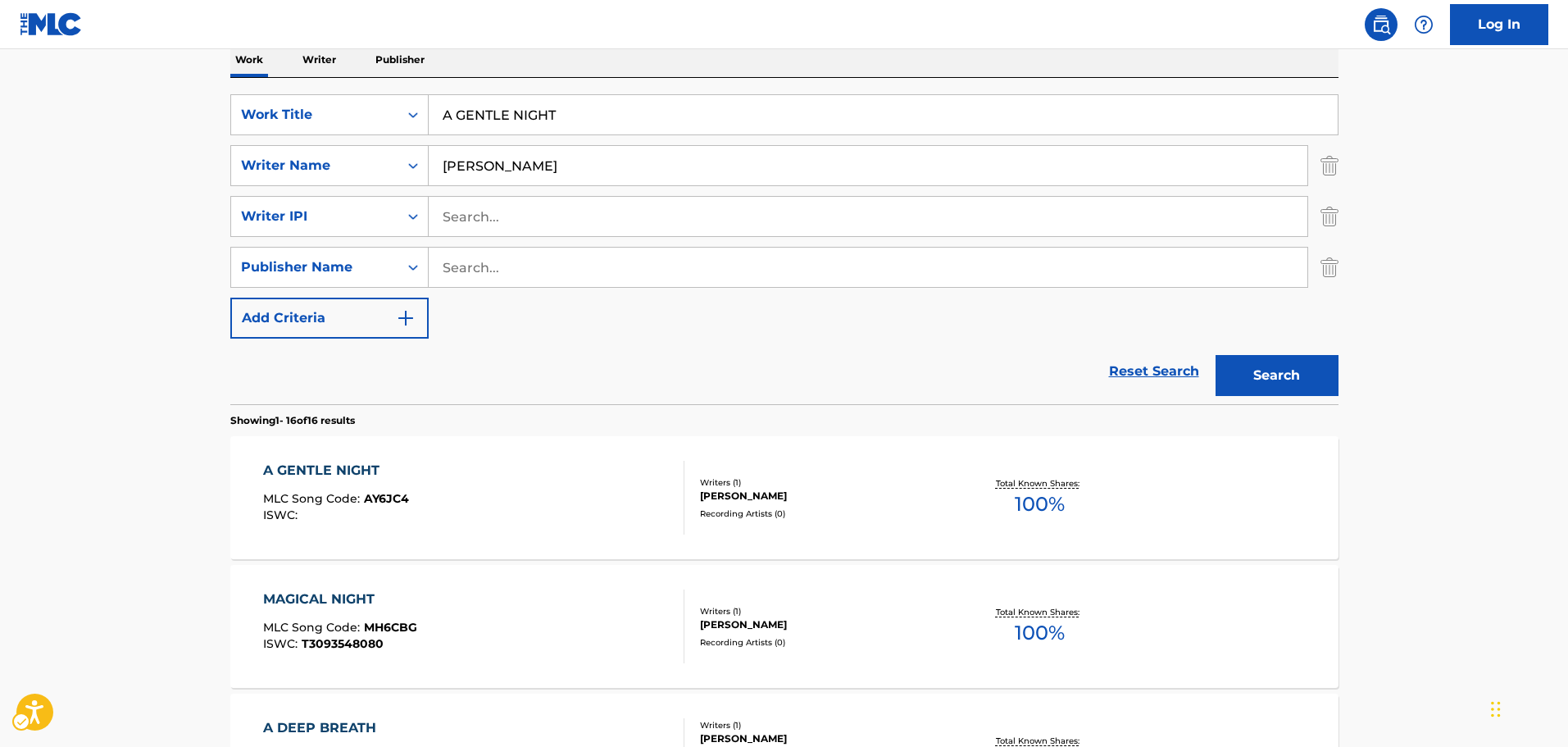
scroll to position [267, 0]
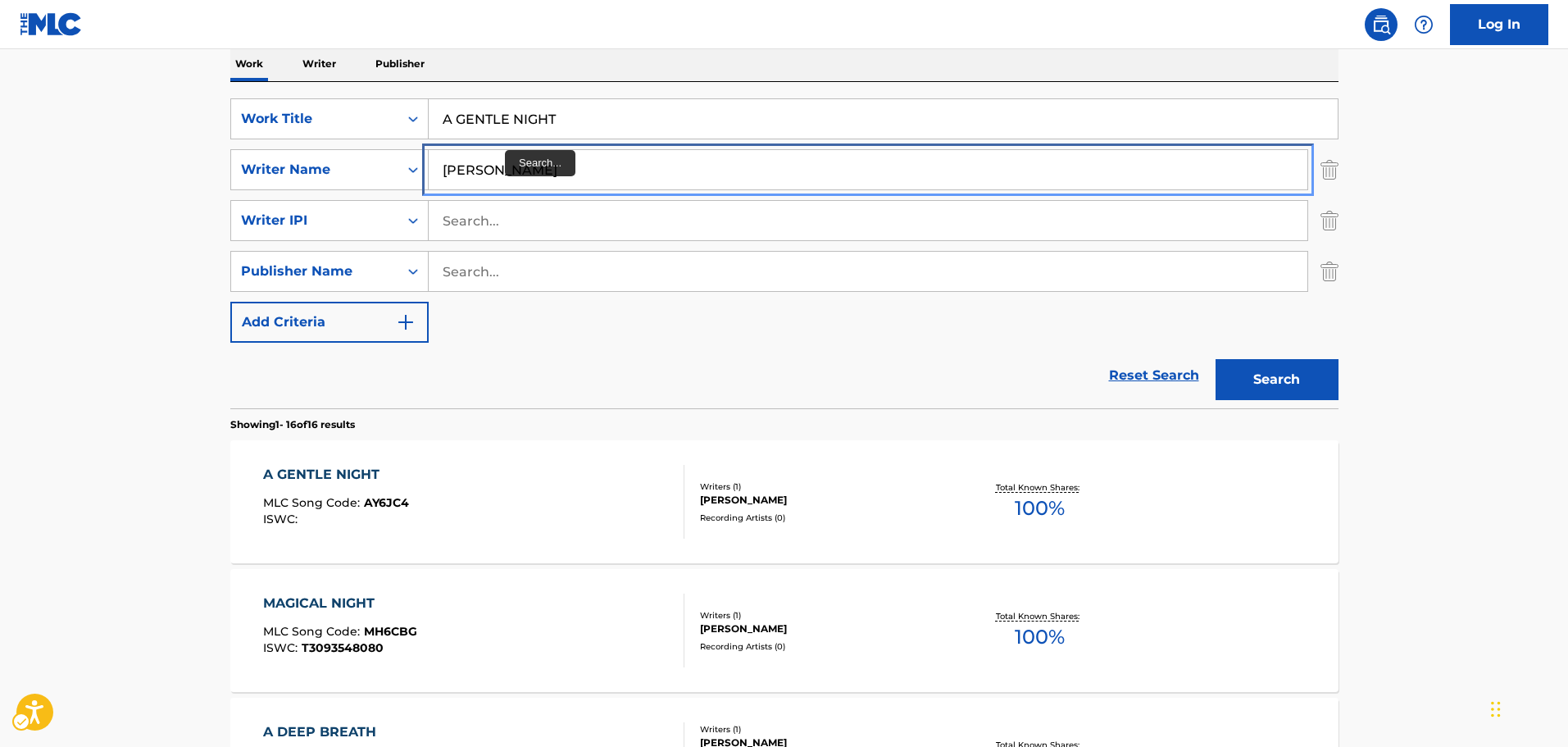
click at [509, 155] on input "[PERSON_NAME]" at bounding box center [868, 170] width 879 height 40
type input "\"
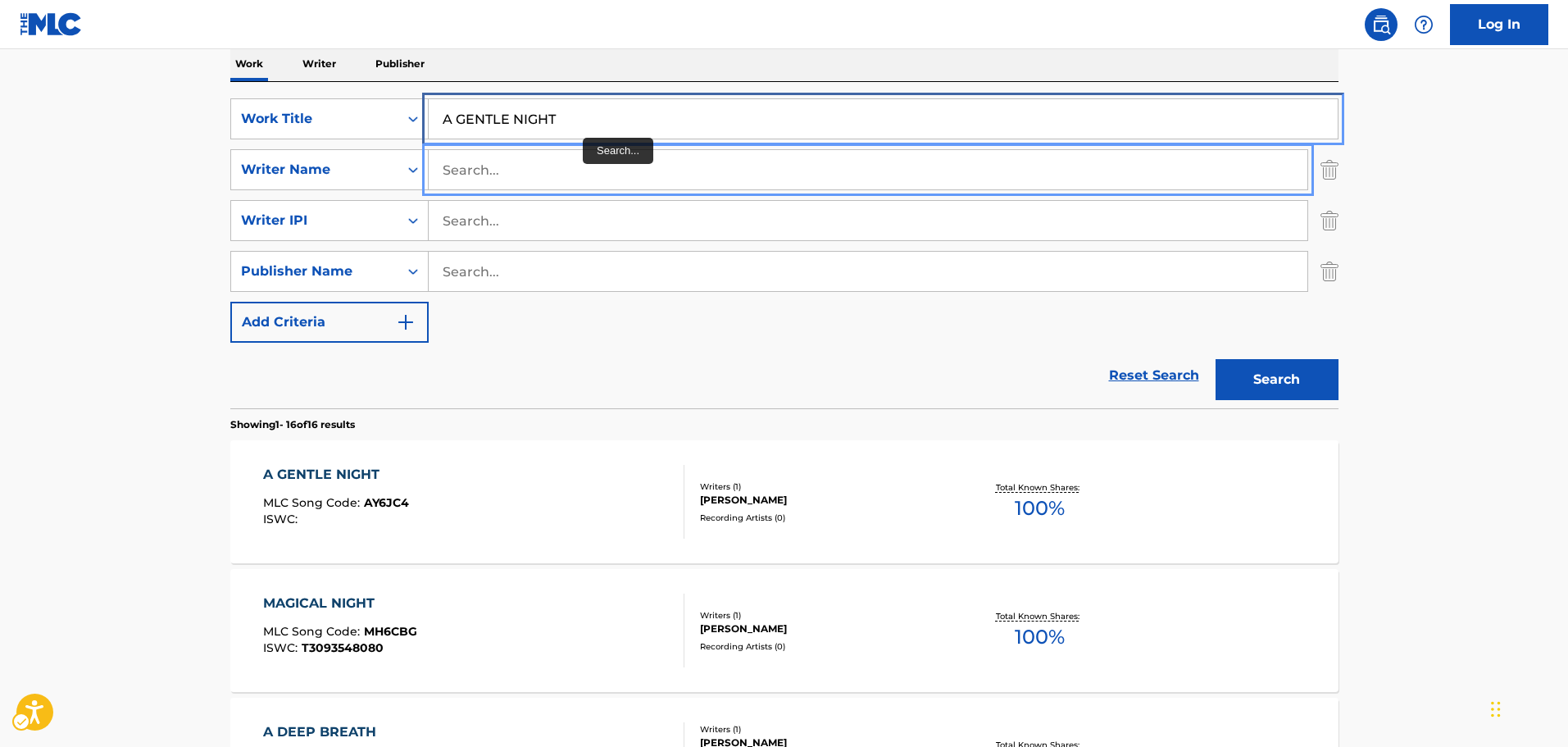
click at [591, 110] on input "A GENTLE NIGHT" at bounding box center [882, 119] width 909 height 40
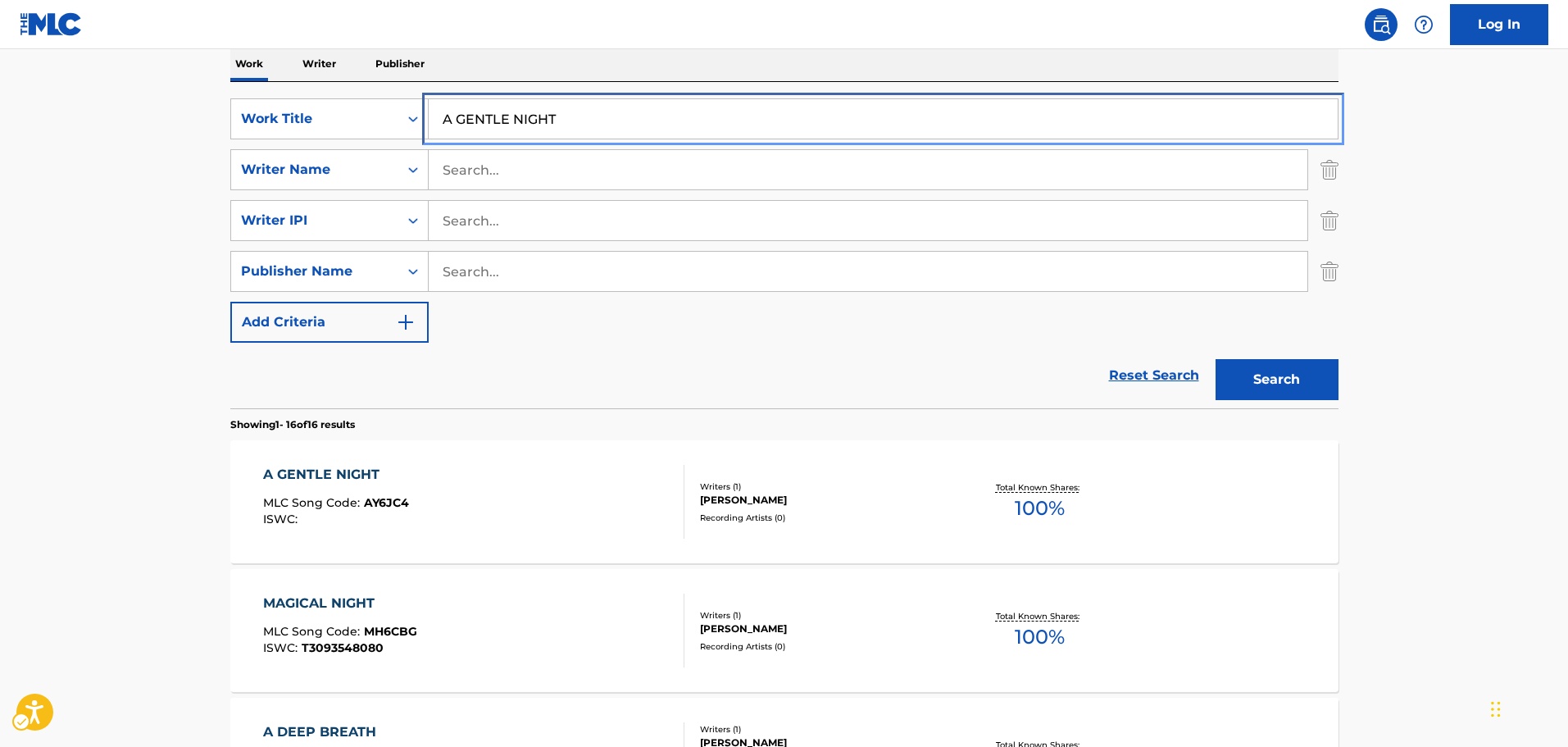
click at [591, 110] on input "A GENTLE NIGHT" at bounding box center [882, 119] width 909 height 40
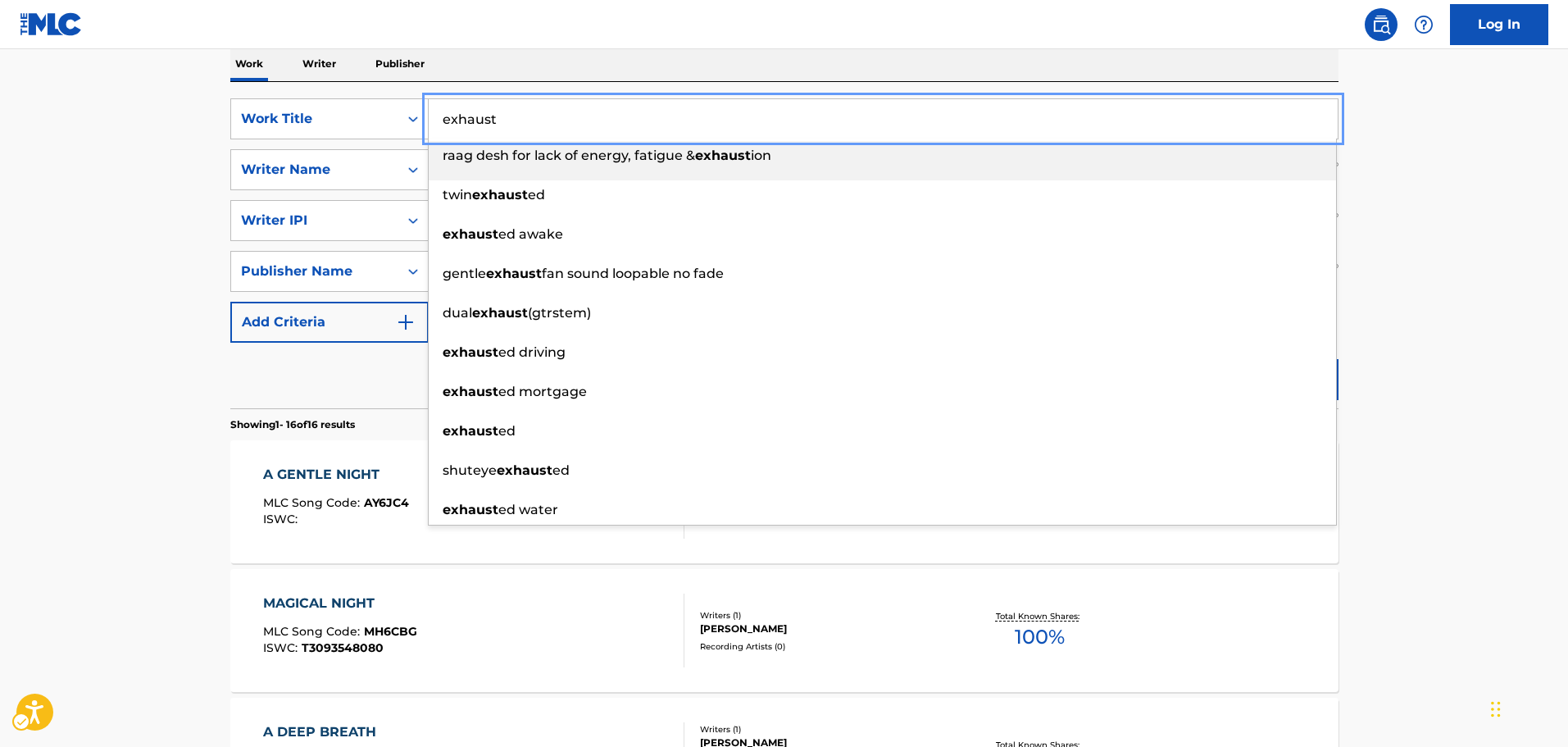
type input "exhaust"
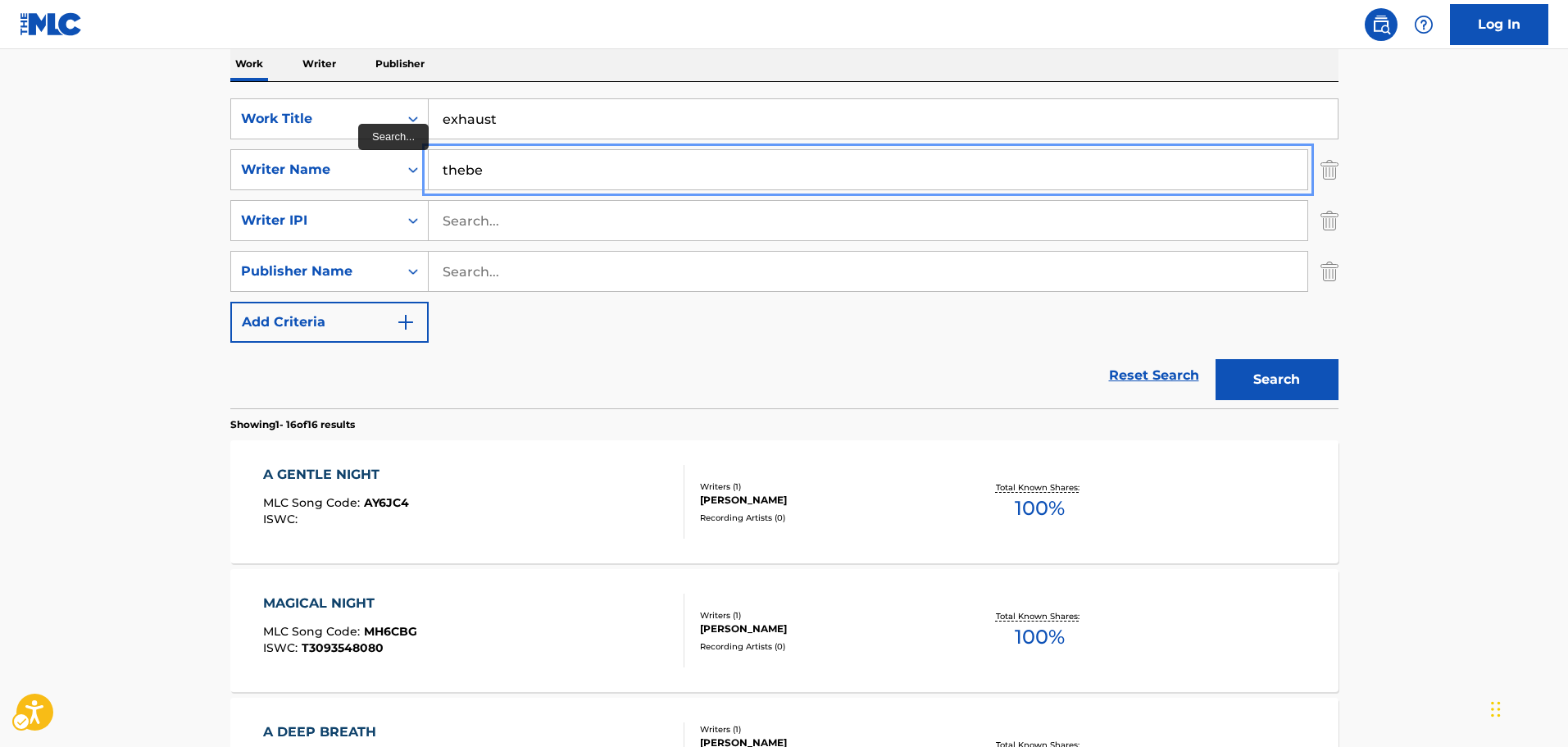
type input "thebe"
click at [1216, 359] on button "Search" at bounding box center [1277, 379] width 123 height 41
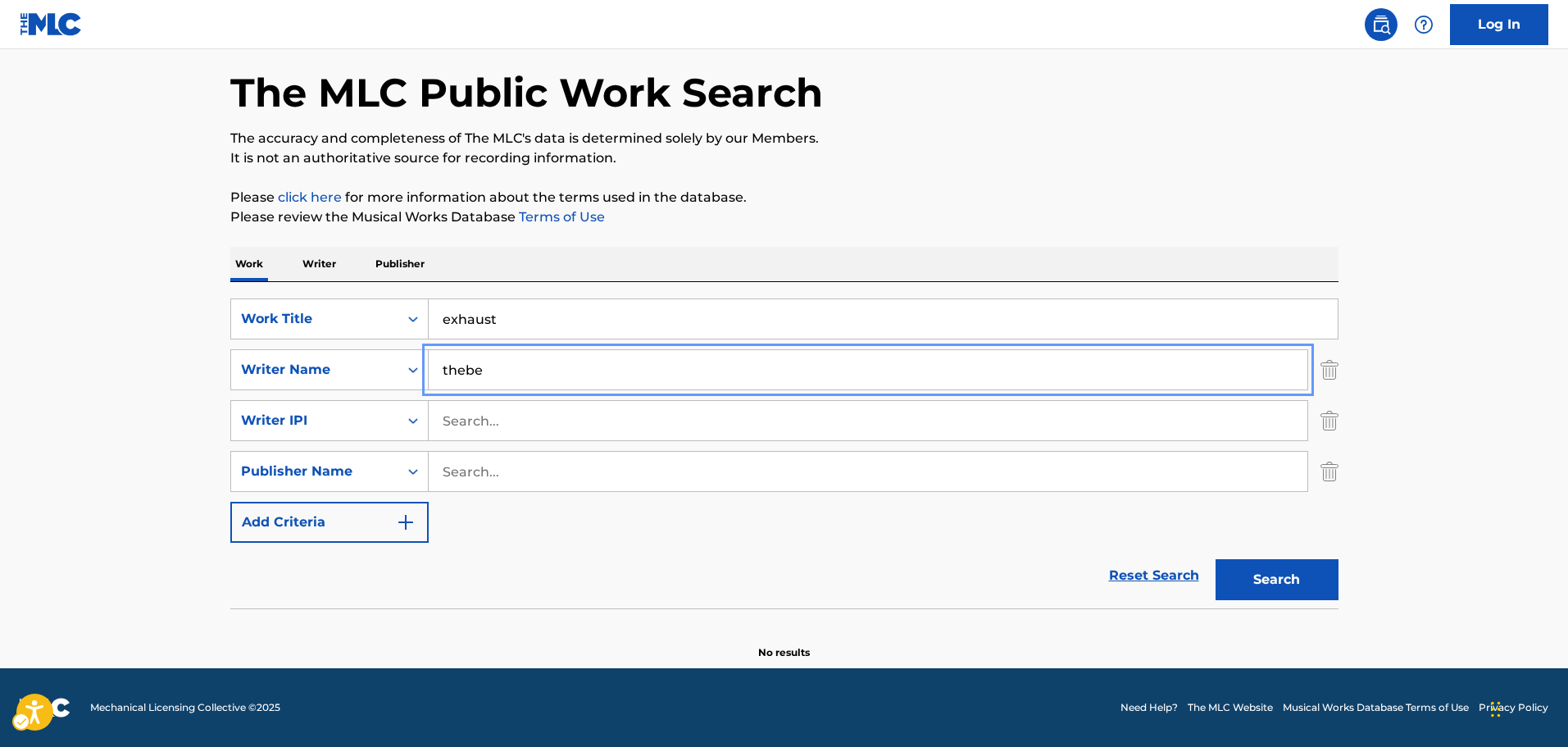
scroll to position [66, 0]
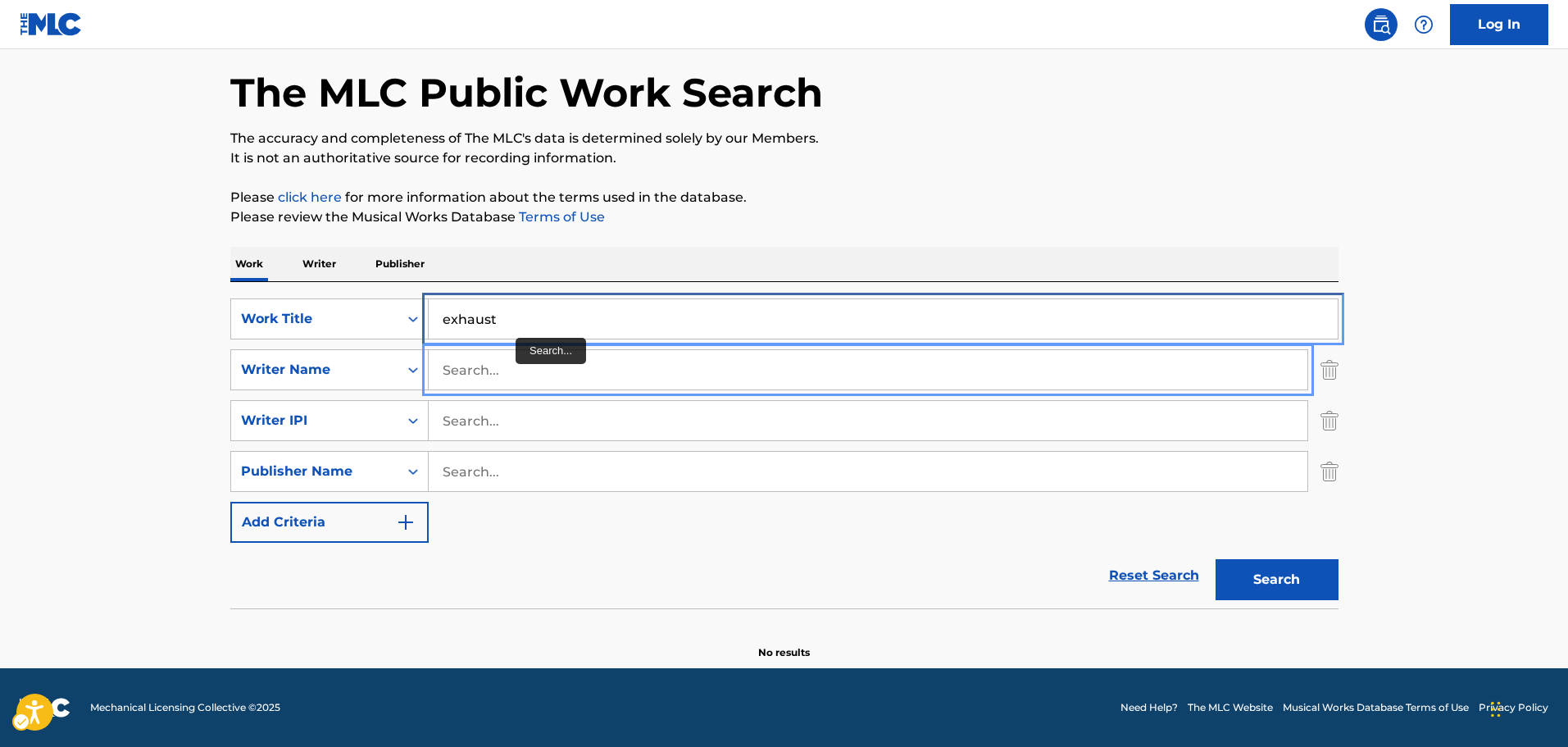
click at [525, 327] on input "exhaust" at bounding box center [882, 319] width 909 height 40
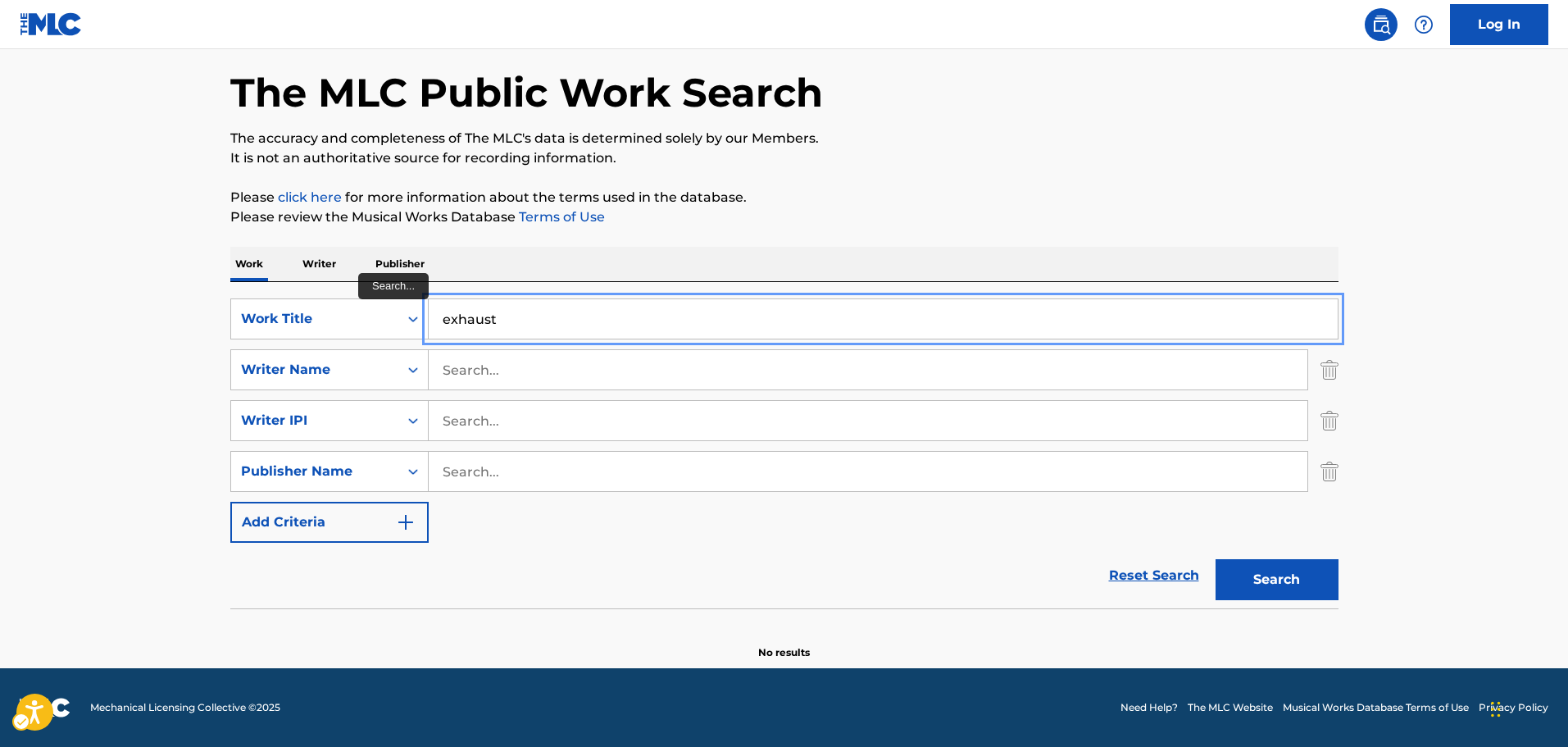
click at [525, 327] on input "exhaust" at bounding box center [882, 319] width 909 height 40
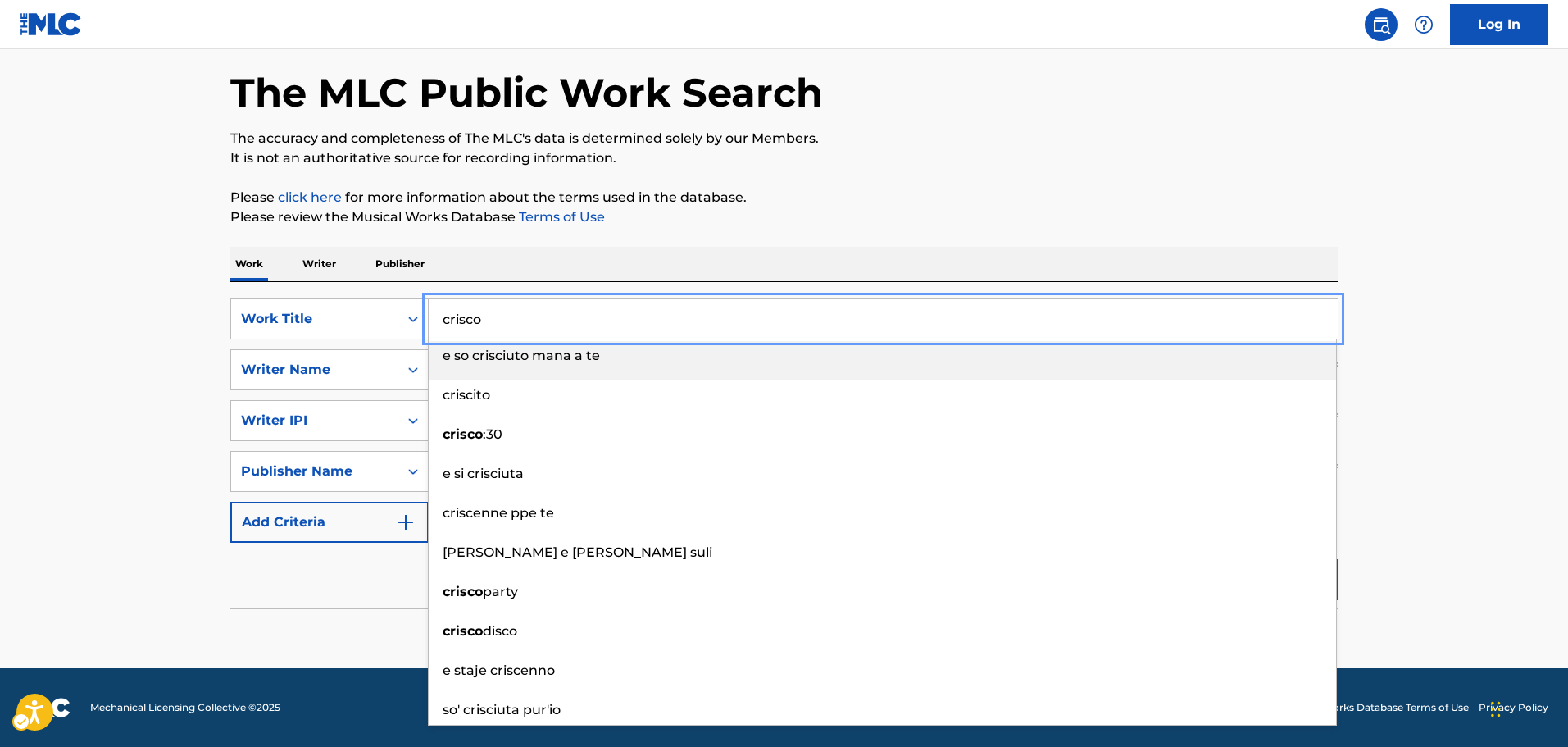
type input "crisco"
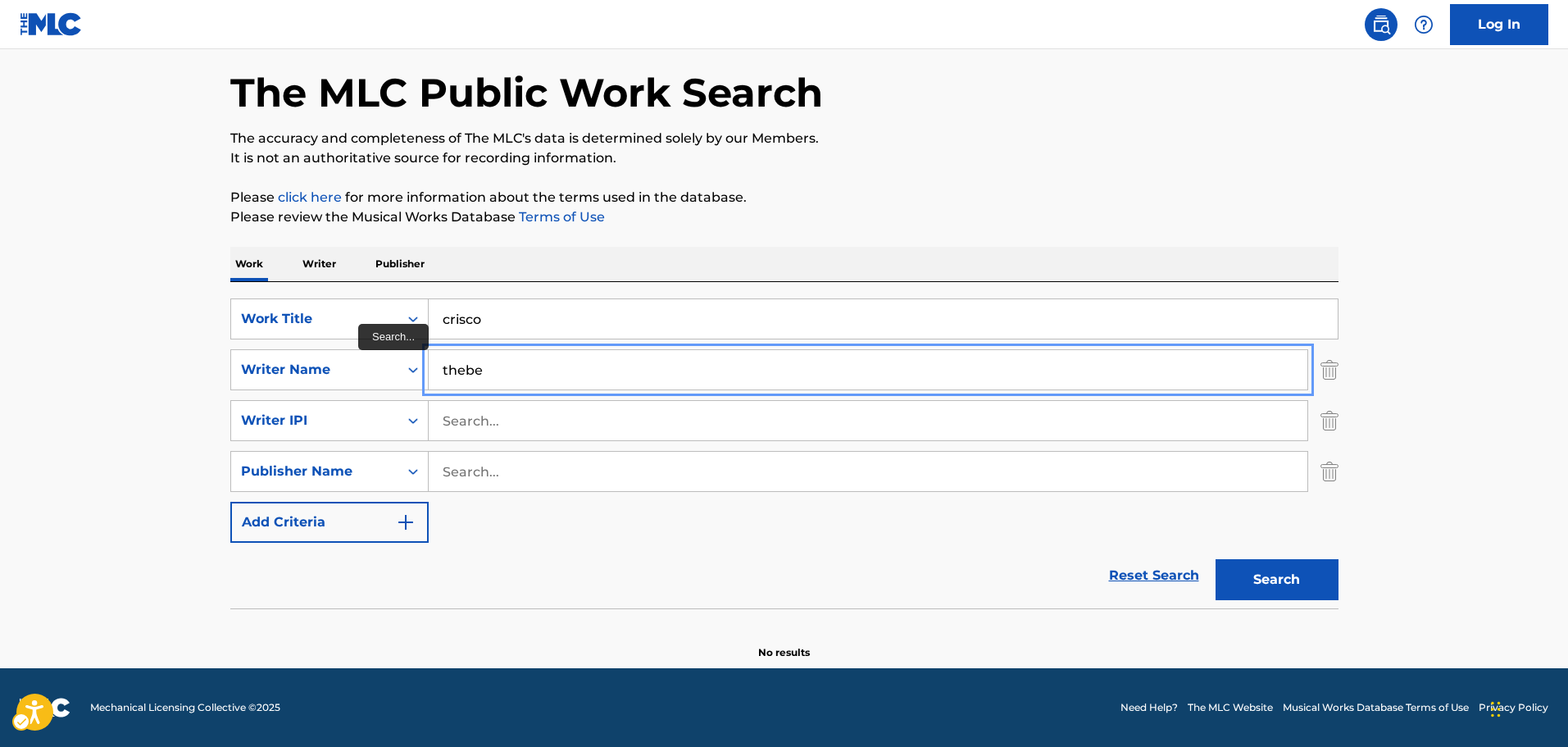
type input "thebe"
click at [1216, 559] on button "Search" at bounding box center [1277, 579] width 123 height 41
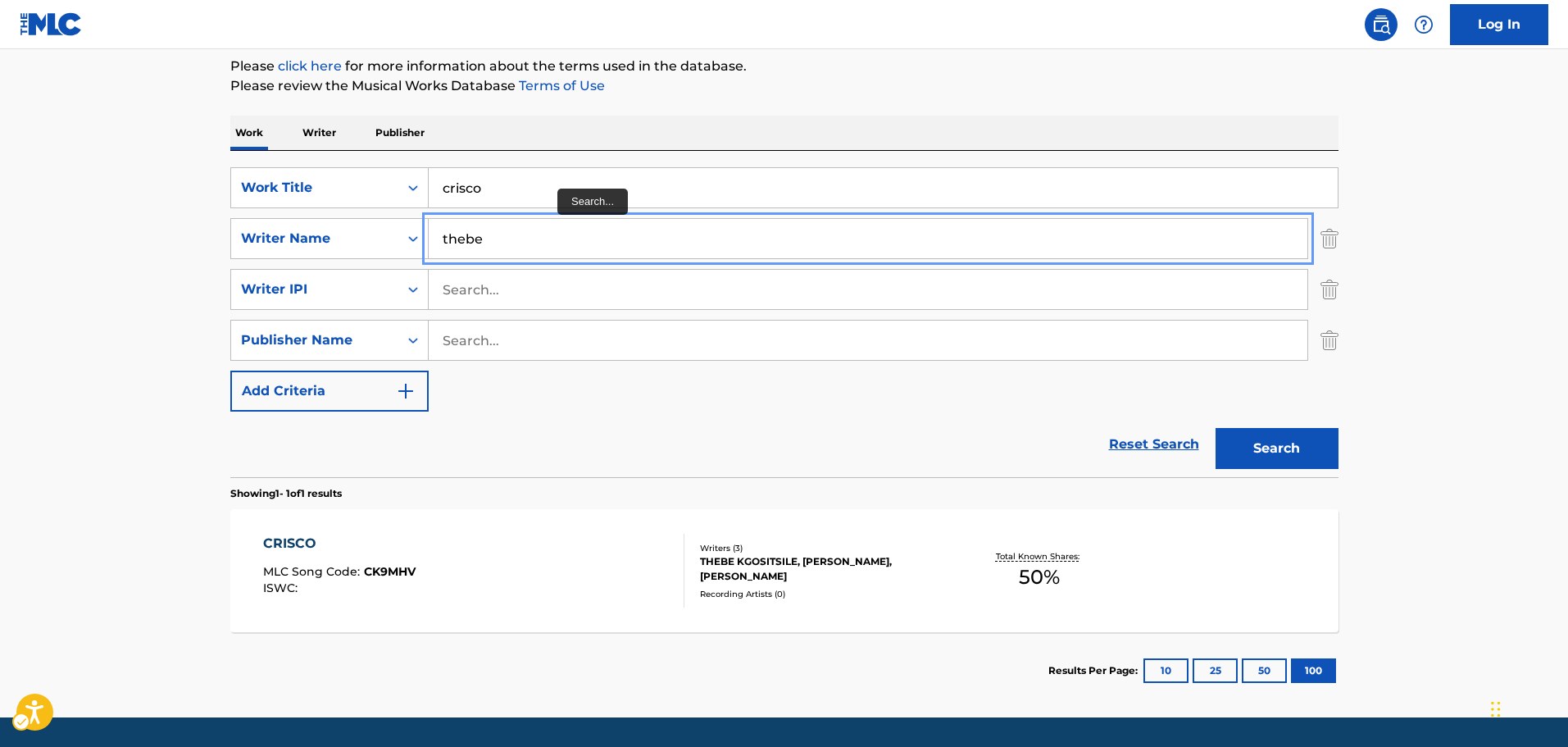
scroll to position [231, 0]
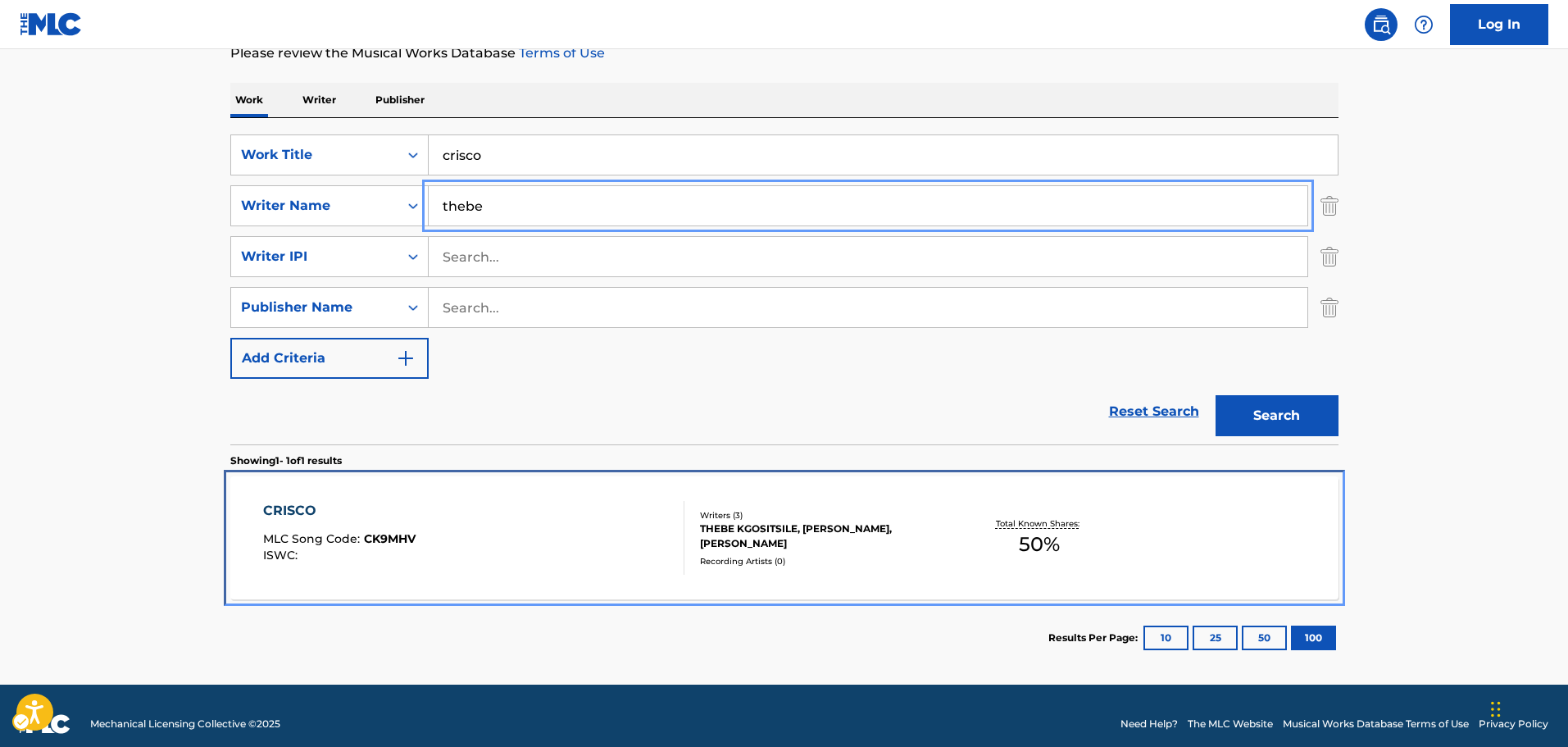
click at [589, 530] on div "CRISCO MLC Song Code : CK9MHV ISWC :" at bounding box center [474, 537] width 421 height 73
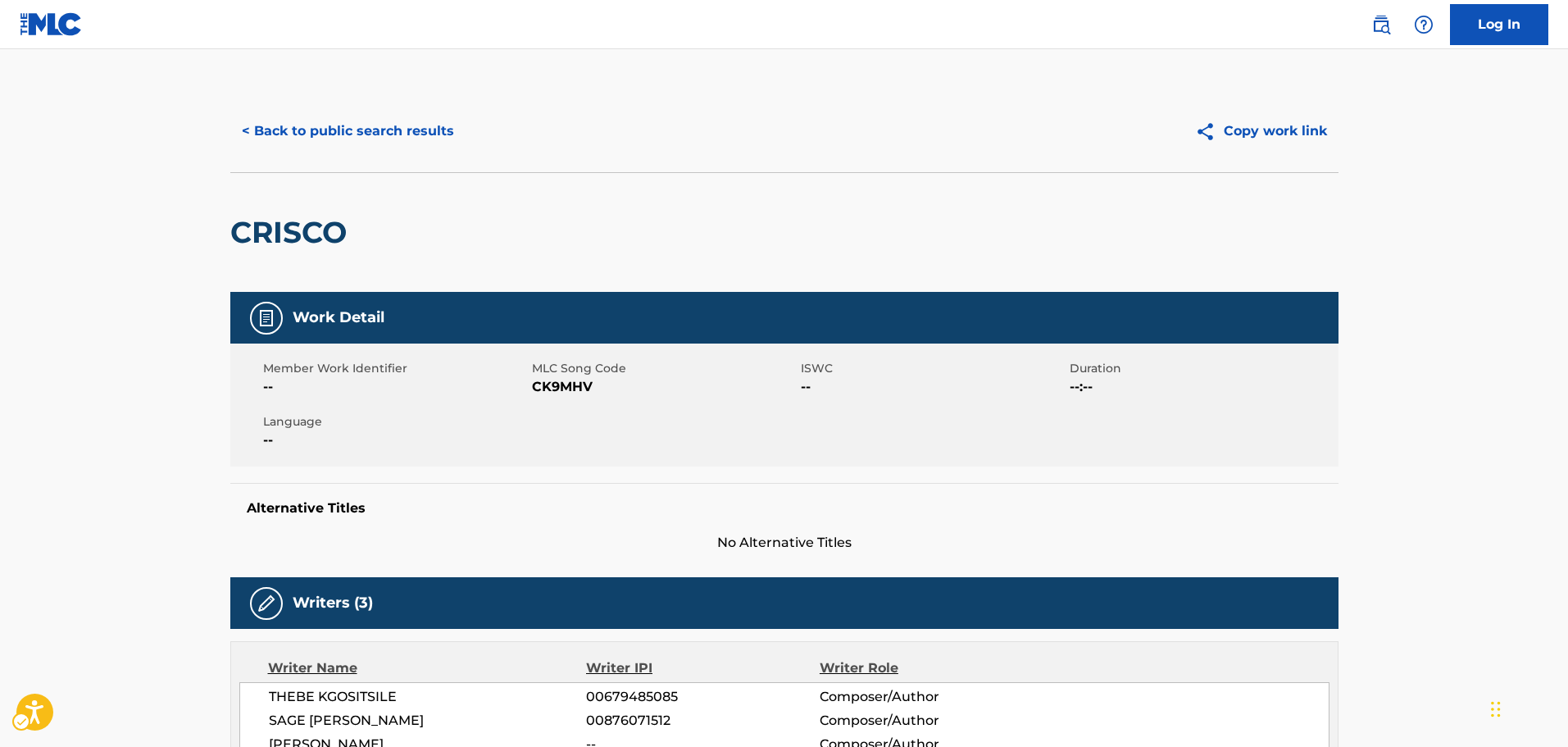
click at [323, 227] on h2 "CRISCO" at bounding box center [293, 232] width 124 height 37
click at [321, 227] on h2 "CRISCO" at bounding box center [293, 232] width 124 height 37
click at [374, 142] on button "< Back to public search results" at bounding box center [348, 130] width 235 height 41
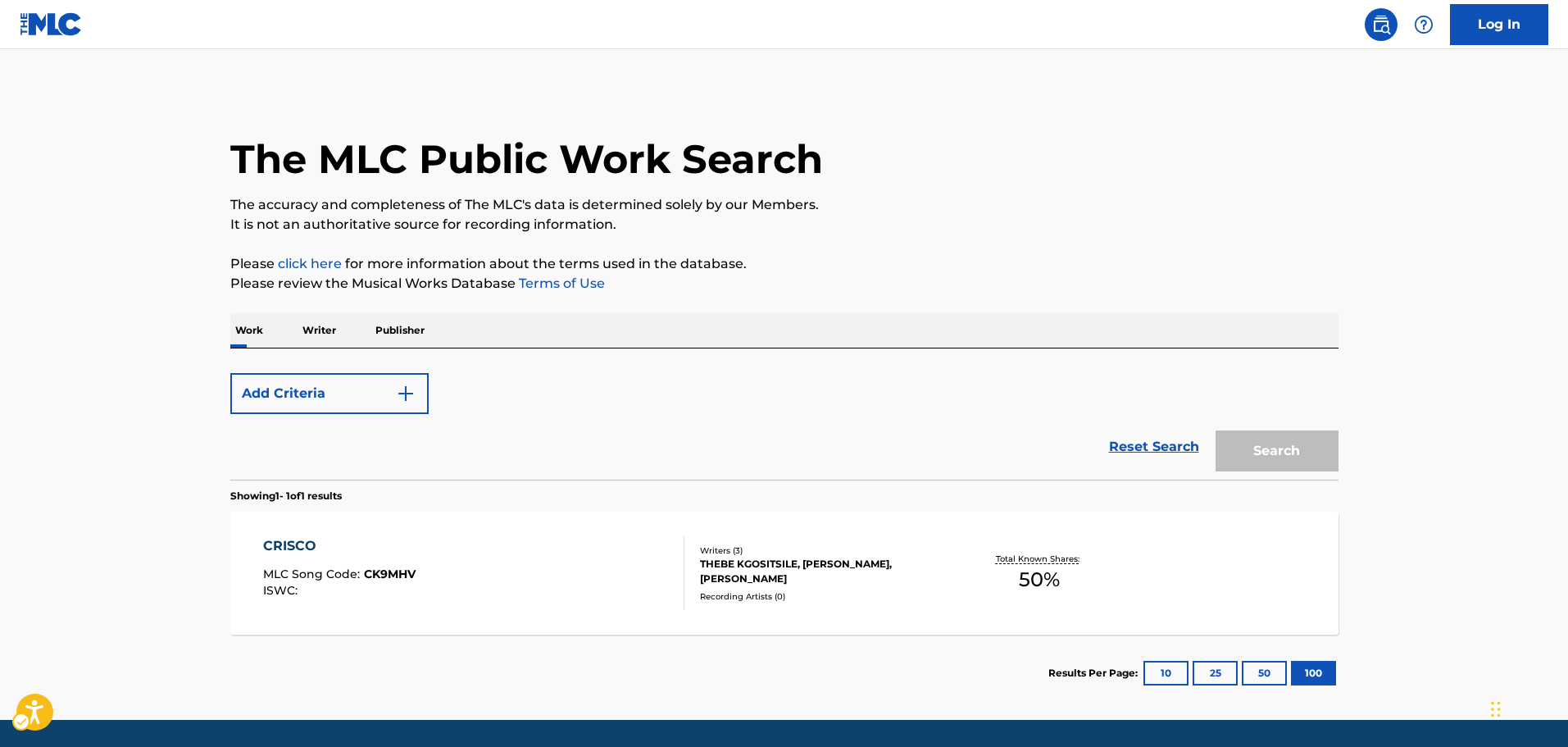
scroll to position [52, 0]
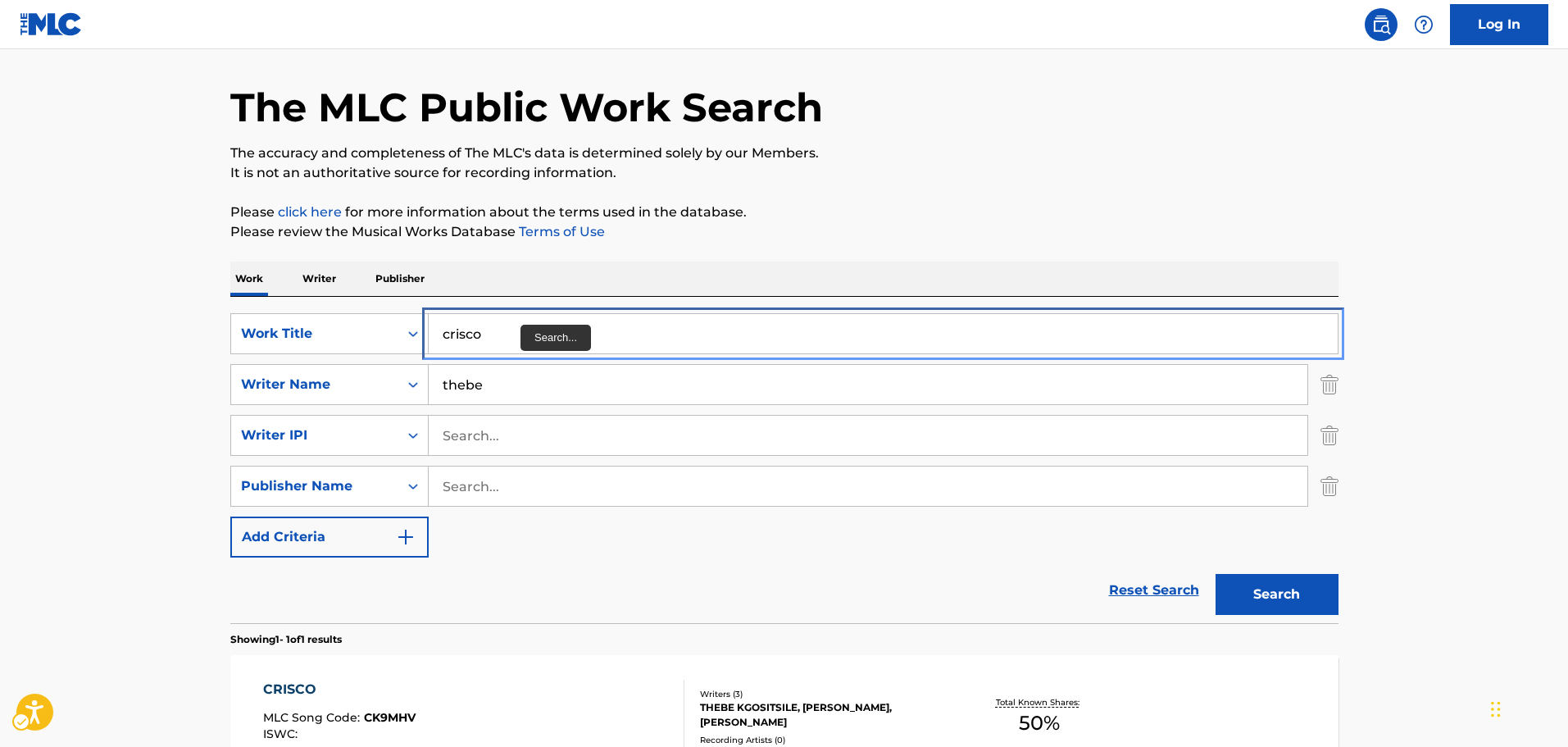
click at [526, 345] on input "crisco" at bounding box center [882, 334] width 909 height 40
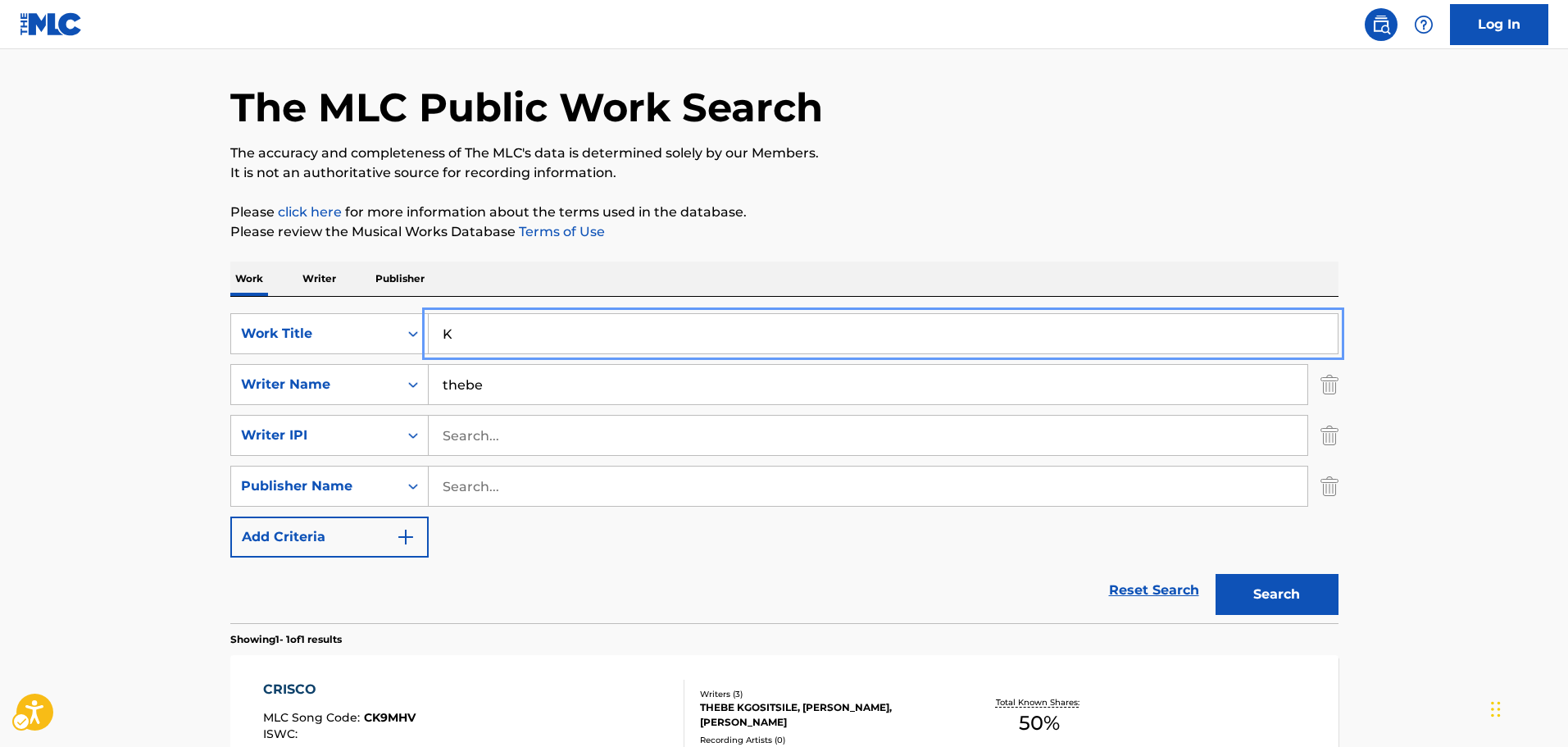
type input "K"
click at [1216, 573] on button "Search" at bounding box center [1277, 593] width 123 height 41
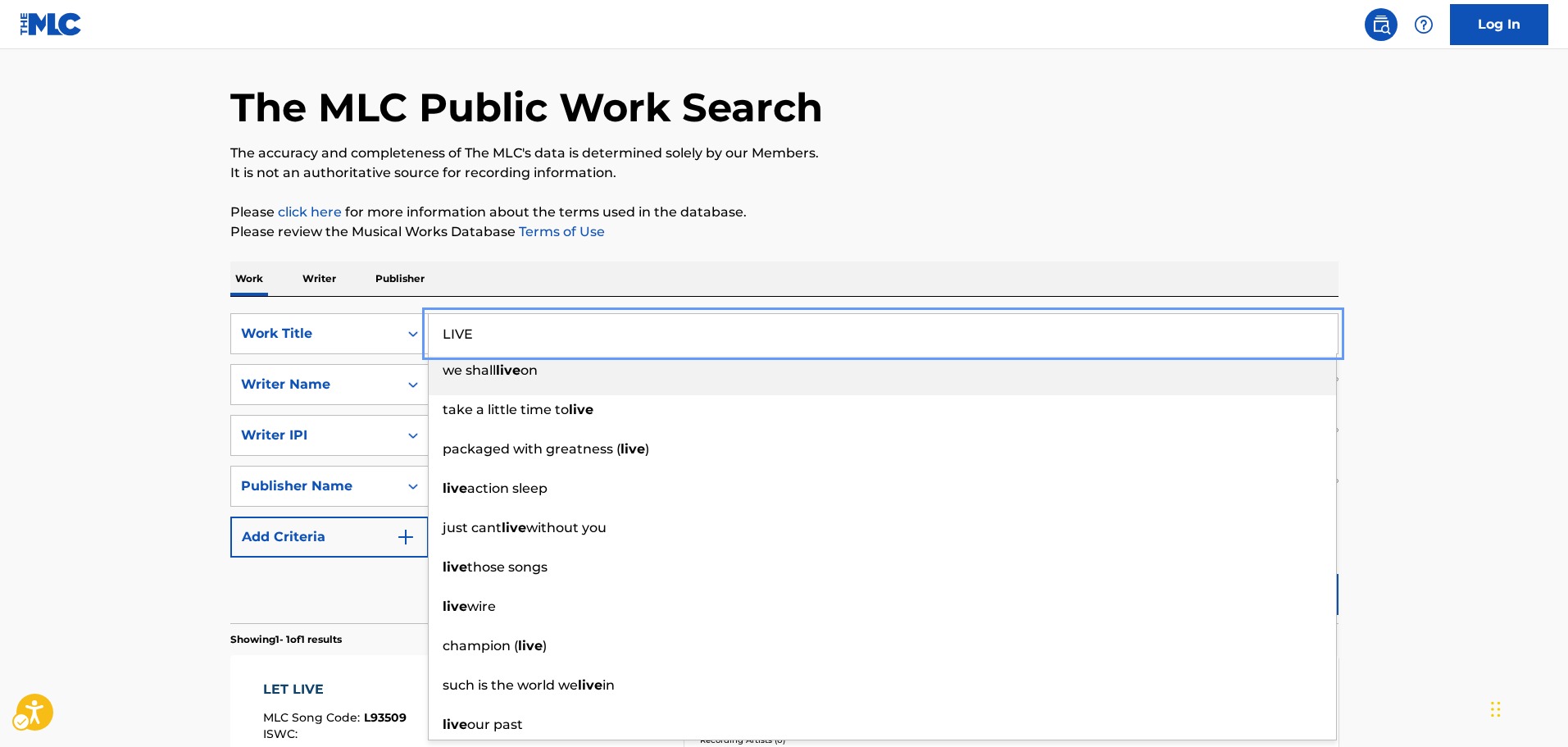
click at [906, 225] on p "Please review the Musical Works Database Terms of Use | New Window" at bounding box center [784, 231] width 1108 height 20
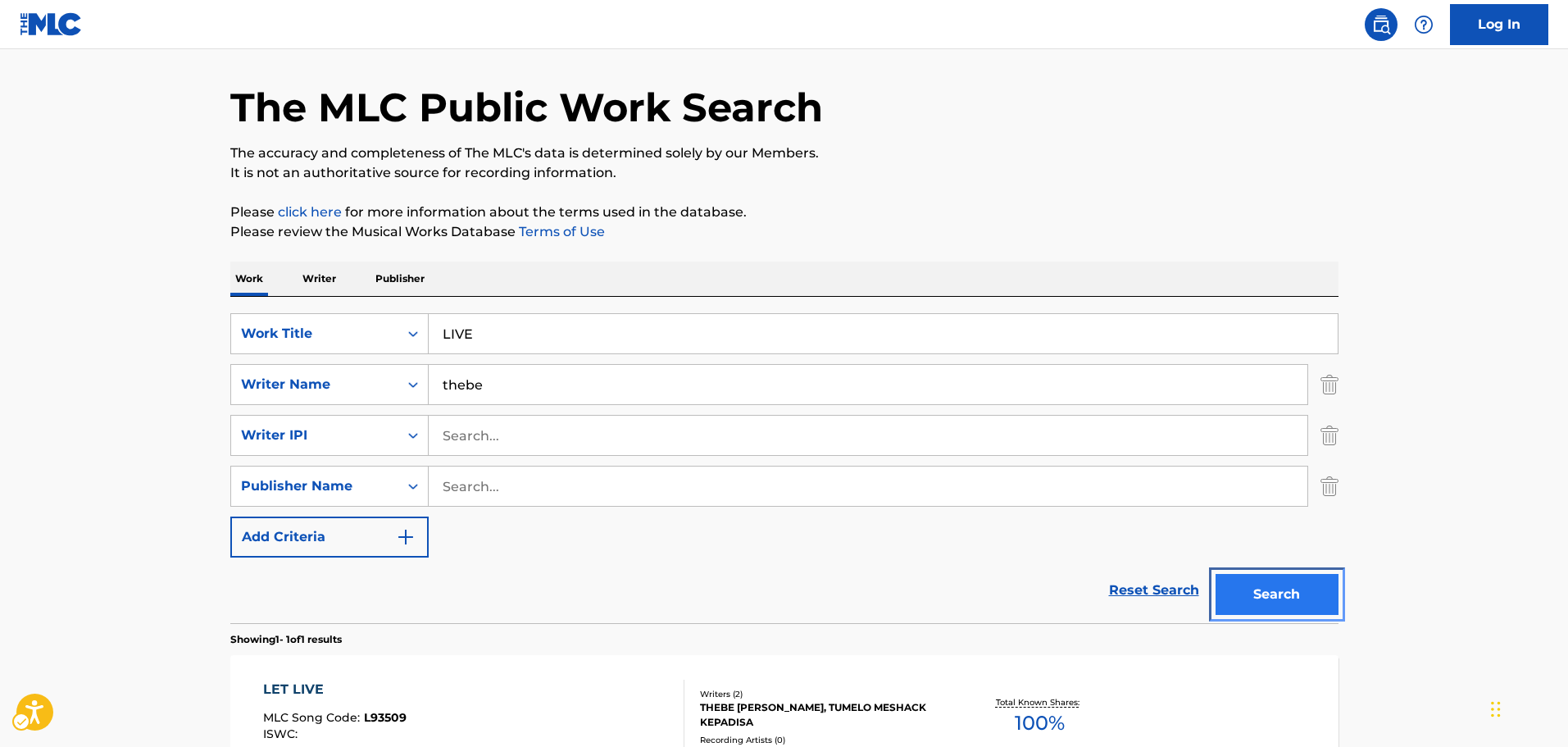
click at [1227, 580] on button "Search" at bounding box center [1277, 593] width 123 height 41
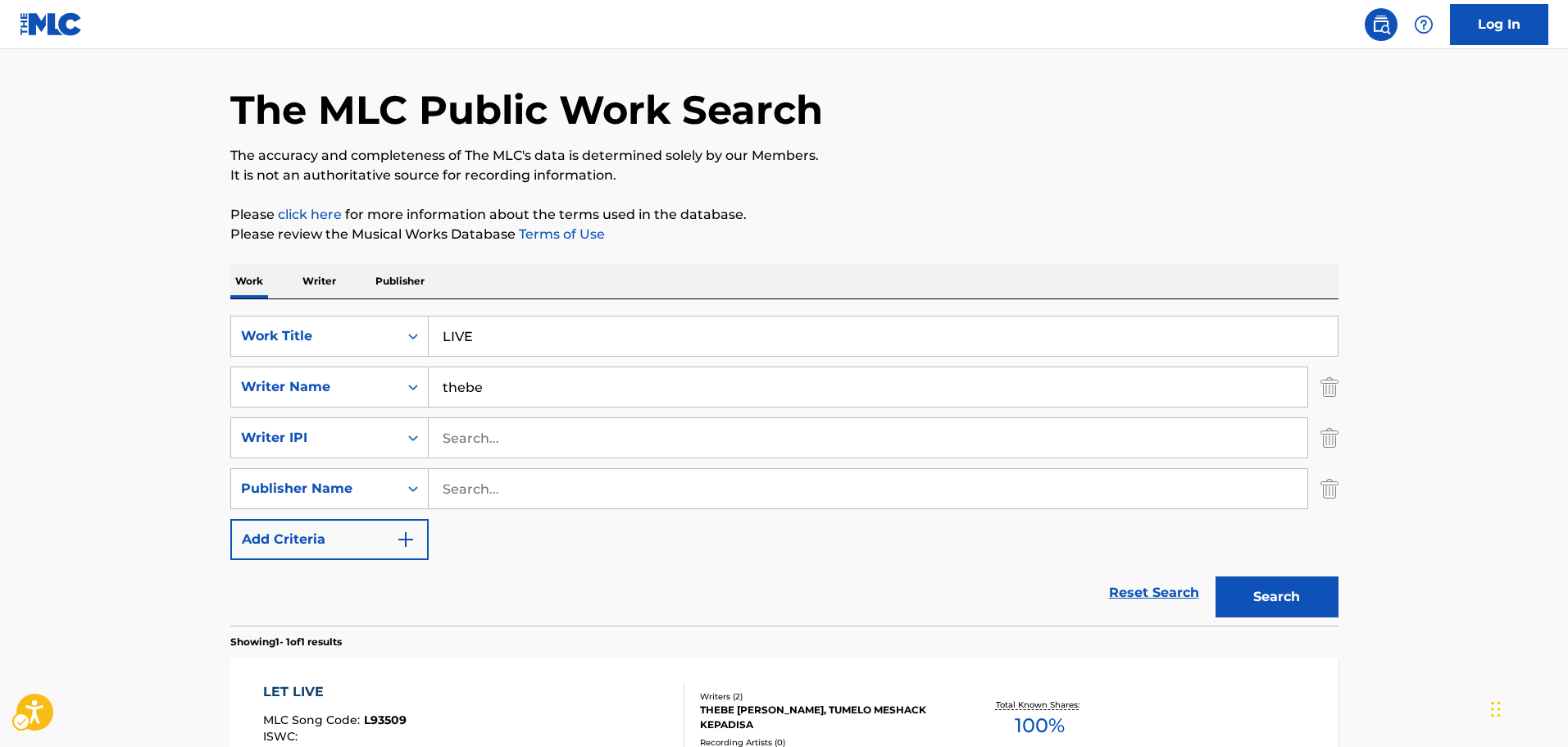
scroll to position [0, 0]
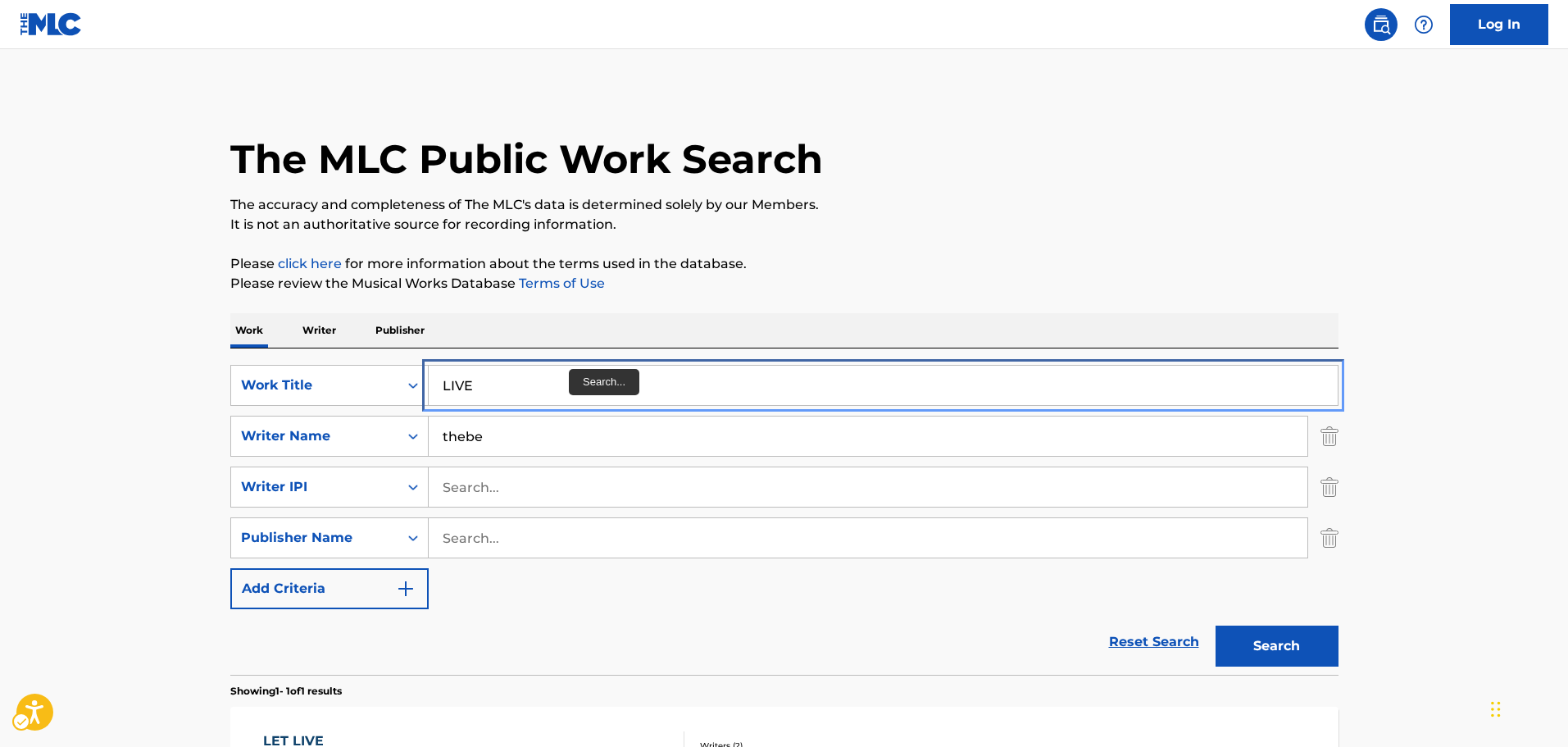
click at [574, 394] on input "LIVE" at bounding box center [882, 385] width 909 height 40
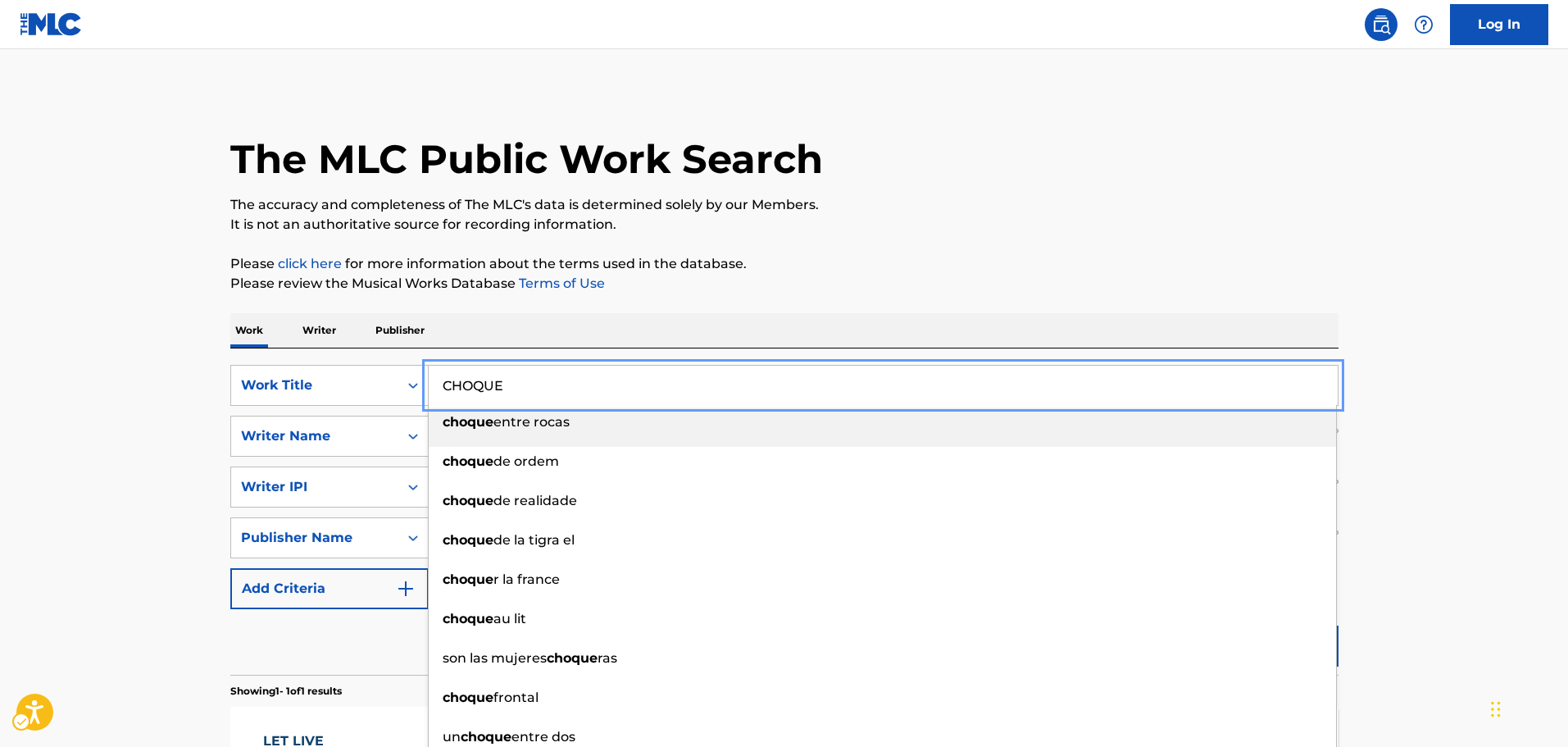
type input "CHOQUE"
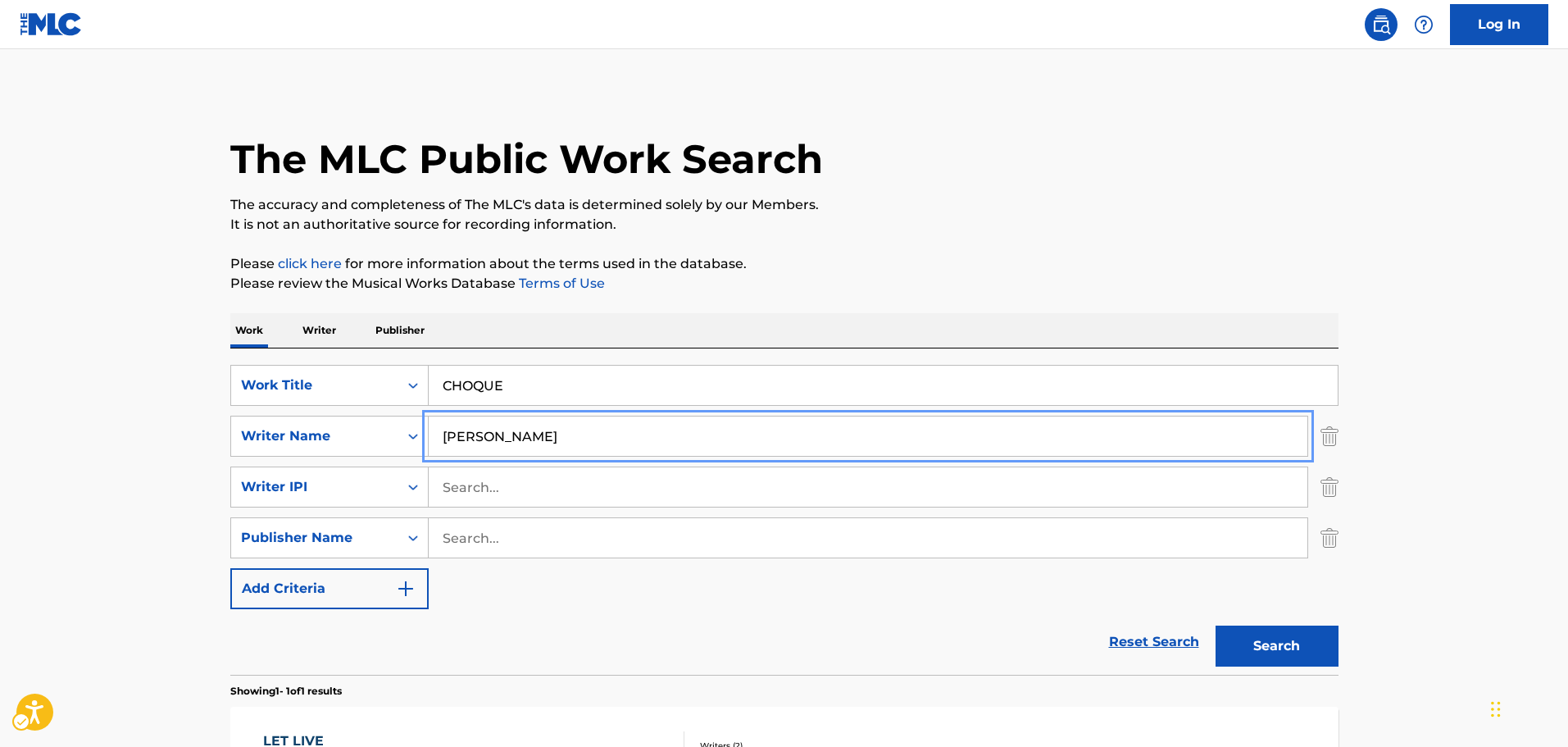
type input "[PERSON_NAME]"
click at [1273, 626] on button "Search" at bounding box center [1277, 645] width 123 height 41
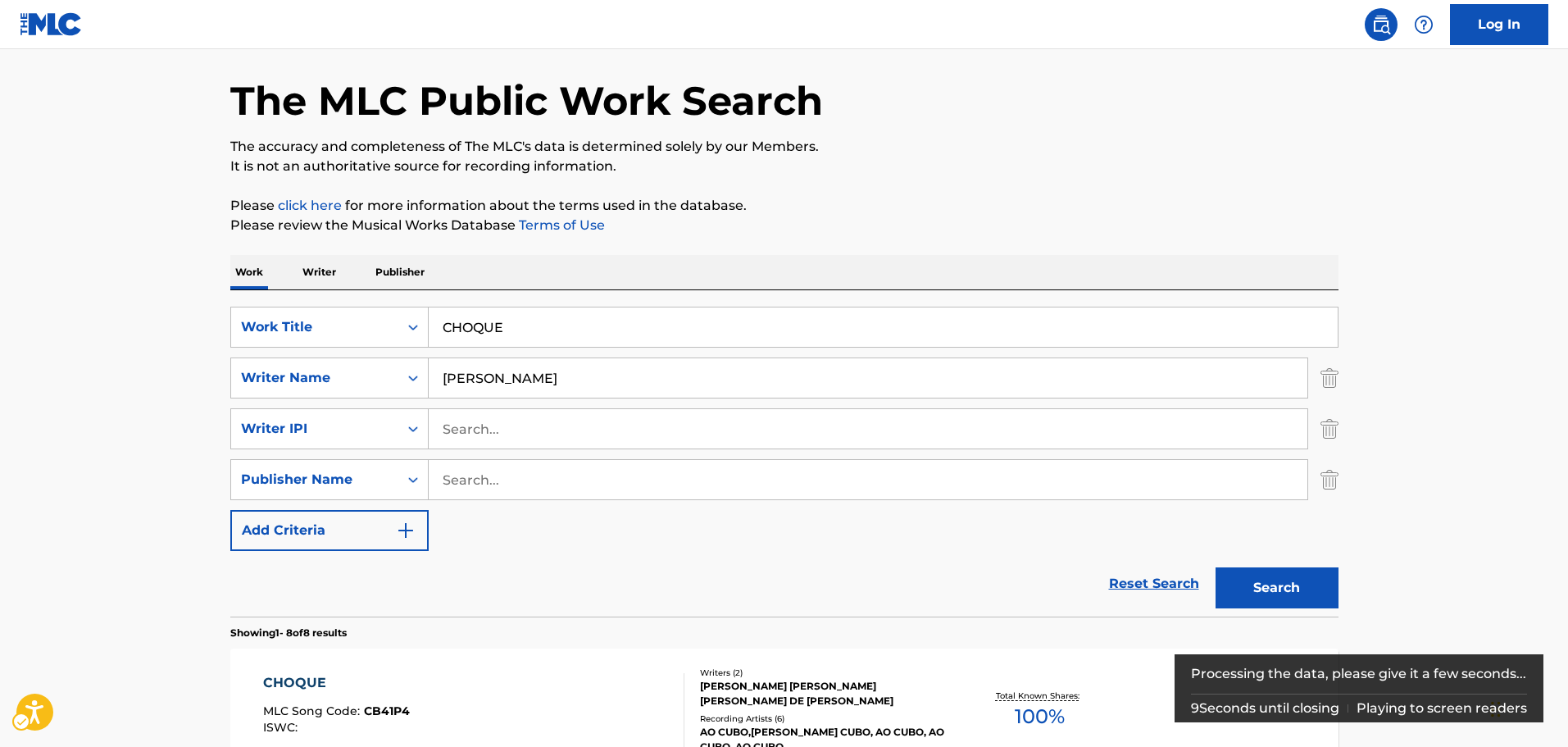
scroll to position [164, 0]
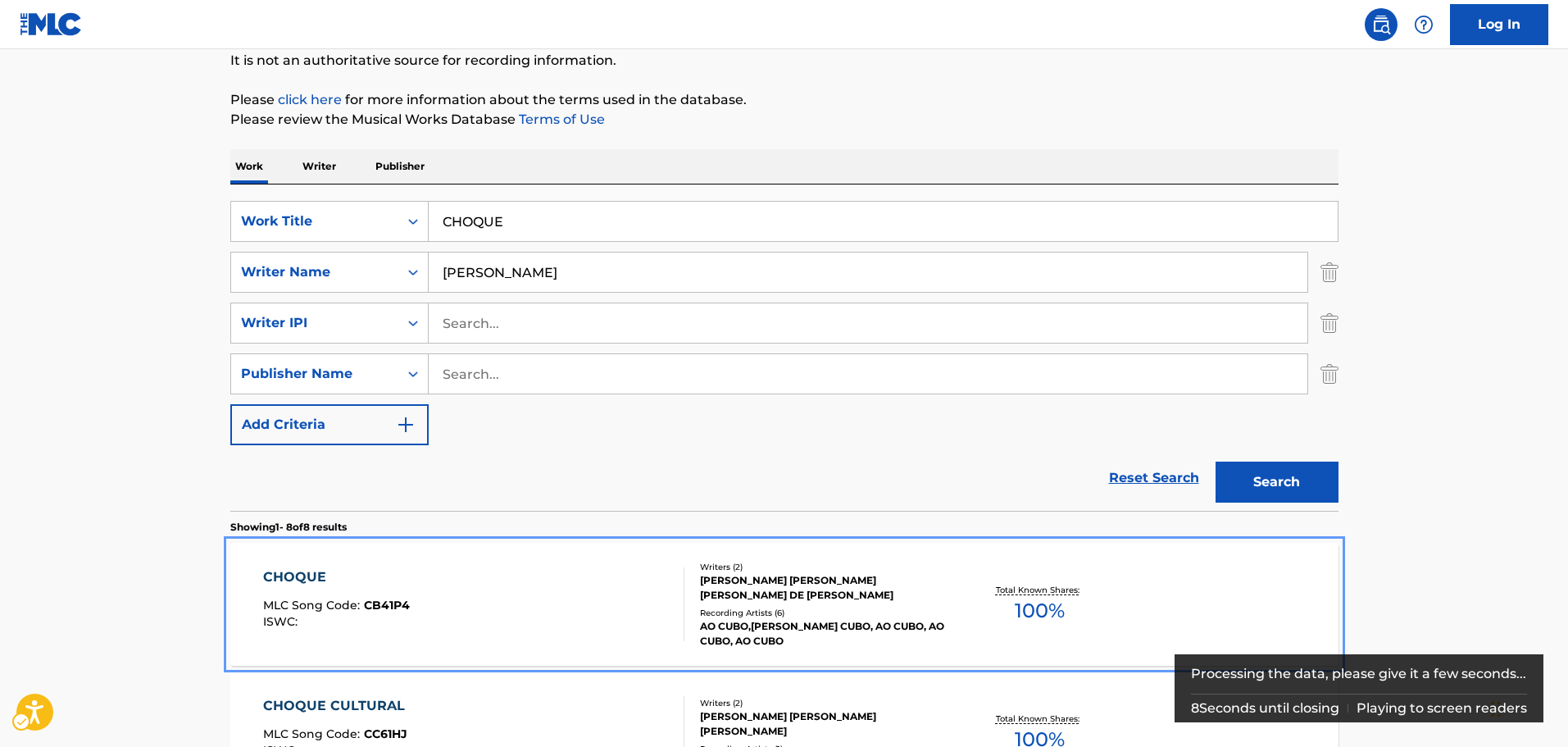
click at [1130, 587] on div "Total Known Shares: 100 %" at bounding box center [1040, 605] width 185 height 50
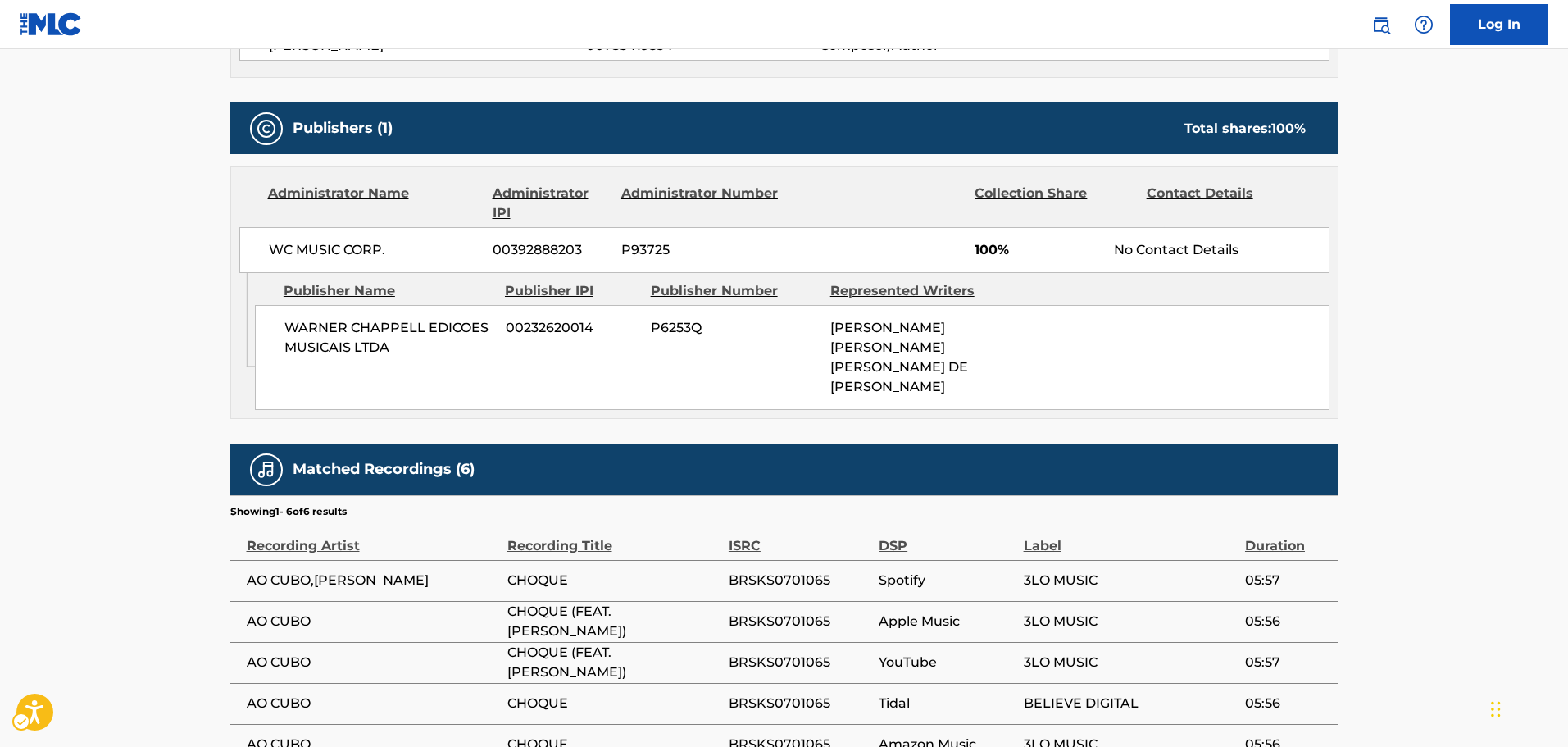
scroll to position [818, 0]
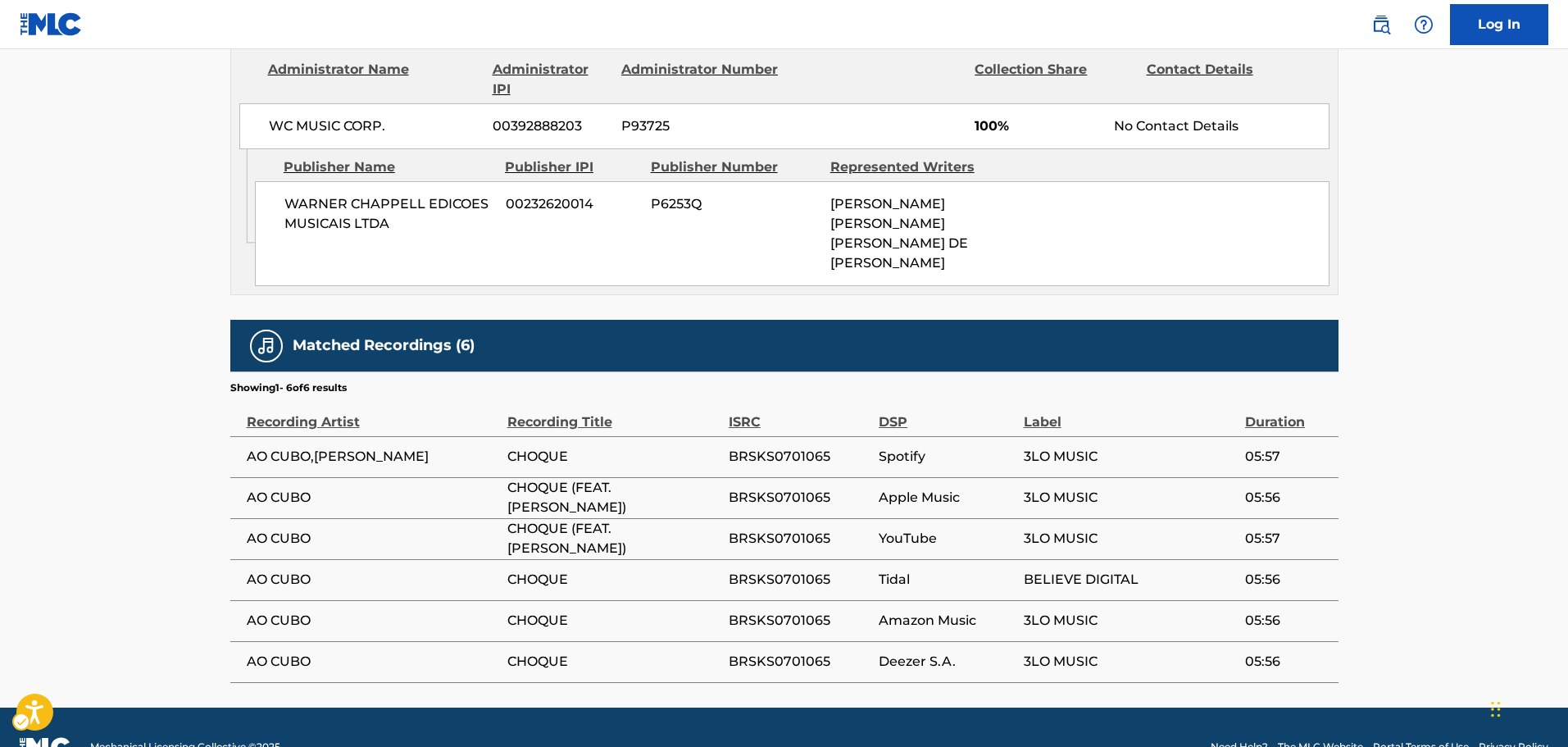
click at [768, 446] on span "BRSKS0701065" at bounding box center [800, 456] width 142 height 20
copy span "BRSKS0701065"
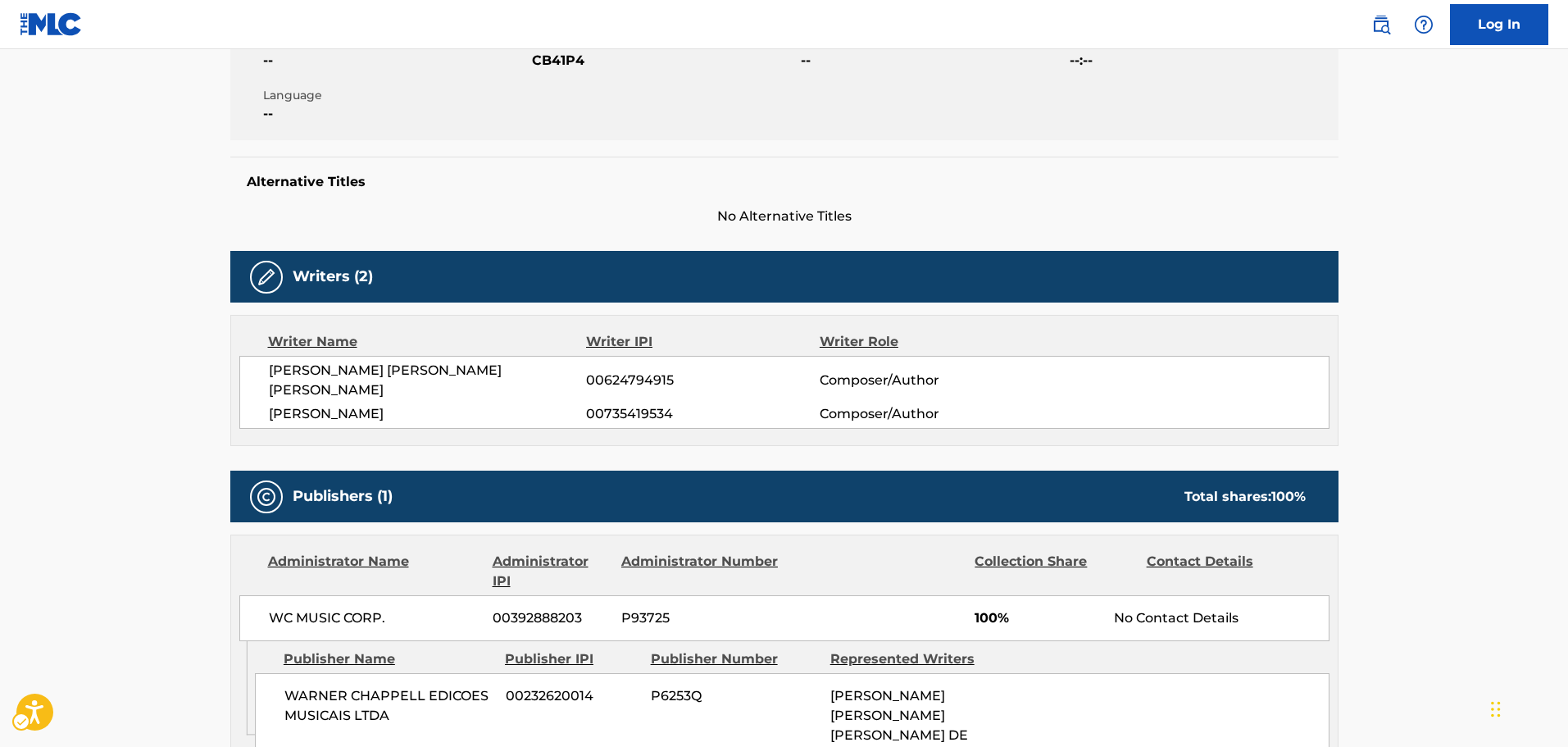
scroll to position [0, 0]
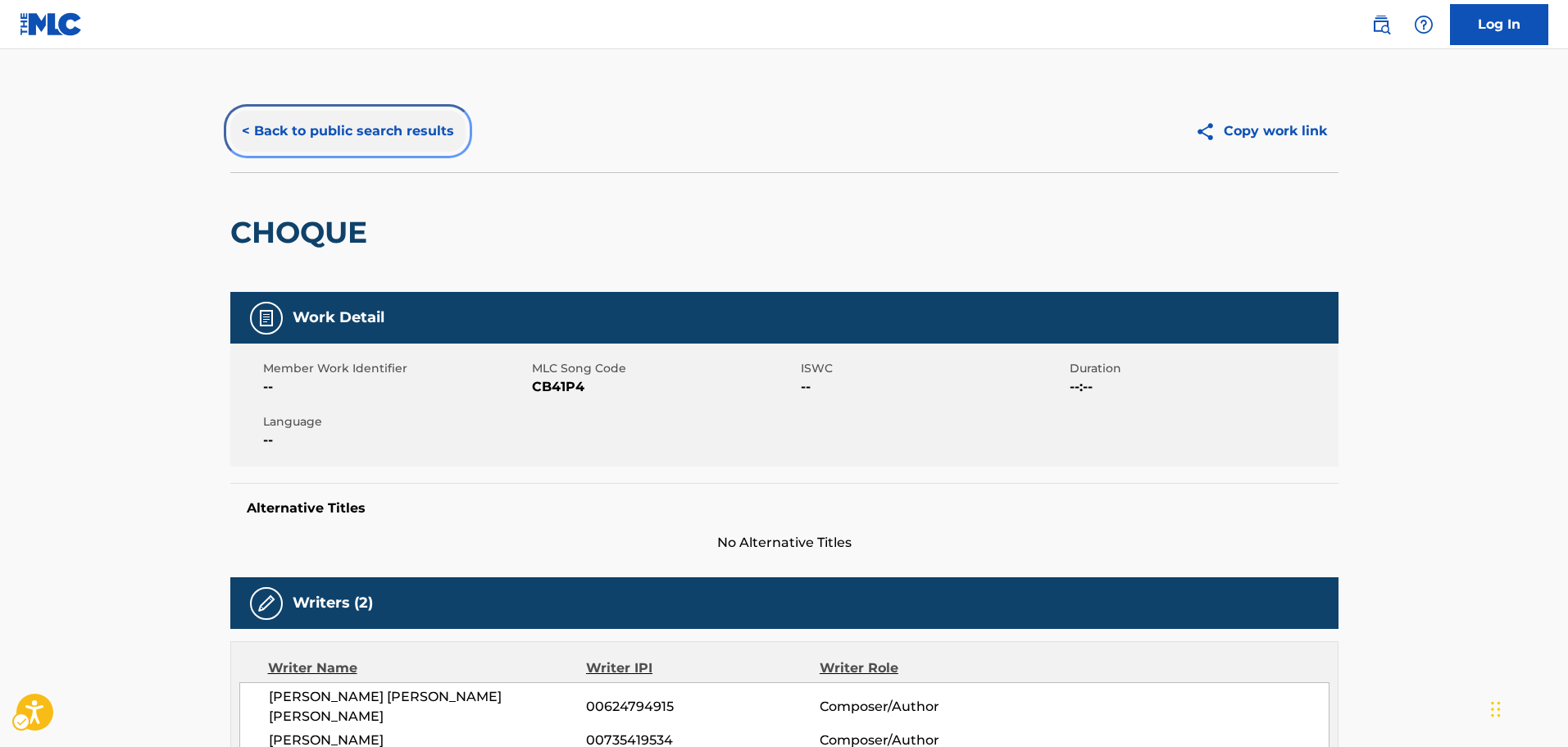
click at [403, 124] on button "< Back to public search results" at bounding box center [348, 130] width 235 height 41
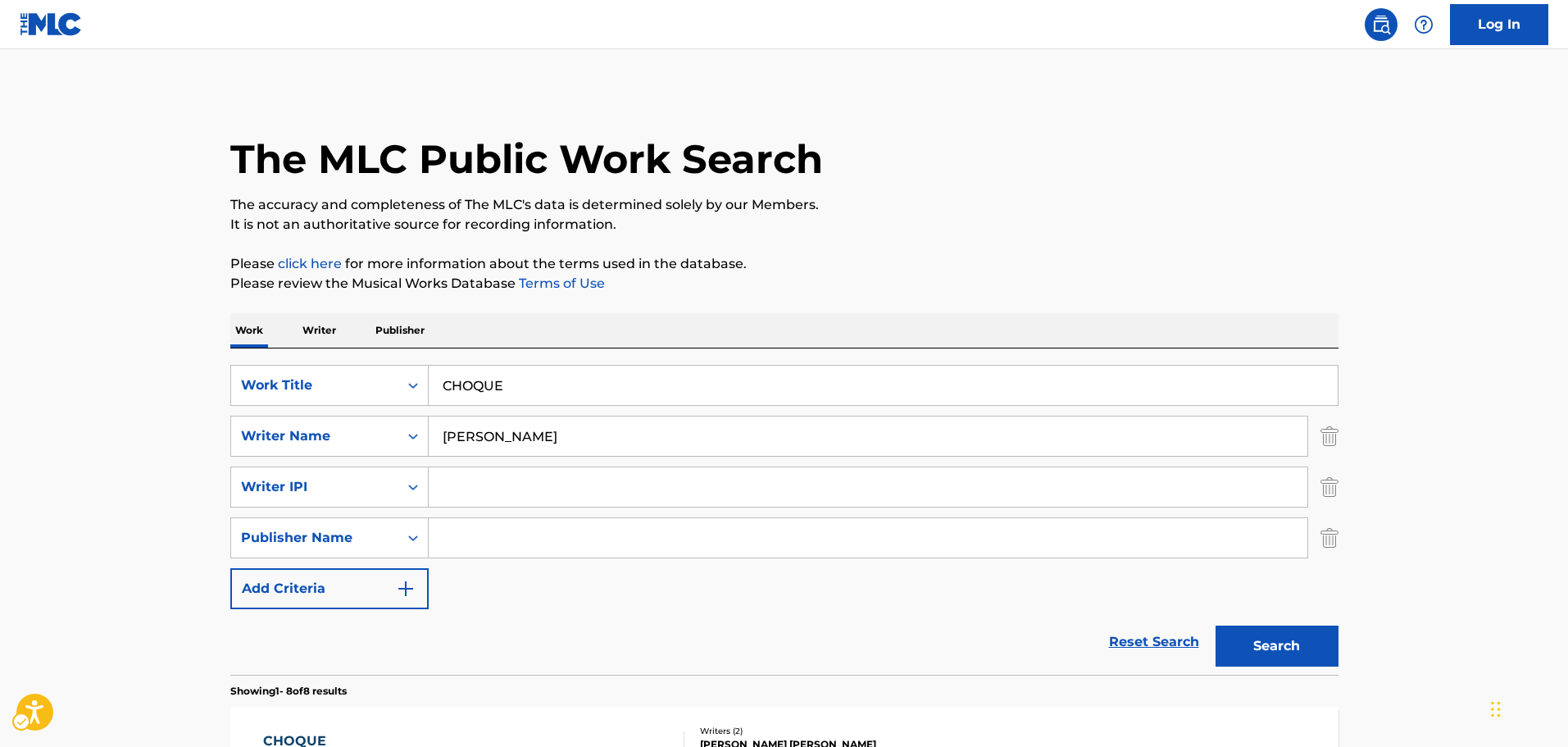
scroll to position [164, 0]
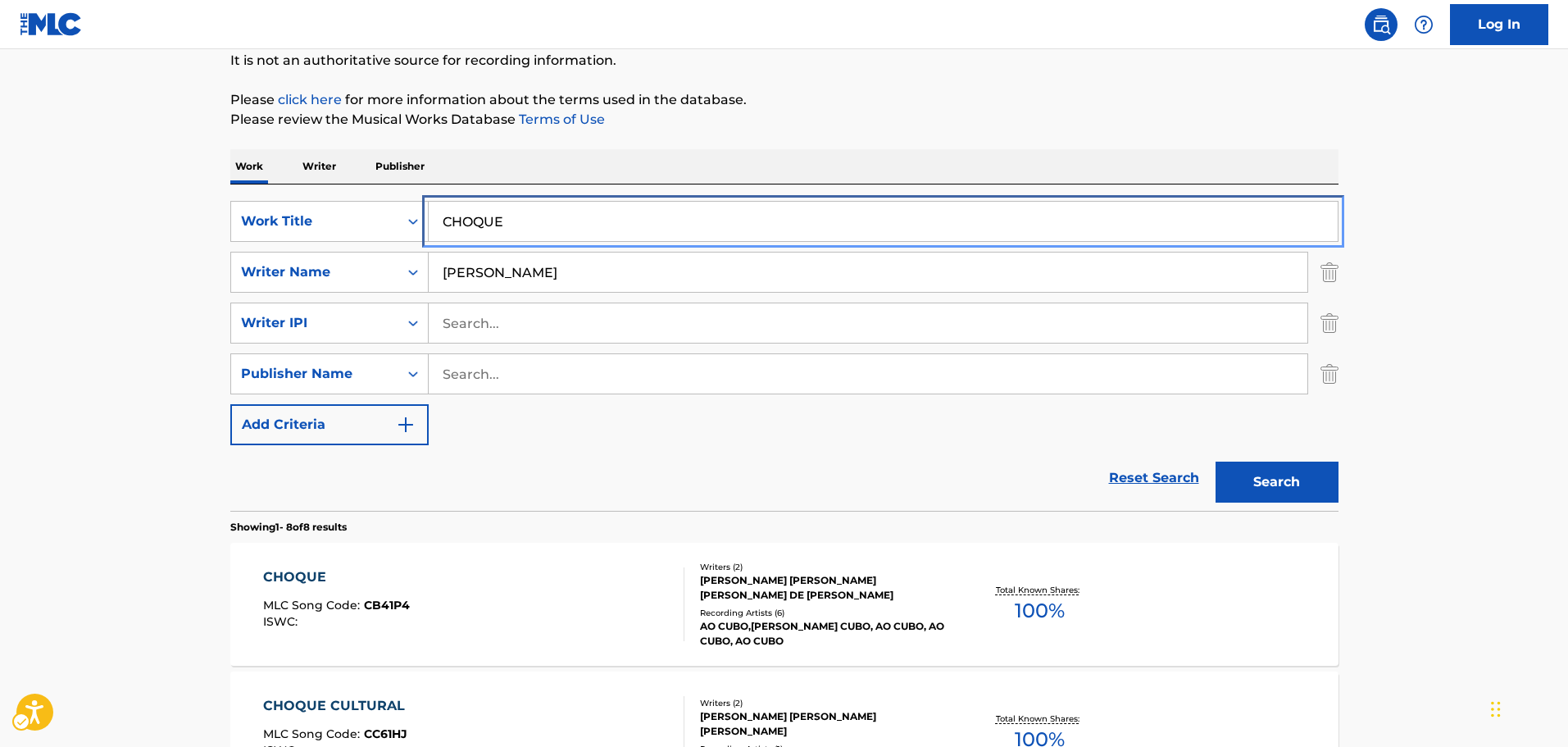
click at [550, 216] on input "CHOQUE" at bounding box center [882, 222] width 909 height 40
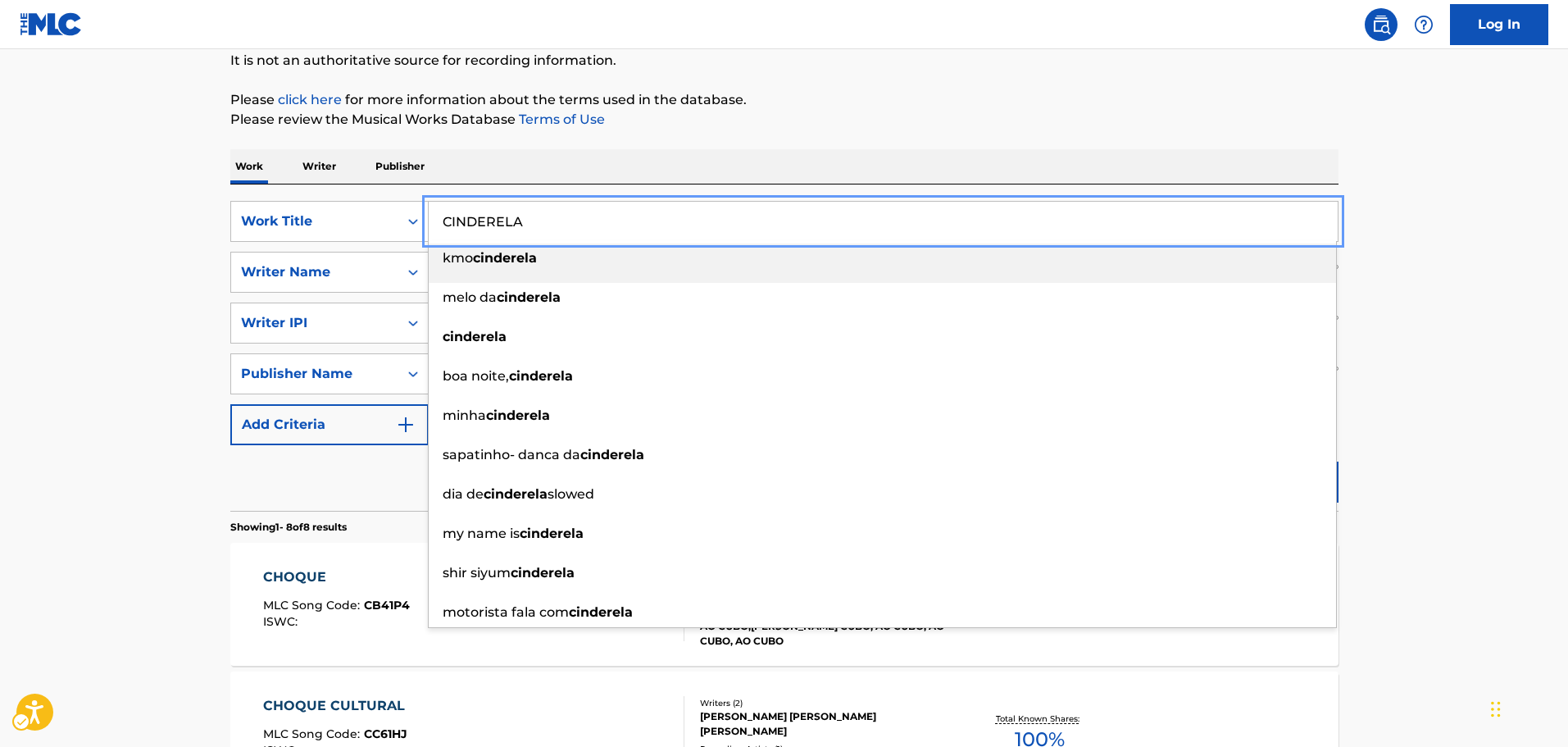
type input "CINDERELA"
click at [931, 123] on p "Please review the Musical Works Database Terms of Use | New Window" at bounding box center [784, 119] width 1108 height 20
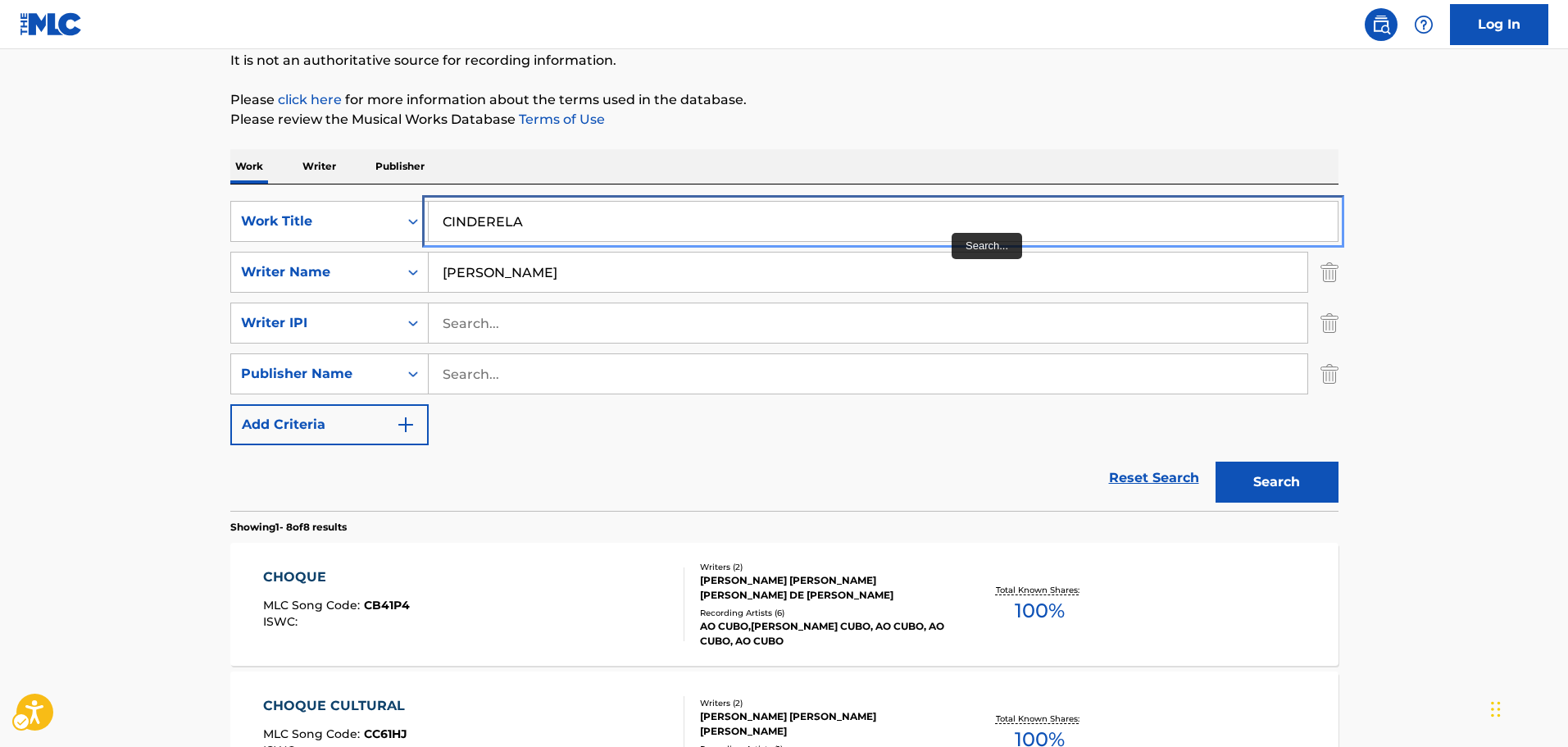
drag, startPoint x: 952, startPoint y: 233, endPoint x: 963, endPoint y: 213, distance: 22.8
click at [951, 233] on input "CINDERELA" at bounding box center [882, 222] width 909 height 40
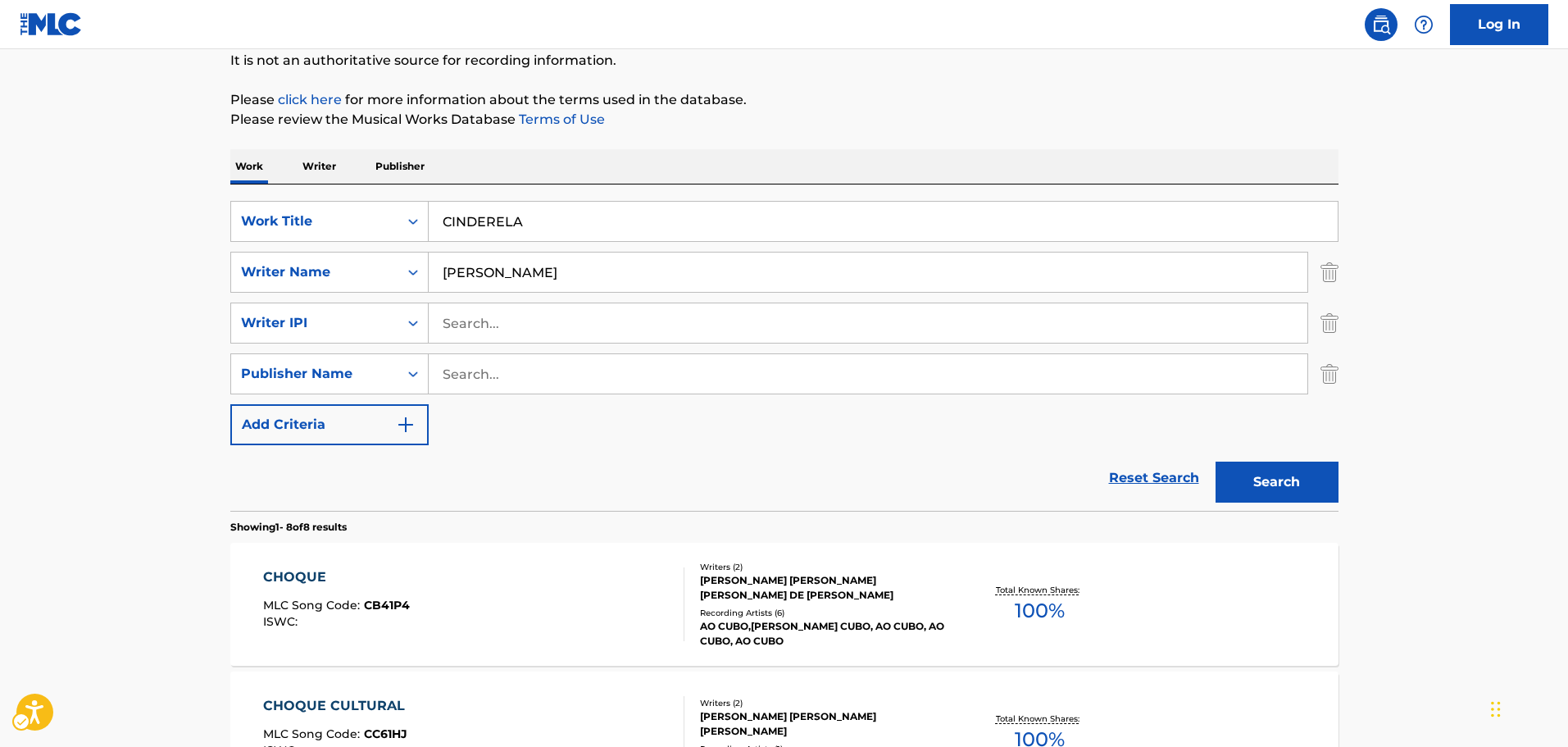
click at [1249, 474] on button "Search" at bounding box center [1277, 481] width 123 height 41
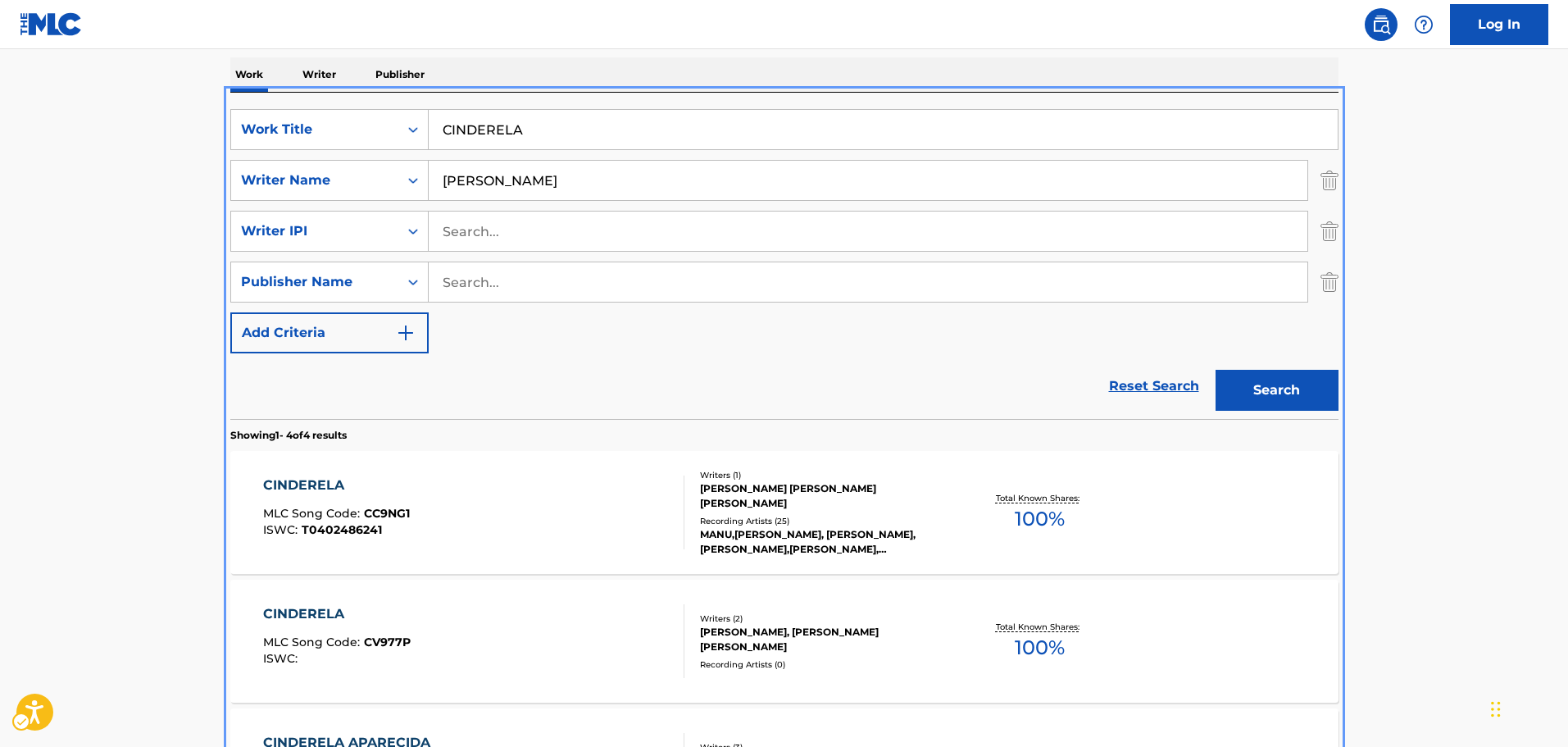
scroll to position [223, 0]
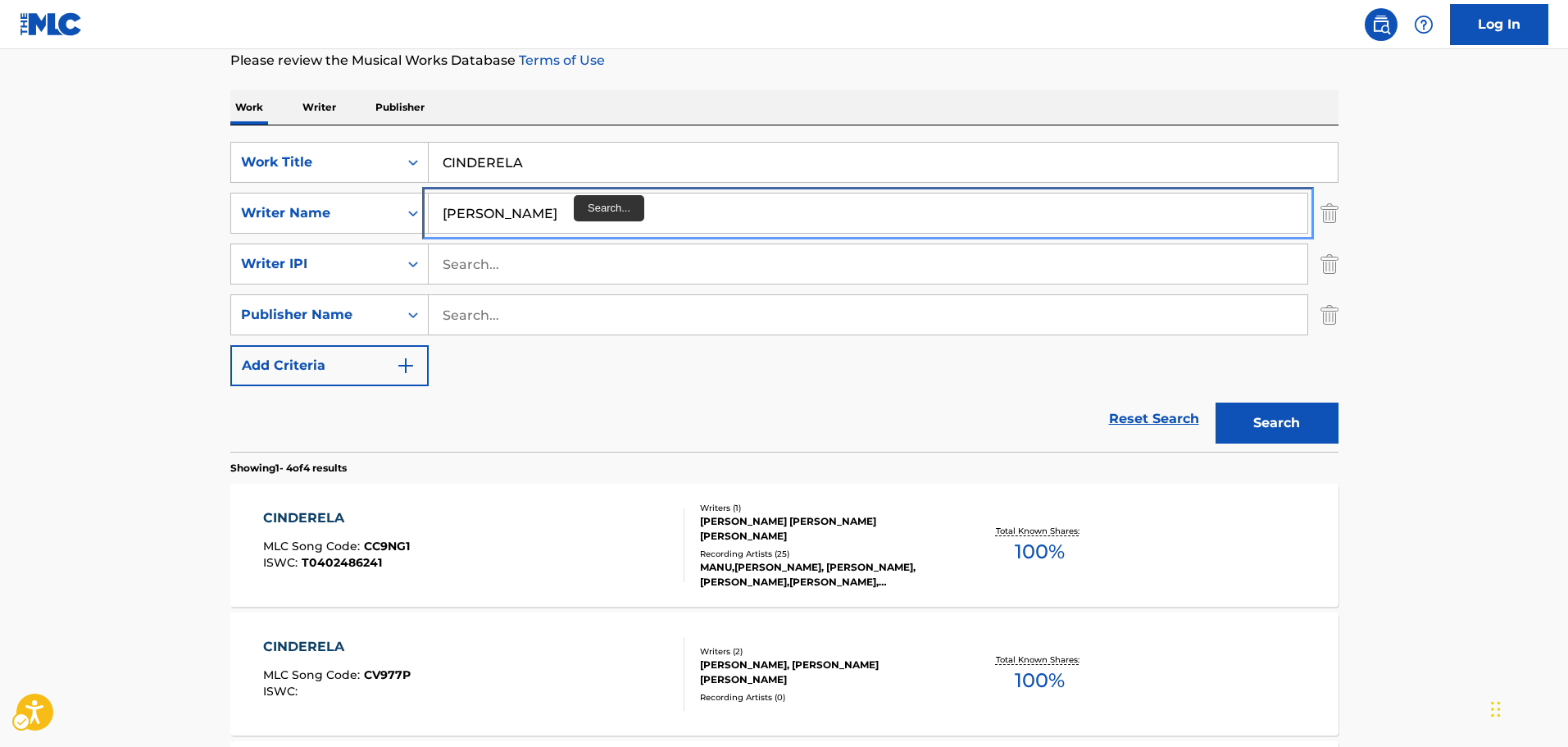
click at [566, 217] on input "[PERSON_NAME]" at bounding box center [868, 213] width 879 height 40
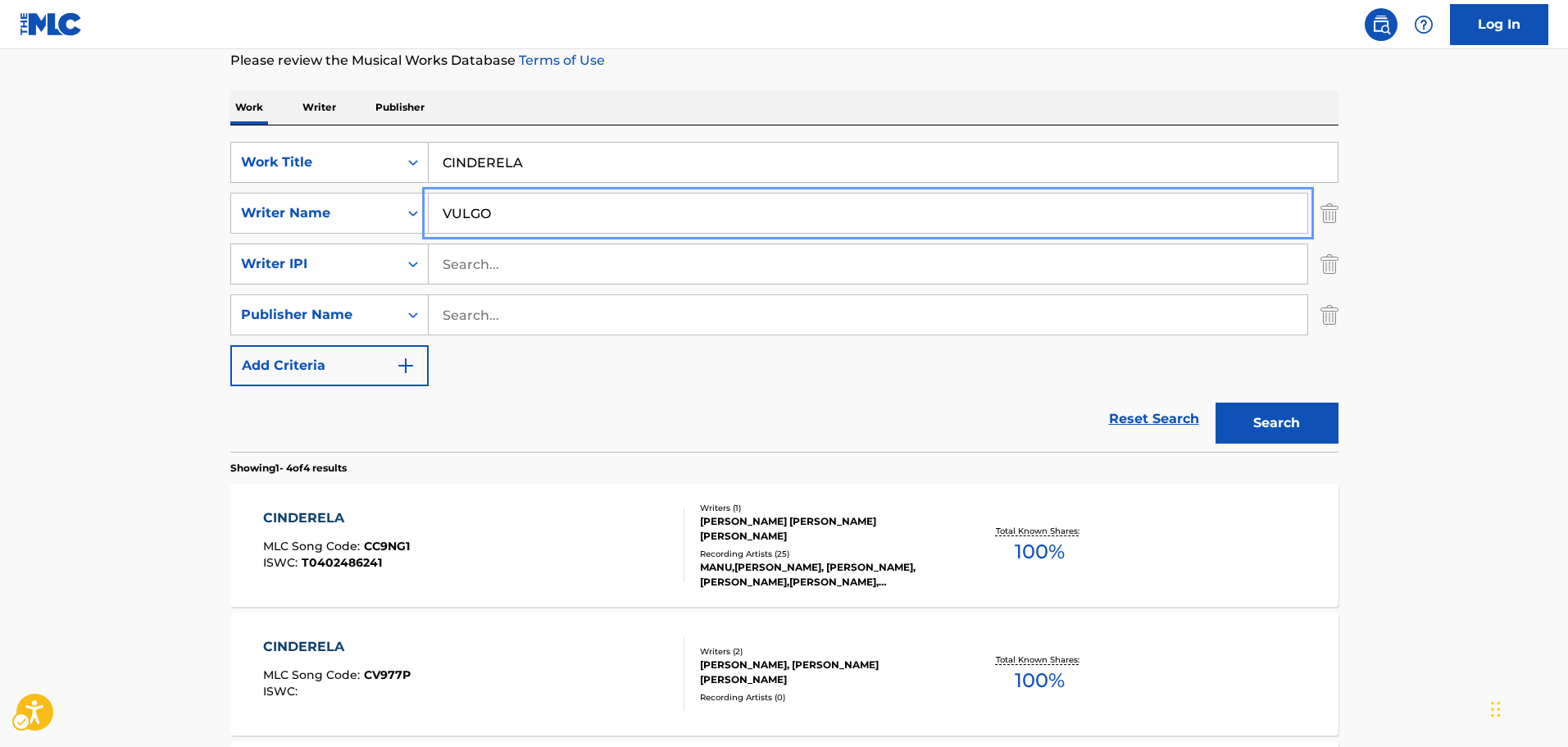
type input "VULGO"
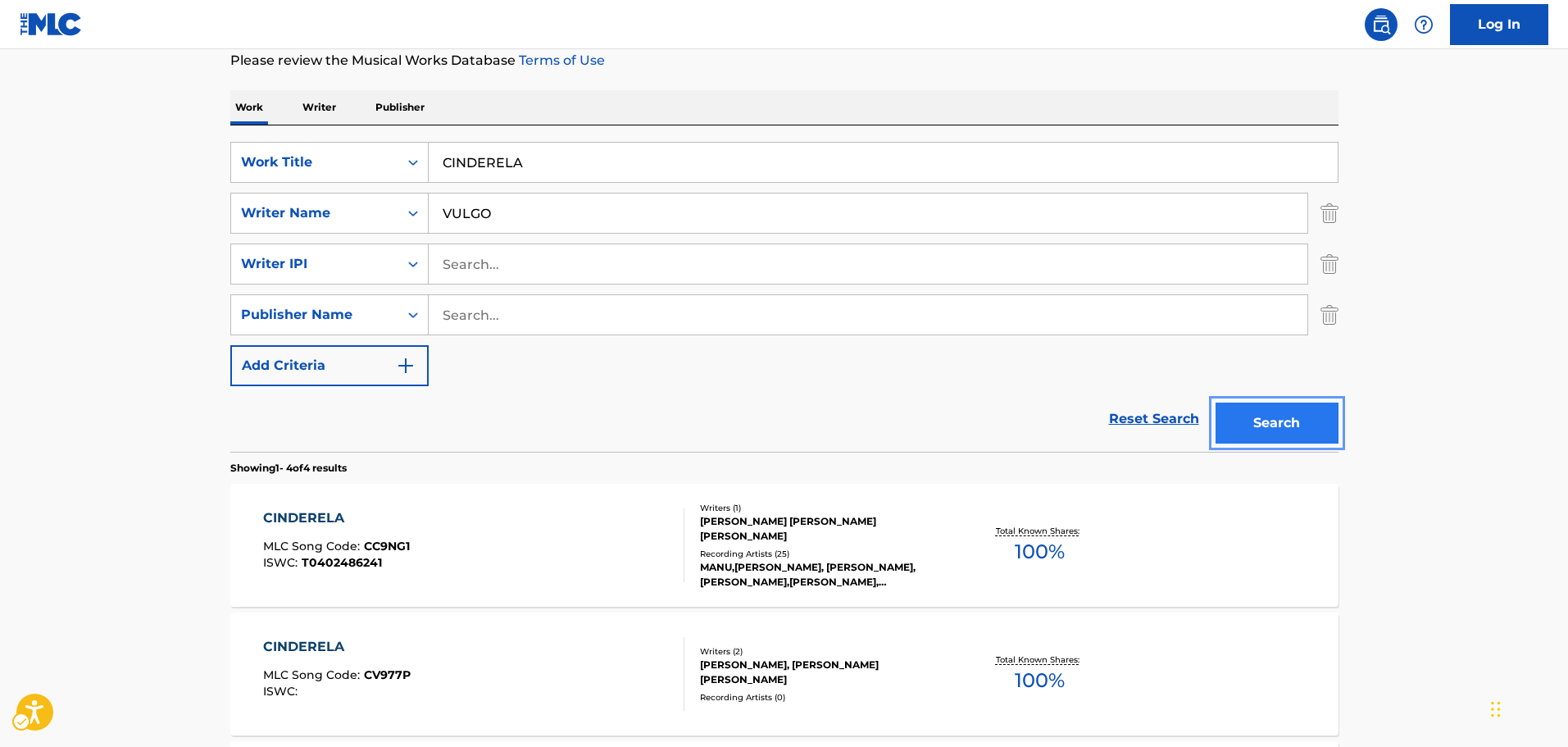
click at [1216, 402] on button "Search" at bounding box center [1277, 422] width 123 height 41
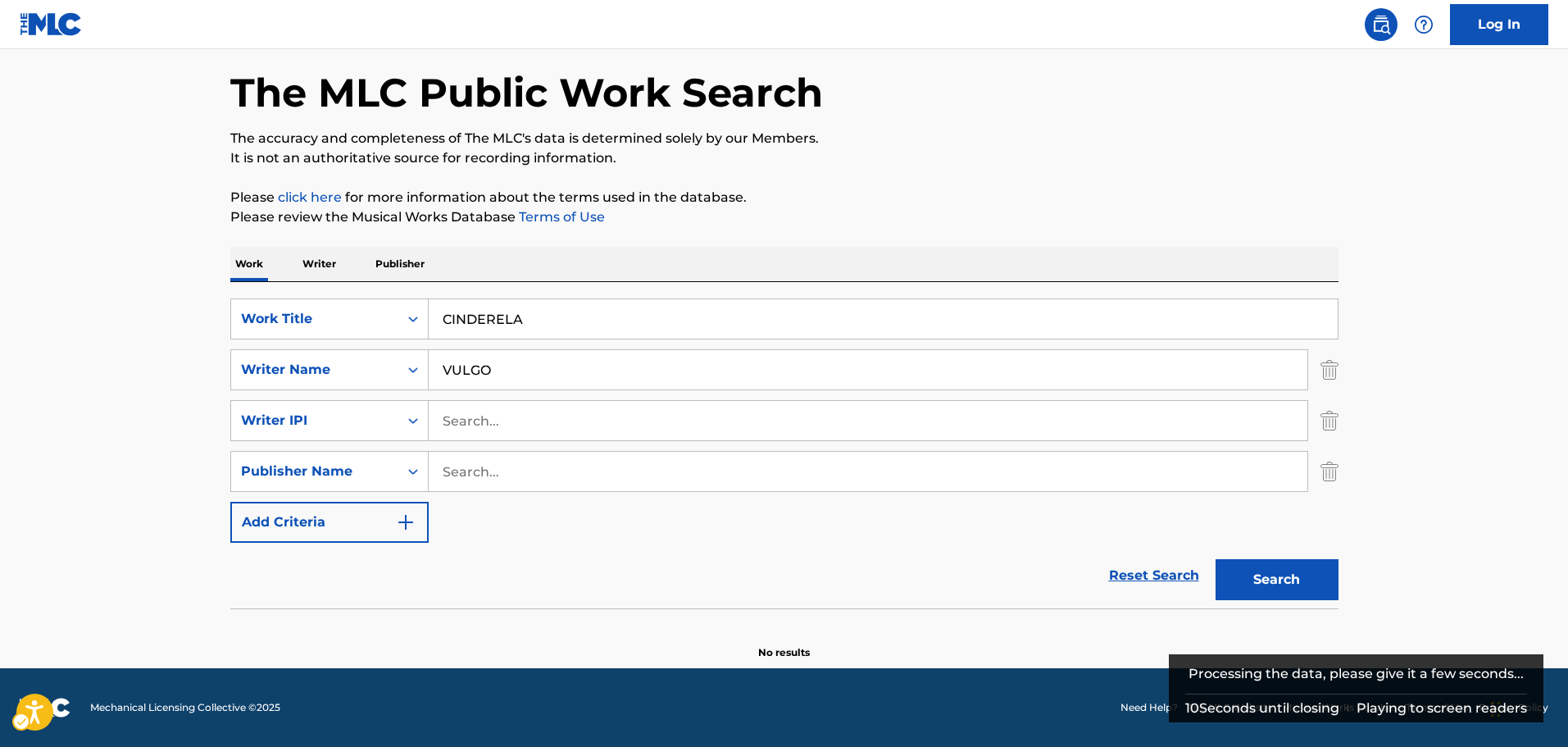
scroll to position [66, 0]
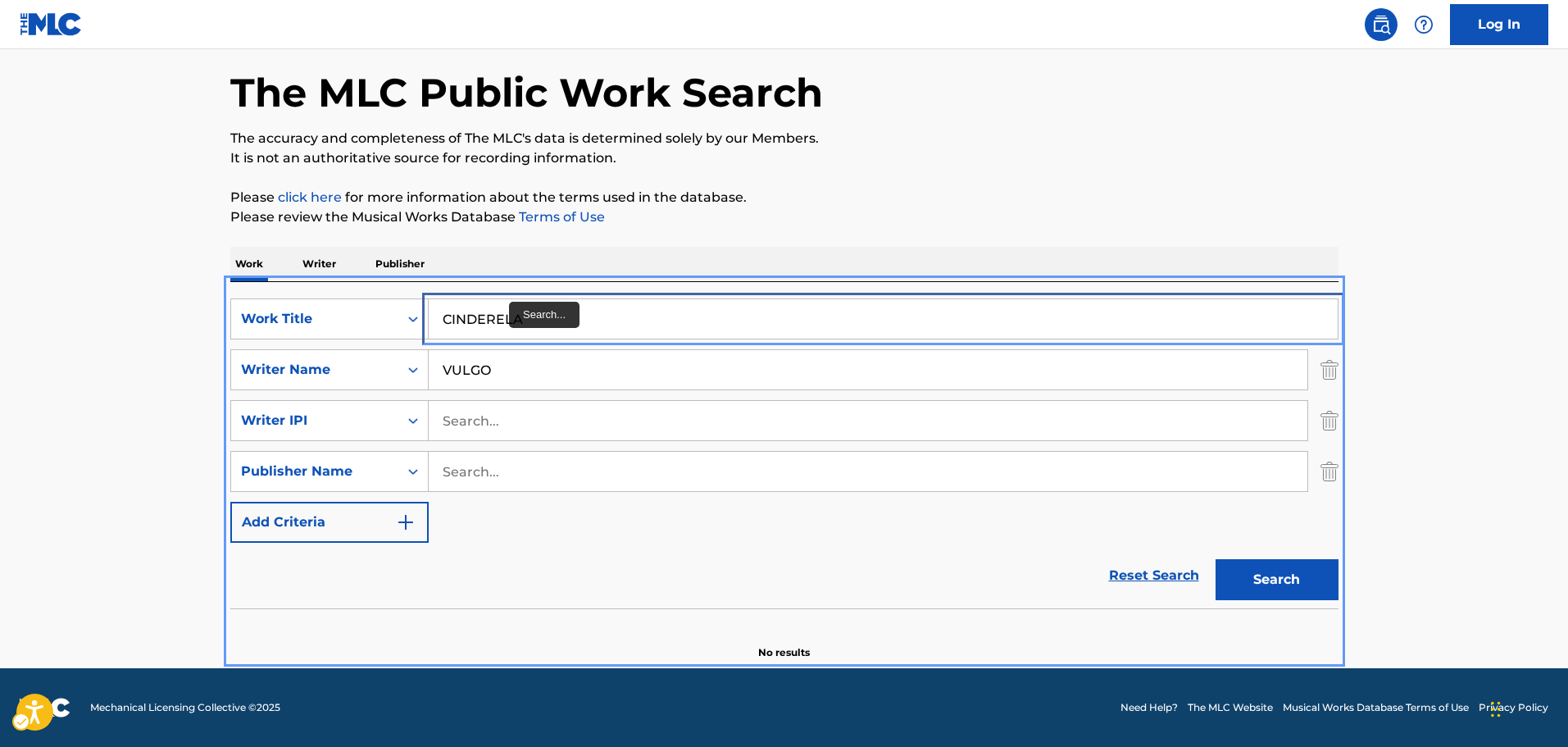
click at [513, 315] on input "CINDERELA" at bounding box center [882, 319] width 909 height 40
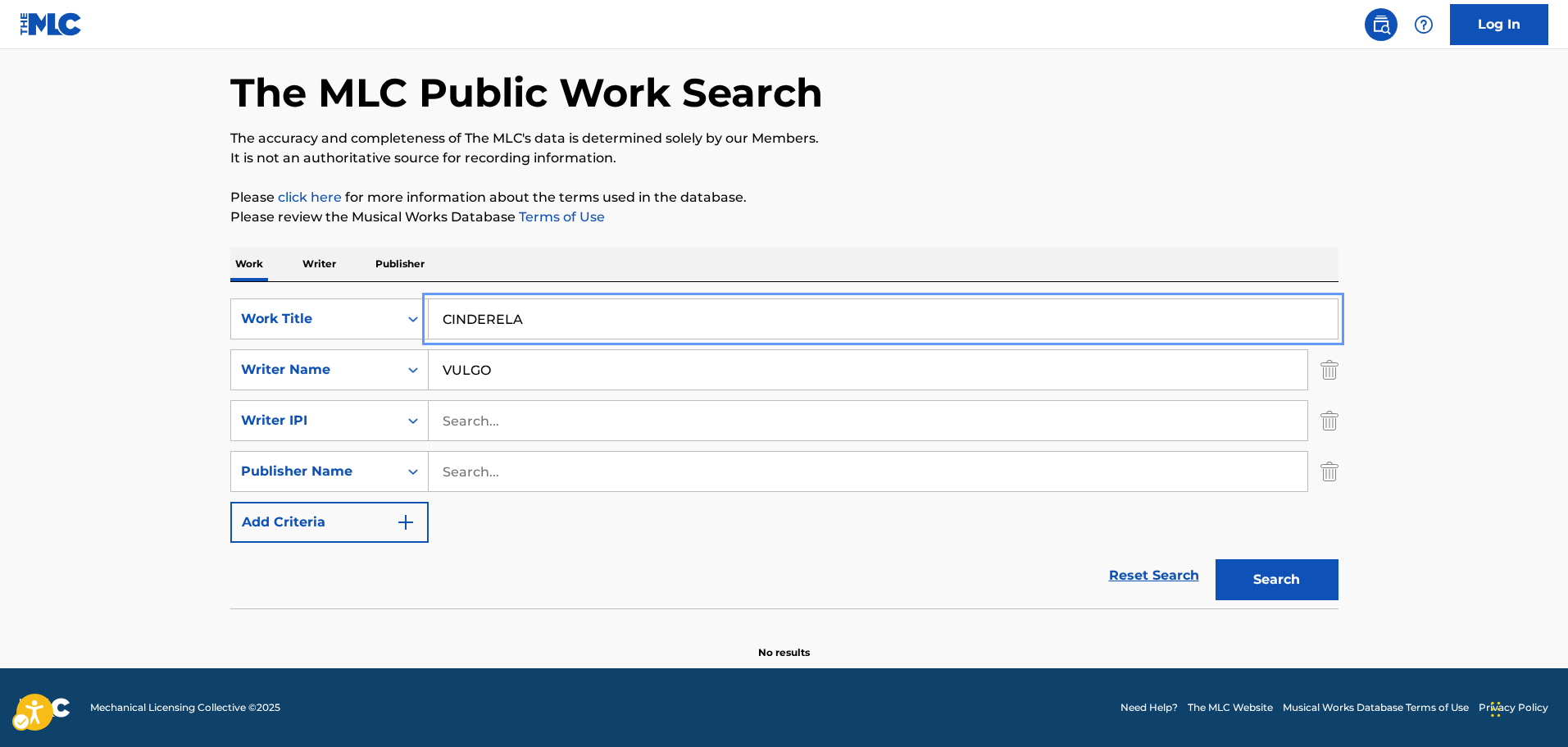
paste input "EDVALDO A ORIGEM"
type input "EDVALDO A ORIGEM"
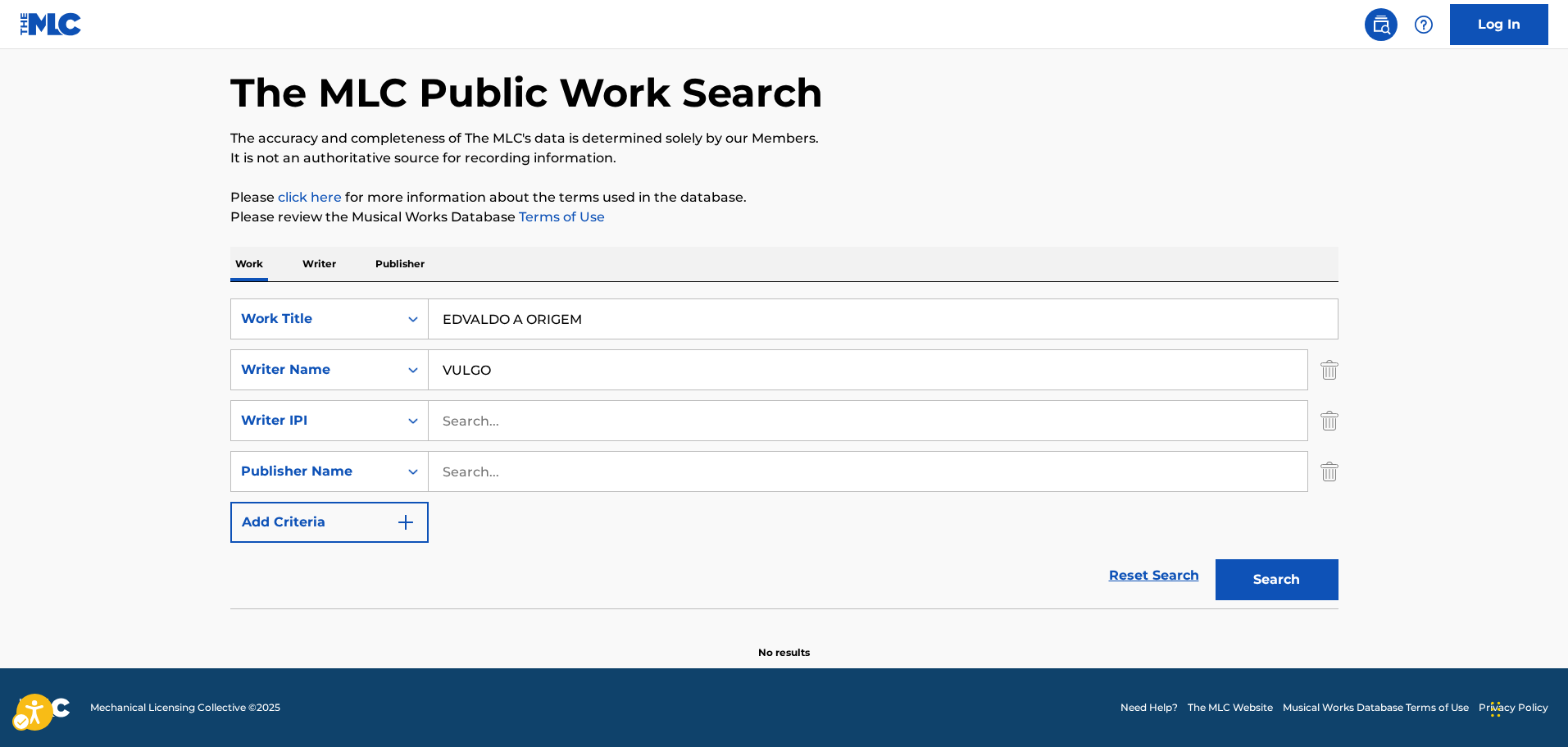
click at [1047, 227] on div "The MLC Public Work Search The accuracy and completeness of The MLC's data is d…" at bounding box center [784, 342] width 1148 height 636
click at [1269, 579] on button "Search" at bounding box center [1277, 579] width 123 height 41
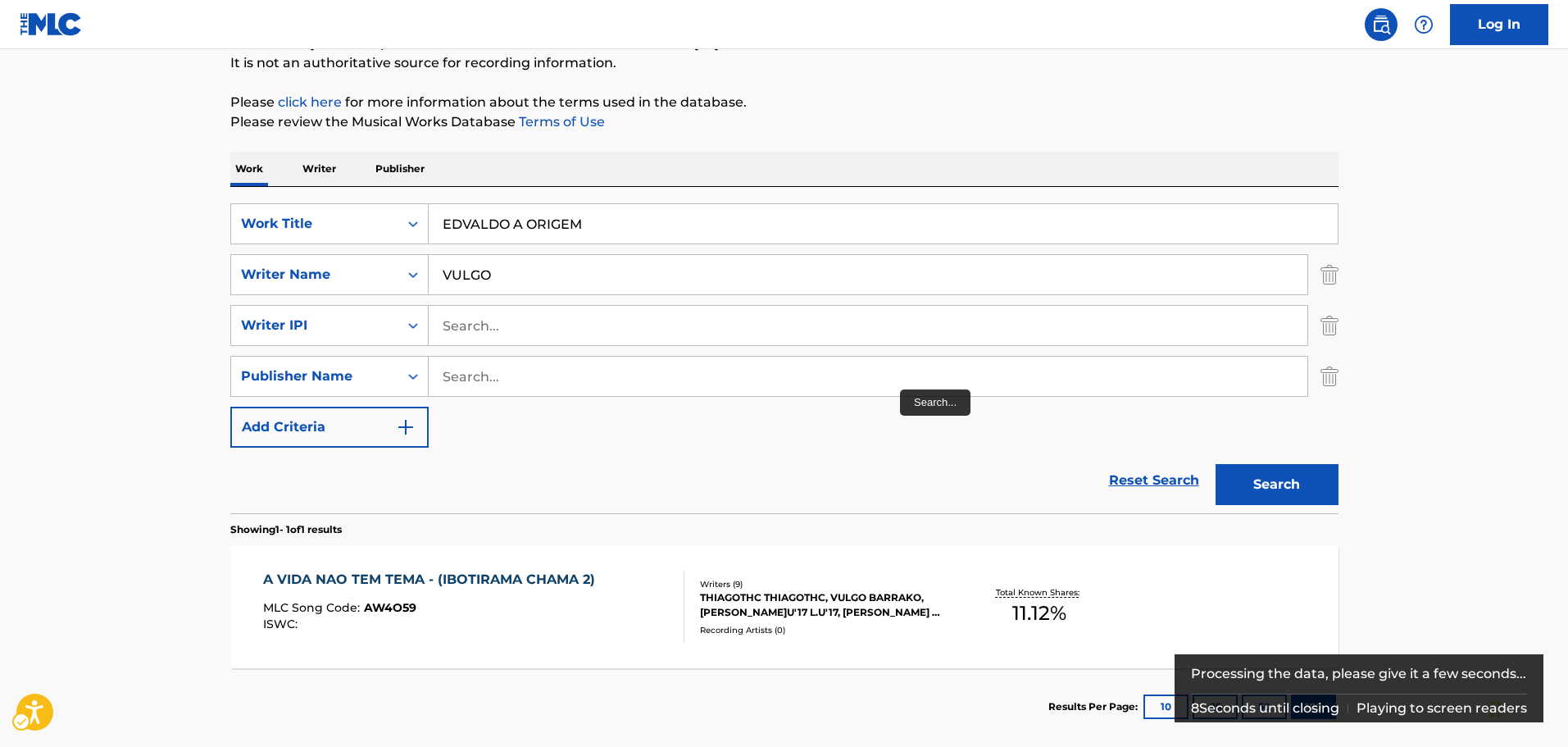
scroll to position [231, 0]
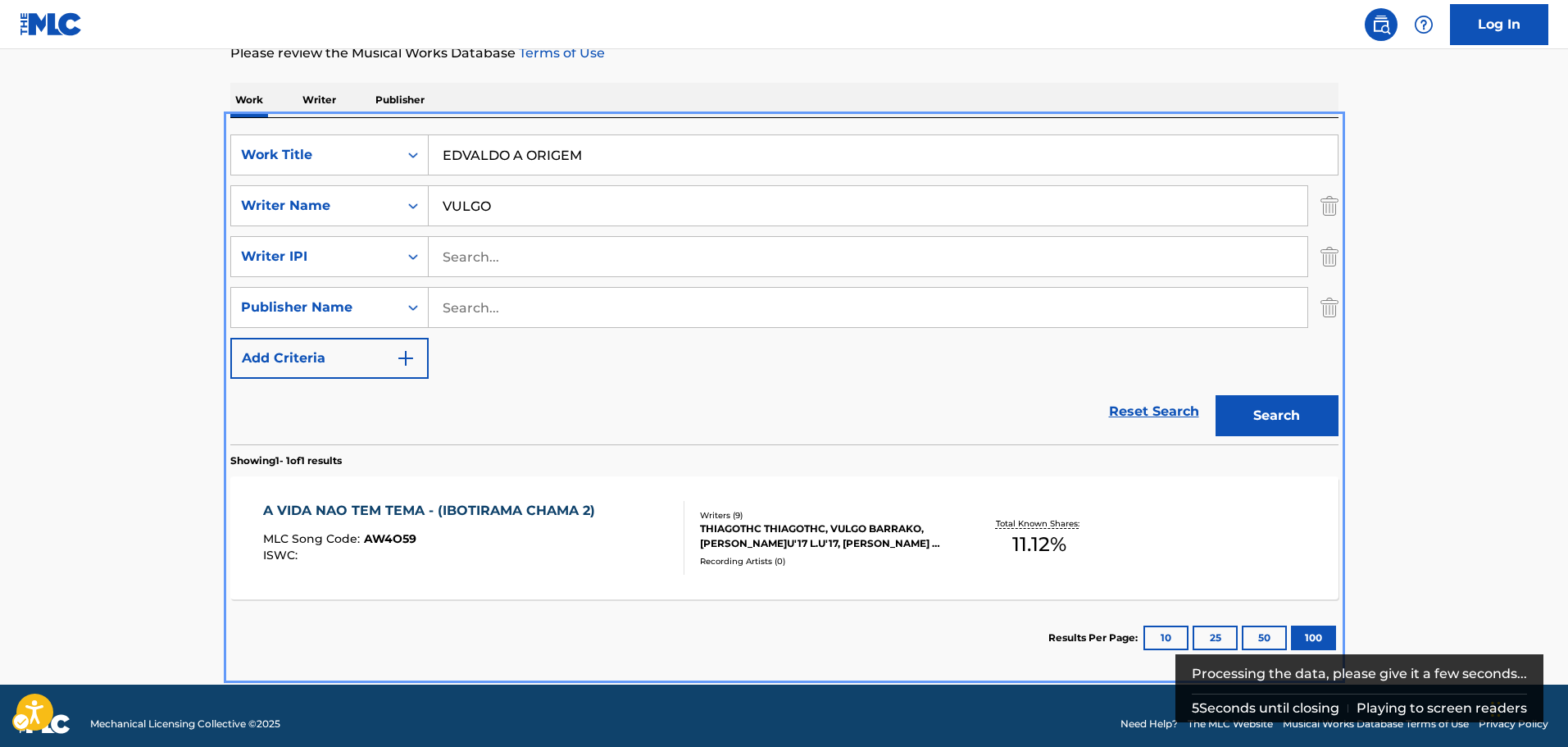
click at [739, 402] on div "Reset Search Search" at bounding box center [784, 412] width 1108 height 66
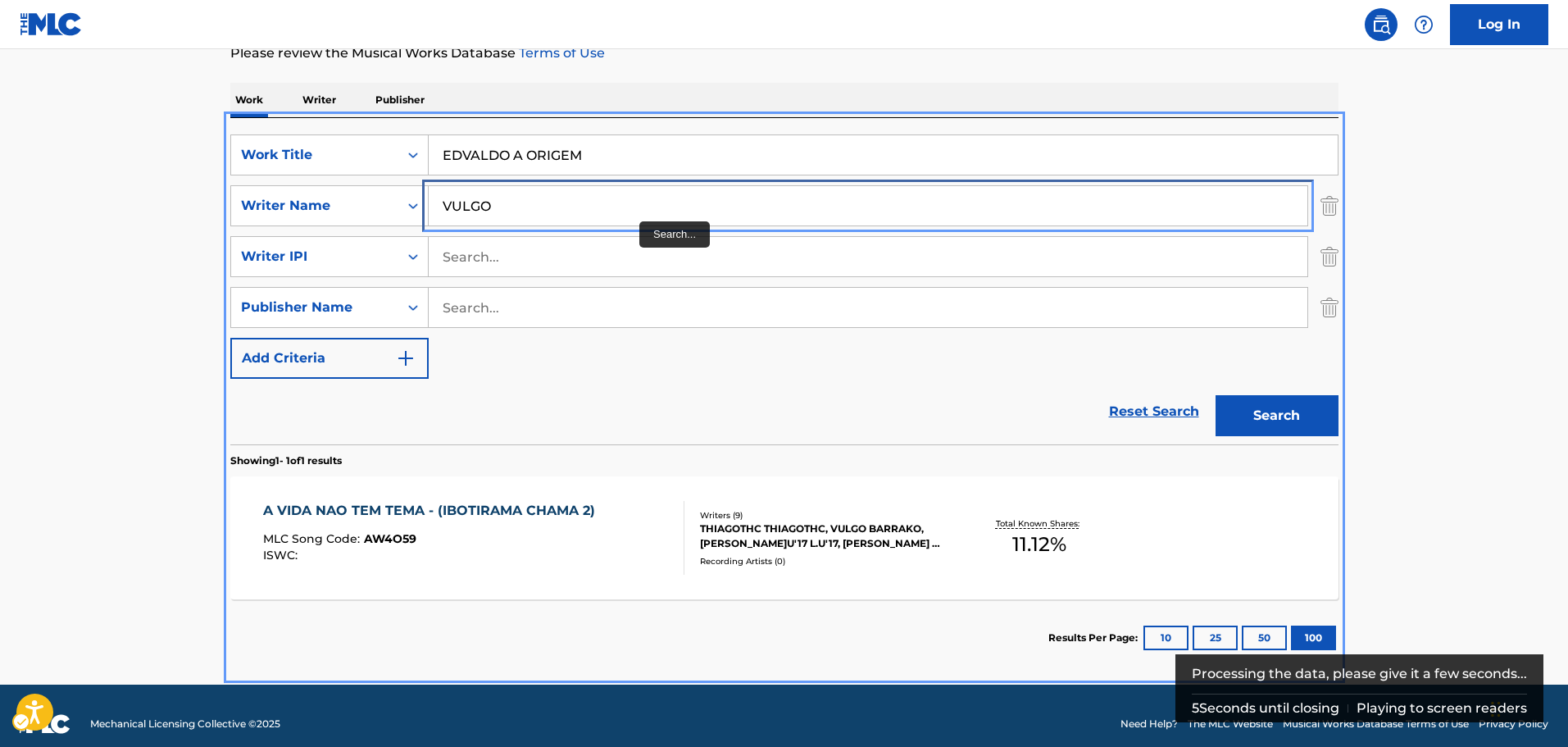
click at [636, 202] on input "VULGO" at bounding box center [868, 206] width 879 height 40
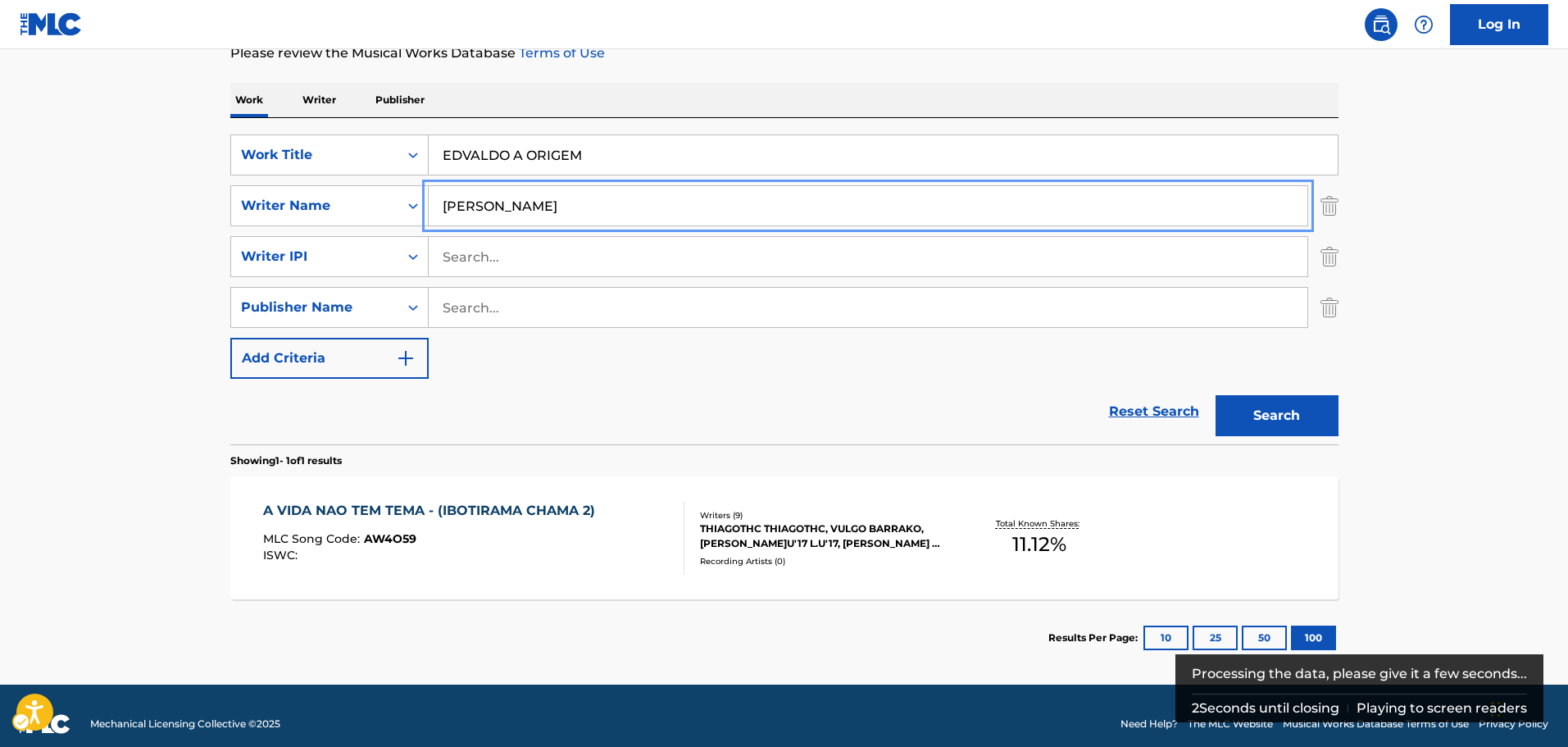
type input "[PERSON_NAME]"
click at [1216, 396] on button "Search" at bounding box center [1277, 415] width 123 height 41
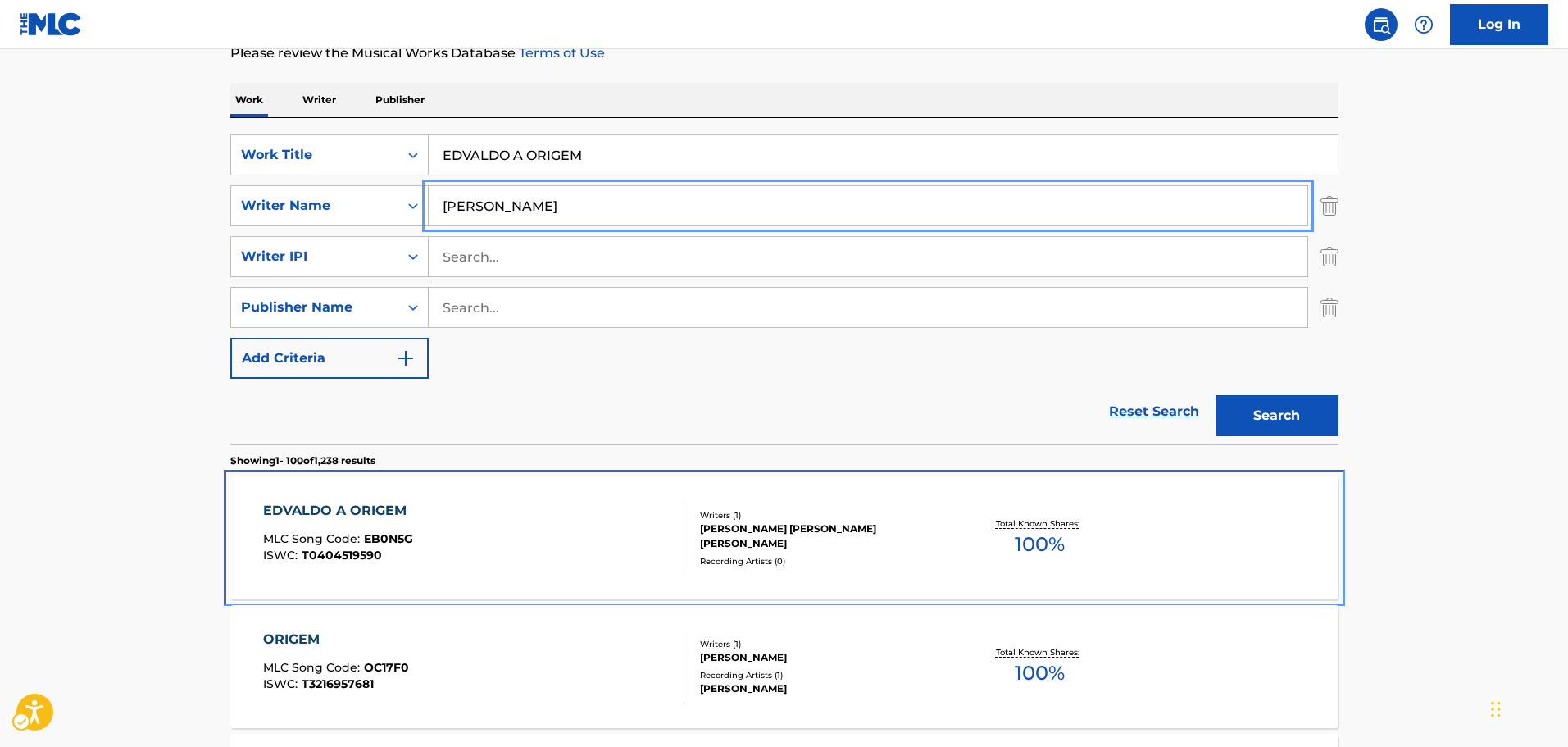
click at [839, 533] on div "[PERSON_NAME] [PERSON_NAME] [PERSON_NAME]" at bounding box center [824, 536] width 248 height 29
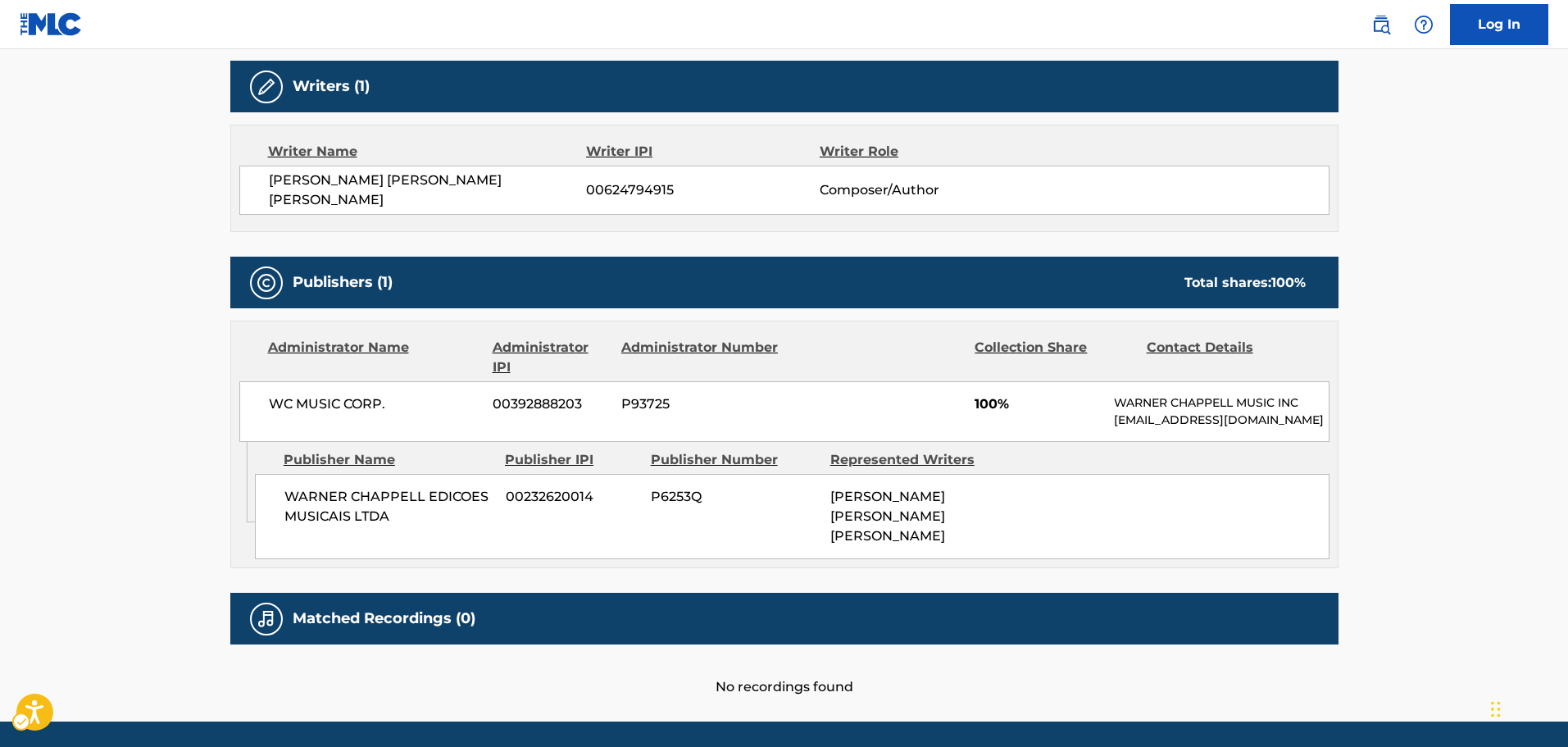
scroll to position [559, 0]
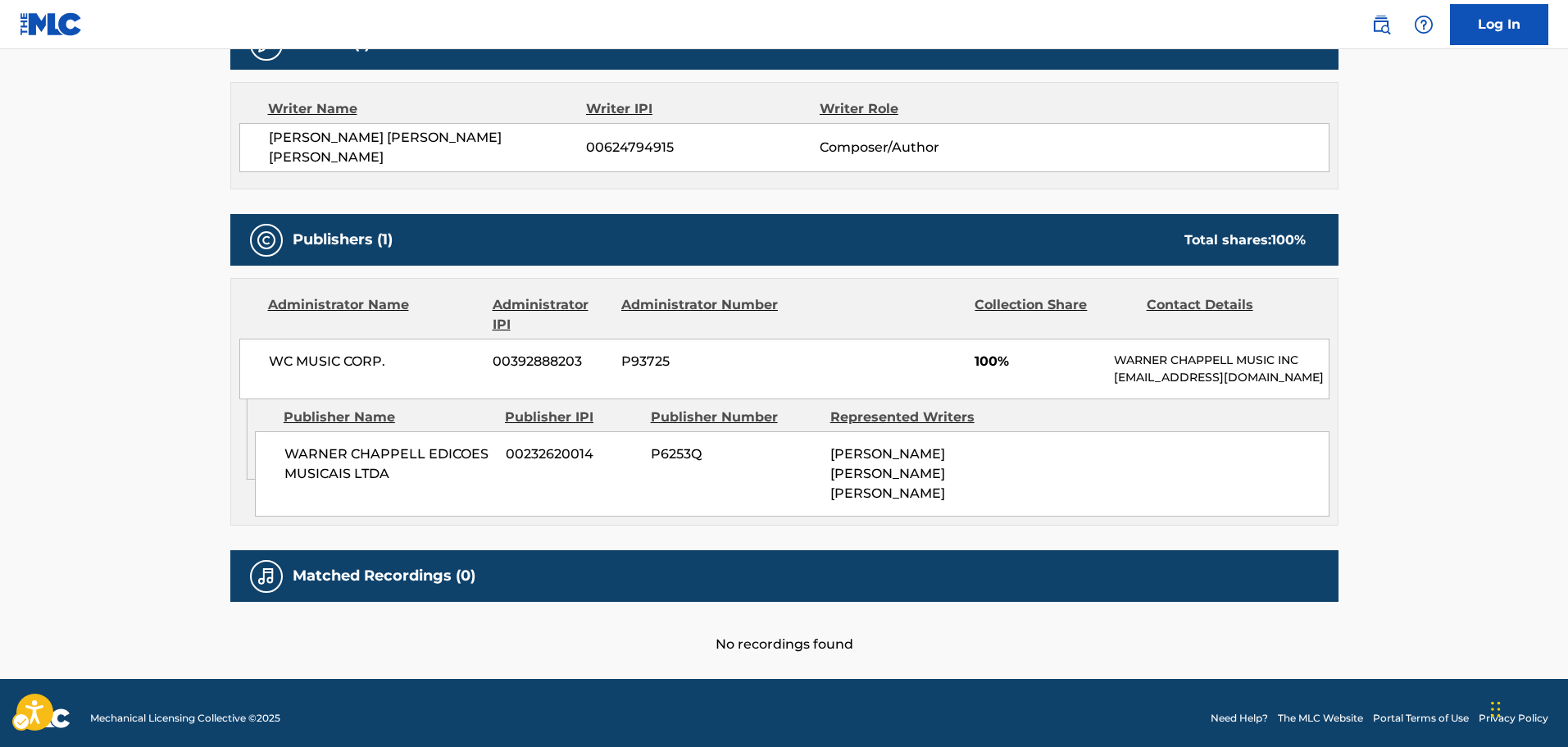
click at [256, 167] on div "Writer Name Writer IPI Writer Role [PERSON_NAME] [PERSON_NAME] [PERSON_NAME] 00…" at bounding box center [784, 136] width 1108 height 107
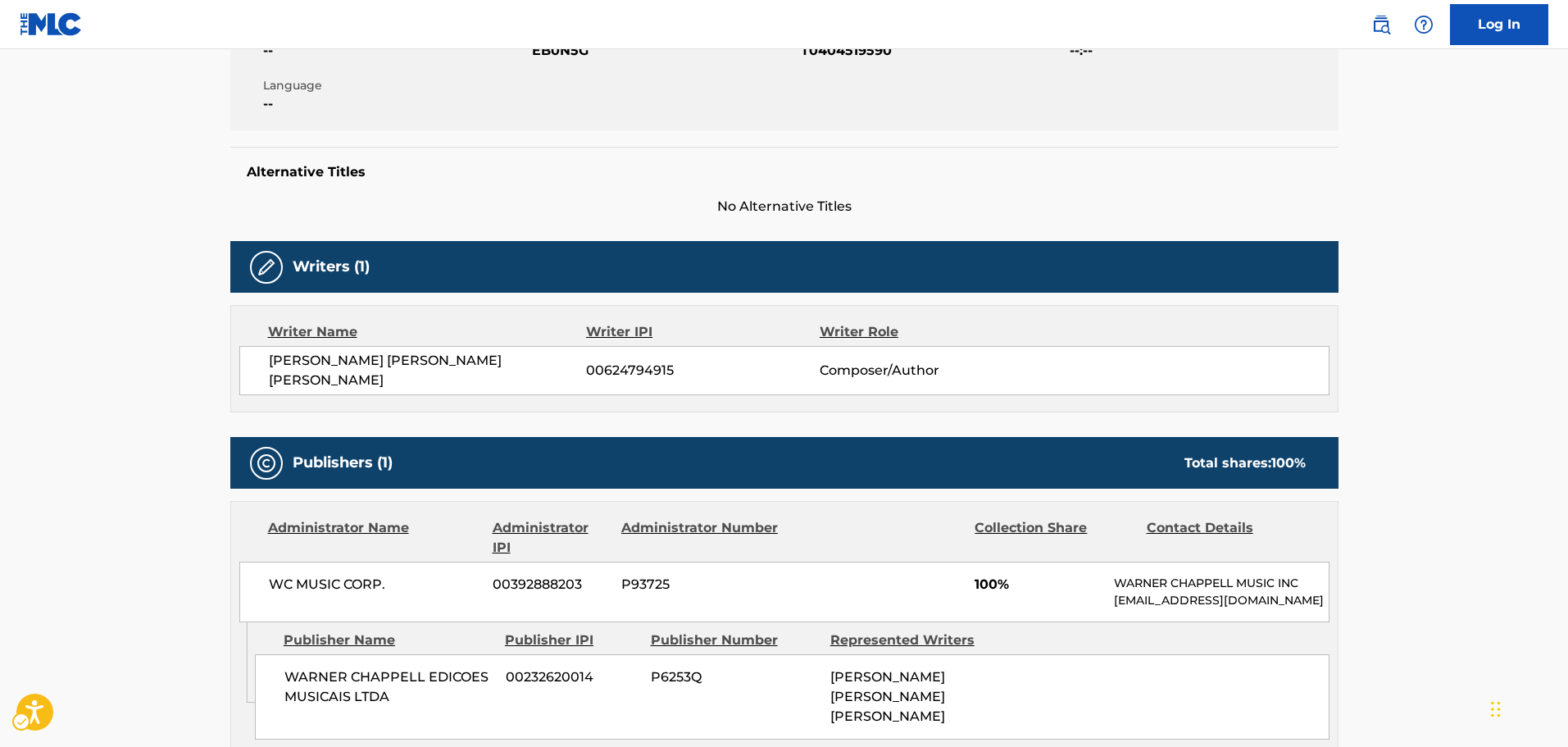
scroll to position [0, 0]
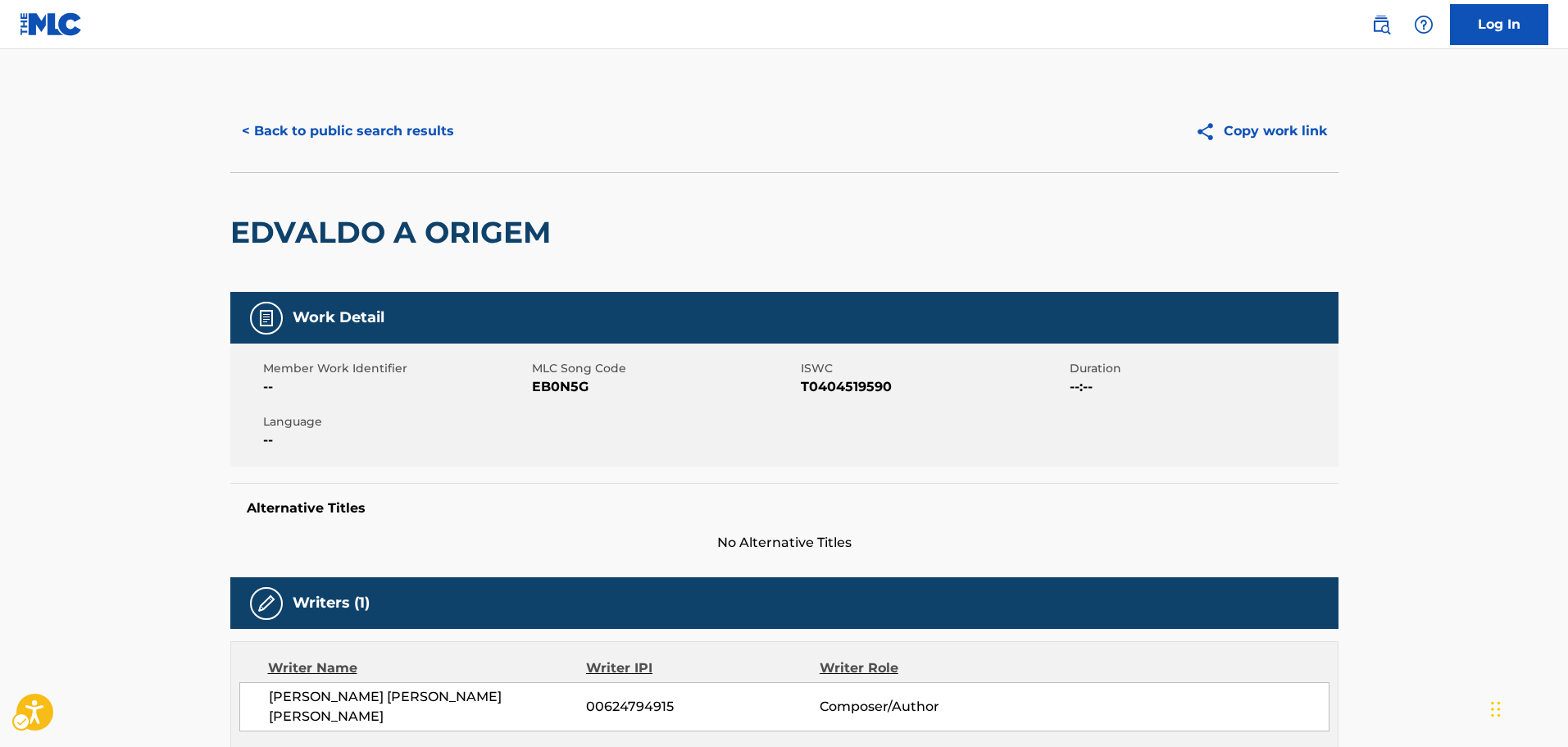
click at [849, 375] on span "ISWC" at bounding box center [933, 369] width 265 height 17
click at [851, 385] on span "ISWC - T0404519590" at bounding box center [933, 387] width 265 height 20
copy span "T0404519590"
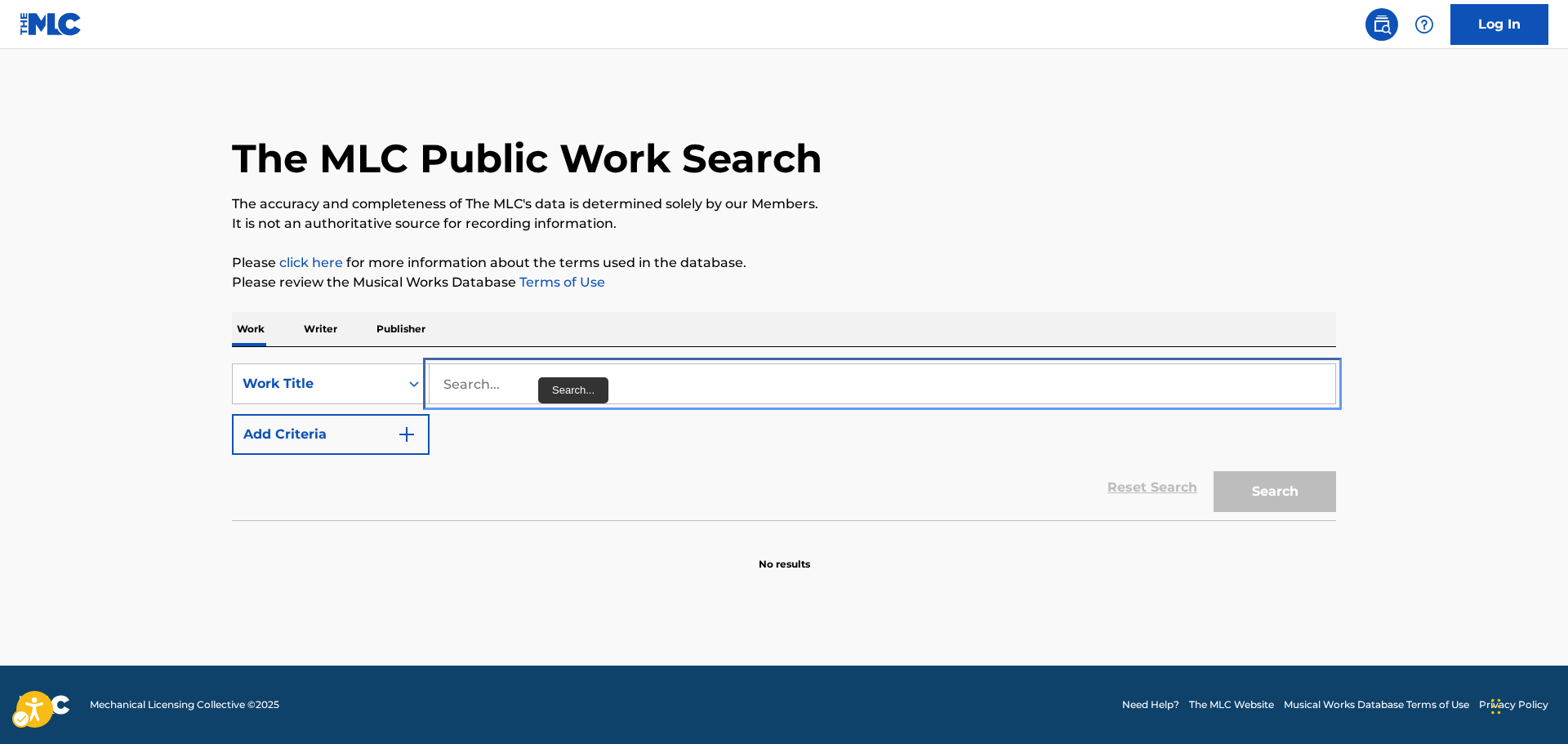
click at [544, 387] on input "Search..." at bounding box center [882, 384] width 906 height 40
paste input "ENTRE O DESESPERO E A ESPERANCA"
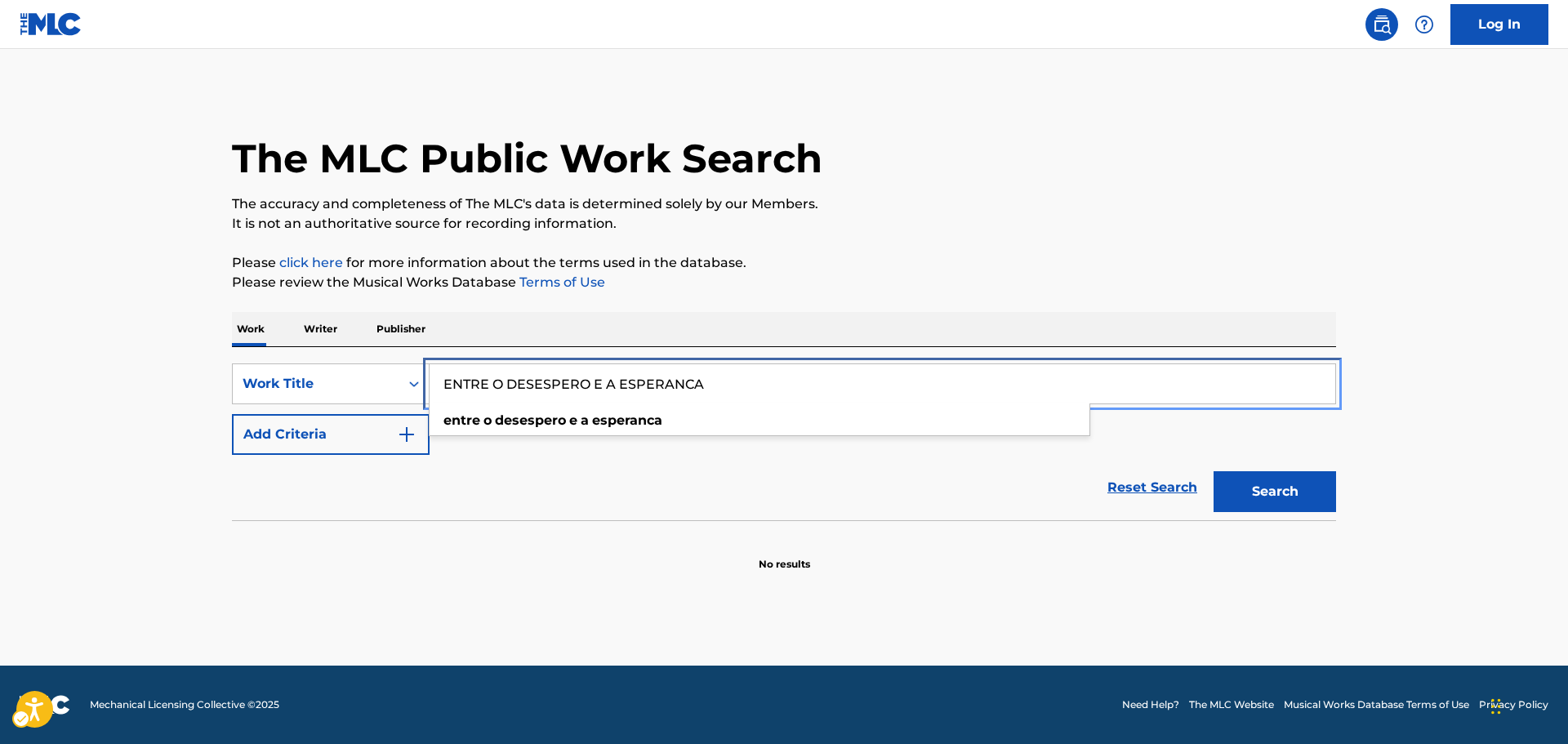
type input "ENTRE O DESESPERO E A ESPERANCA"
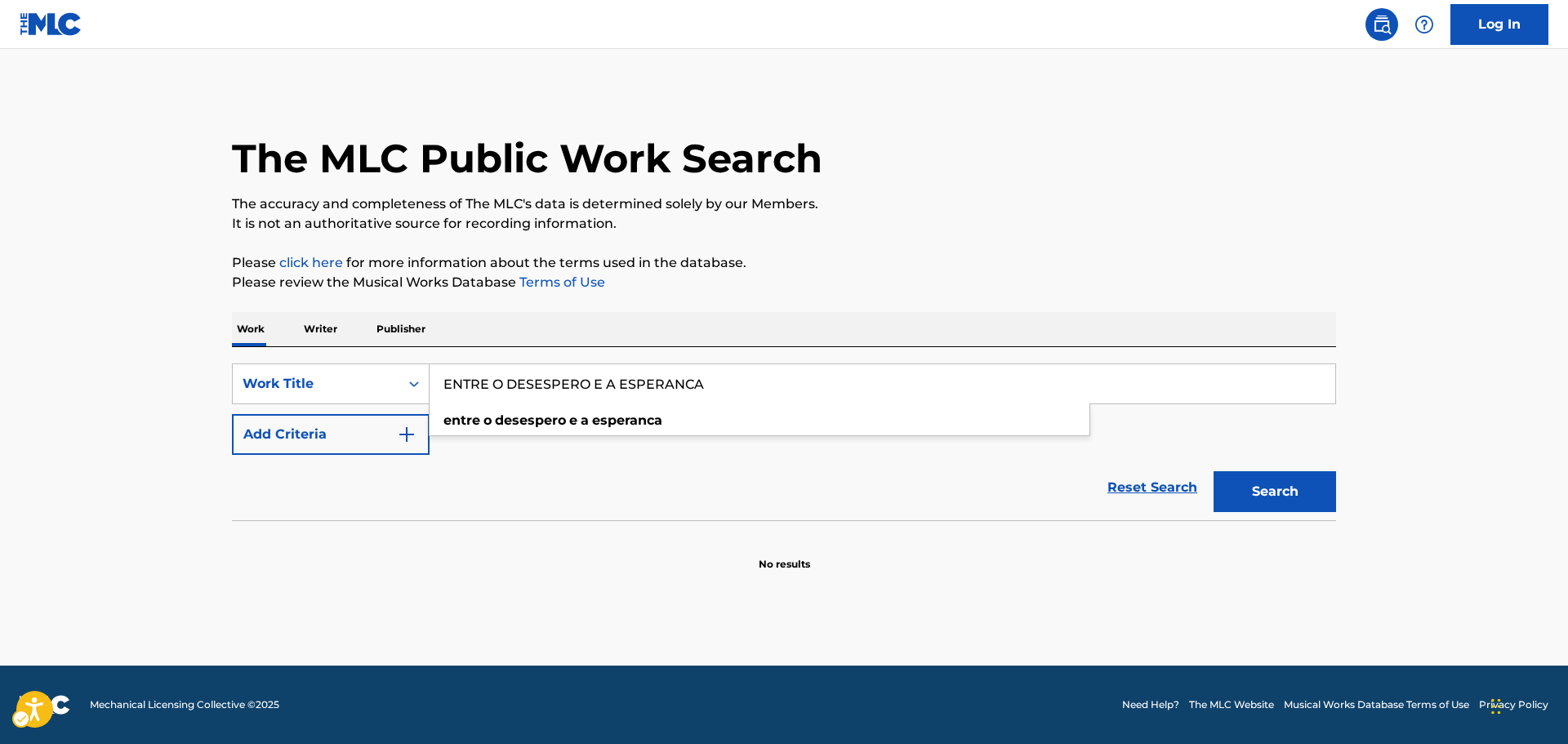
click at [906, 310] on div "The MLC Public Work Search The accuracy and completeness of The MLC's data is d…" at bounding box center [784, 330] width 1143 height 482
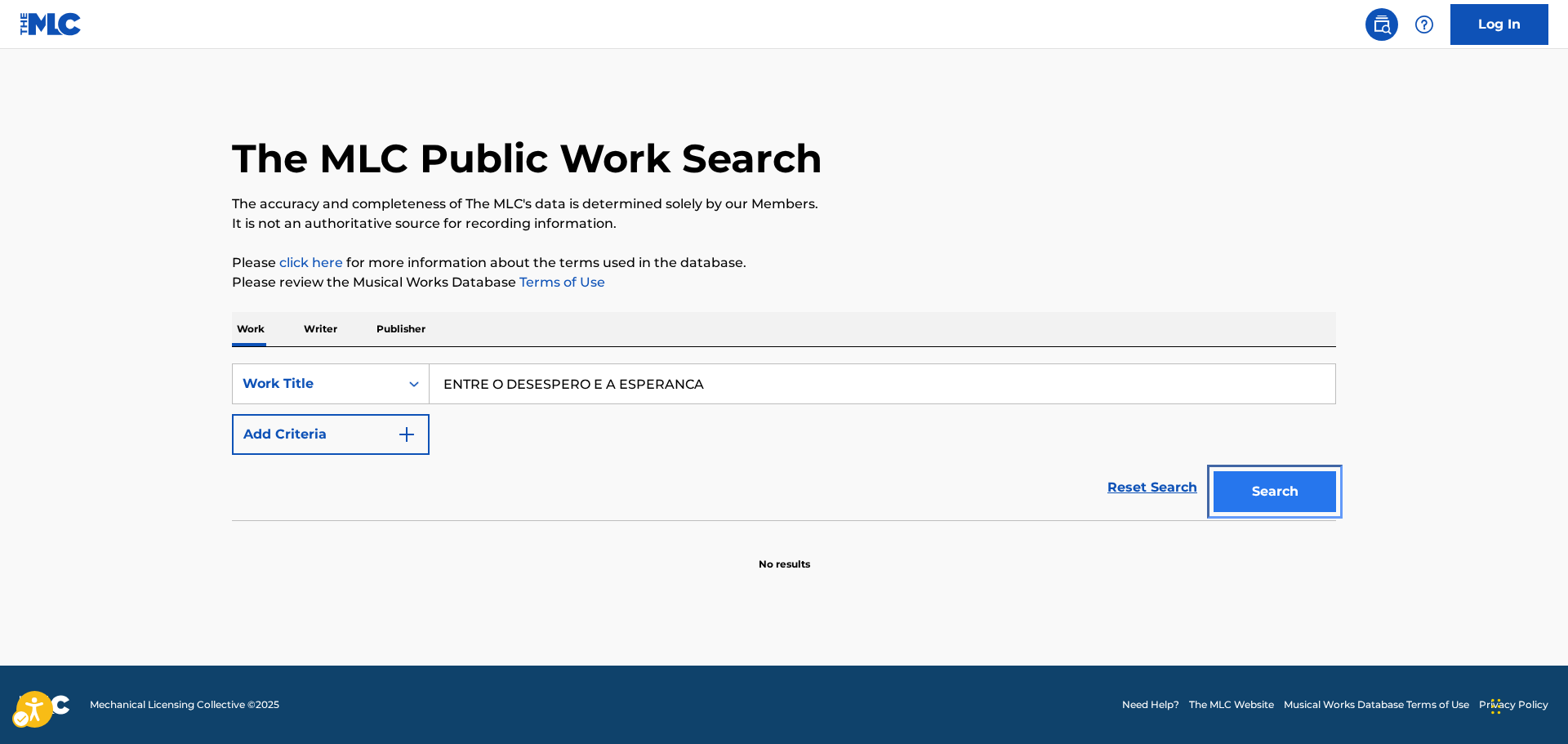
click at [1278, 508] on button "Search" at bounding box center [1275, 491] width 122 height 40
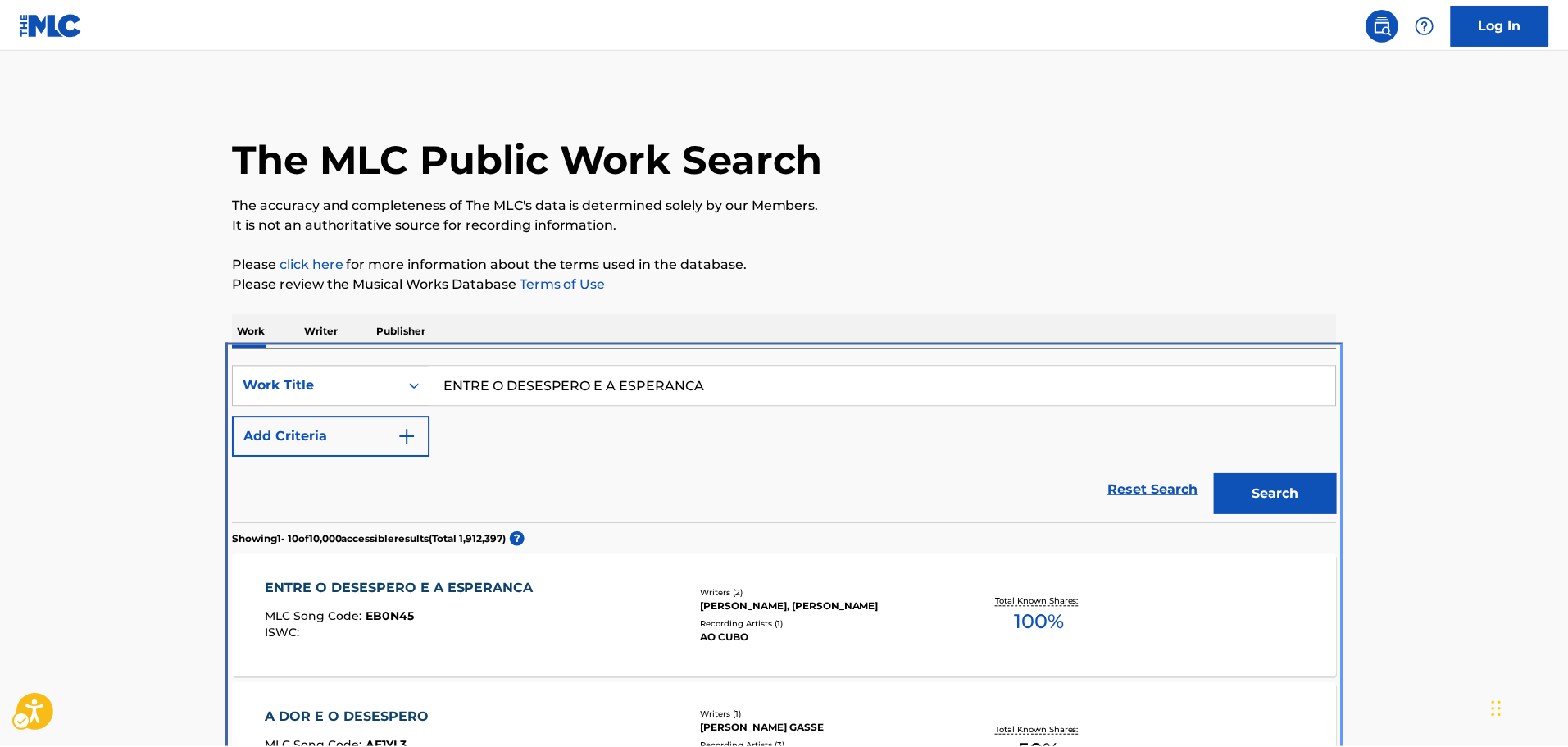
scroll to position [348, 0]
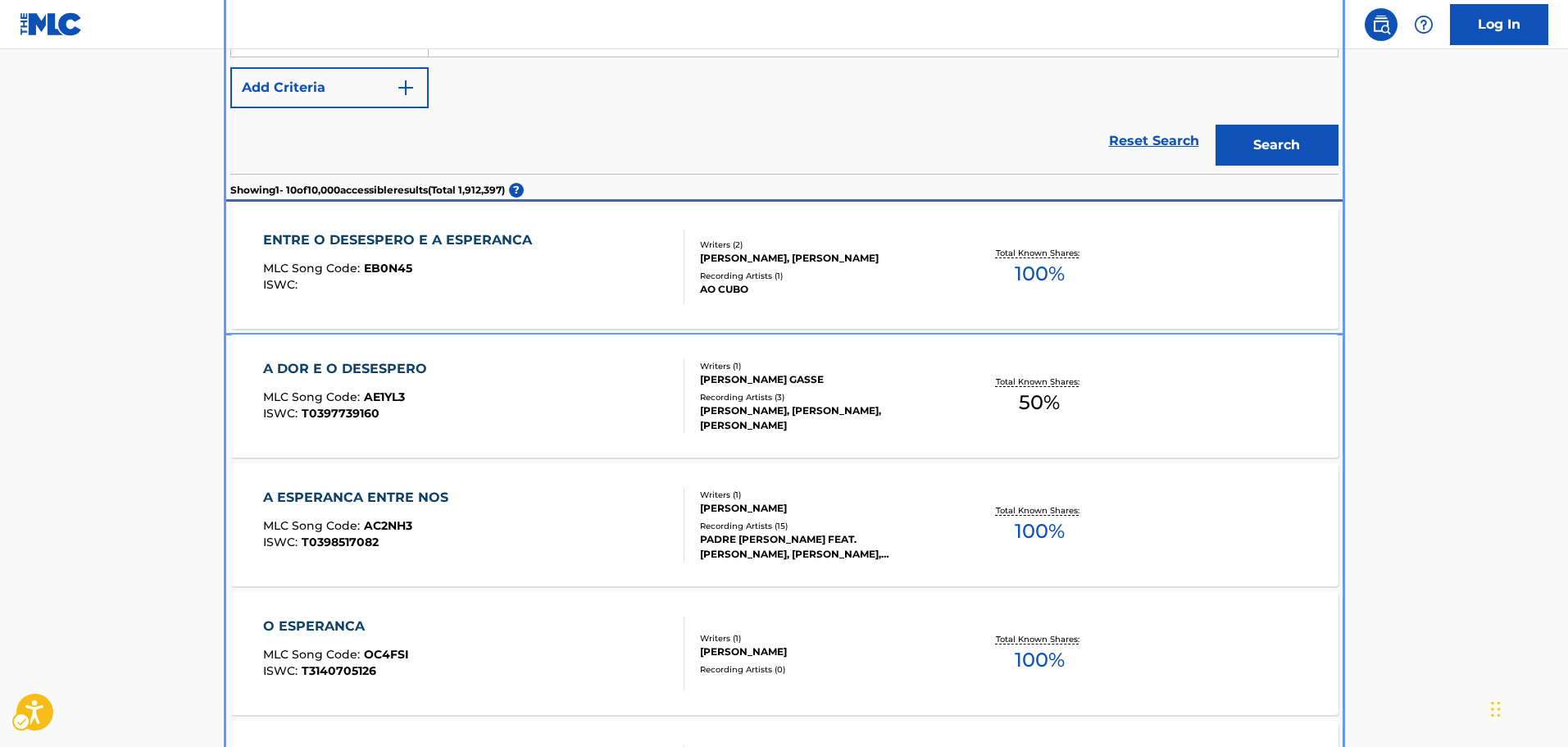
click at [440, 300] on div "ENTRE O DESESPERO E A ESPERANCA MLC Song Code : EB0N45 ISWC :" at bounding box center [401, 267] width 277 height 73
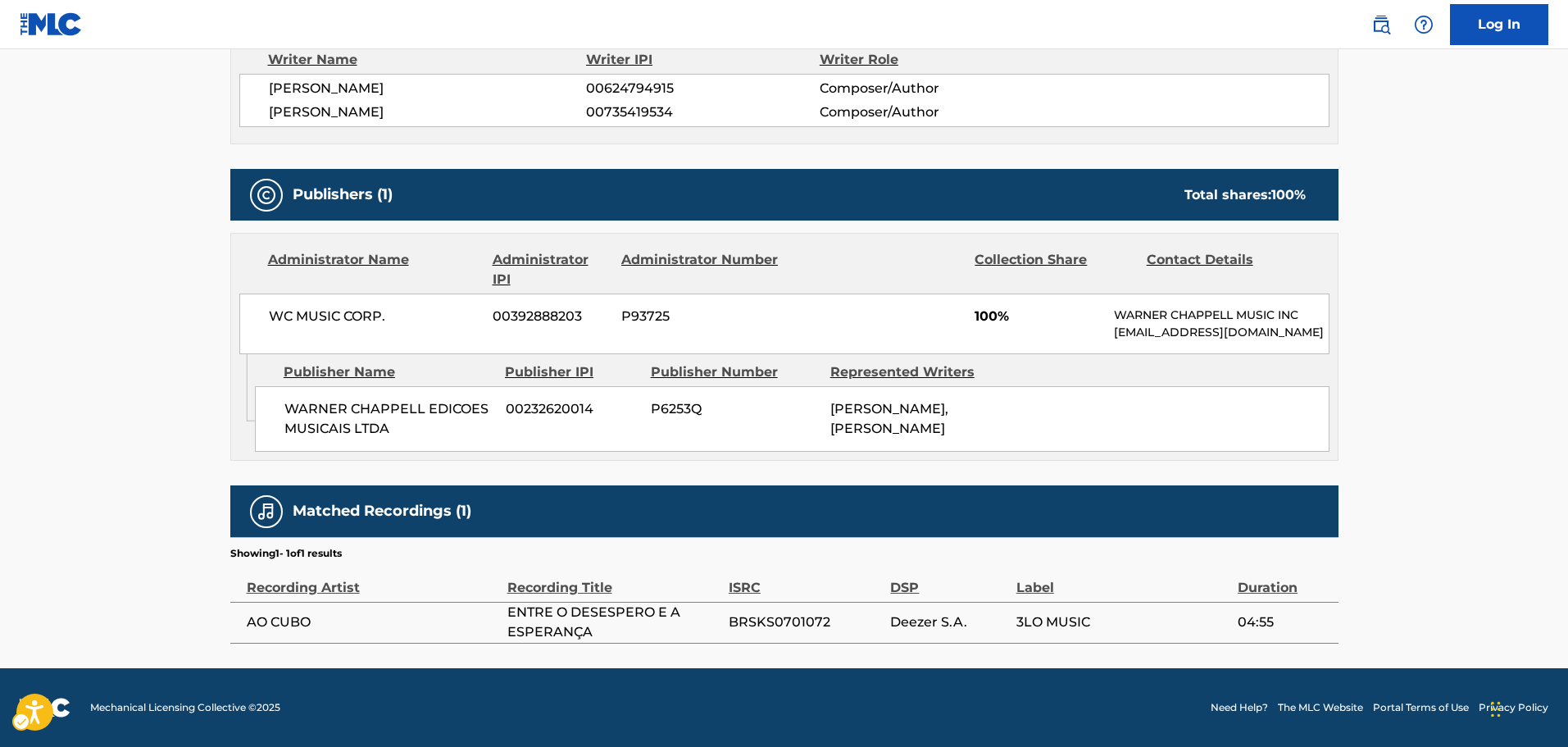
scroll to position [645, 0]
click at [788, 632] on td "BRSKS0701072" at bounding box center [810, 622] width 162 height 41
click at [788, 623] on span "BRSKS0701072" at bounding box center [806, 622] width 154 height 20
copy span "BRSKS0701072"
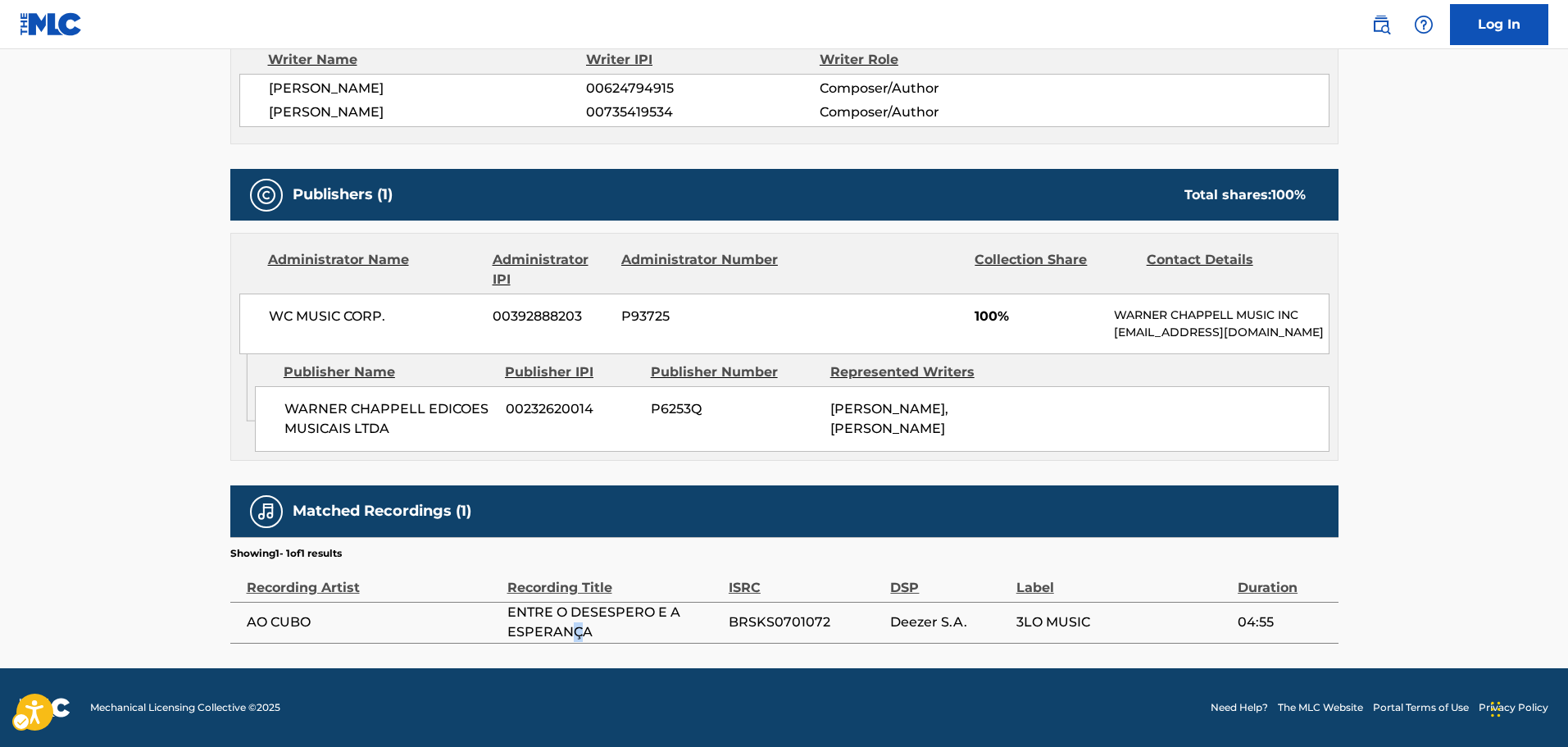
drag, startPoint x: 581, startPoint y: 631, endPoint x: 573, endPoint y: 630, distance: 8.1
click at [573, 630] on span "ENTRE O DESESPERO E A ESPERANÇA" at bounding box center [614, 623] width 213 height 40
copy span "Ç"
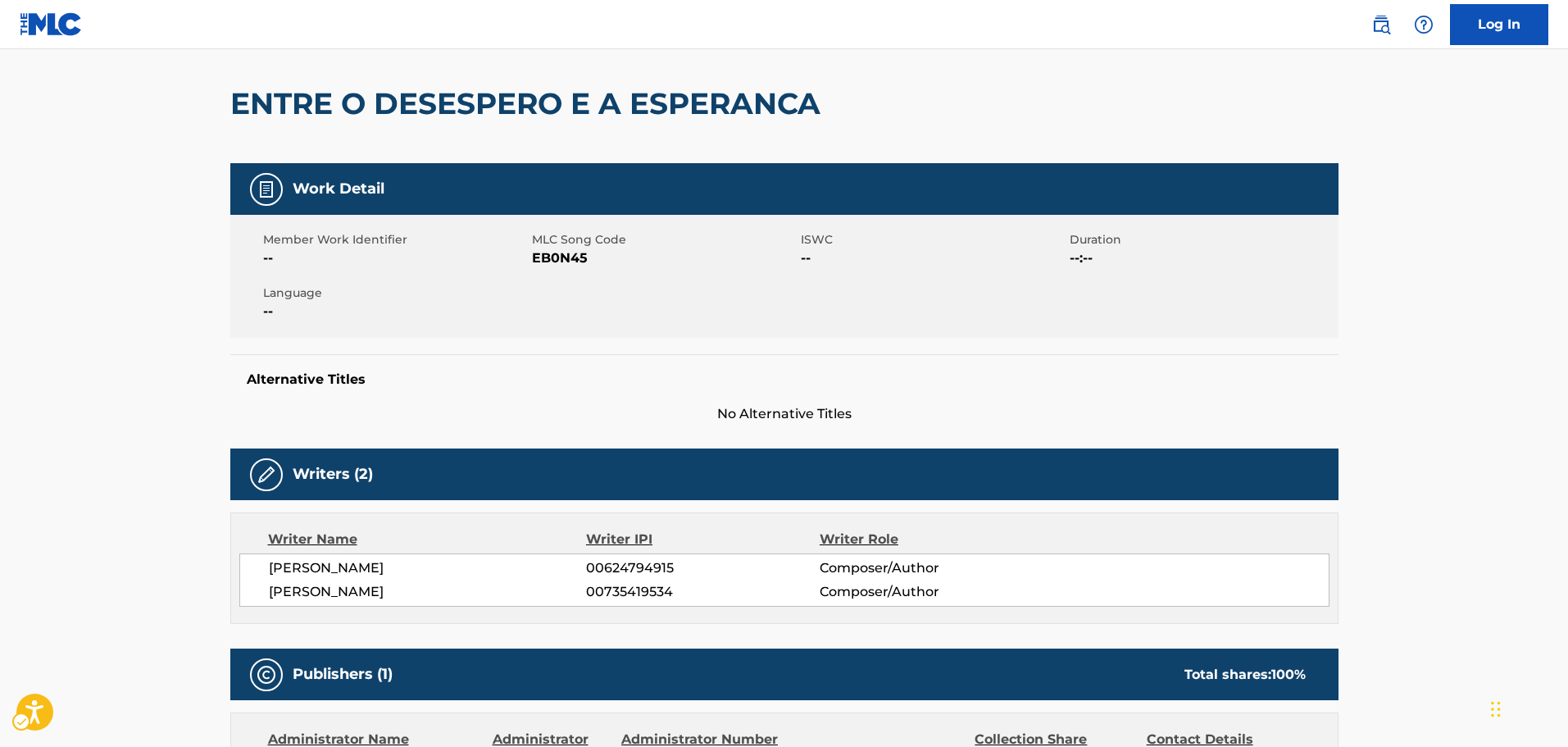
scroll to position [0, 0]
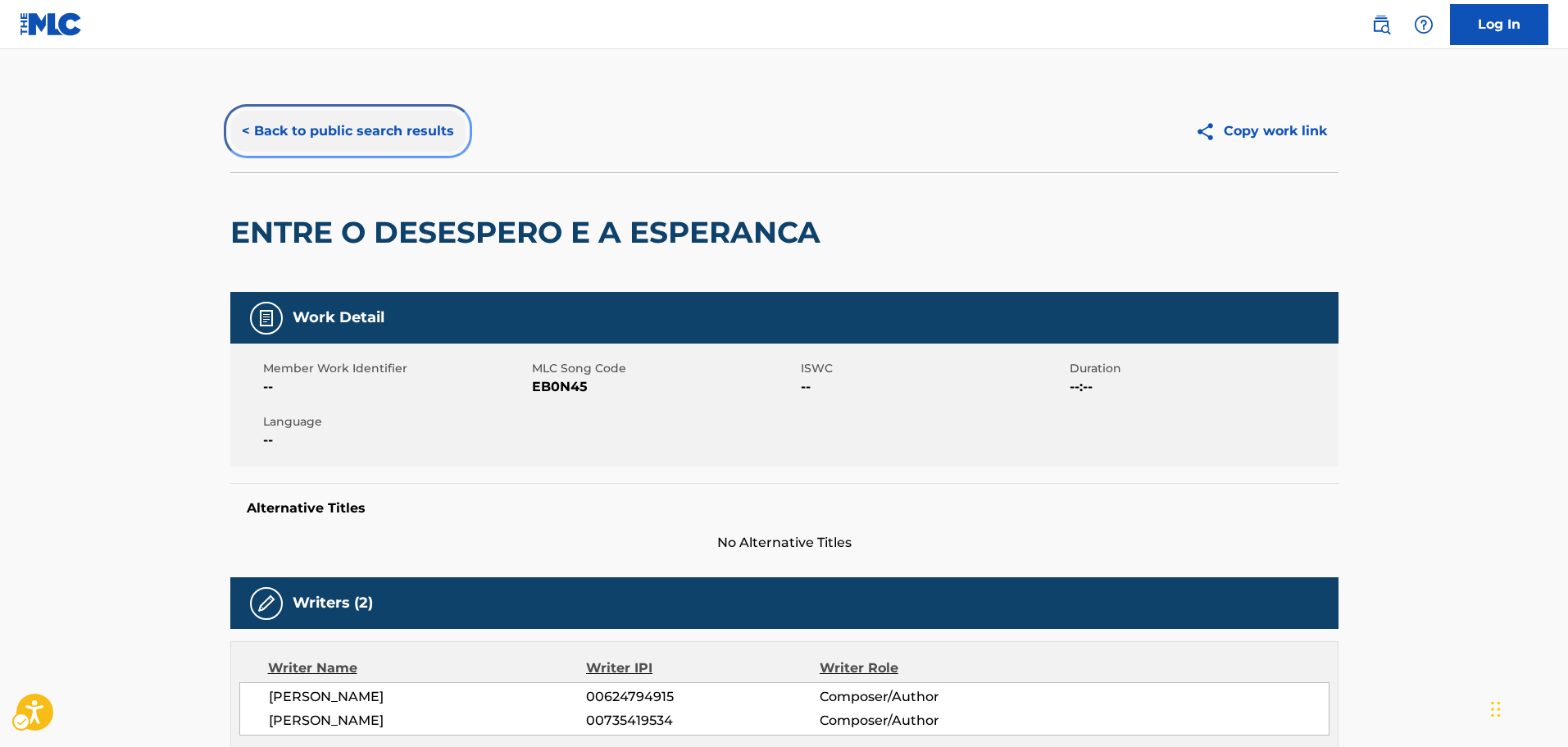
click at [295, 123] on button "< Back to public search results" at bounding box center [348, 130] width 235 height 41
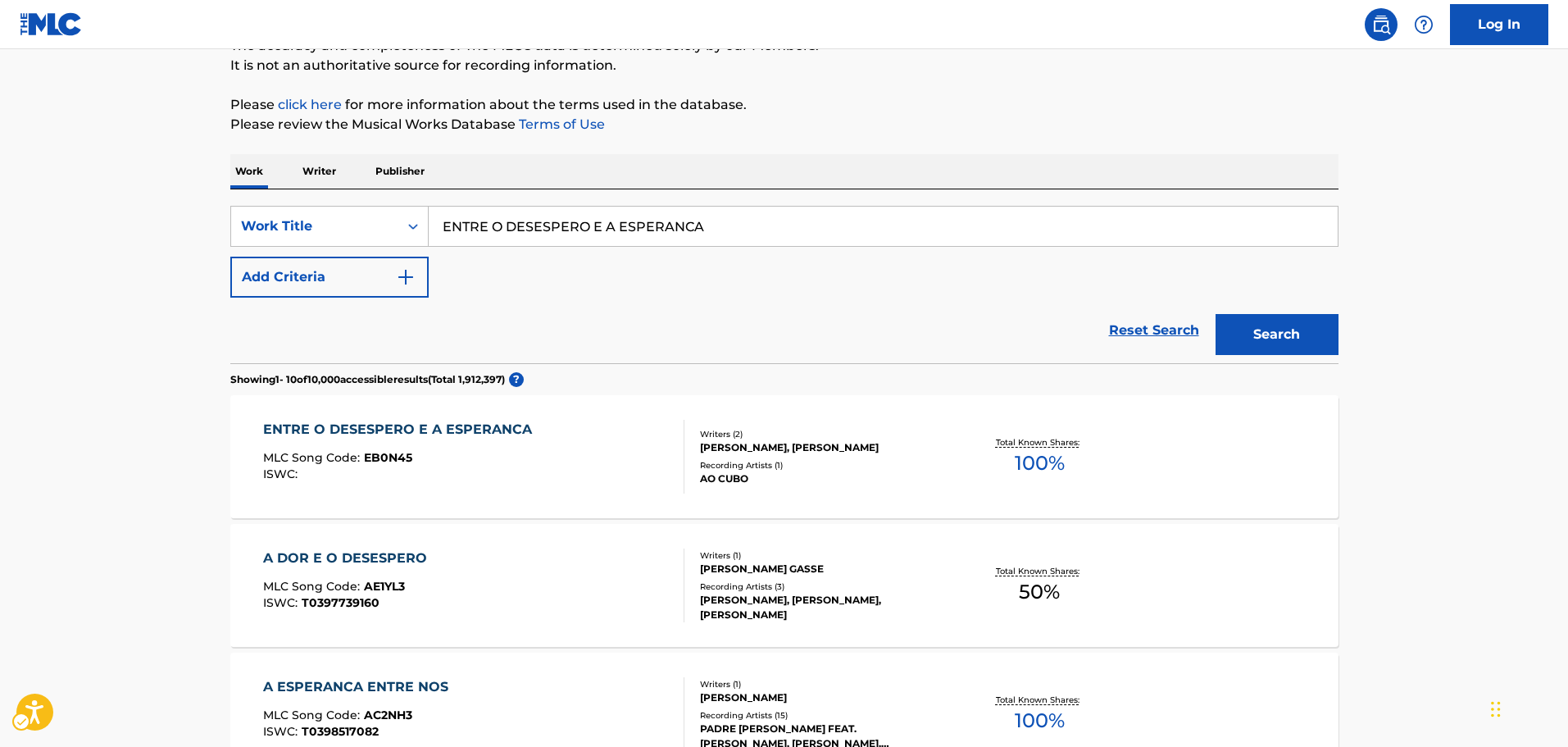
scroll to position [103, 0]
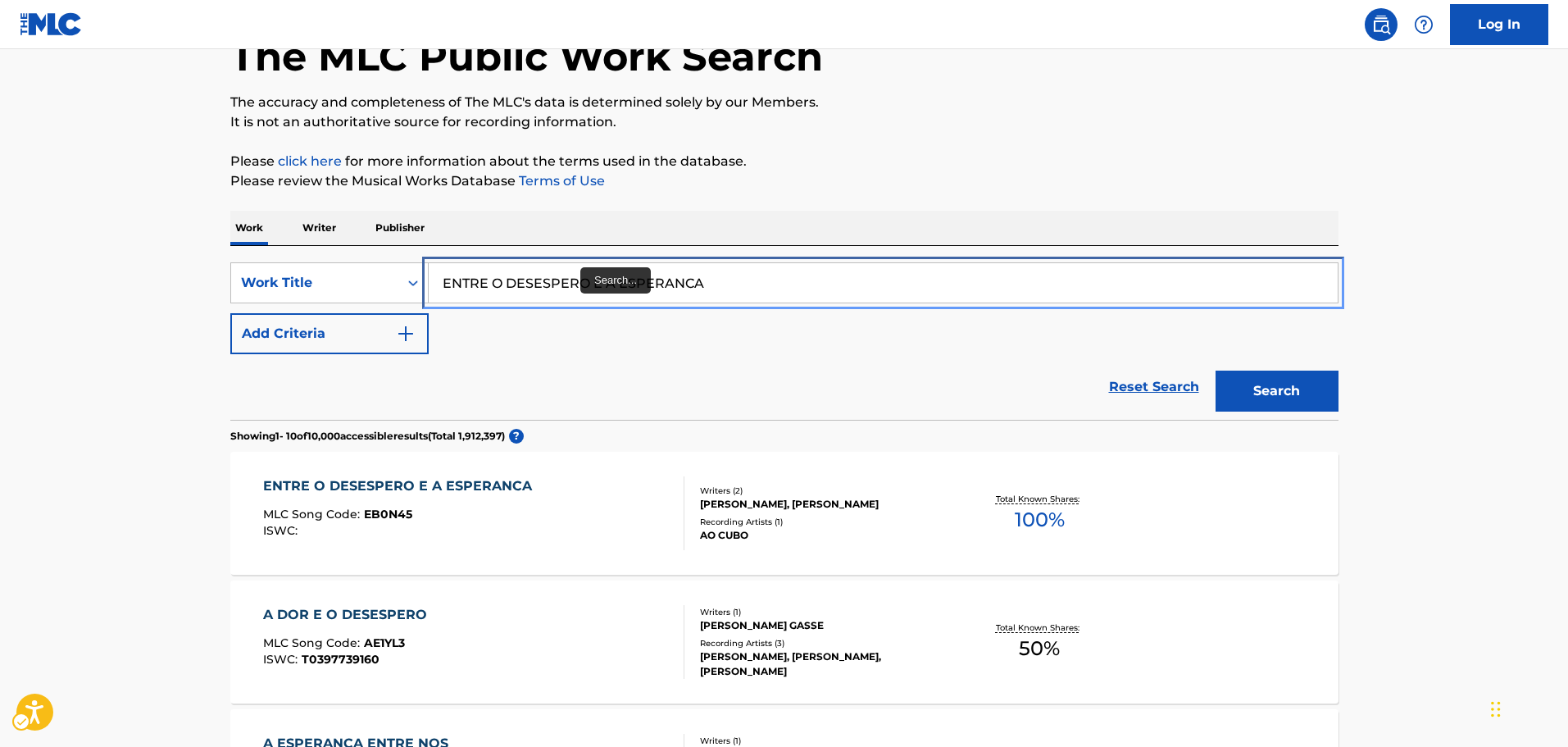
click at [593, 281] on input "ENTRE O DESESPERO E A ESPERANCA" at bounding box center [882, 283] width 909 height 40
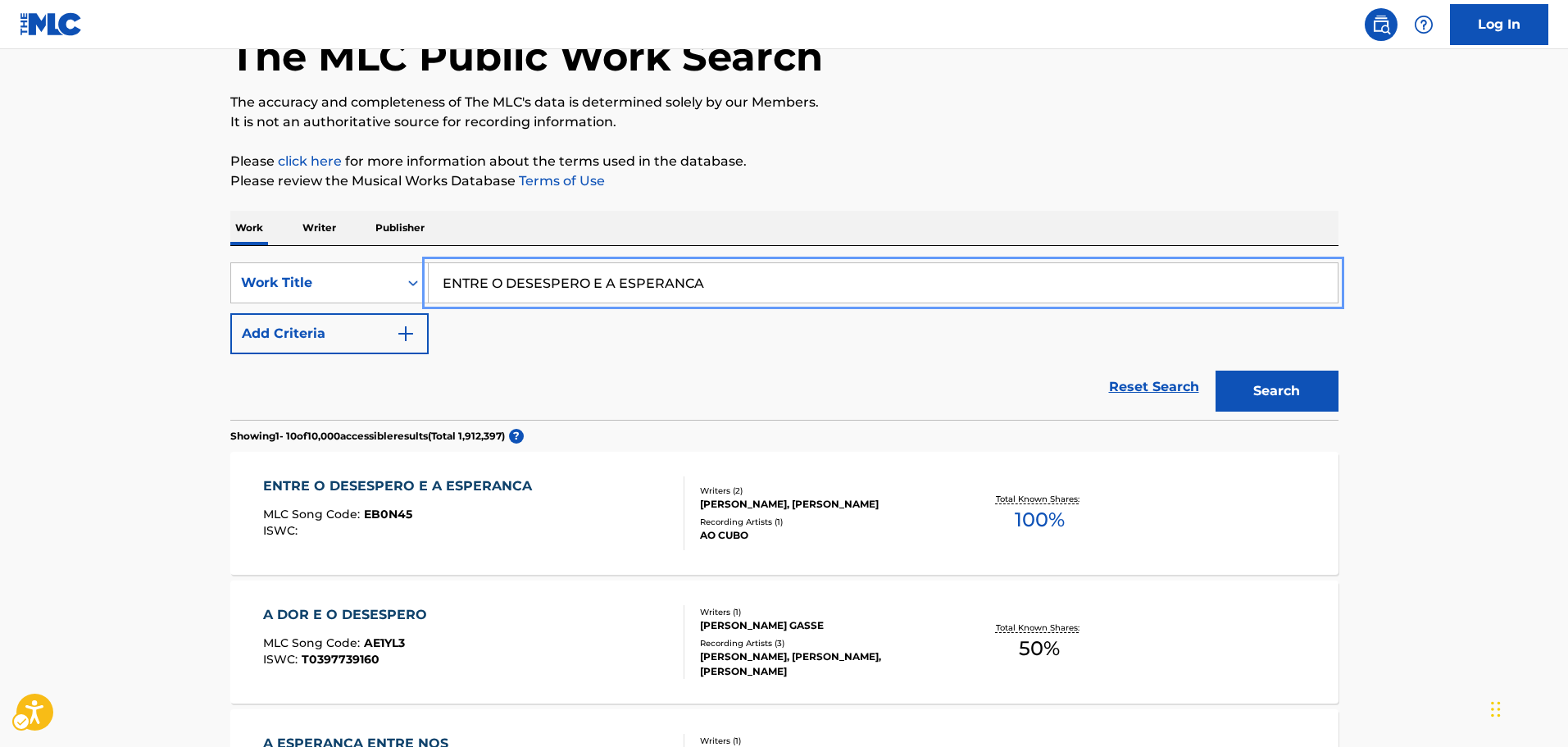
paste input "FORA QUEM US"
type input "FORA QUEM USA"
click at [1258, 161] on p "Please click here for more information about the terms used in the database." at bounding box center [784, 161] width 1108 height 20
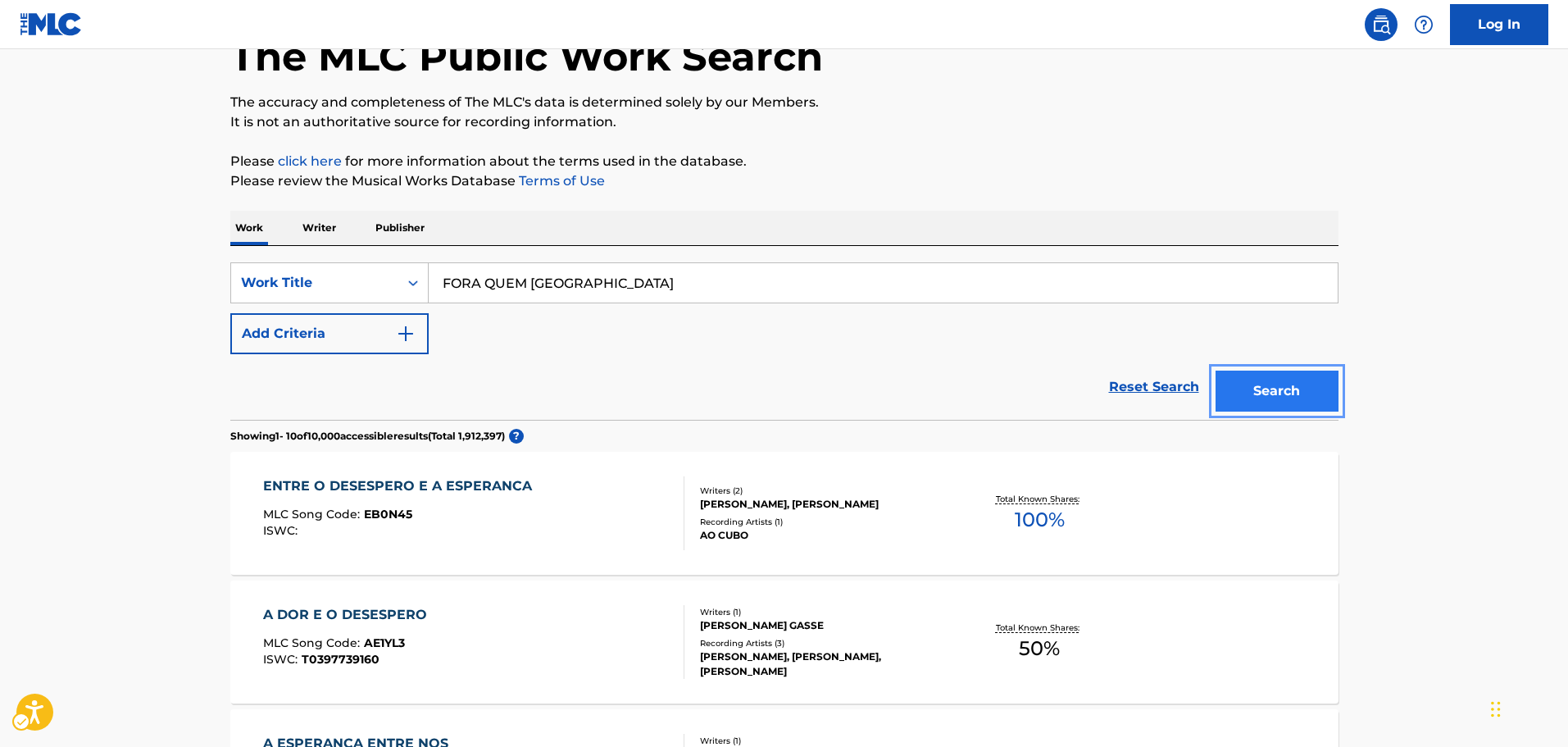
click at [1286, 385] on button "Search" at bounding box center [1277, 390] width 123 height 41
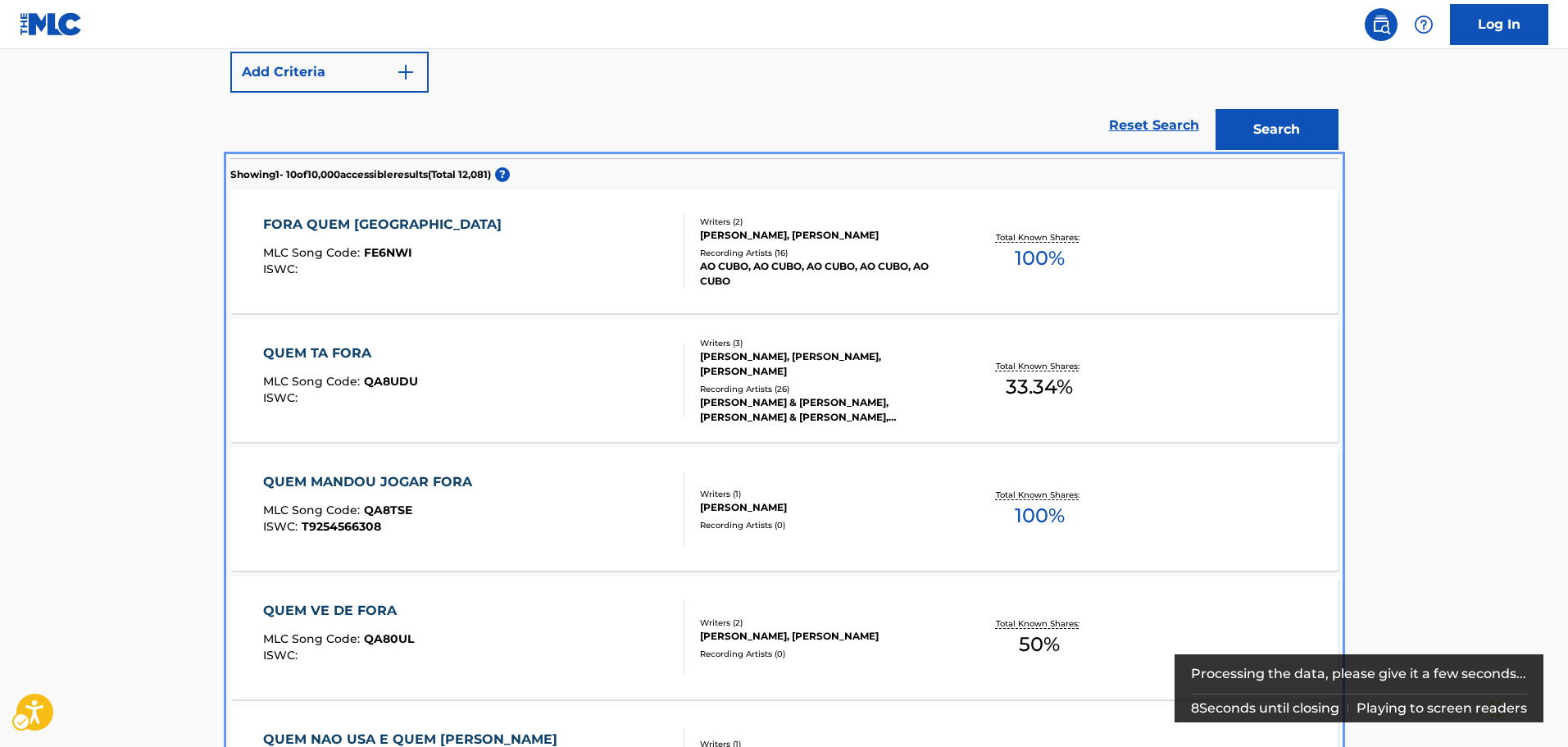
scroll to position [358, 0]
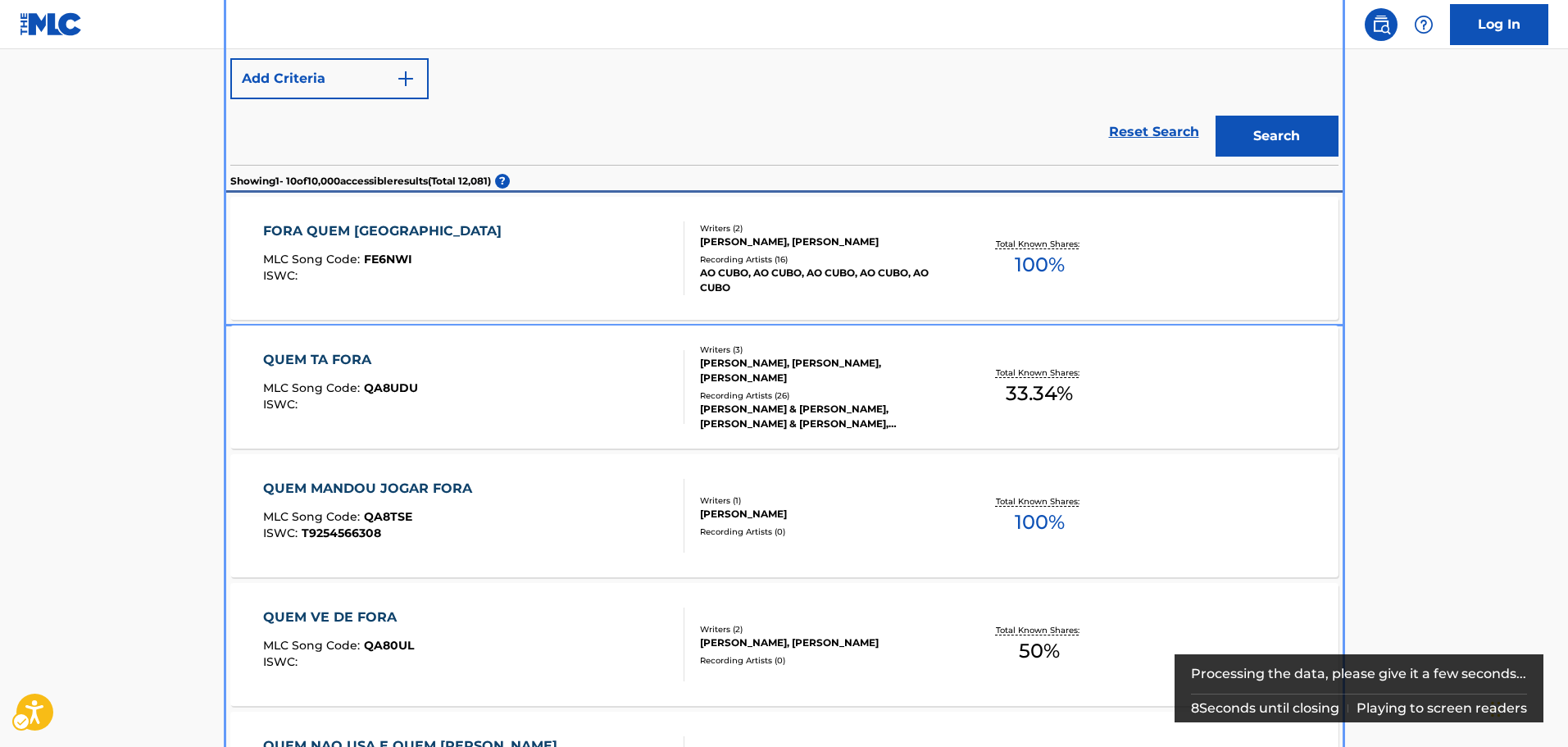
click at [522, 263] on div "FORA QUEM USA MLC Song Code : FE6NWI ISWC :" at bounding box center [474, 257] width 421 height 73
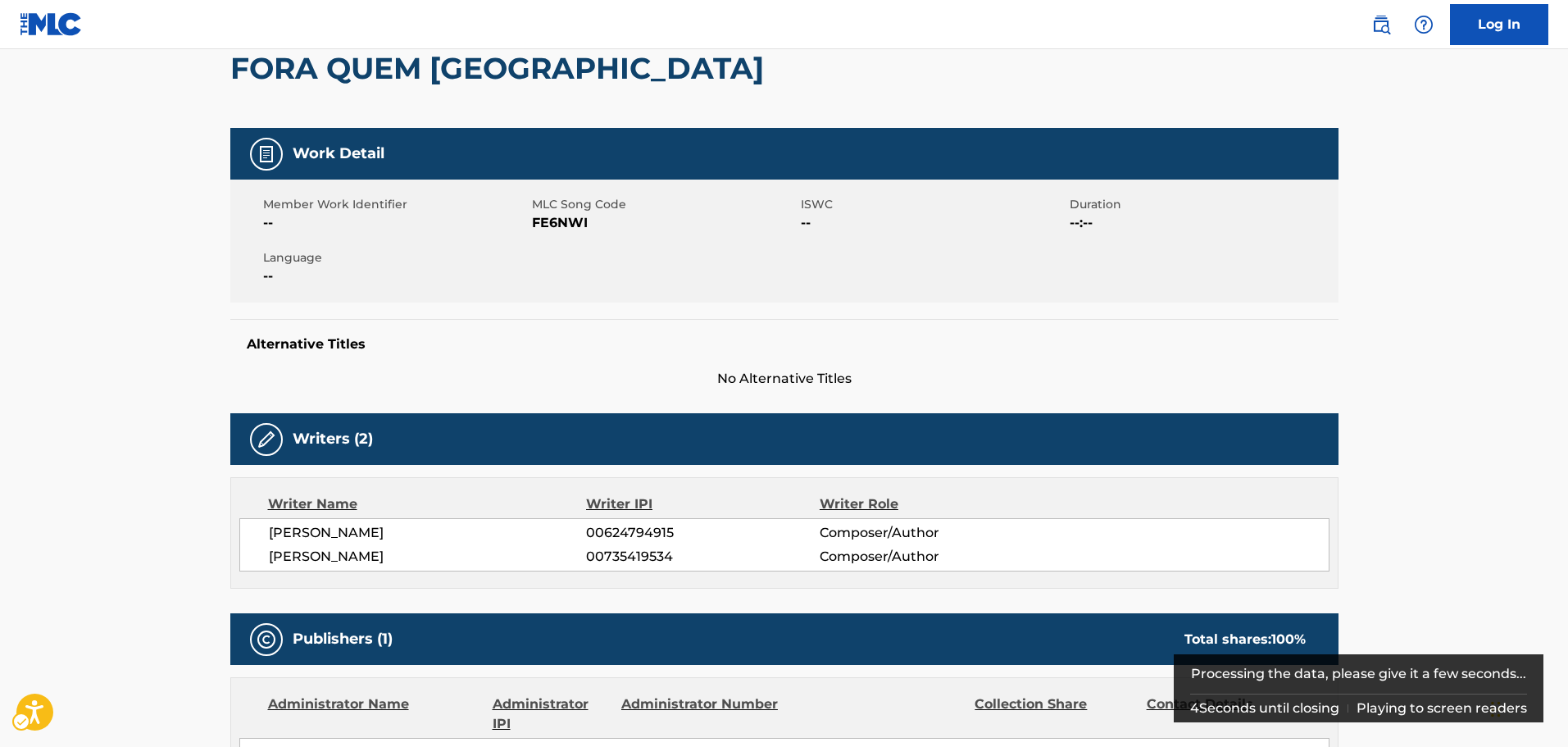
scroll to position [246, 0]
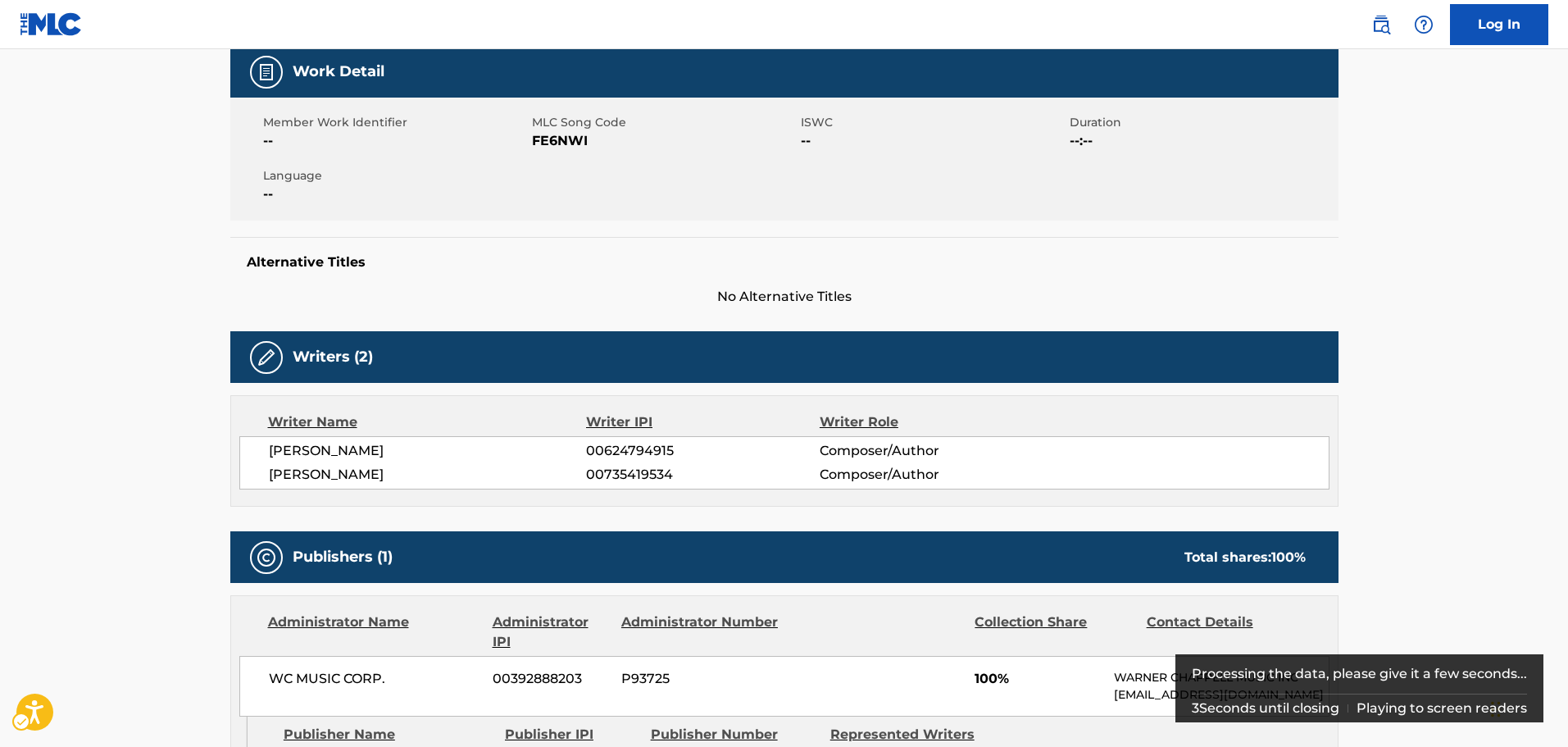
click at [155, 338] on main "< Back to public search results Copy work link FORA QUEM USA Work Detail Member…" at bounding box center [784, 631] width 1568 height 1656
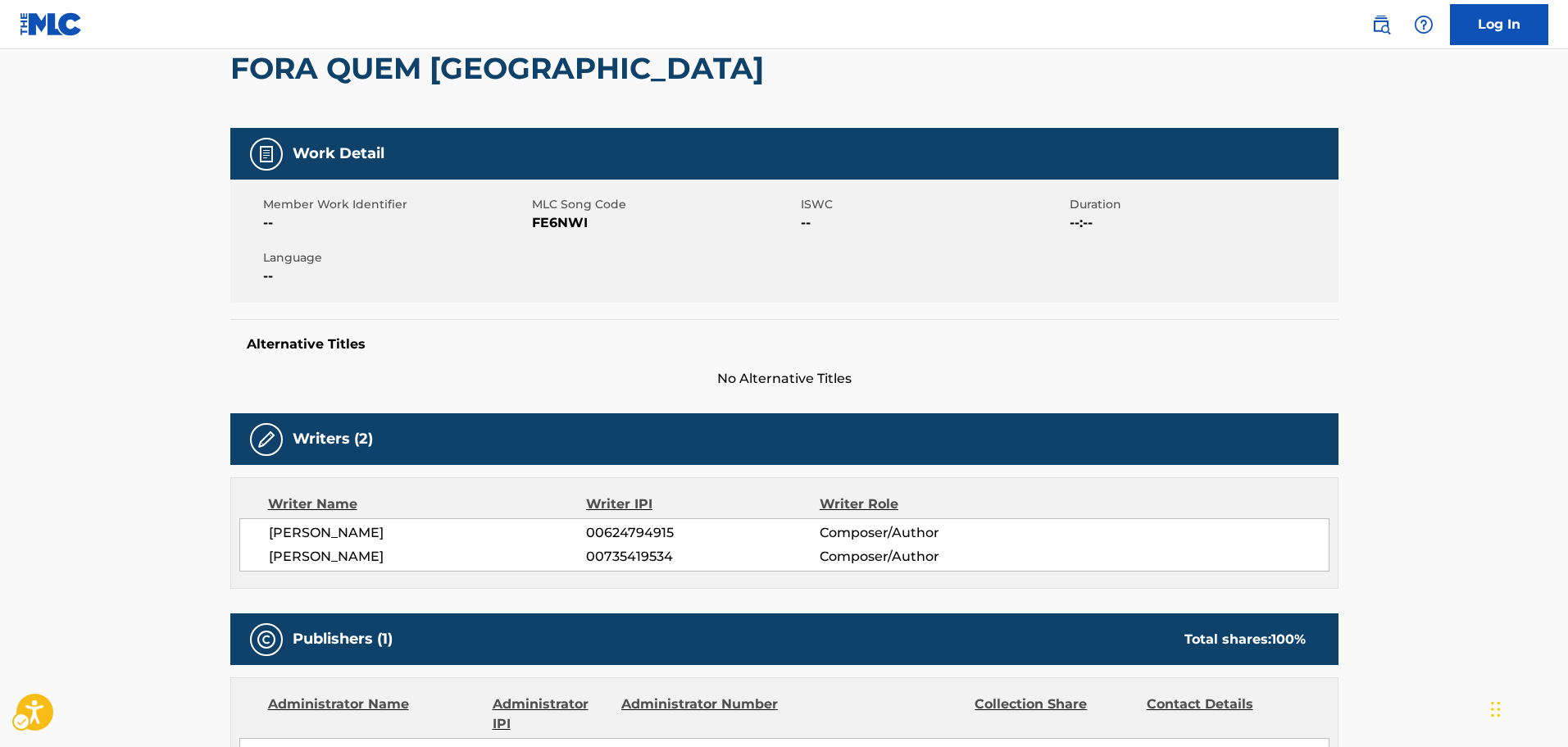
click at [156, 347] on main "< Back to public search results Copy work link FORA QUEM USA Work Detail Member…" at bounding box center [784, 713] width 1568 height 1656
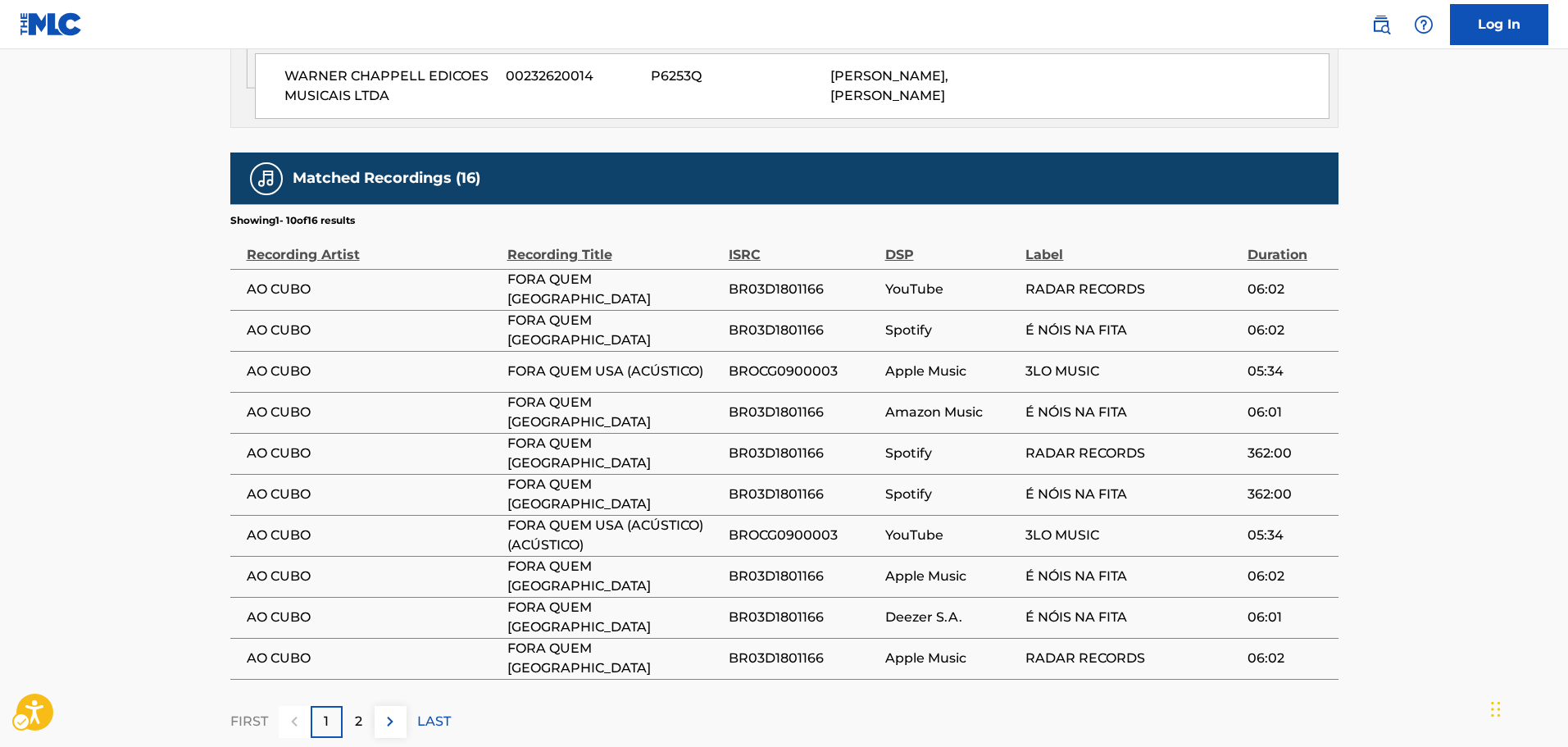
scroll to position [984, 0]
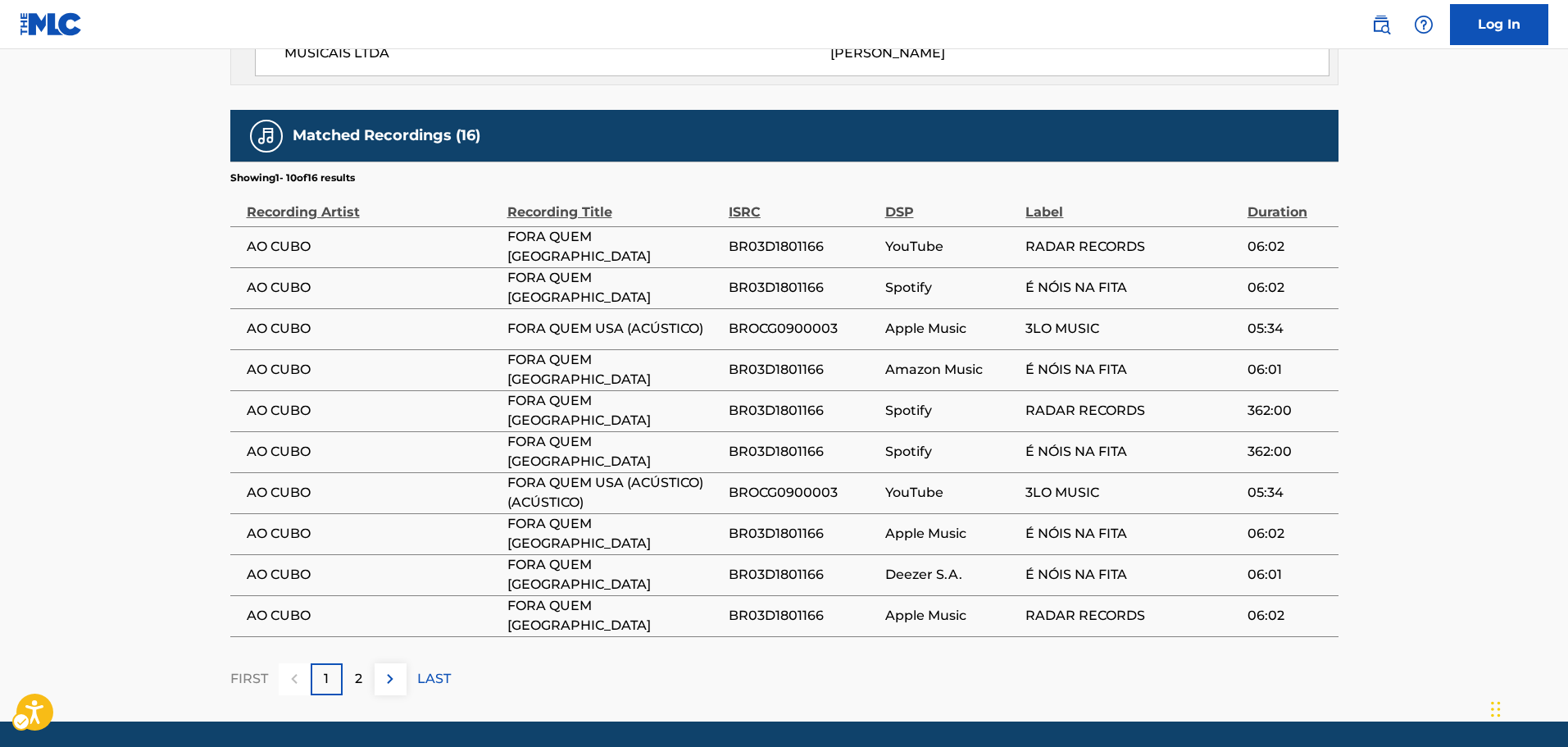
click at [751, 256] on span "BR03D1801166" at bounding box center [803, 246] width 149 height 20
copy span "BR03D1801166"
click at [827, 339] on span "BROCG0900003" at bounding box center [803, 328] width 149 height 20
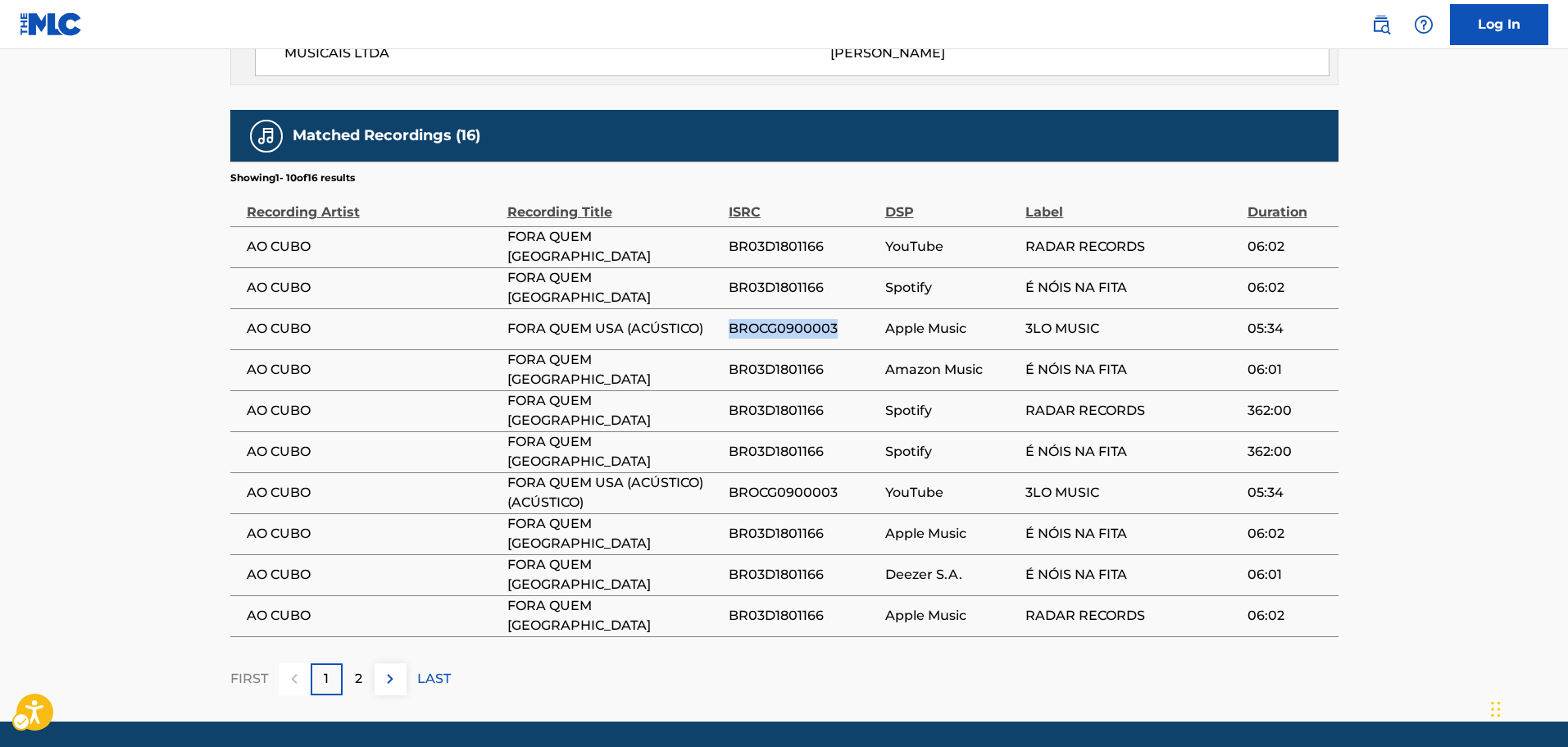
copy span "BROCG0900003"
